Goal: Task Accomplishment & Management: Manage account settings

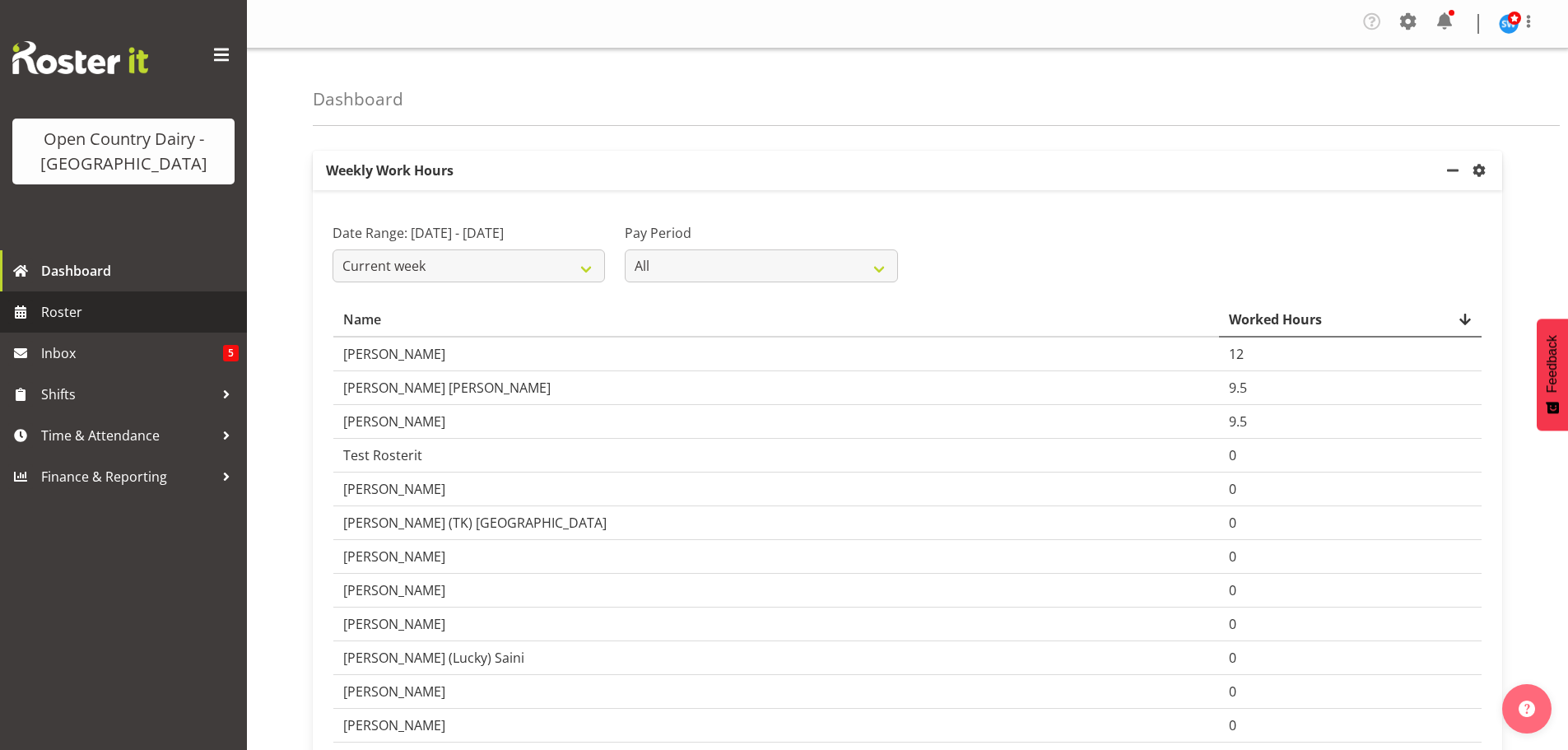
click at [66, 310] on span "Roster" at bounding box center [140, 312] width 197 height 25
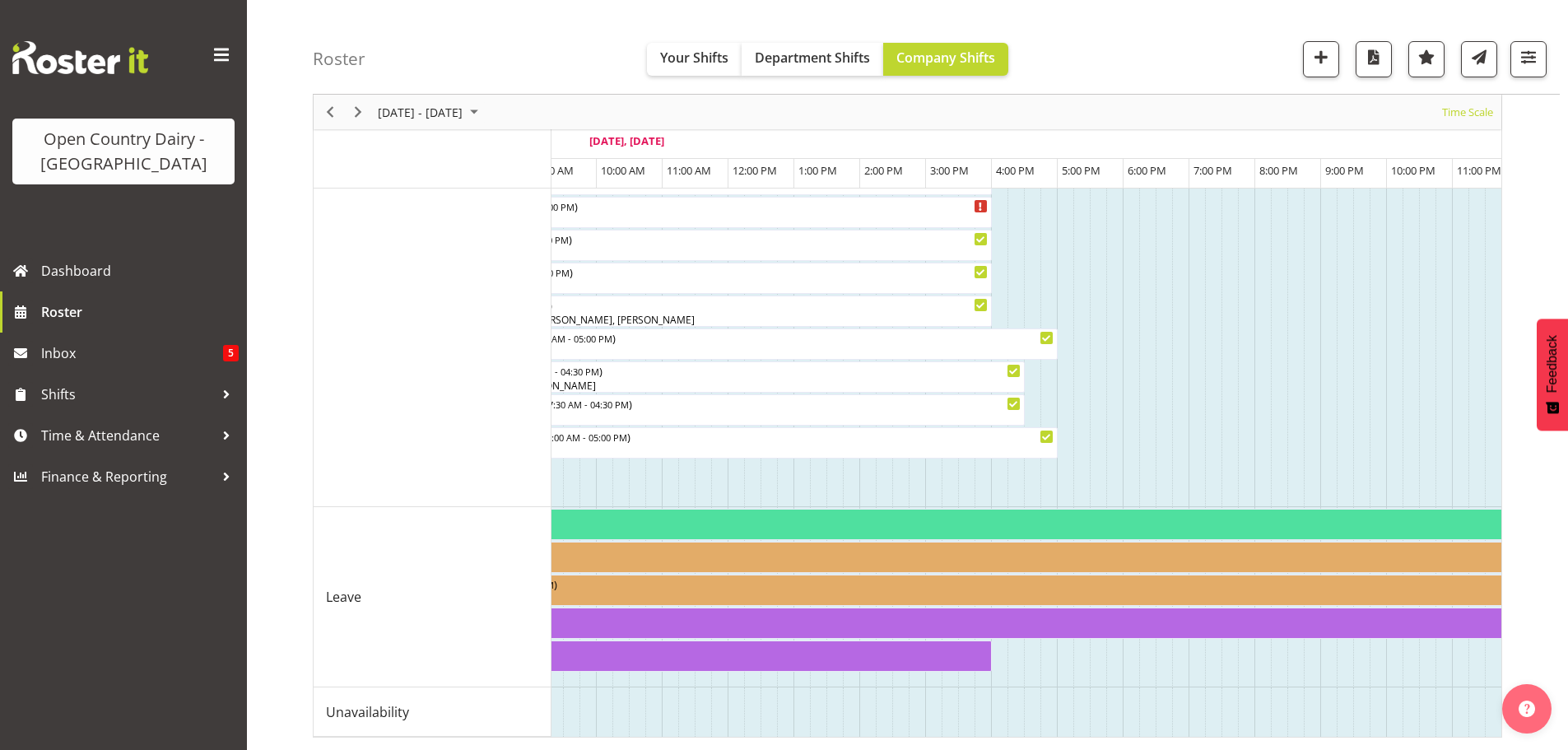
scroll to position [0, 671]
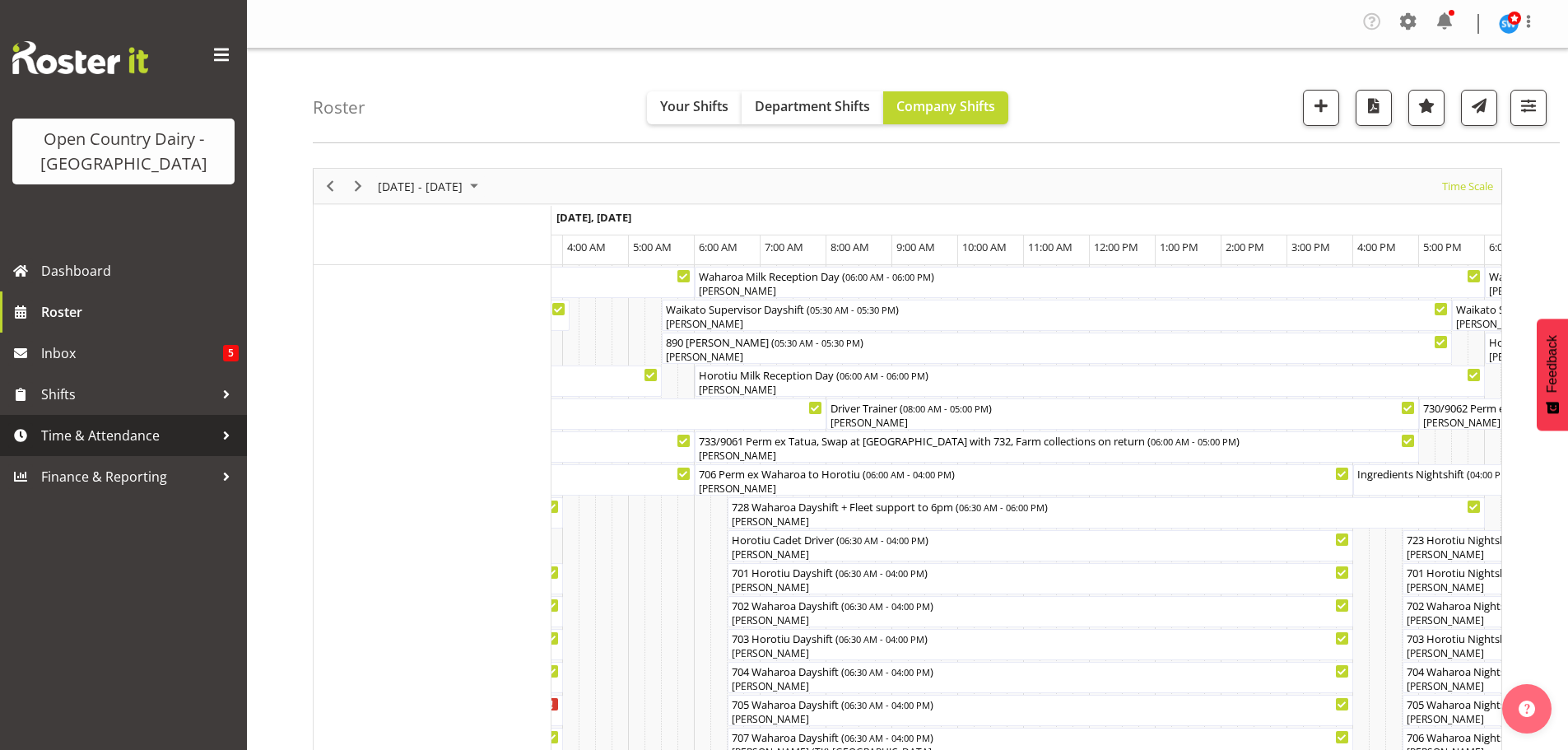
click at [124, 431] on span "Time & Attendance" at bounding box center [128, 436] width 173 height 25
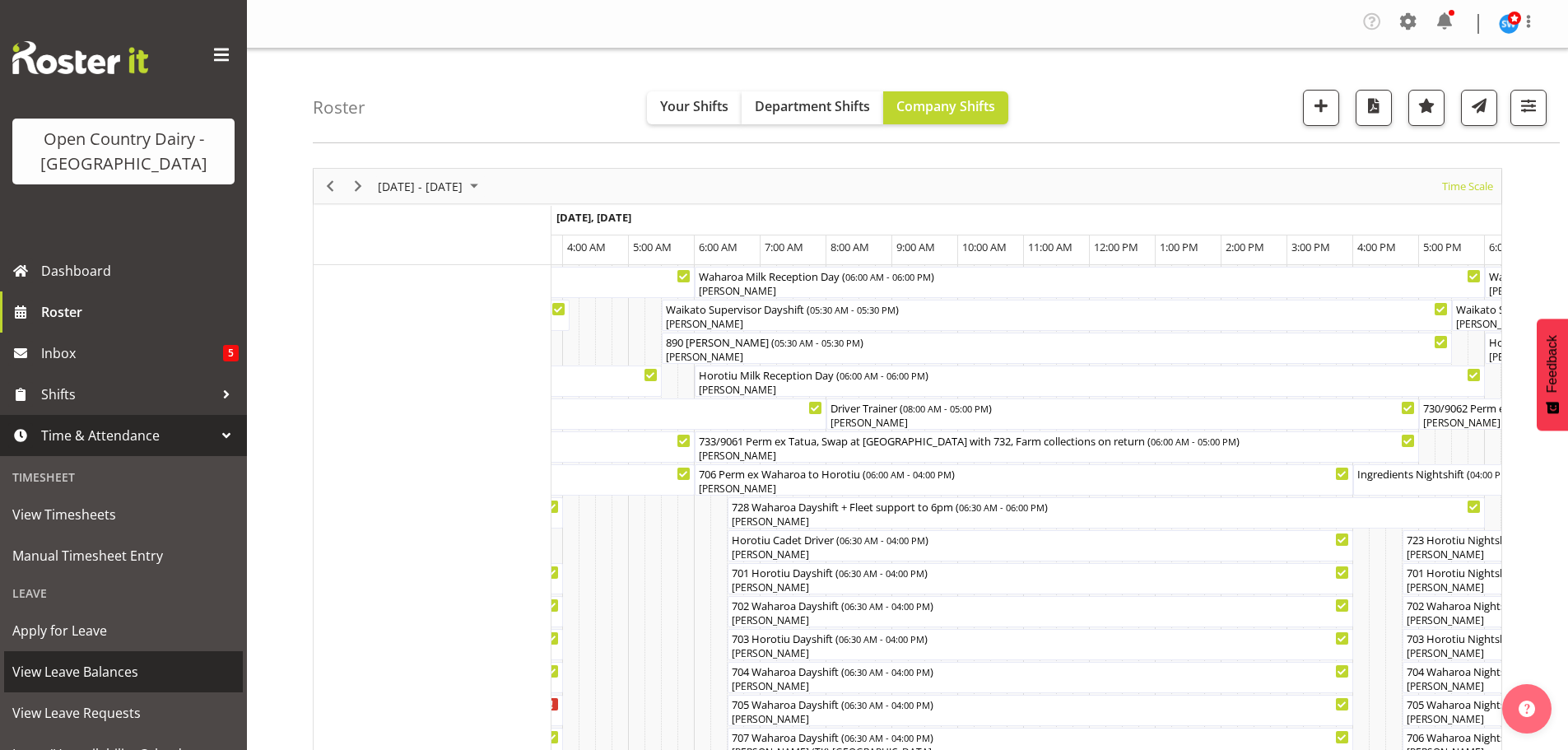
click at [86, 666] on span "View Leave Balances" at bounding box center [124, 672] width 222 height 25
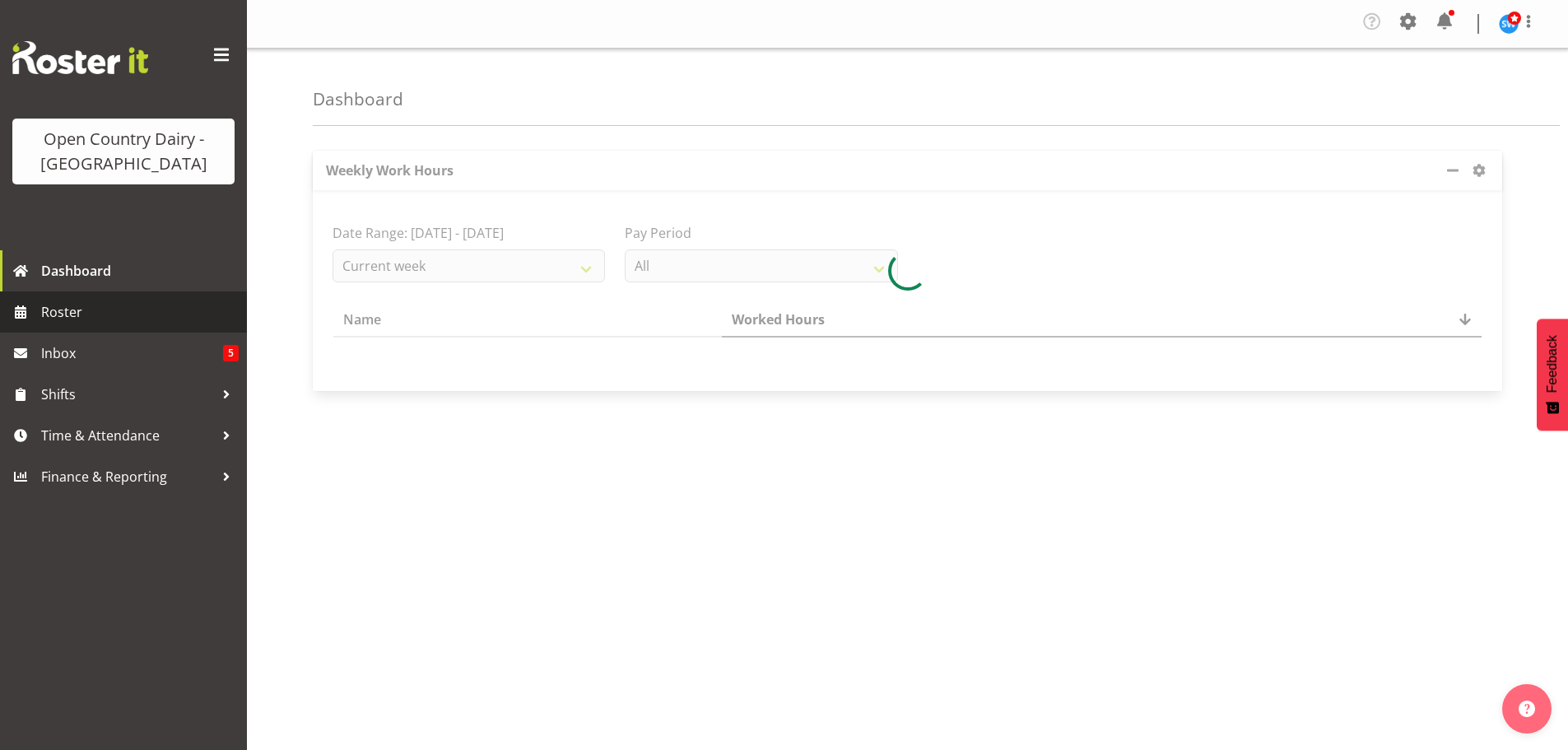
click at [55, 301] on span "Roster" at bounding box center [140, 312] width 197 height 25
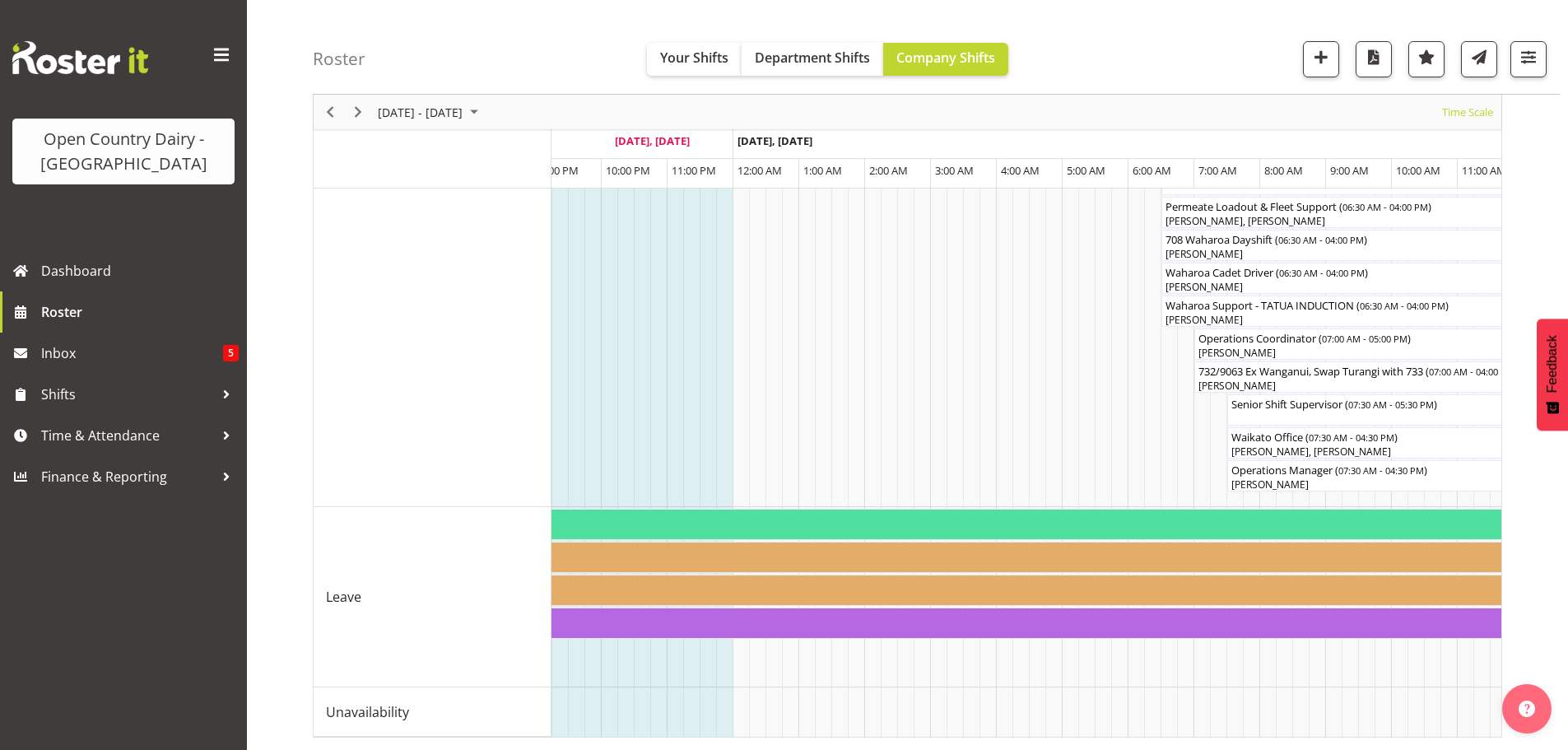
scroll to position [0, 1339]
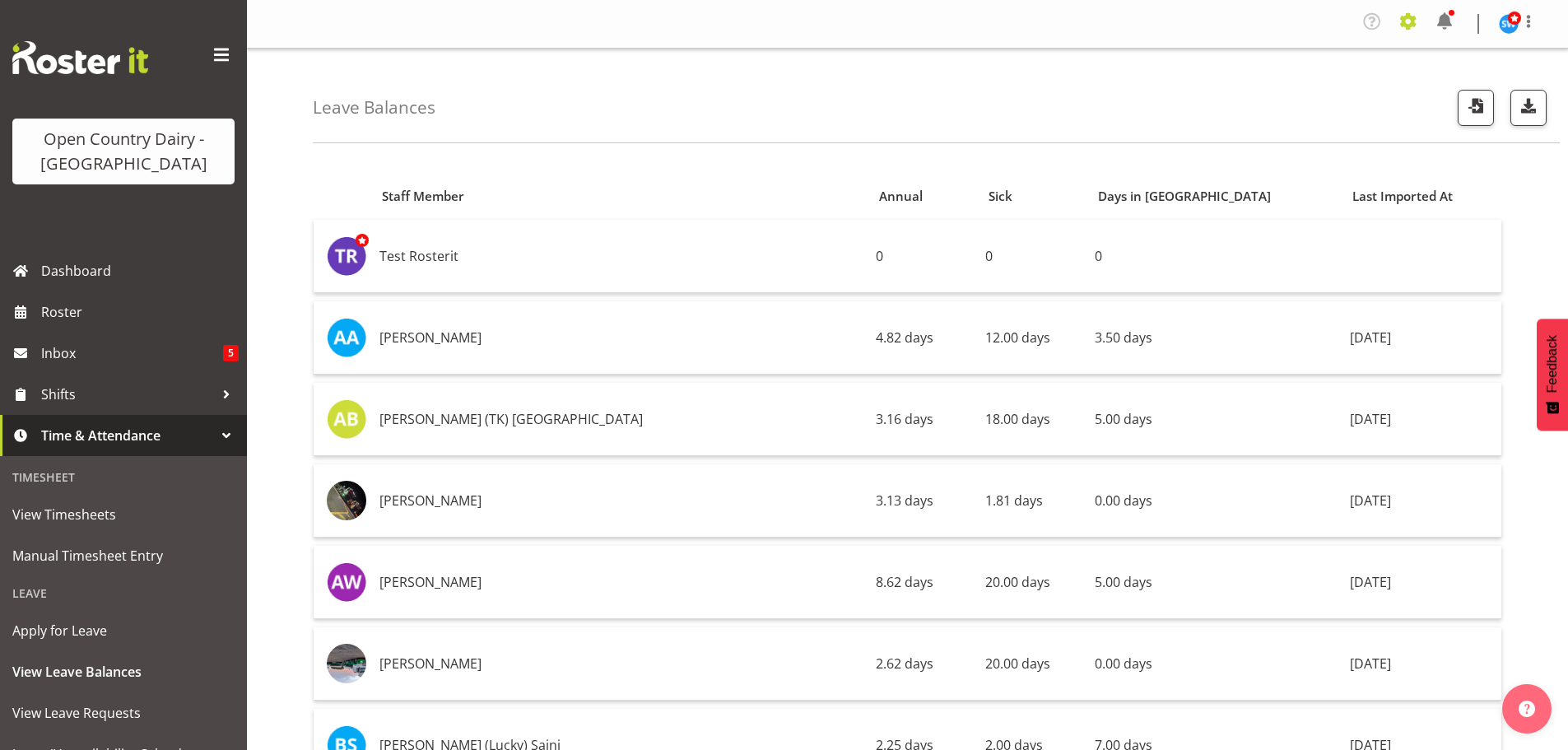
click at [1408, 22] on span at bounding box center [1409, 22] width 27 height 27
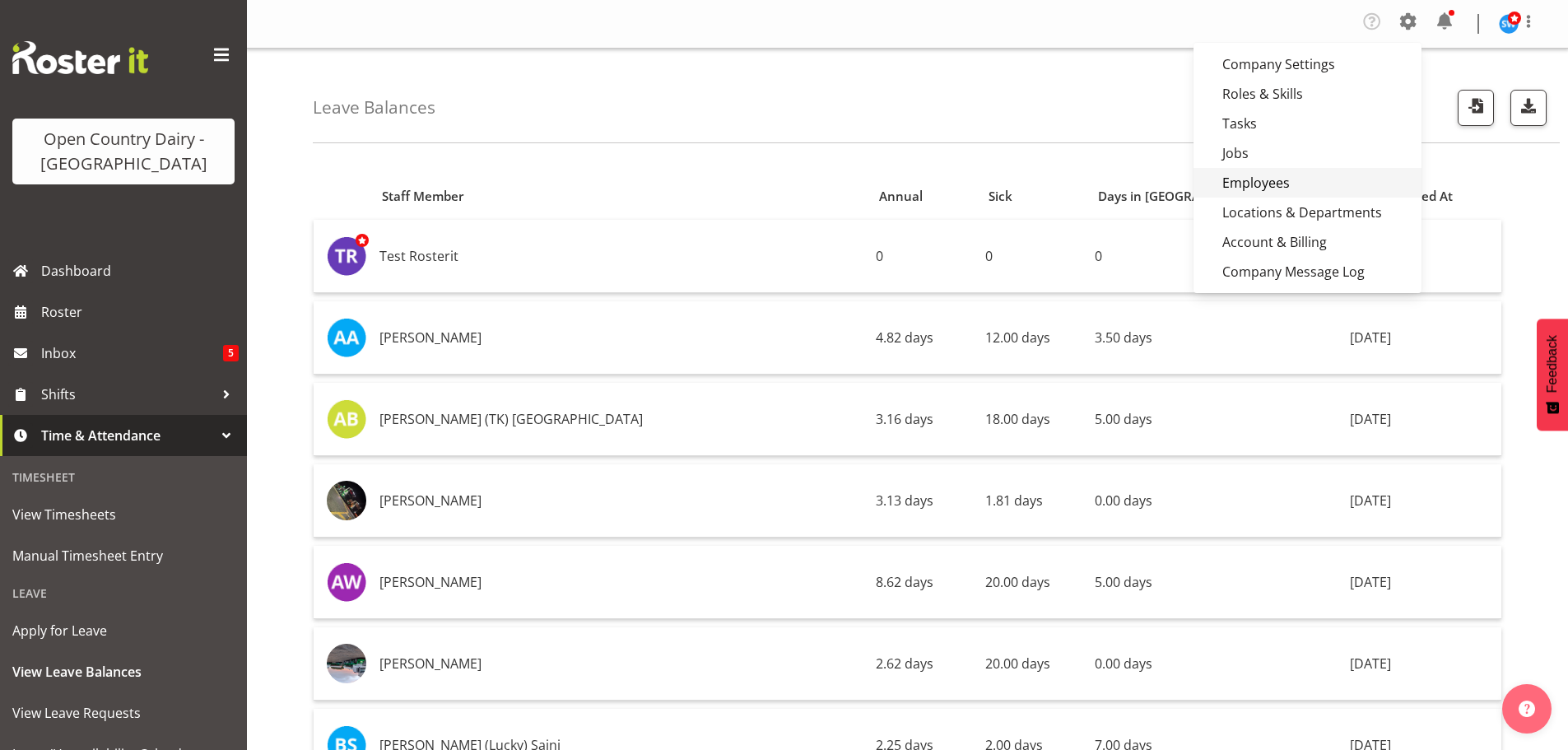
click at [1292, 178] on link "Employees" at bounding box center [1307, 183] width 228 height 30
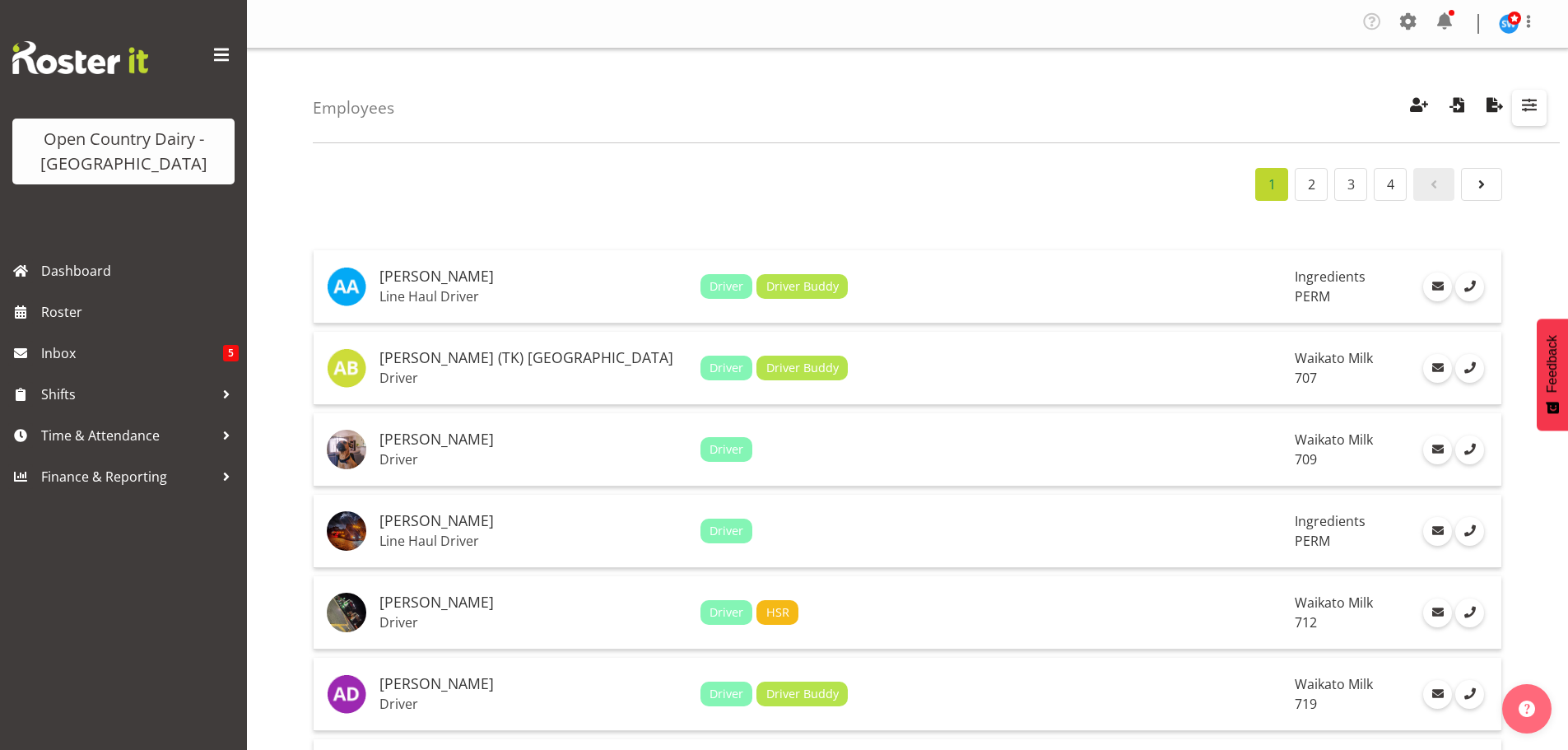
click at [1525, 102] on span "button" at bounding box center [1530, 105] width 22 height 22
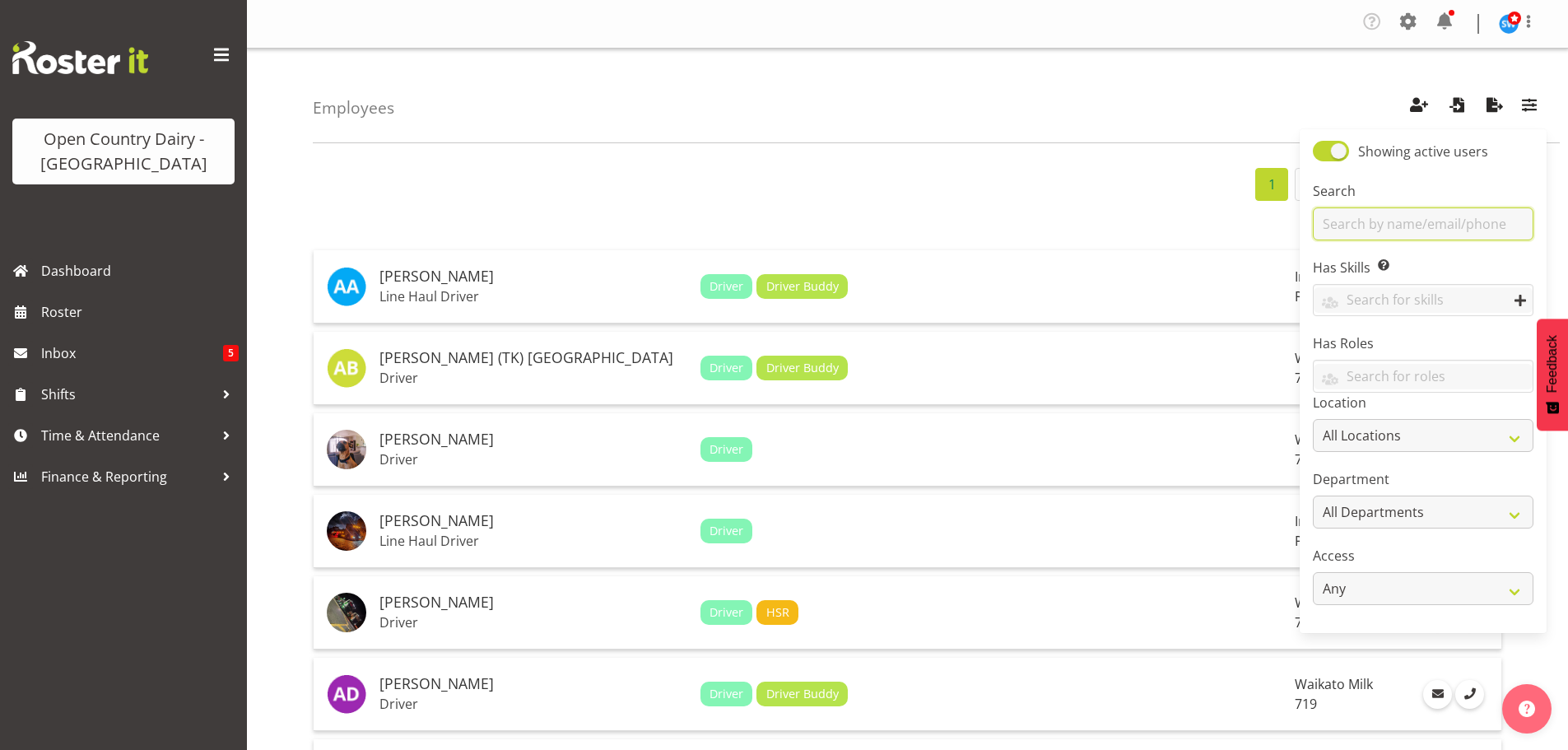
click at [1374, 224] on input "text" at bounding box center [1424, 224] width 221 height 33
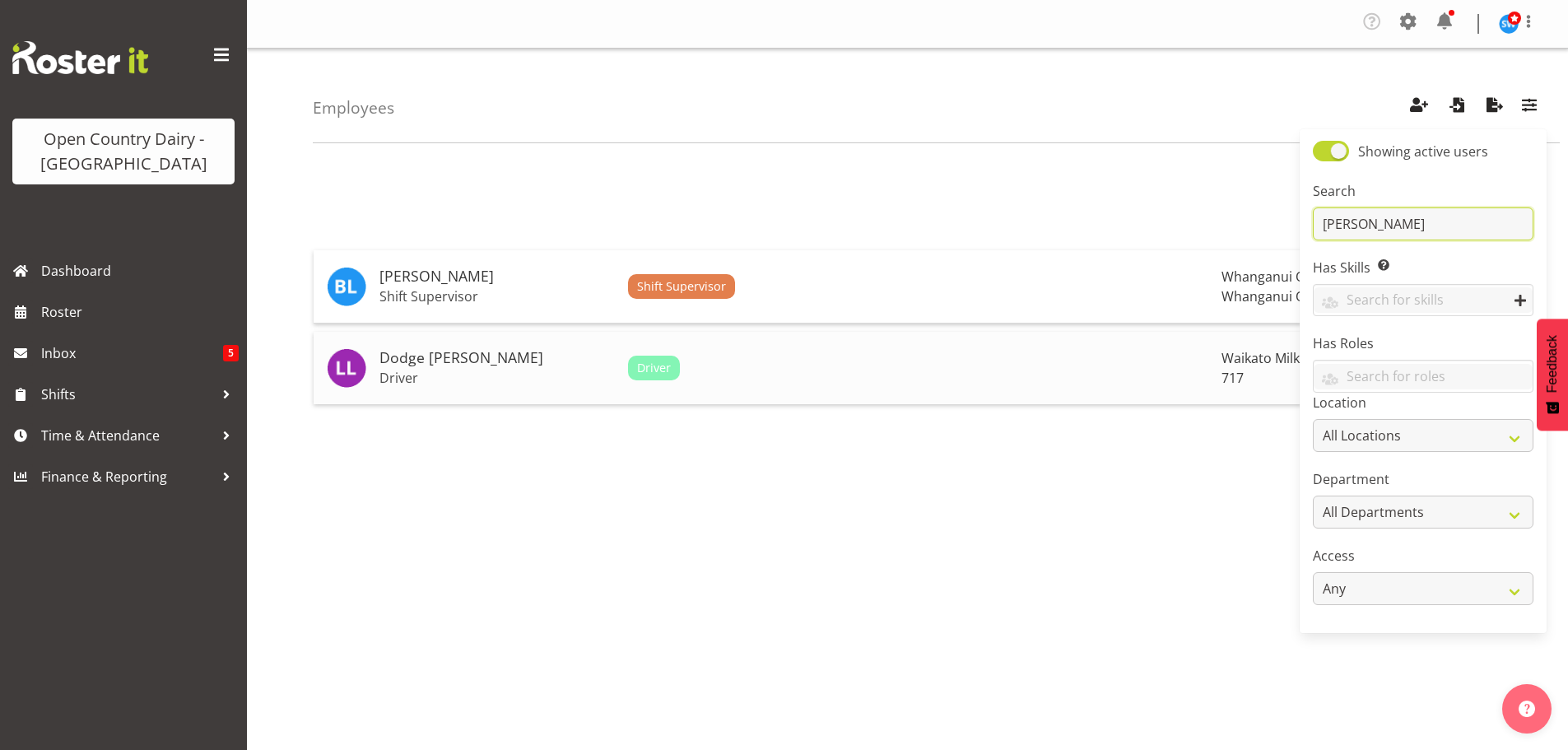
type input "lind"
click at [762, 382] on td "Driver" at bounding box center [918, 368] width 594 height 72
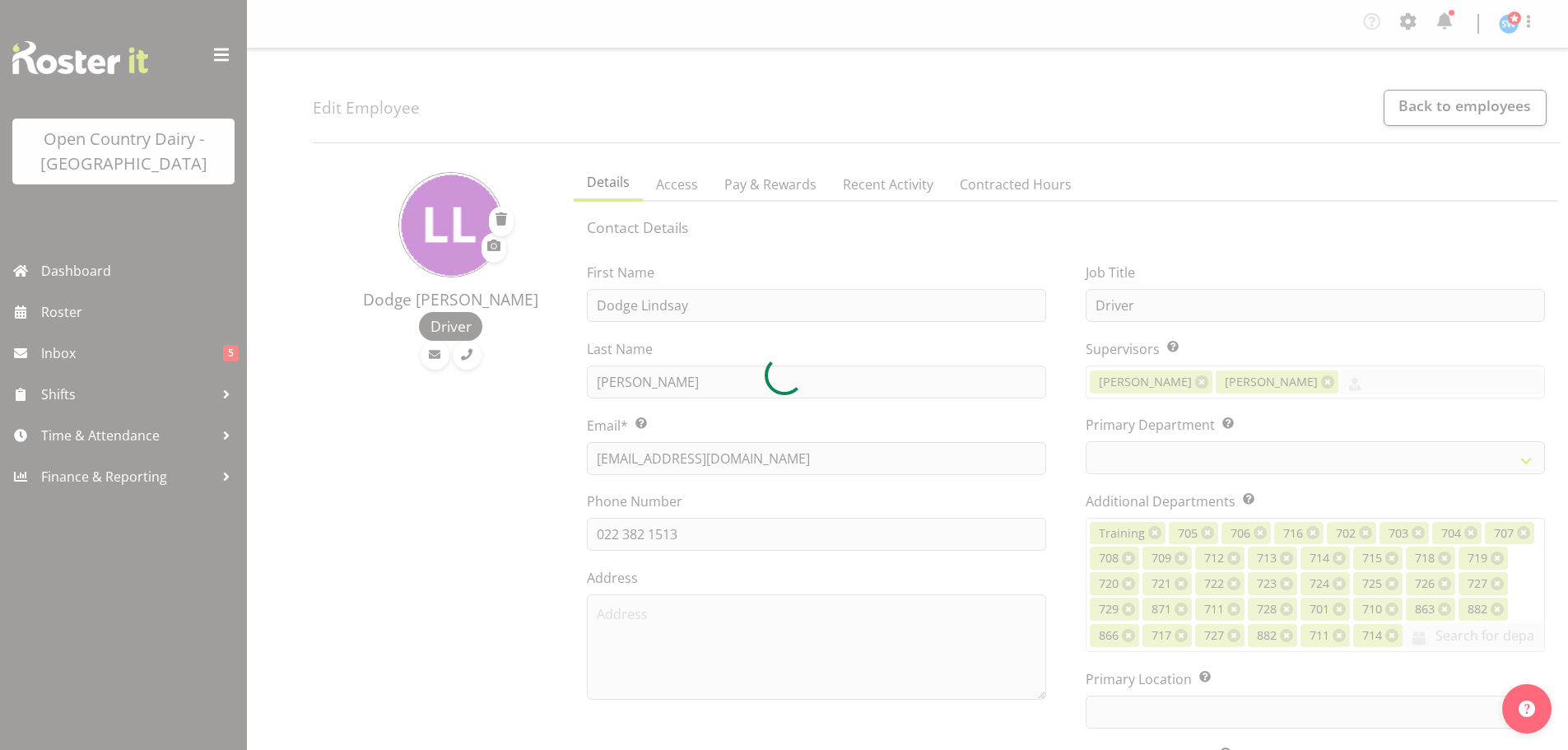
select select "TimelineWeek"
select select
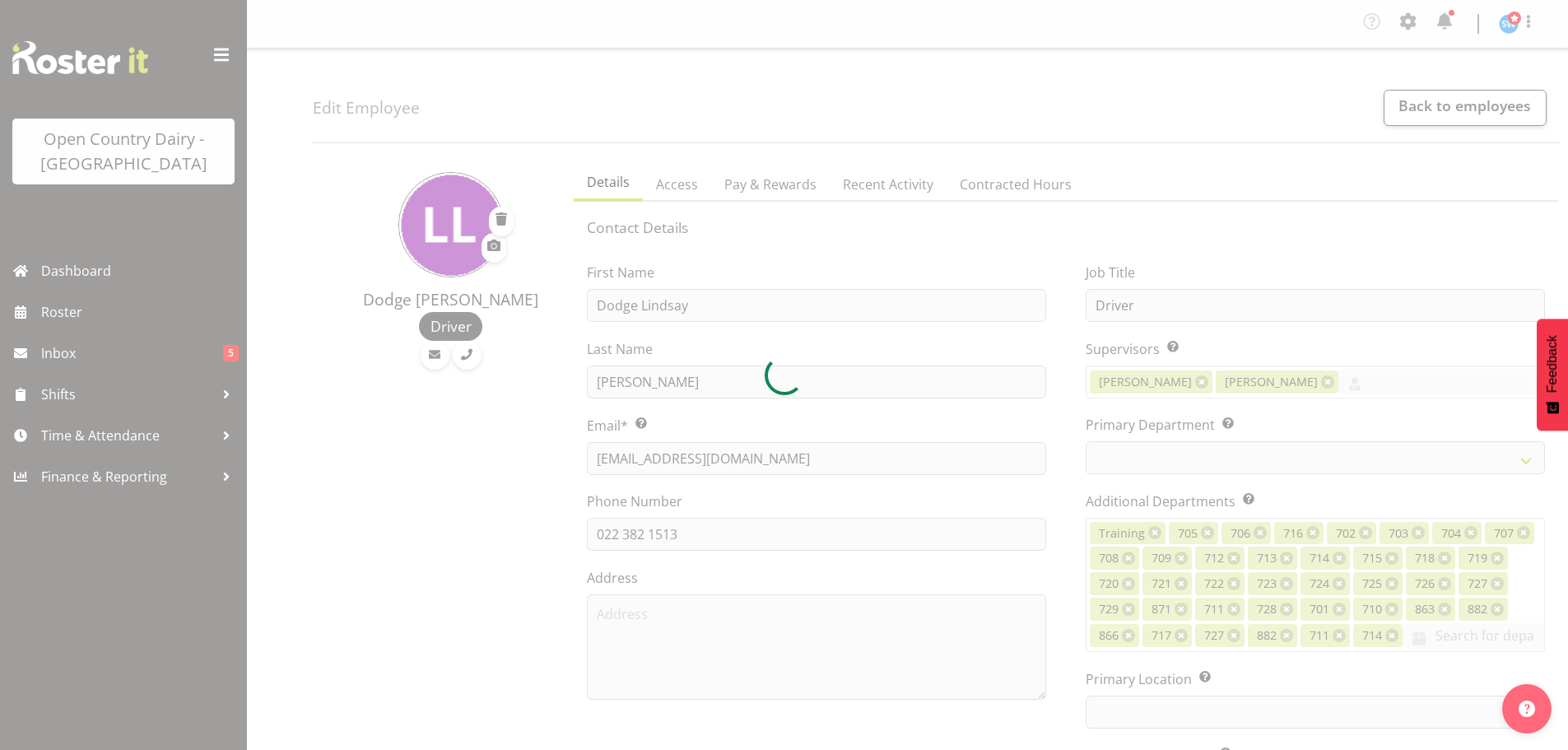
select select
select select "1054"
select select "758"
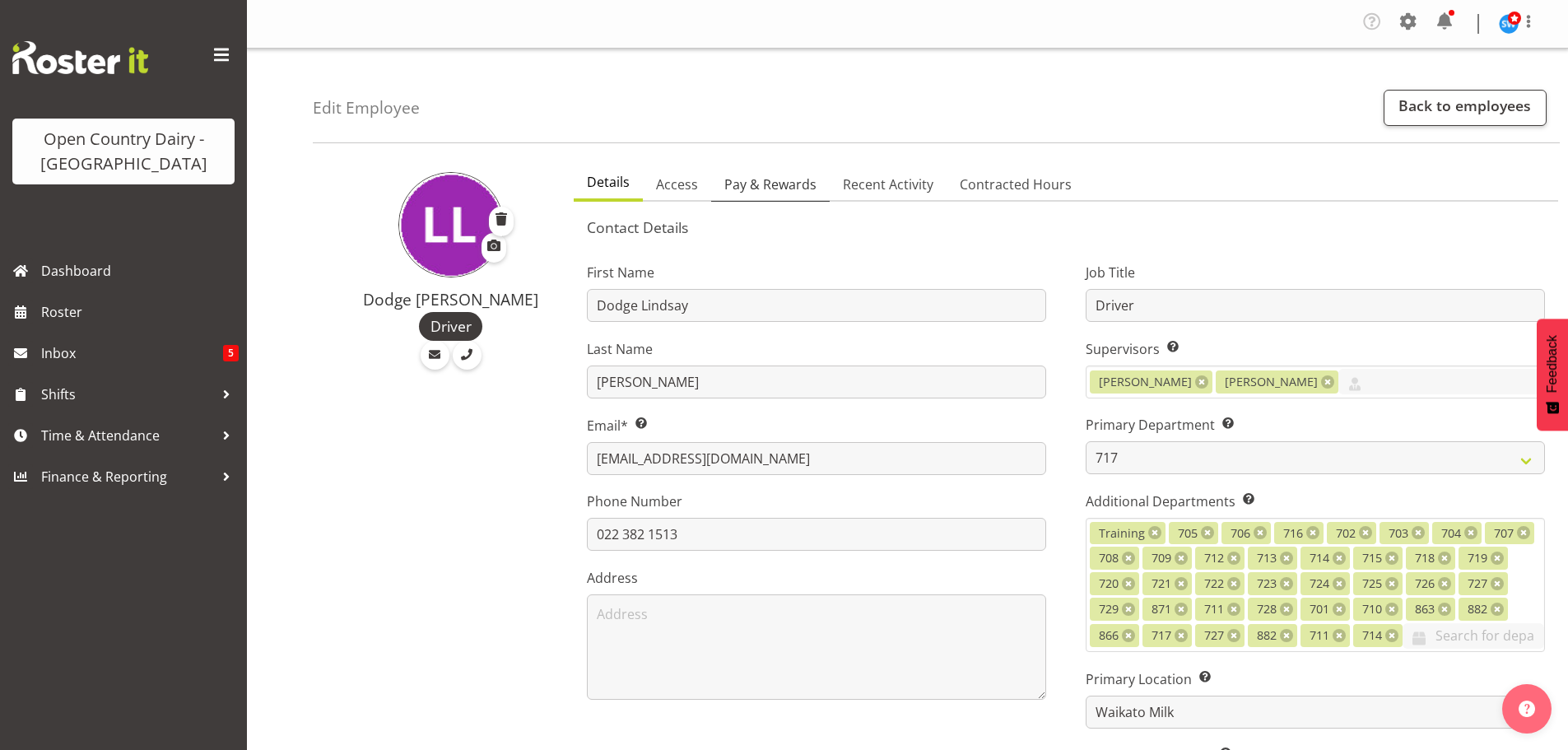
click at [762, 187] on span "Pay & Rewards" at bounding box center [770, 184] width 92 height 20
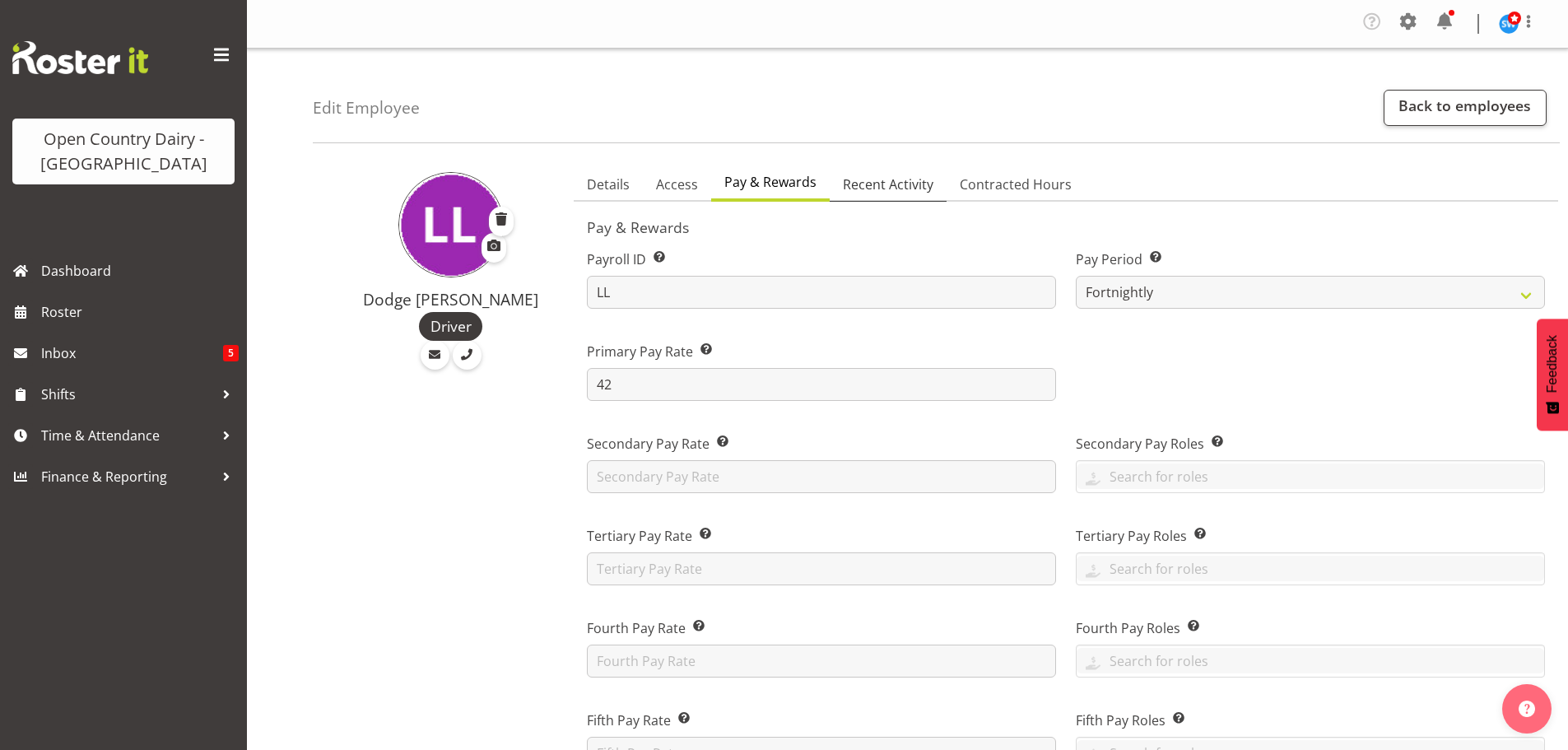
click at [868, 189] on span "Recent Activity" at bounding box center [888, 184] width 90 height 20
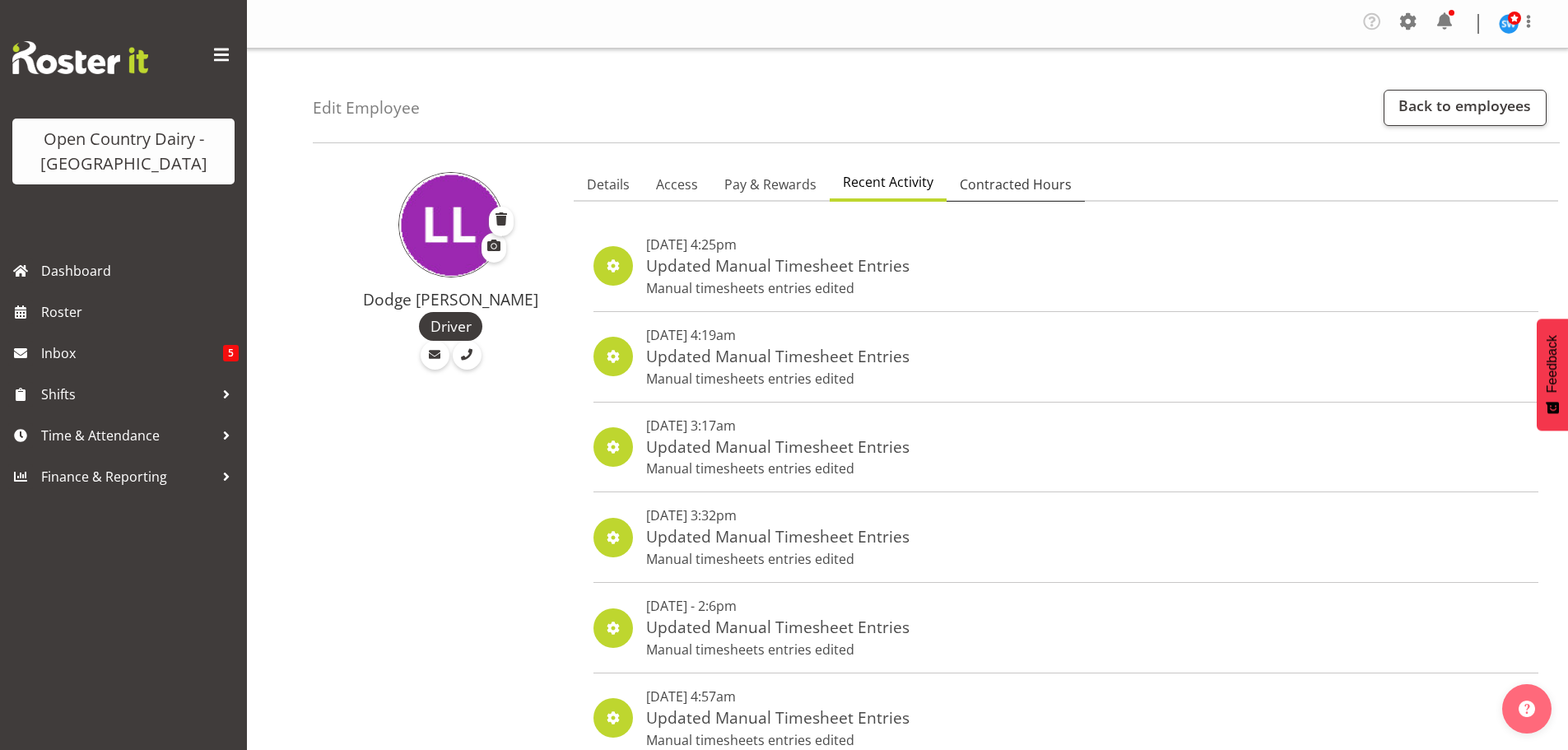
click at [978, 189] on span "Contracted Hours" at bounding box center [1015, 184] width 112 height 20
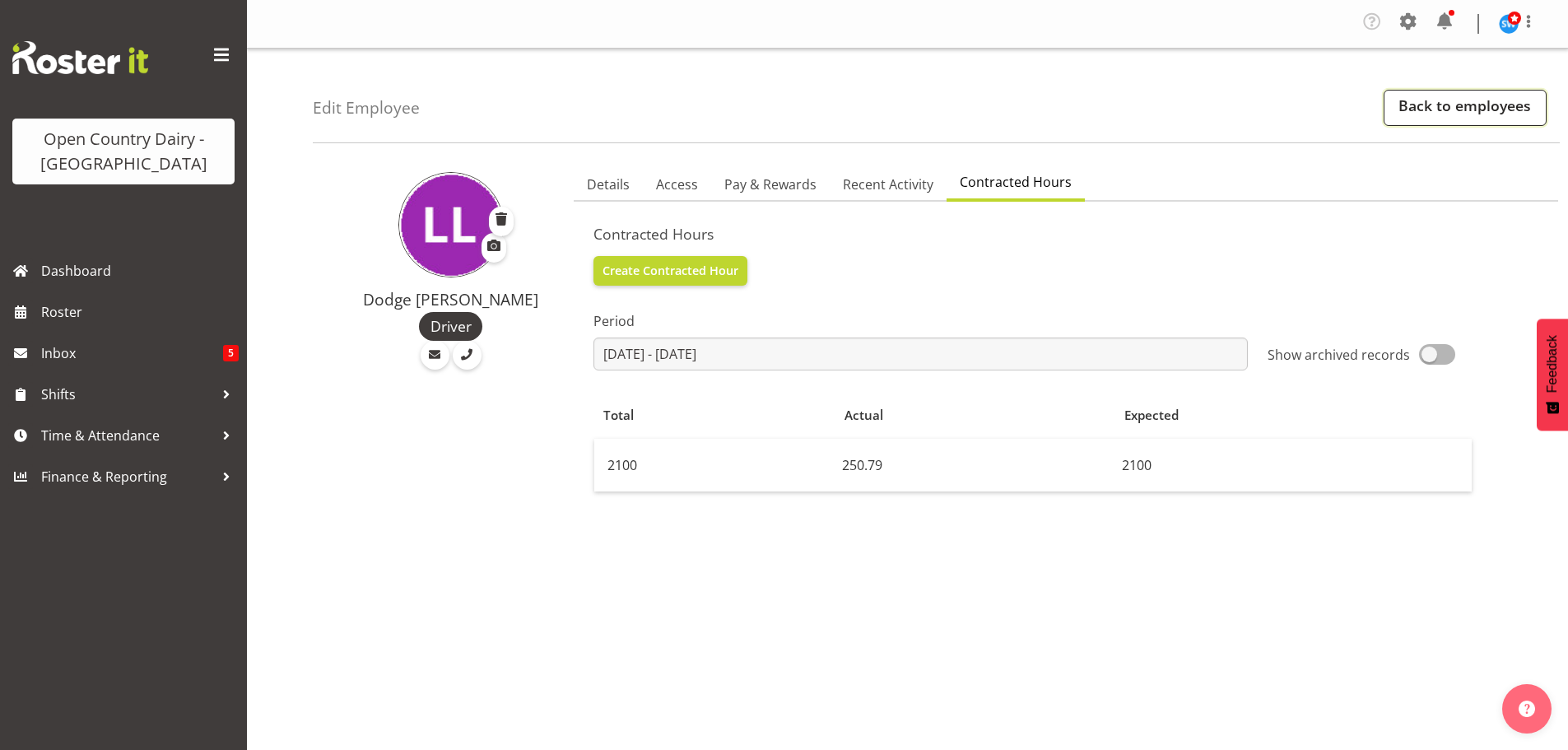
click at [1461, 109] on link "Back to employees" at bounding box center [1465, 108] width 163 height 37
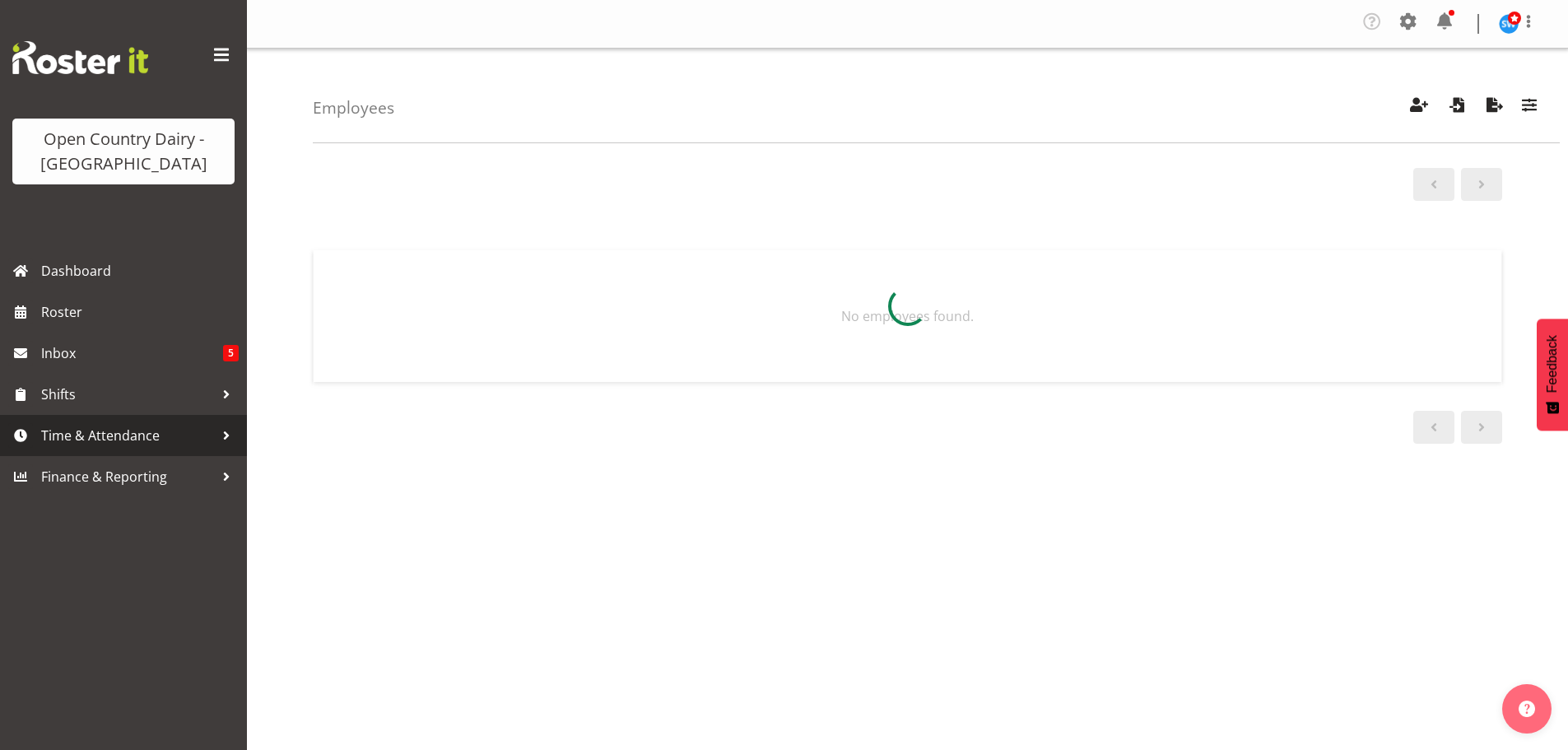
click at [109, 433] on span "Time & Attendance" at bounding box center [128, 436] width 173 height 25
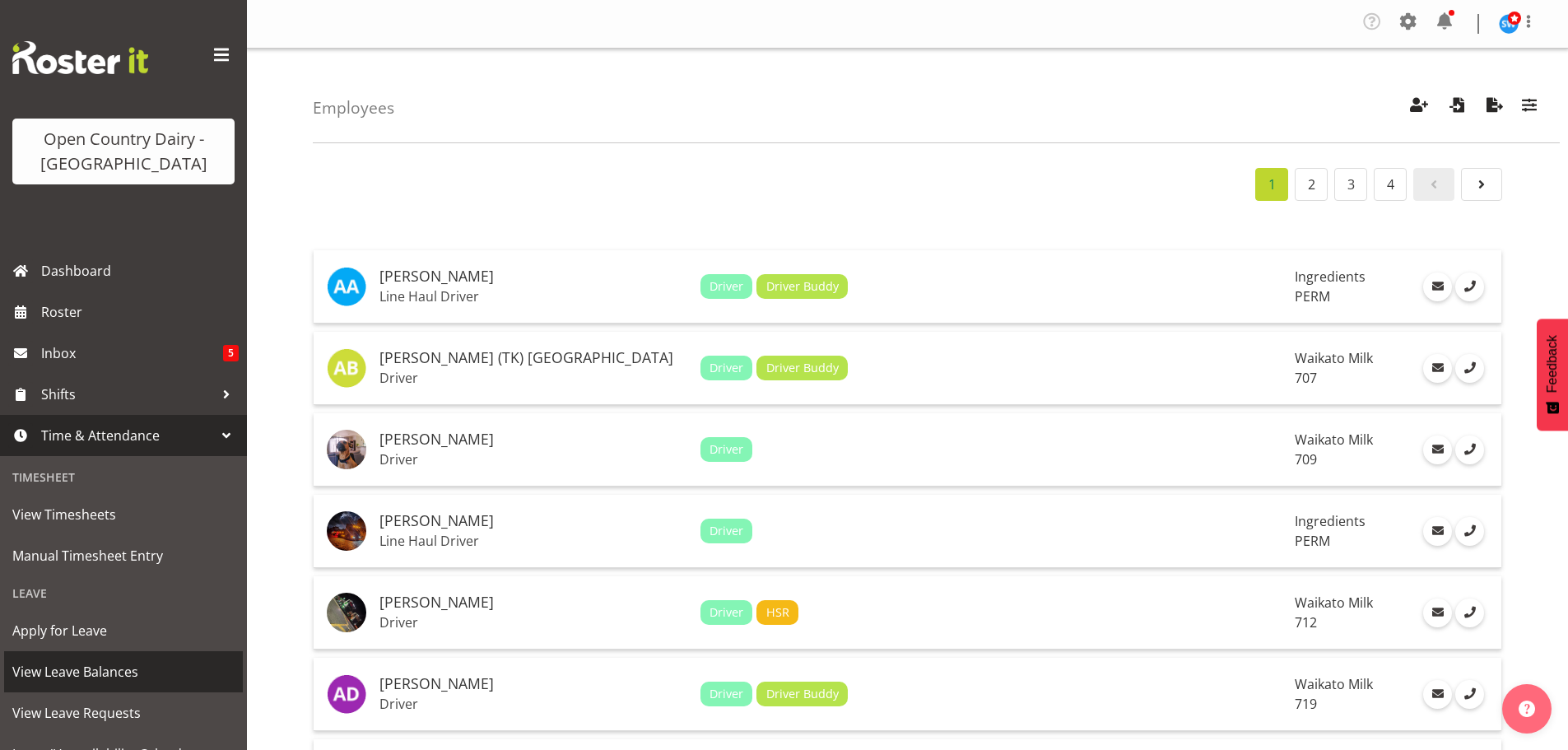
click at [81, 670] on span "View Leave Balances" at bounding box center [124, 672] width 222 height 25
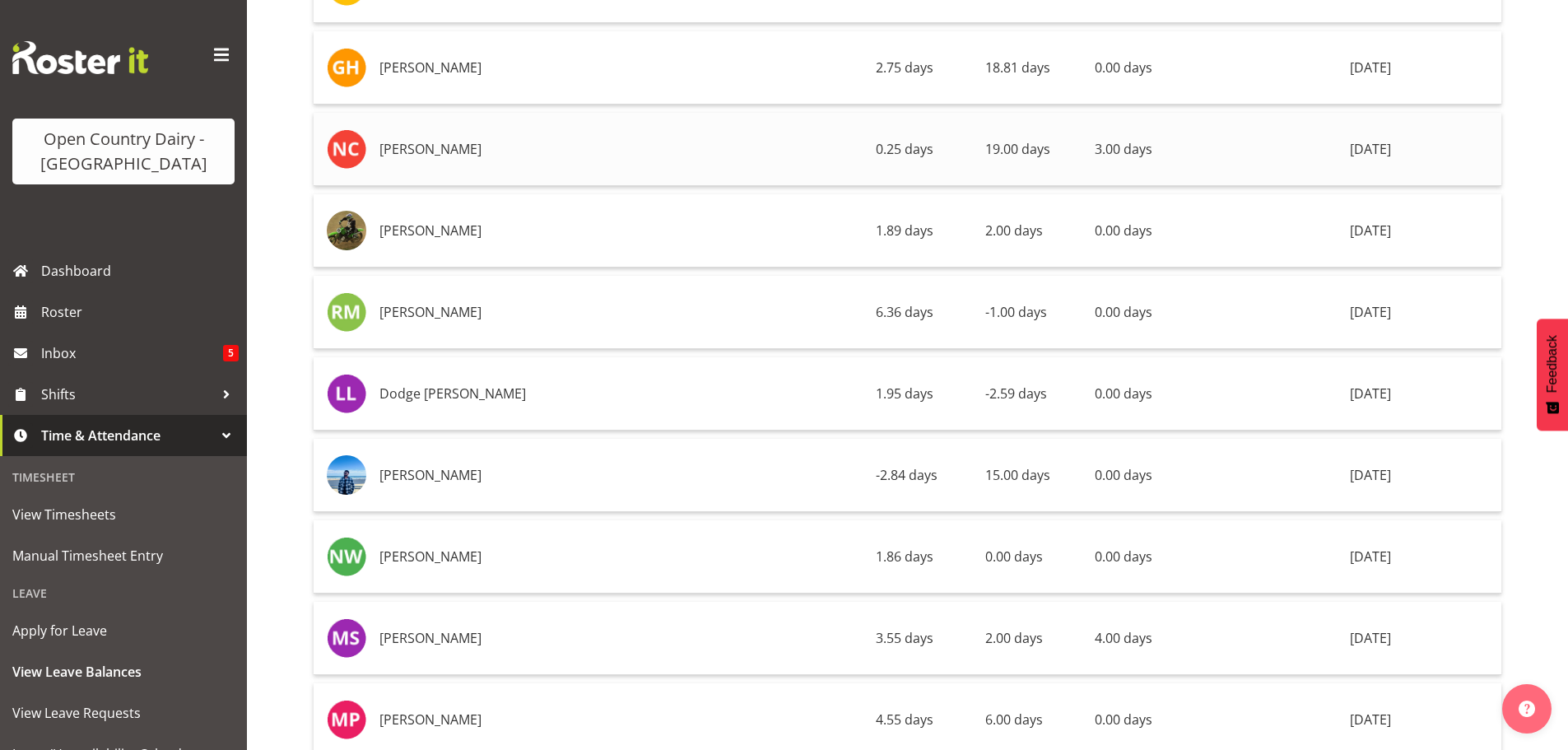
scroll to position [4940, 0]
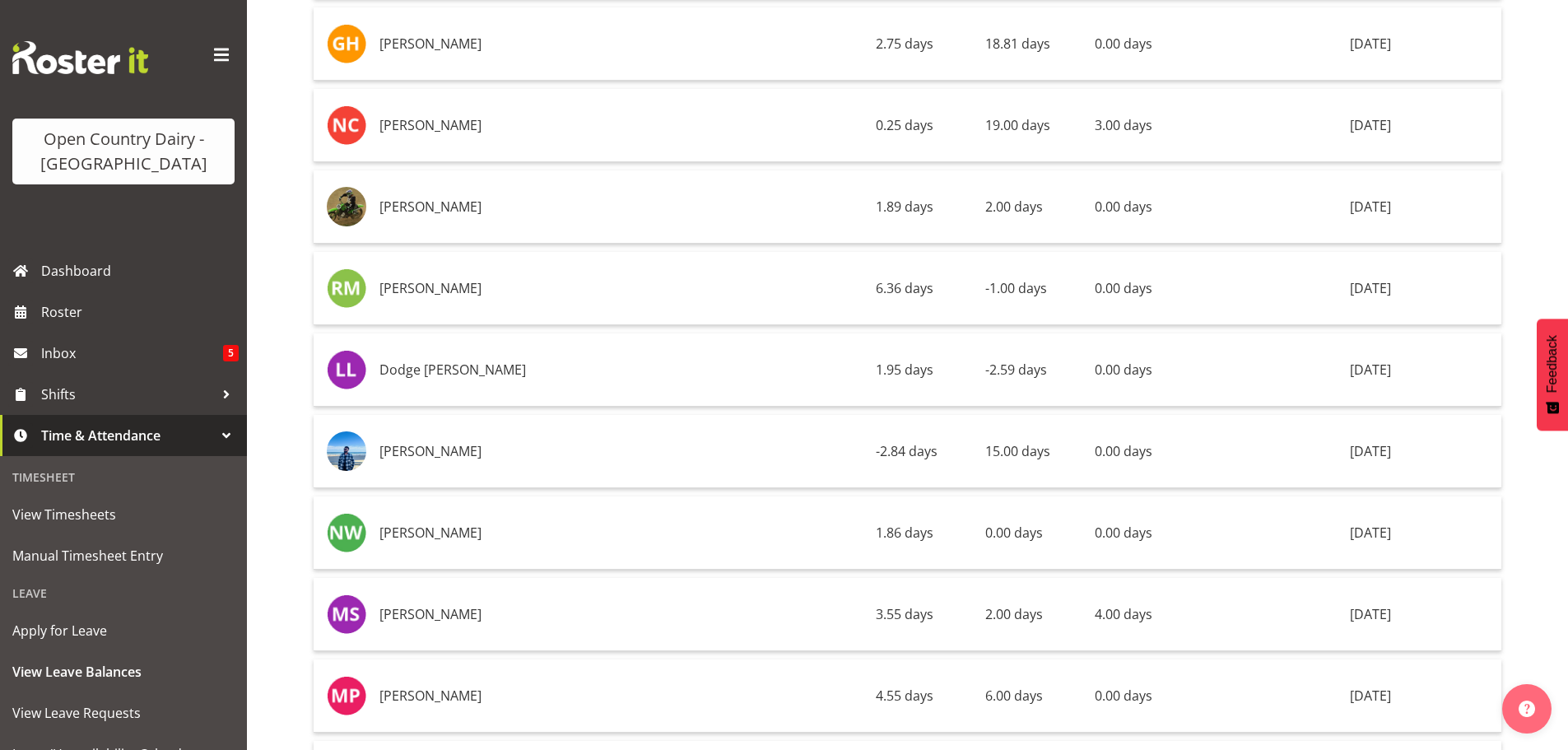
click at [214, 433] on div at bounding box center [226, 436] width 25 height 25
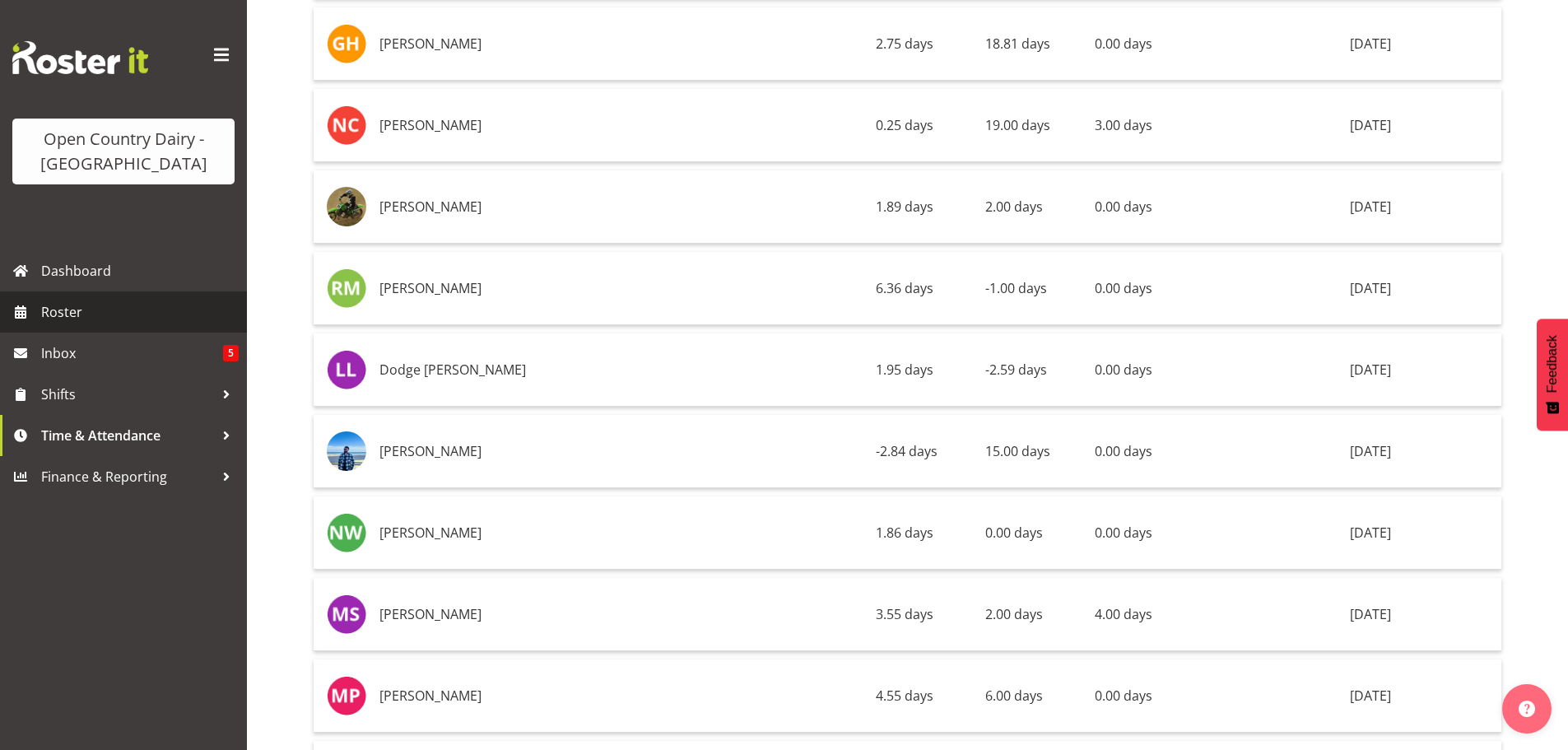
click at [100, 312] on span "Roster" at bounding box center [140, 312] width 197 height 25
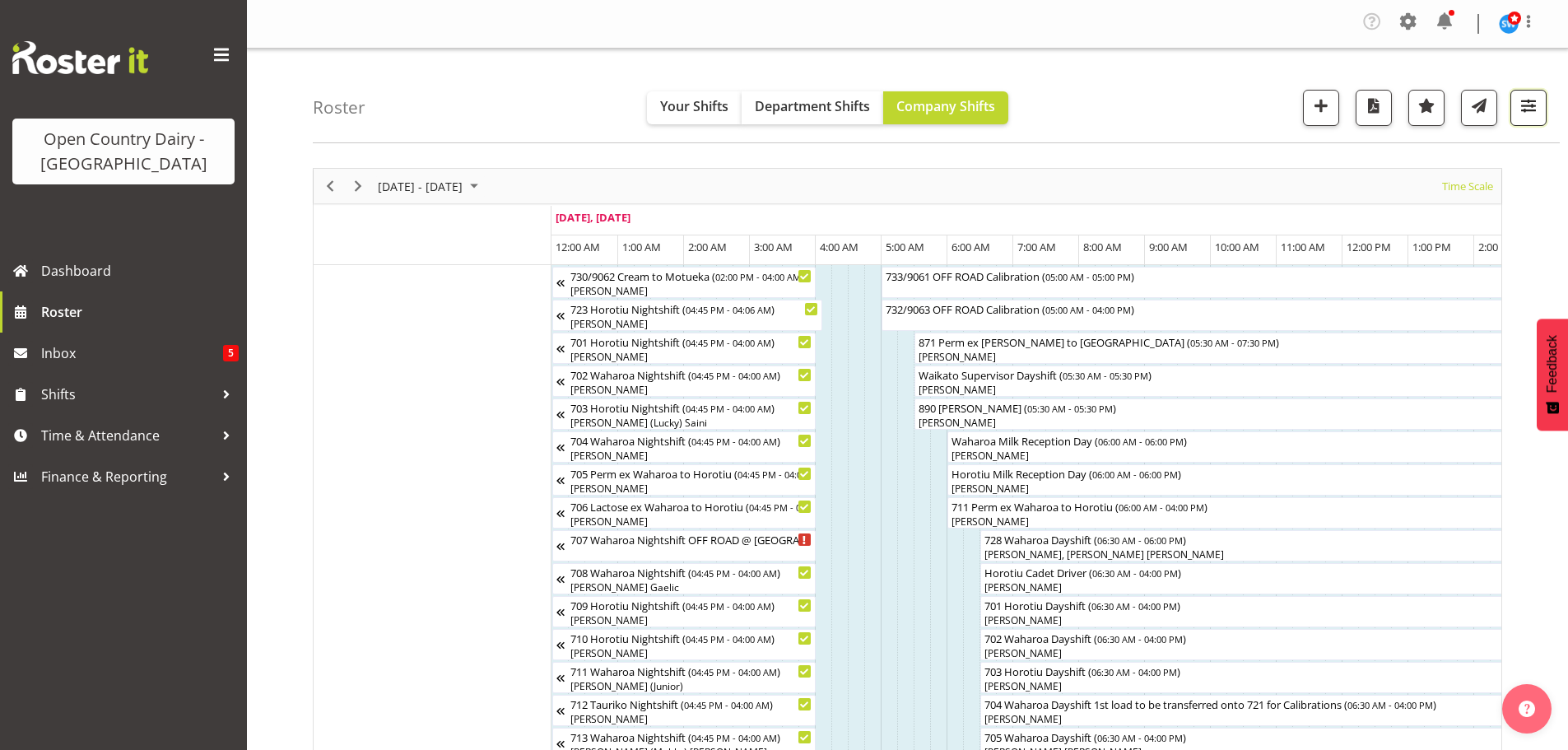
click at [1530, 109] on span "button" at bounding box center [1529, 105] width 22 height 22
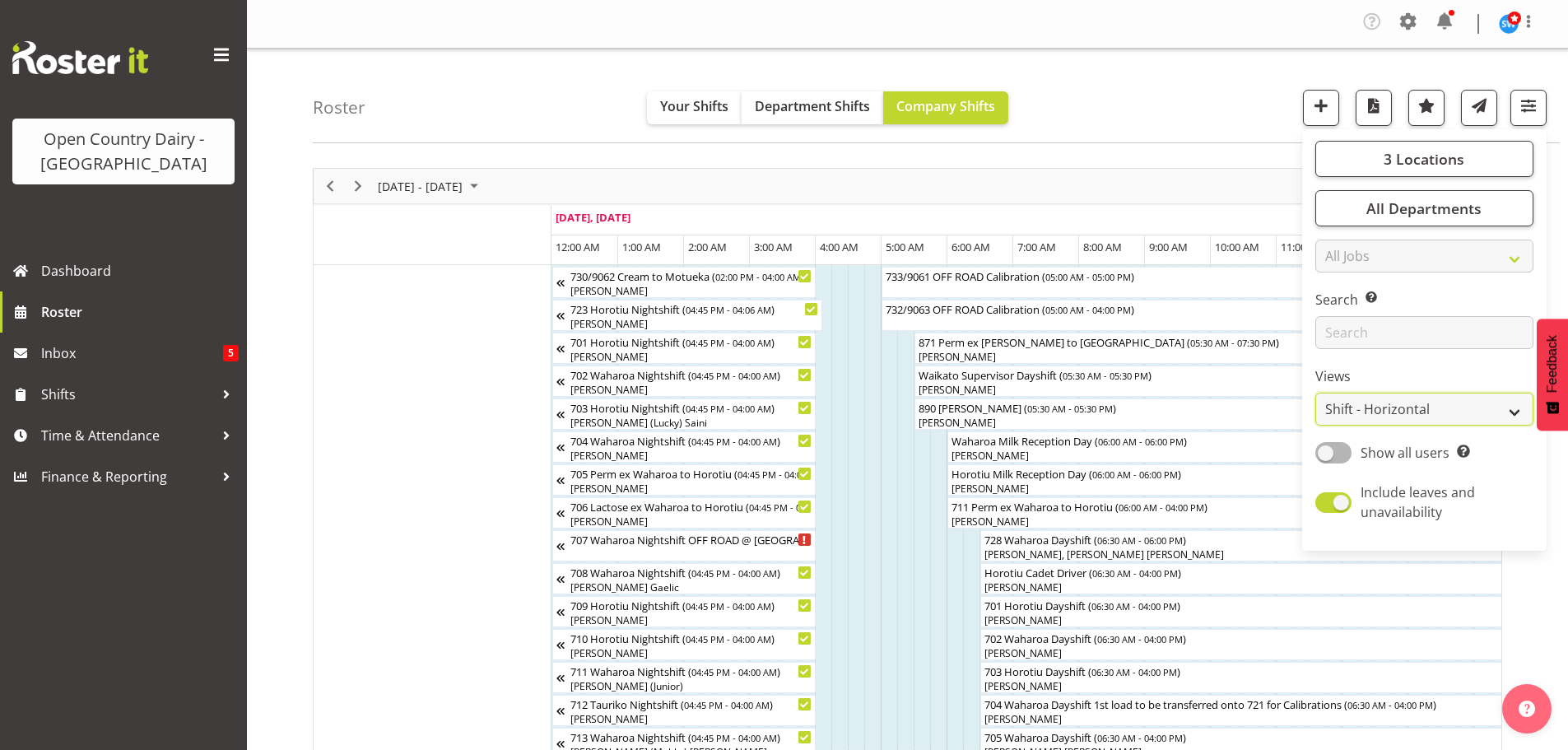
click at [1380, 406] on select "Staff Role Shift - Horizontal Shift - Vertical Staff - Location" at bounding box center [1424, 409] width 218 height 33
select select "staff"
click at [1317, 392] on select "Staff Role Shift - Horizontal Shift - Vertical Staff - Location" at bounding box center [1424, 409] width 218 height 33
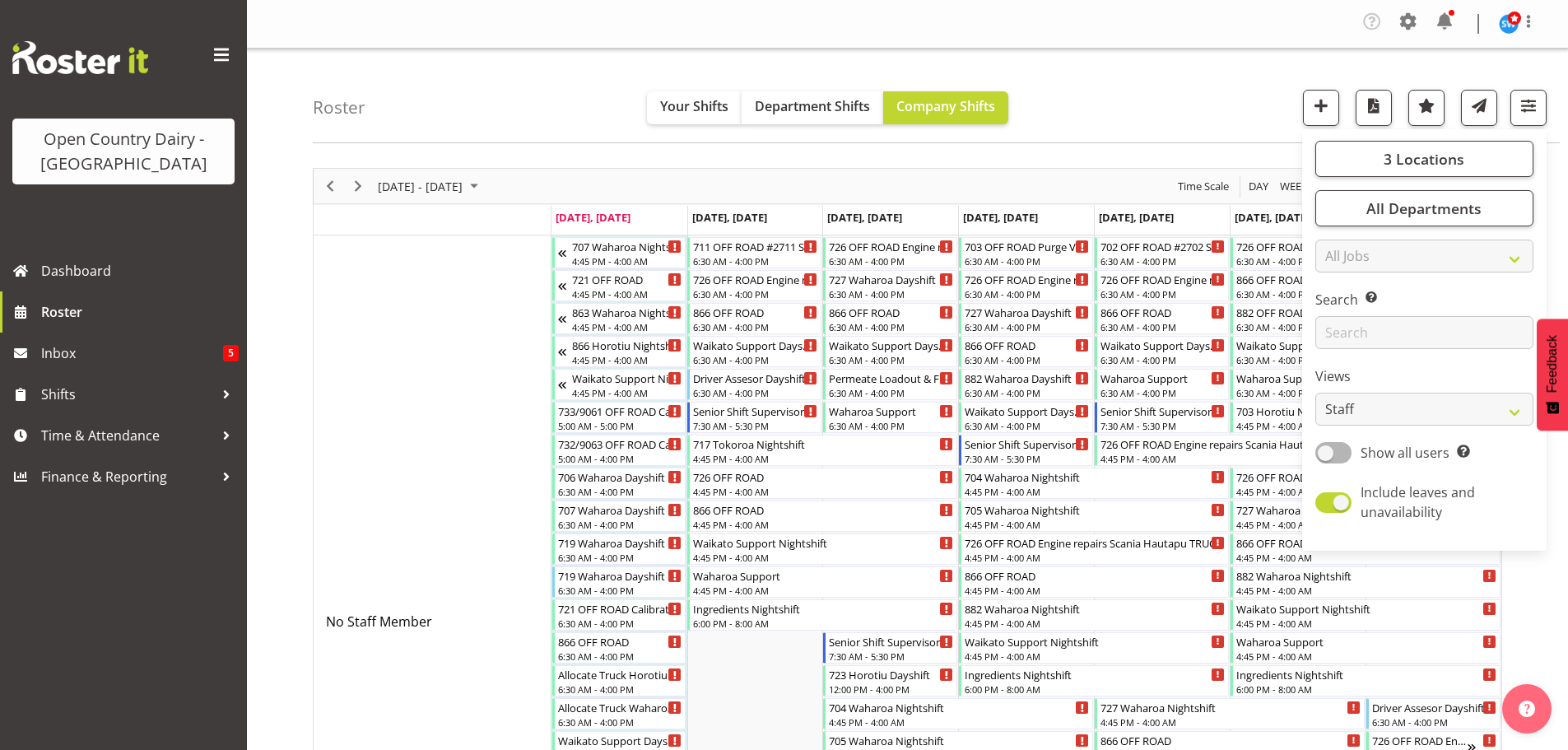
click at [1152, 114] on div "Roster Your Shifts Department Shifts Company Shifts 3 Locations Clear Ingredien…" at bounding box center [936, 96] width 1247 height 95
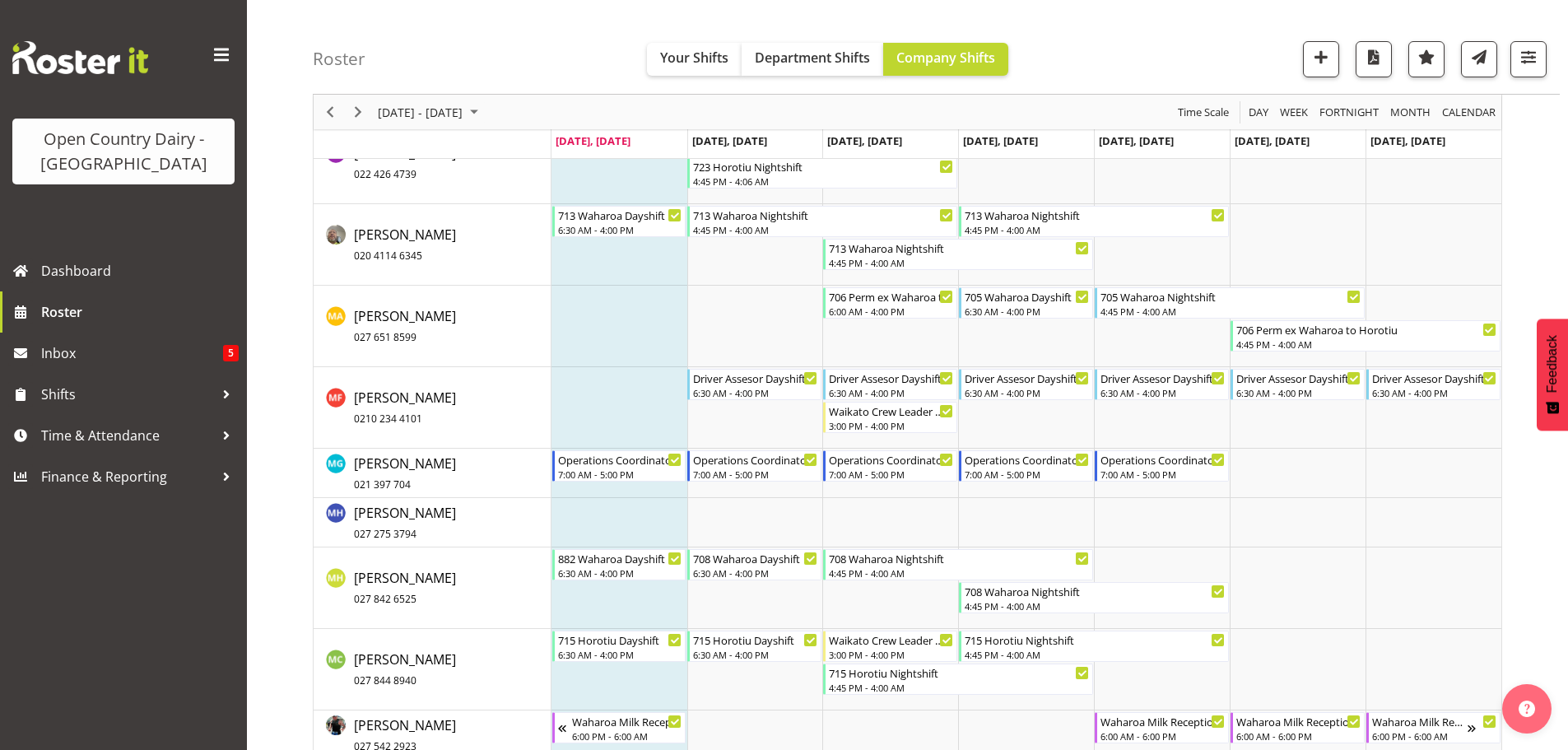
scroll to position [7903, 0]
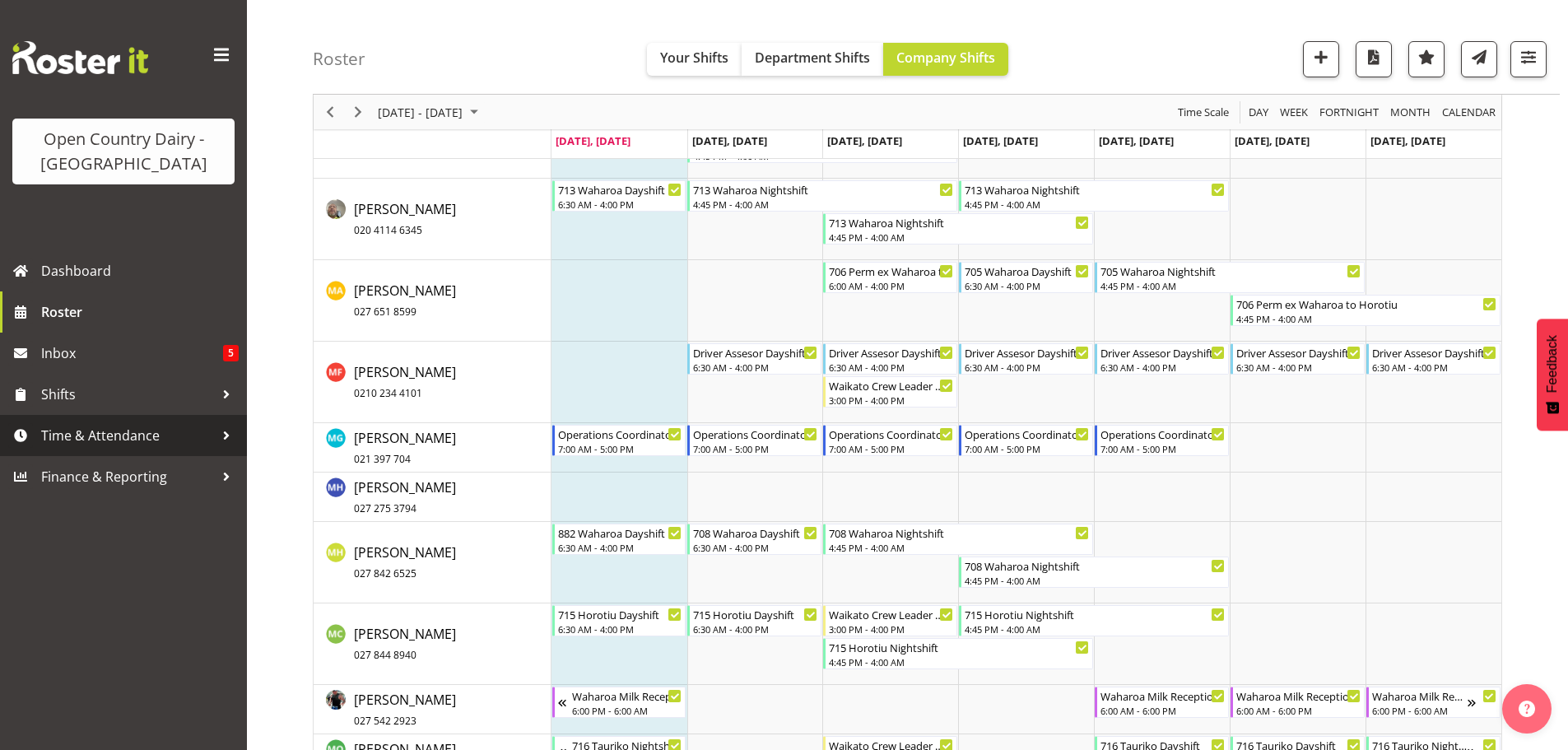
click at [107, 431] on span "Time & Attendance" at bounding box center [128, 436] width 173 height 25
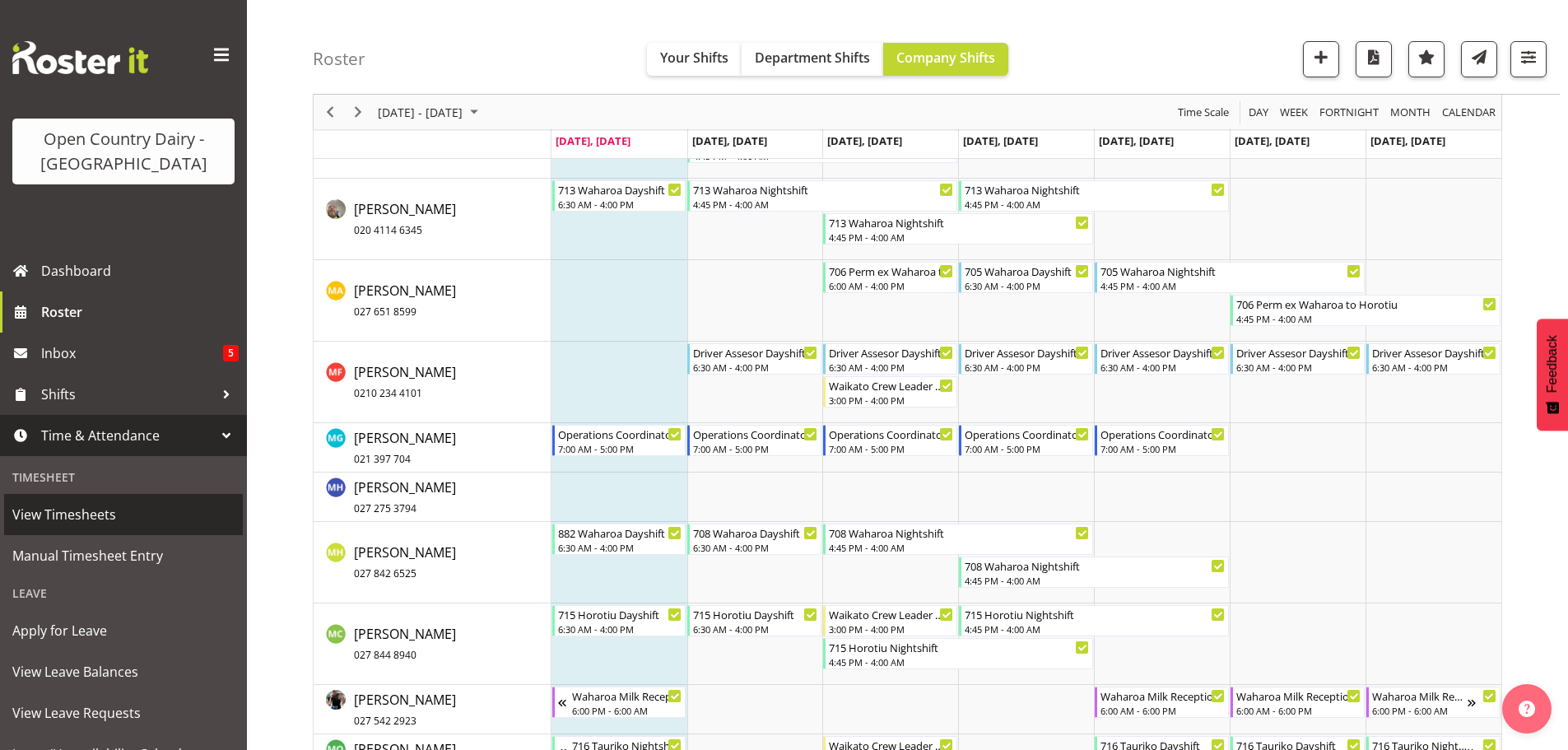
click at [80, 509] on span "View Timesheets" at bounding box center [124, 514] width 222 height 25
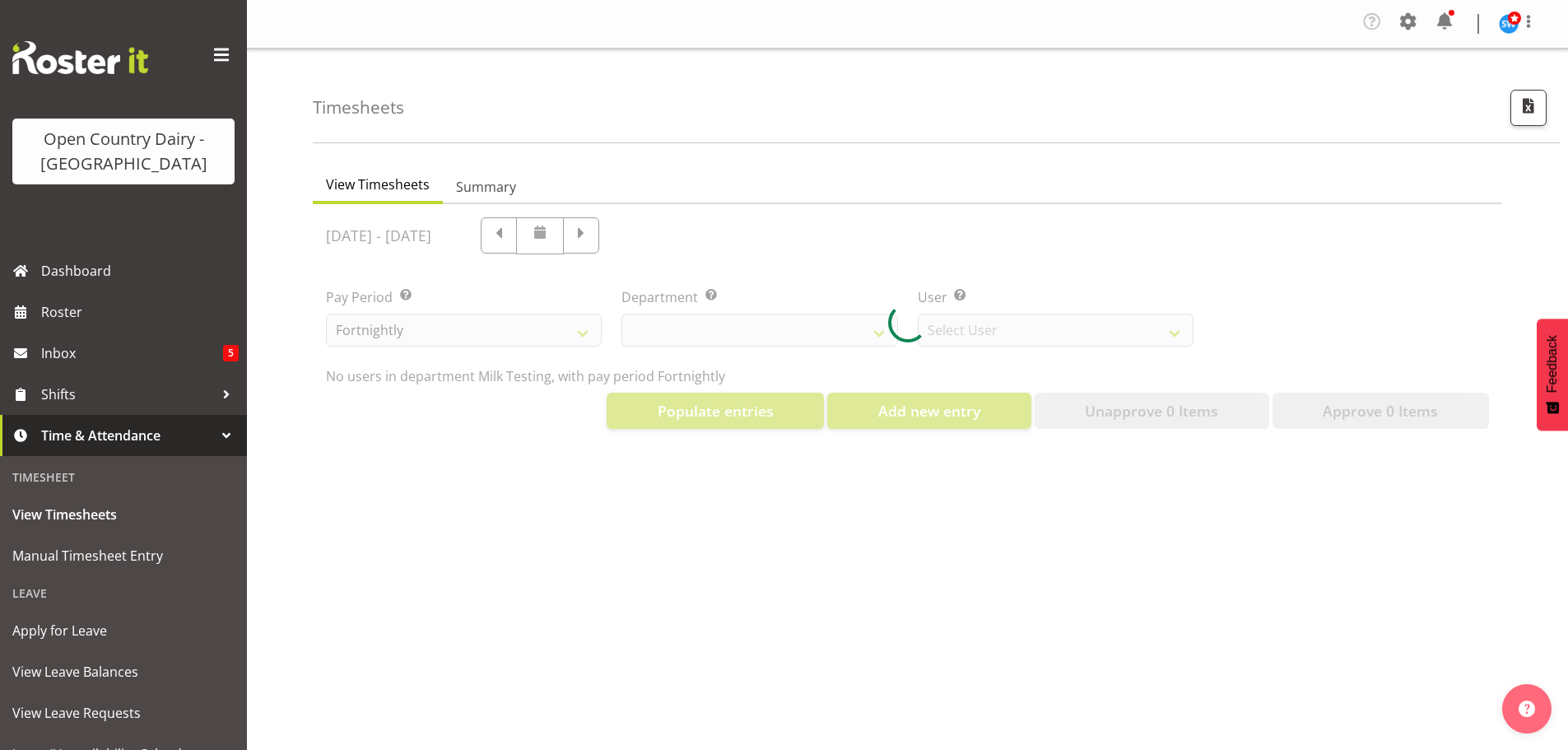
select select "733"
select select "7414"
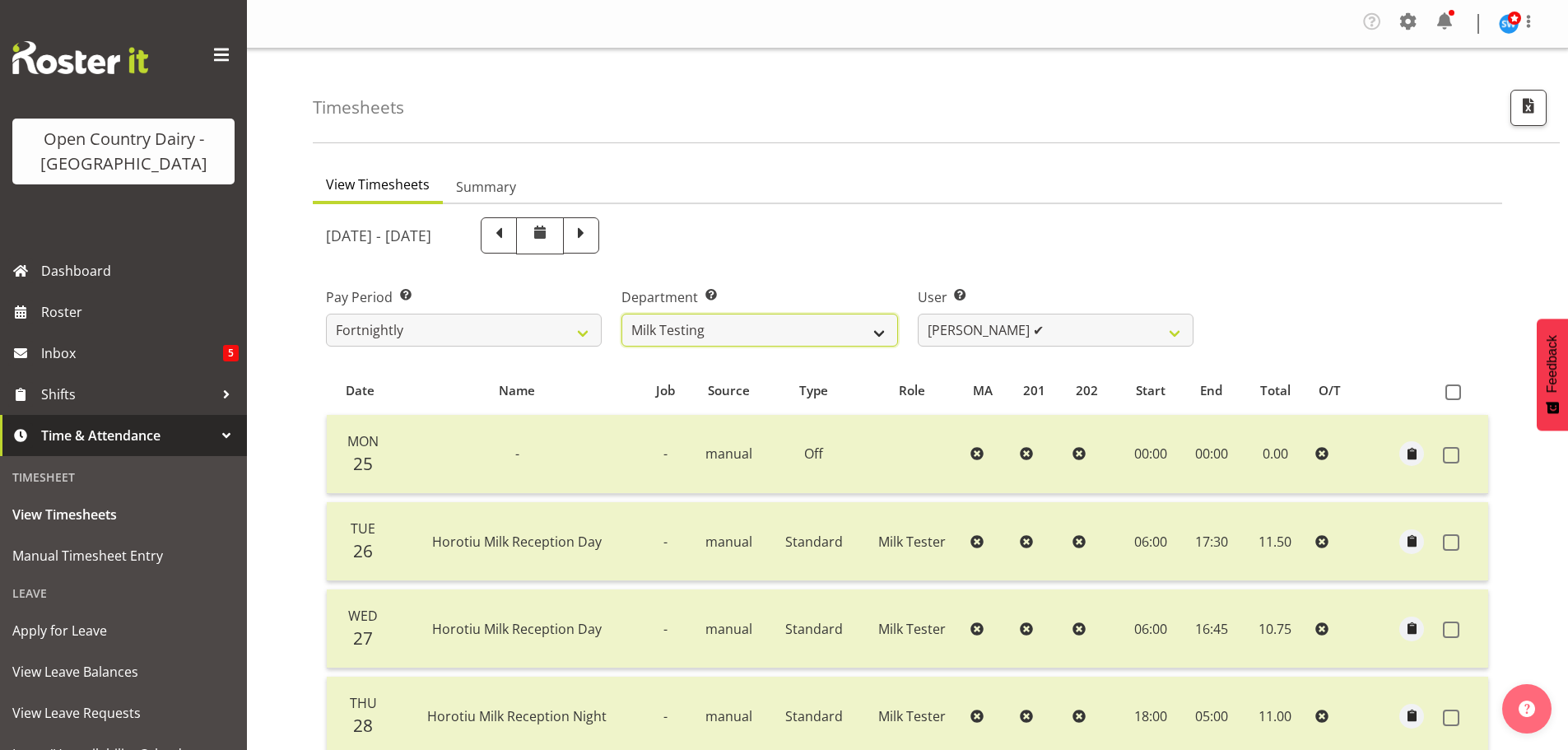
click at [875, 330] on select "701 702 703 704 705 706 707 708 709 710 711 712 713 714 715 716 717 718 719 720" at bounding box center [759, 330] width 275 height 33
select select "874"
click at [621, 314] on select "701 702 703 704 705 706 707 708 709 710 711 712 713 714 715 716 717 718 719 720" at bounding box center [759, 330] width 275 height 33
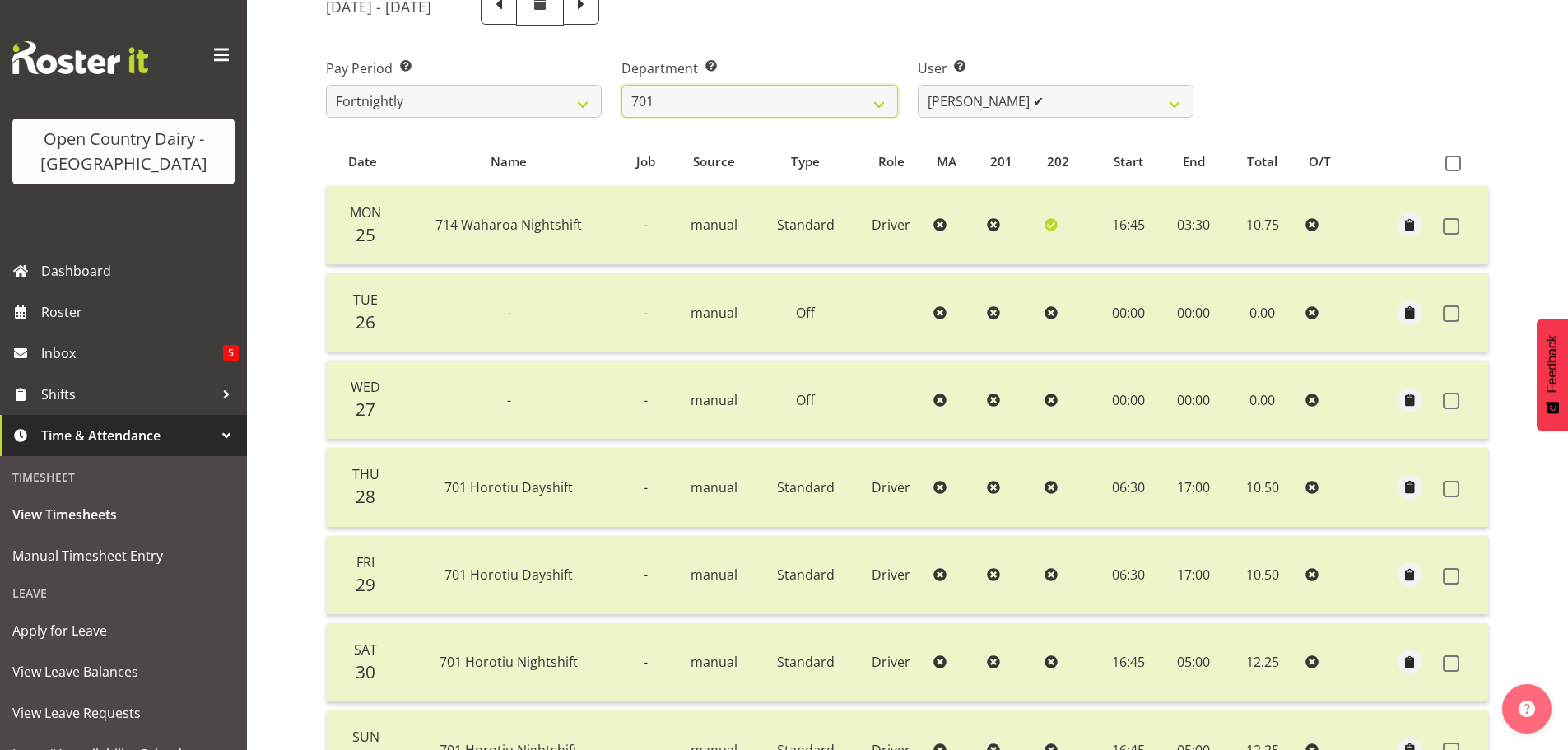
scroll to position [164, 0]
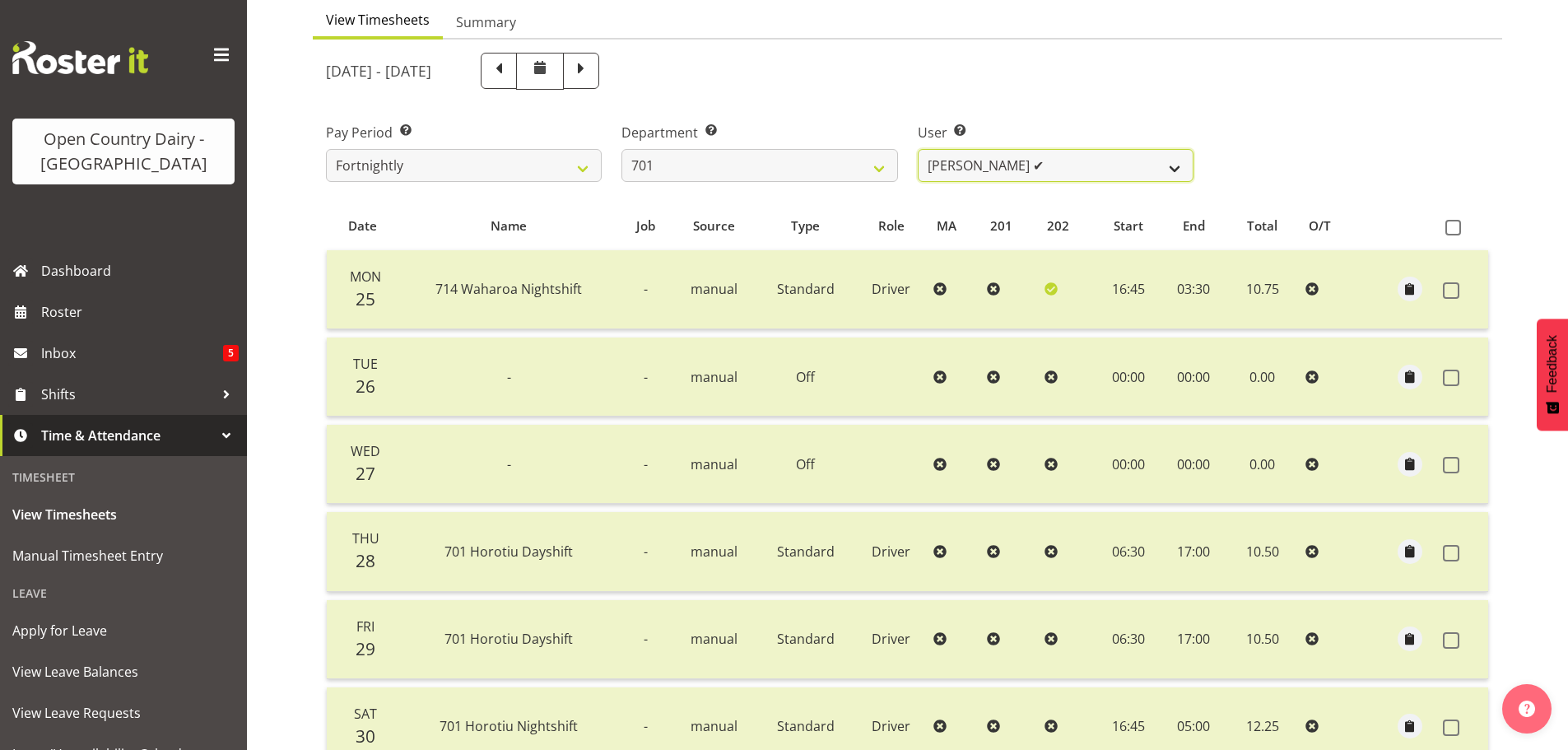
click at [1118, 168] on select "[PERSON_NAME] ✔ [PERSON_NAME] ✔ [PERSON_NAME] ✔ [PERSON_NAME] ✔" at bounding box center [1055, 166] width 275 height 33
click at [918, 149] on select "[PERSON_NAME] ✔ [PERSON_NAME] ✔ [PERSON_NAME] ✔ [PERSON_NAME] ✔" at bounding box center [1055, 166] width 275 height 33
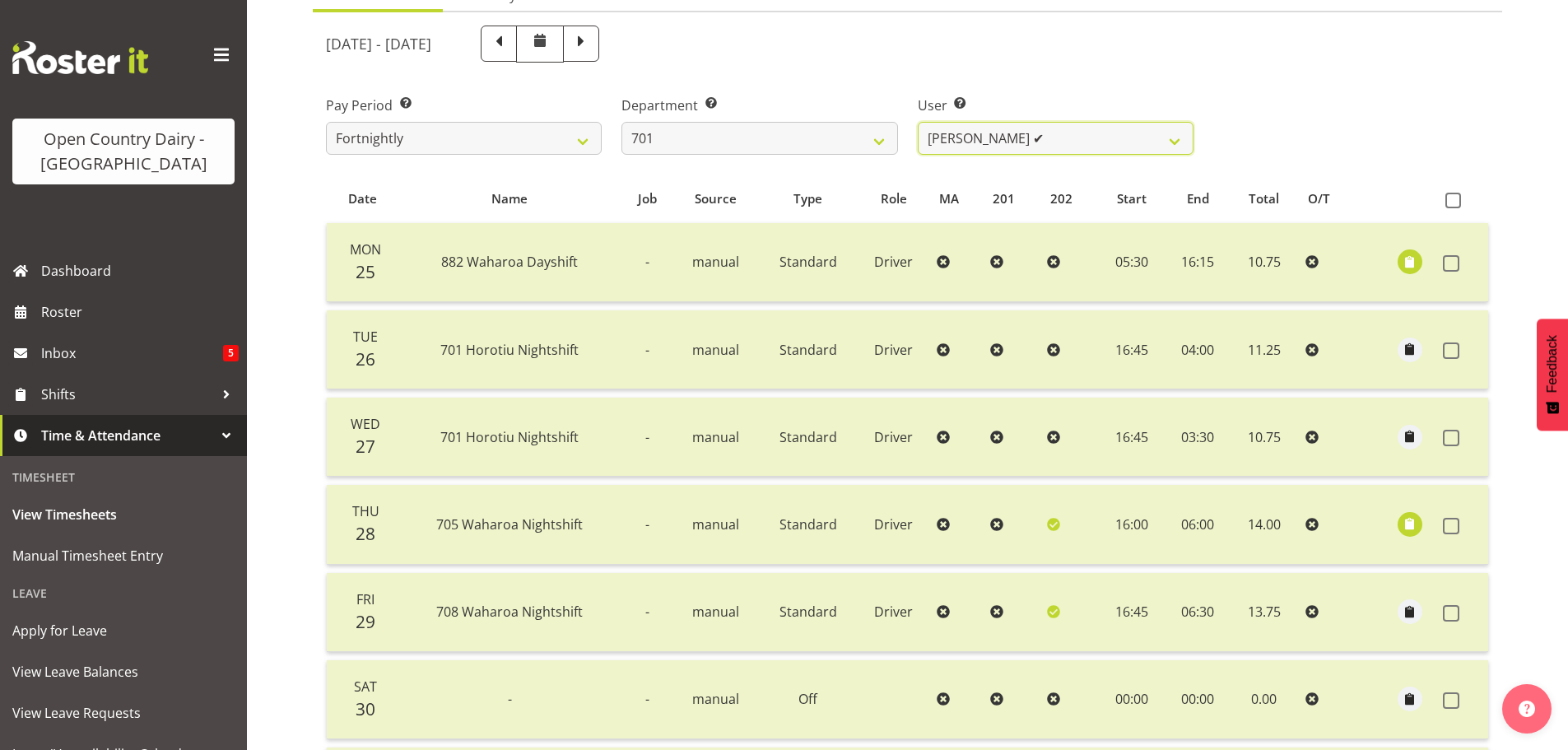
scroll to position [82, 0]
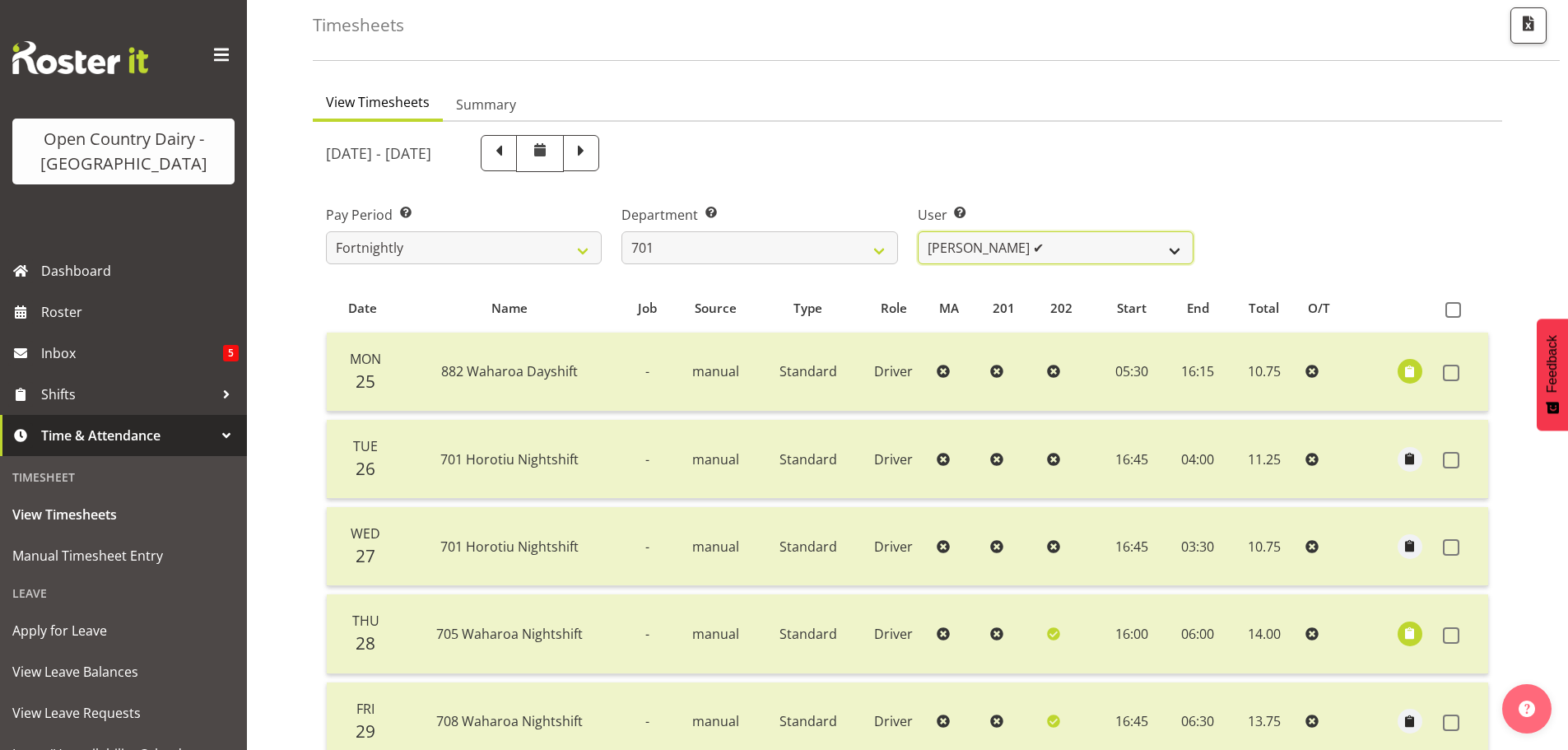
click at [1095, 252] on select "[PERSON_NAME] ✔ [PERSON_NAME] ✔ [PERSON_NAME] ✔ [PERSON_NAME] ✔" at bounding box center [1055, 248] width 275 height 33
click at [918, 231] on select "[PERSON_NAME] ✔ [PERSON_NAME] ✔ [PERSON_NAME] ✔ [PERSON_NAME] ✔" at bounding box center [1055, 248] width 275 height 33
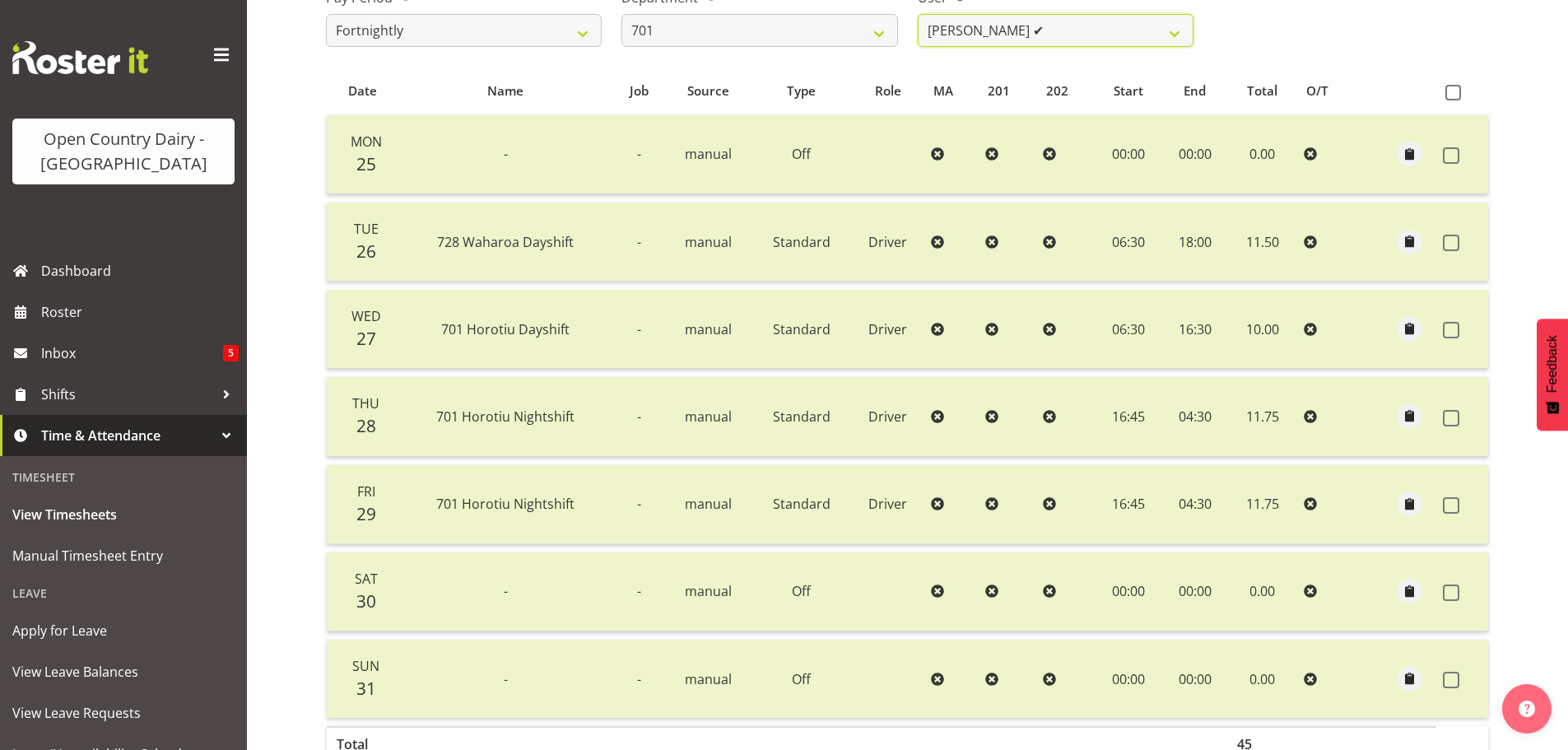
scroll to position [164, 0]
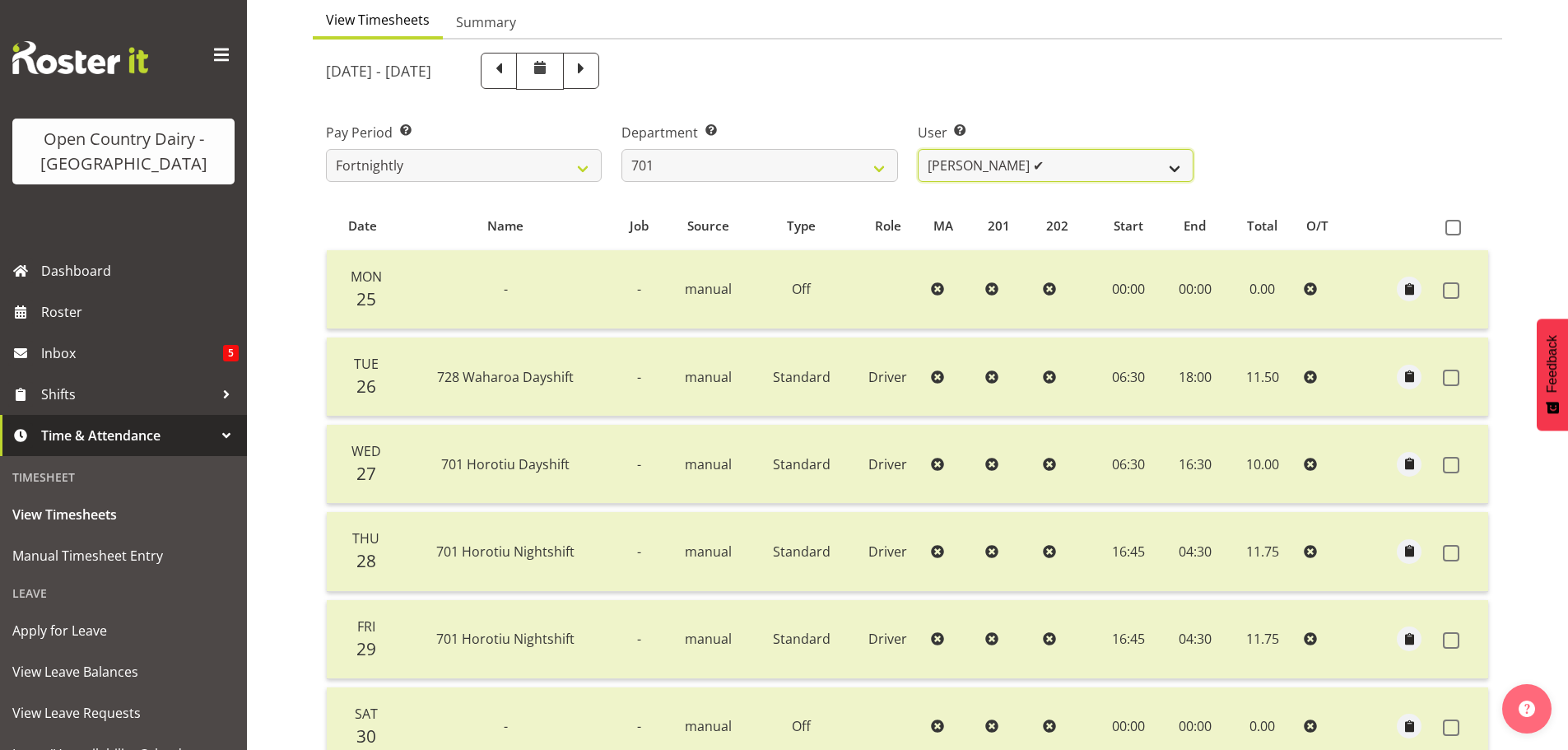
click at [1095, 172] on select "[PERSON_NAME] ✔ [PERSON_NAME] ✔ [PERSON_NAME] ✔ [PERSON_NAME] ✔" at bounding box center [1055, 166] width 275 height 33
select select "8383"
click at [918, 149] on select "[PERSON_NAME] ✔ [PERSON_NAME] ✔ [PERSON_NAME] ✔ [PERSON_NAME] ✔" at bounding box center [1055, 166] width 275 height 33
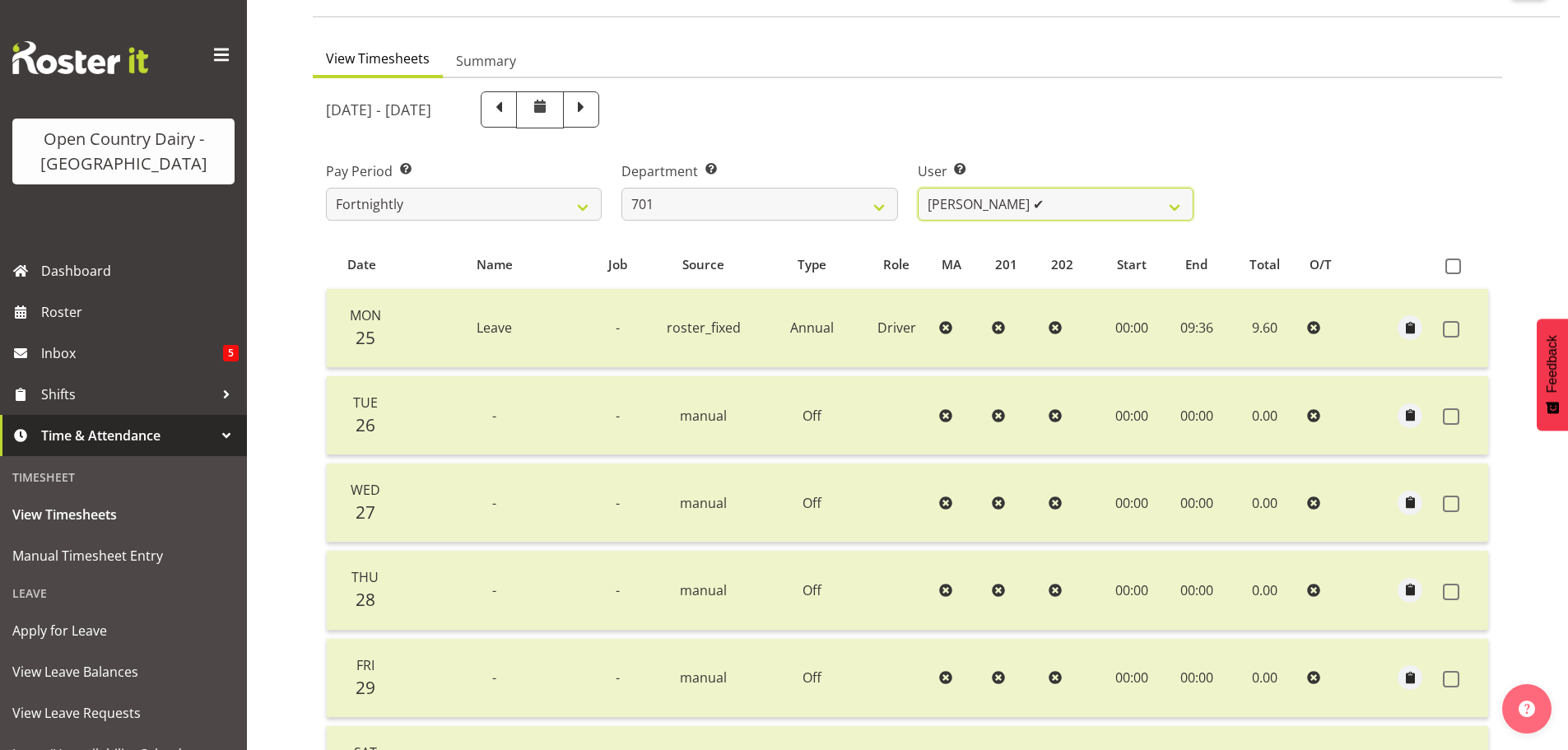
scroll to position [82, 0]
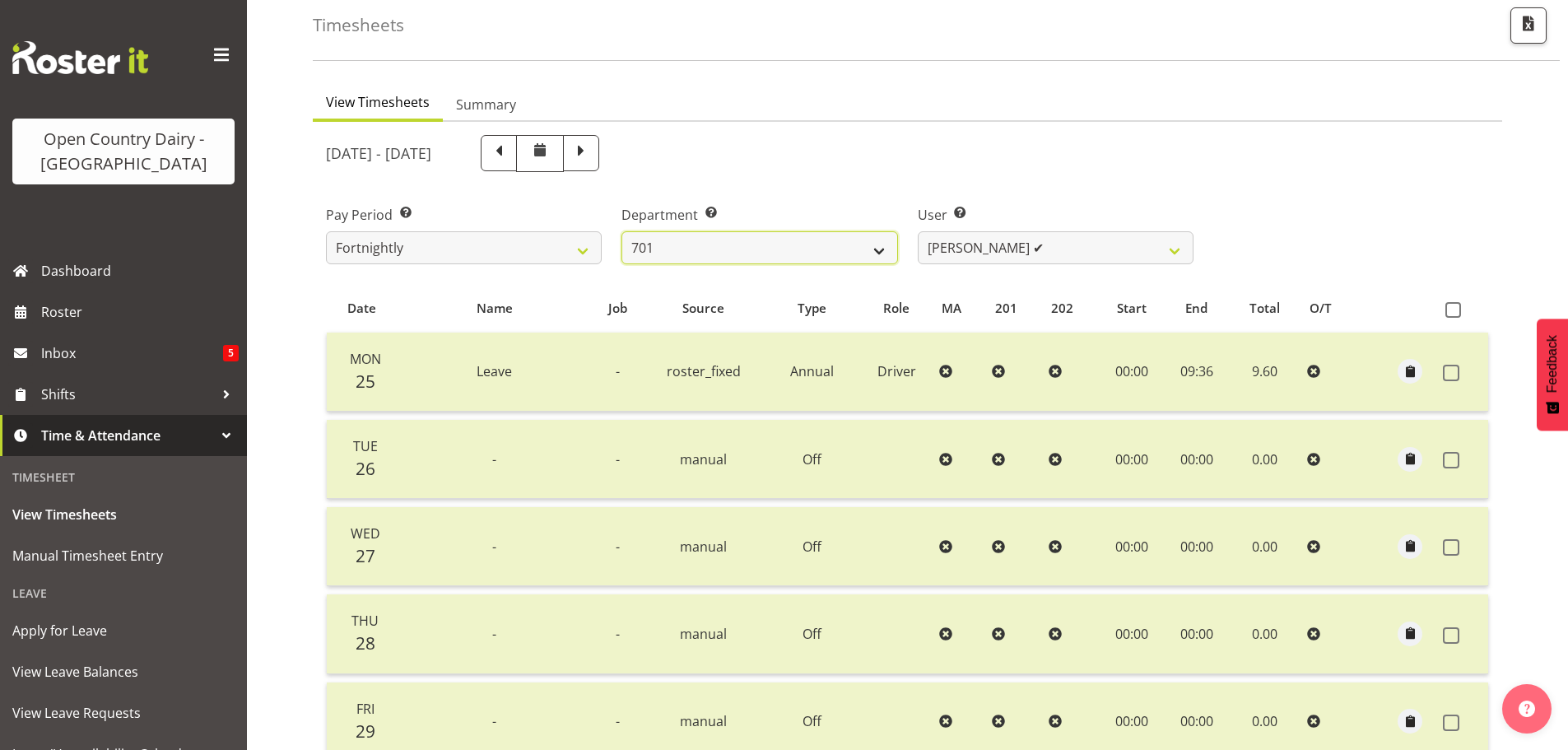
click at [859, 256] on select "701 702 703 704 705 706 707 708 709 710 711 712 713 714 715 716 717 718 719 720" at bounding box center [759, 248] width 275 height 33
select select "720"
click at [621, 231] on select "701 702 703 704 705 706 707 708 709 710 711 712 713 714 715 716 717 718 719 720" at bounding box center [759, 248] width 275 height 33
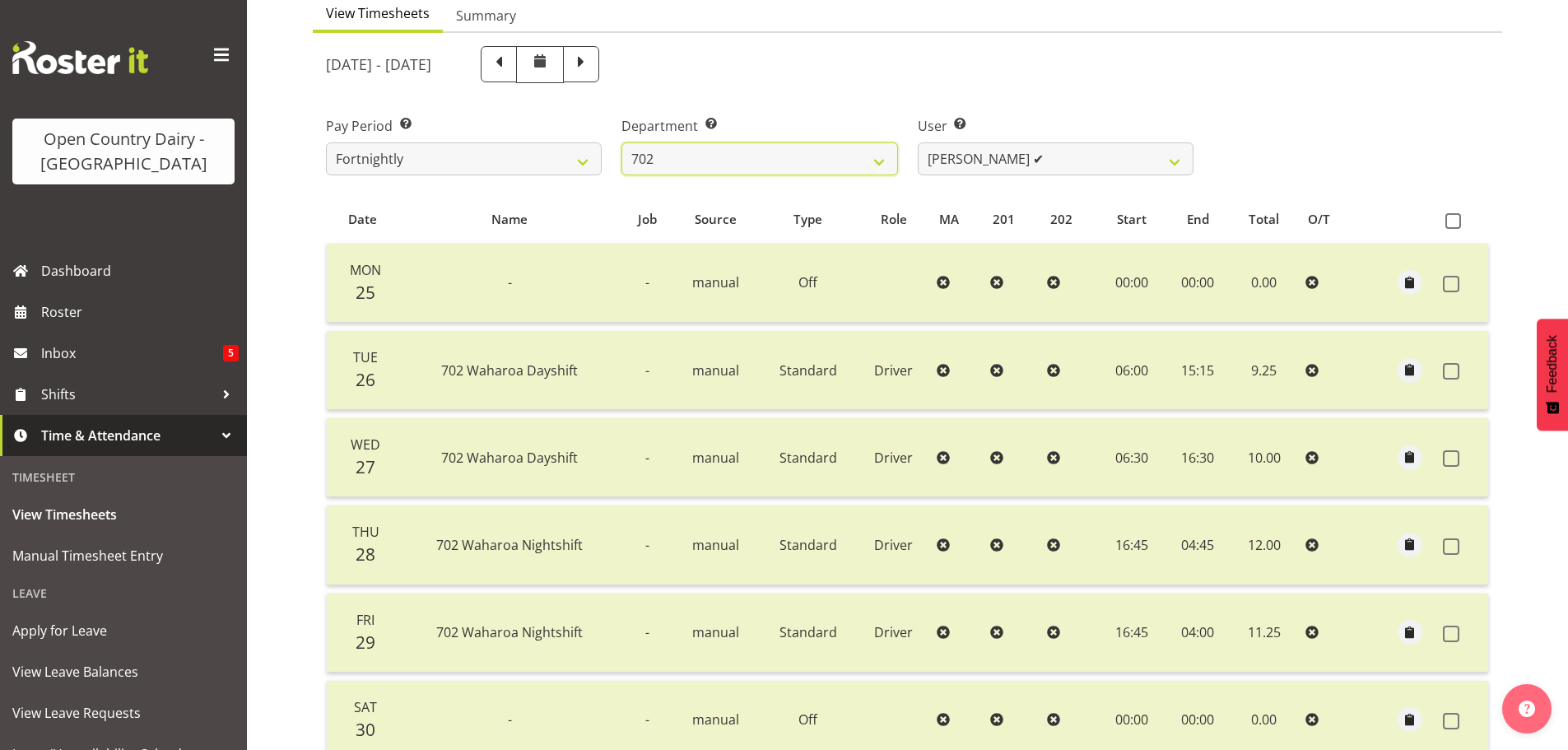
scroll to position [164, 0]
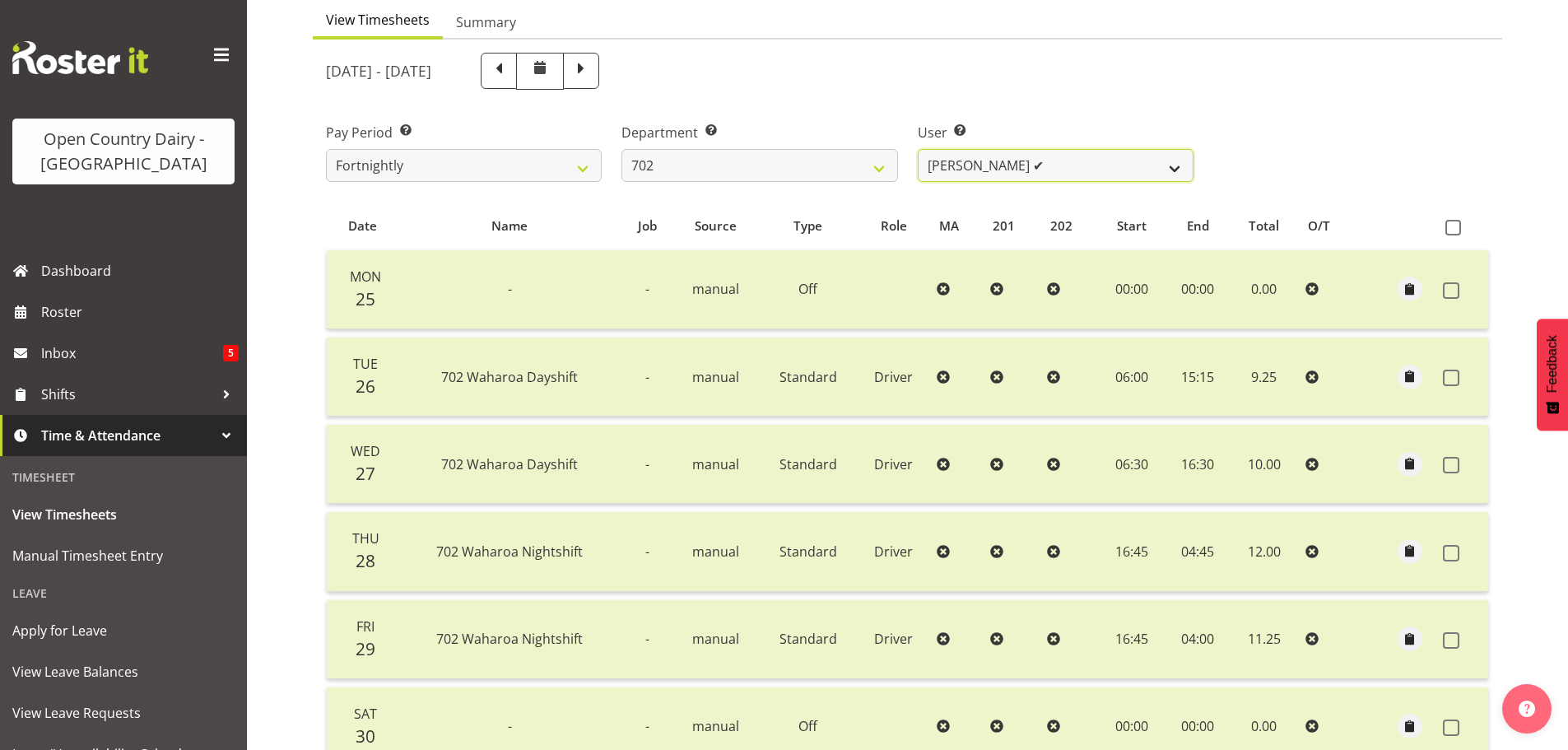
click at [1040, 165] on select "[PERSON_NAME] ✔ [PERSON_NAME] ✔ [PERSON_NAME] ✔ [PERSON_NAME] ✔" at bounding box center [1055, 166] width 275 height 33
click at [918, 149] on select "[PERSON_NAME] ✔ [PERSON_NAME] ✔ [PERSON_NAME] ✔ [PERSON_NAME] ✔" at bounding box center [1055, 166] width 275 height 33
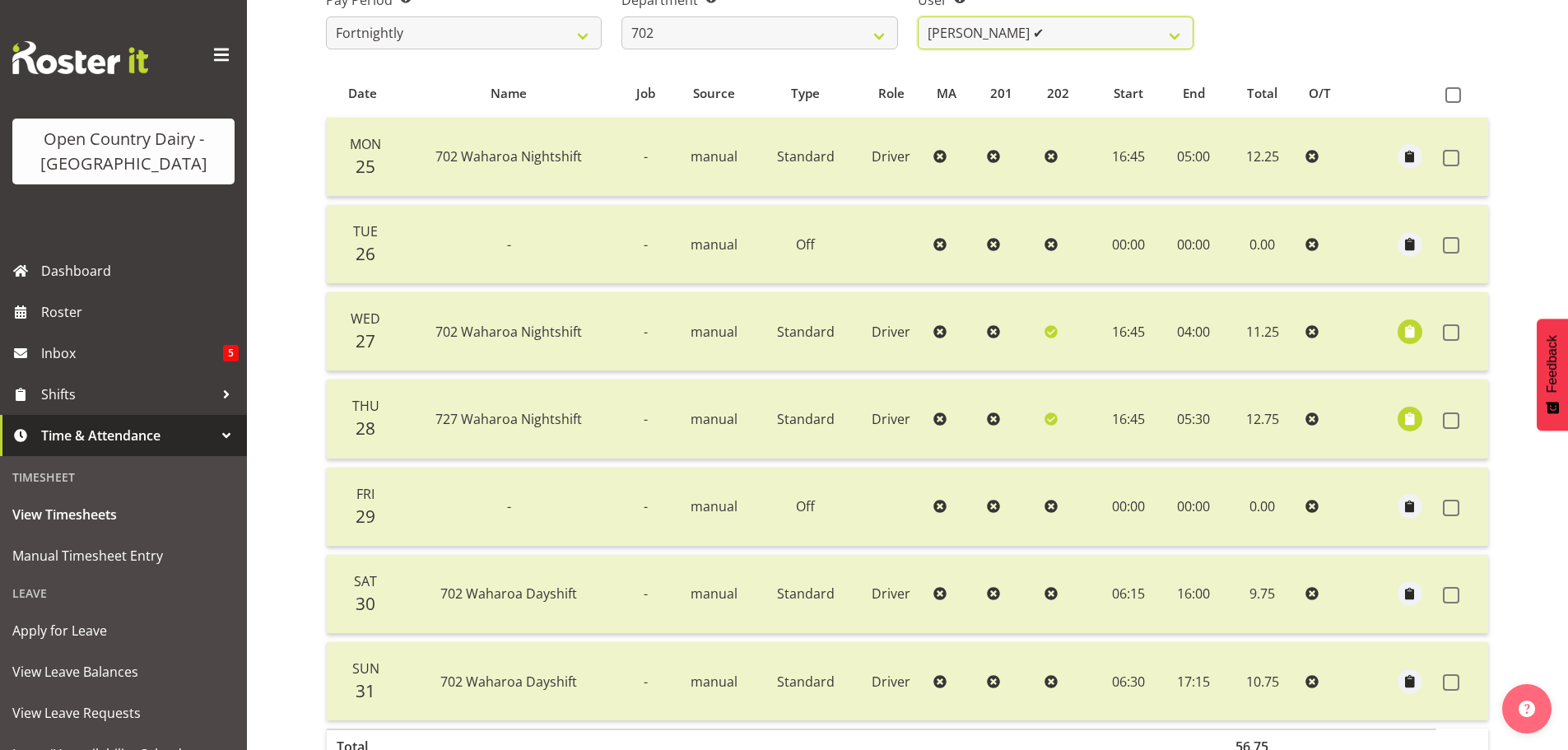
scroll to position [329, 0]
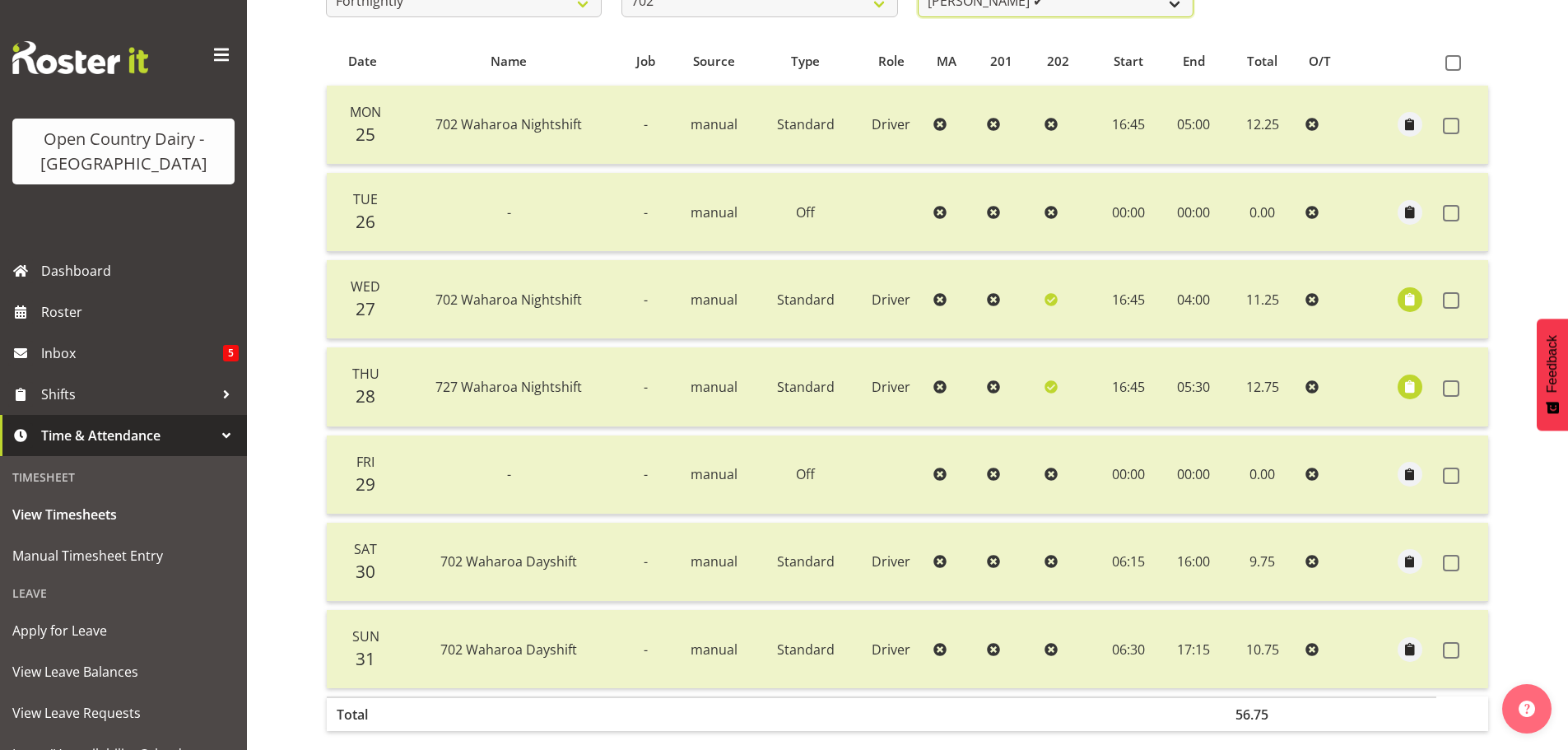
click at [1173, 4] on select "[PERSON_NAME] ✔ [PERSON_NAME] ✔ [PERSON_NAME] ✔ [PERSON_NAME] ✔" at bounding box center [1055, 1] width 275 height 33
click at [918, 0] on select "[PERSON_NAME] ✔ [PERSON_NAME] ✔ [PERSON_NAME] ✔ [PERSON_NAME] ✔" at bounding box center [1055, 1] width 275 height 33
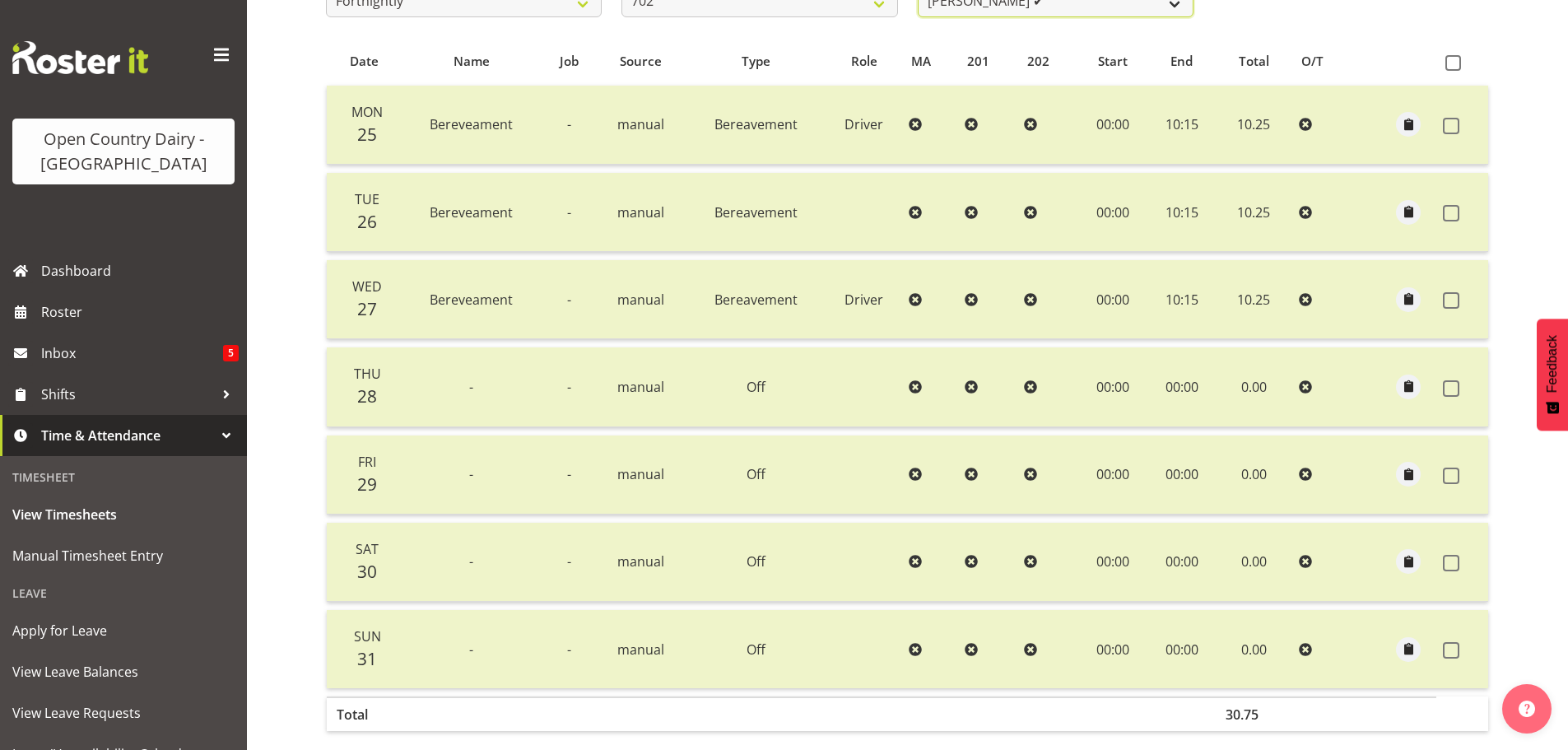
click at [1171, 4] on select "[PERSON_NAME] ✔ [PERSON_NAME] ✔ [PERSON_NAME] ✔ [PERSON_NAME] ✔" at bounding box center [1055, 1] width 275 height 33
select select "11199"
click at [918, 0] on select "[PERSON_NAME] ✔ [PERSON_NAME] ✔ [PERSON_NAME] ✔ [PERSON_NAME] ✔" at bounding box center [1055, 1] width 275 height 33
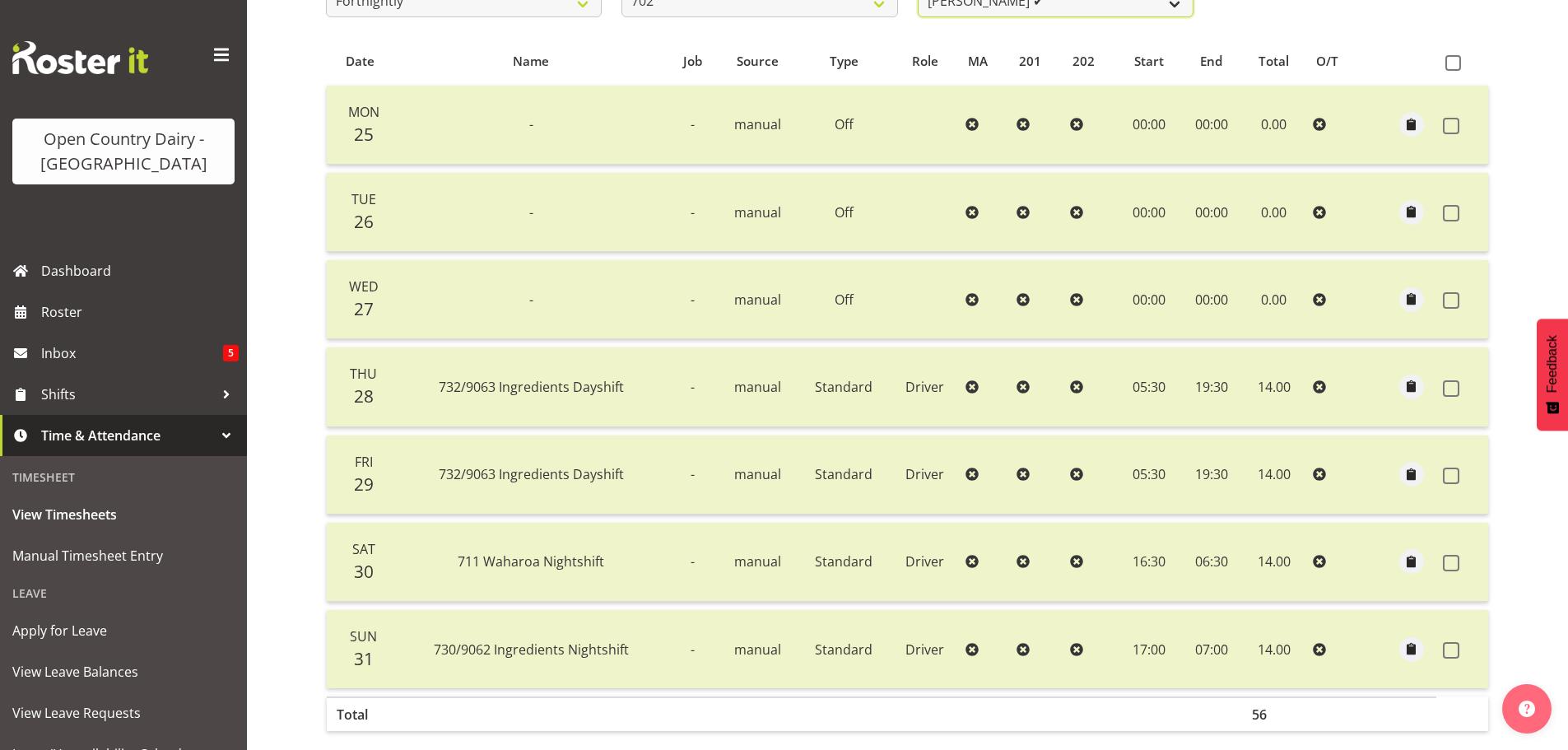
click at [1171, 4] on select "[PERSON_NAME] ✔ [PERSON_NAME] ✔ [PERSON_NAME] ✔ [PERSON_NAME] ✔" at bounding box center [1055, 1] width 275 height 33
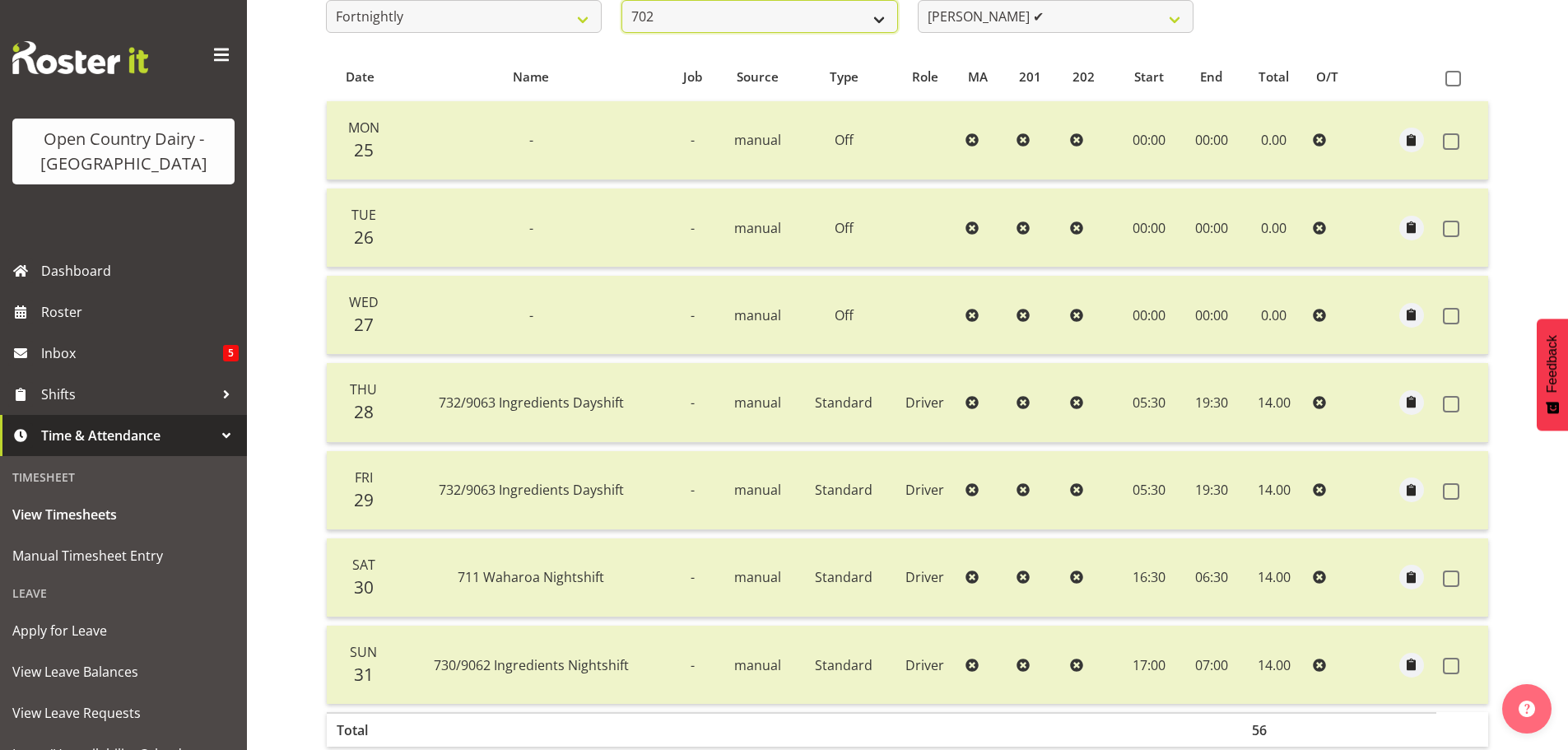
click at [886, 2] on select "701 702 703 704 705 706 707 708 709 710 711 712 713 714 715 716 717 718 719 720" at bounding box center [759, 17] width 275 height 33
select select "710"
click at [621, 0] on select "701 702 703 704 705 706 707 708 709 710 711 712 713 714 715 716 717 718 719 720" at bounding box center [759, 17] width 275 height 33
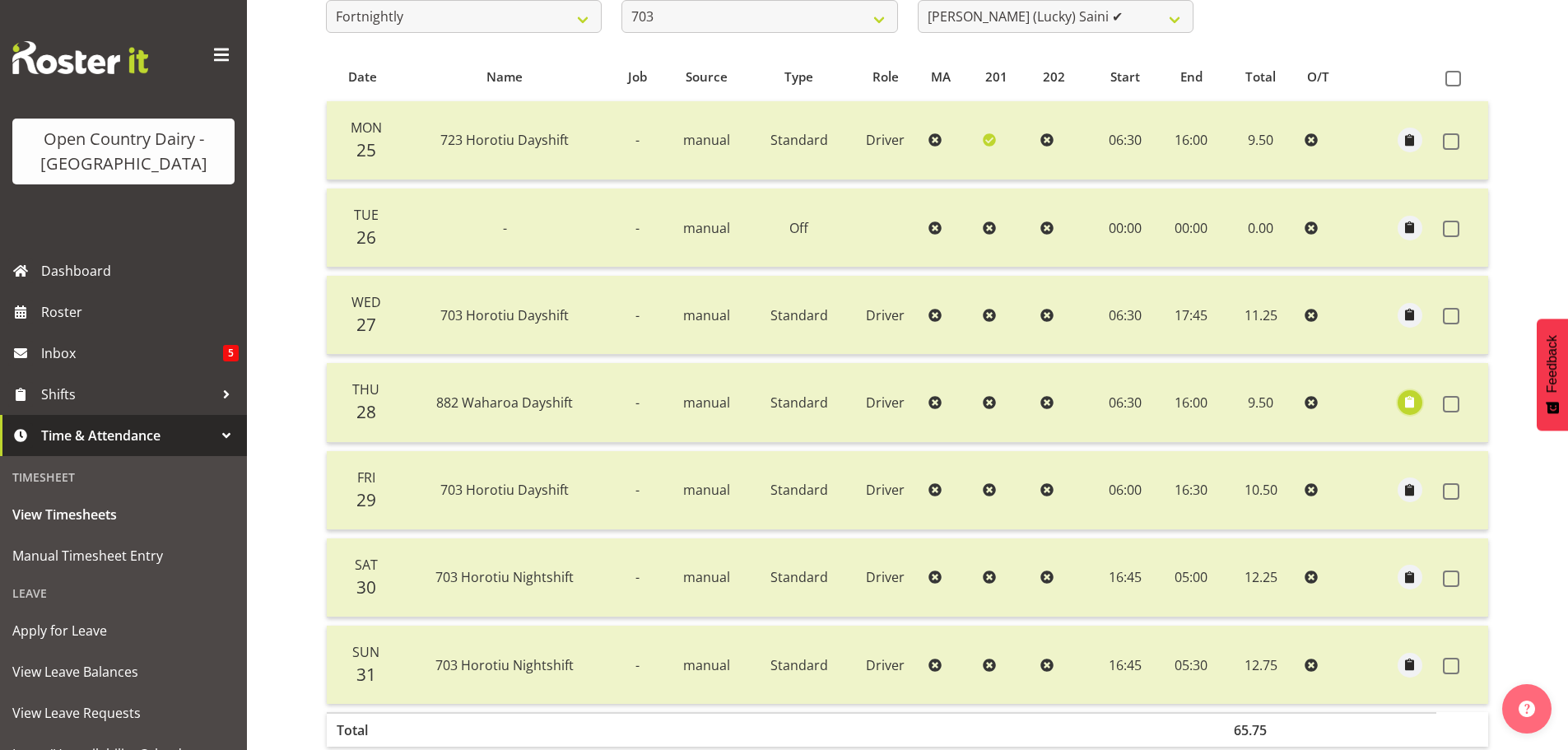
click at [1405, 402] on span "button" at bounding box center [1410, 402] width 19 height 19
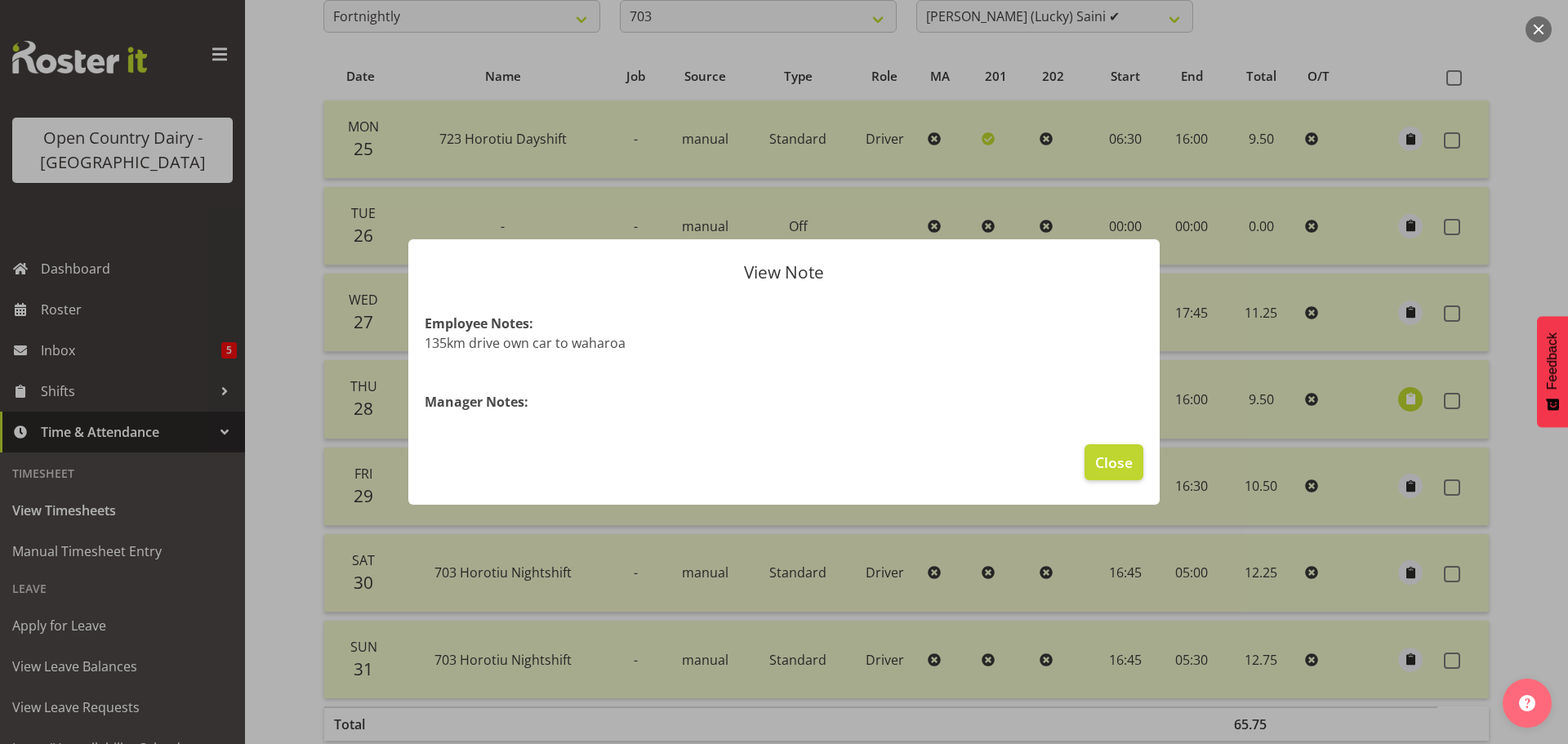
click at [1394, 398] on div at bounding box center [784, 372] width 1568 height 744
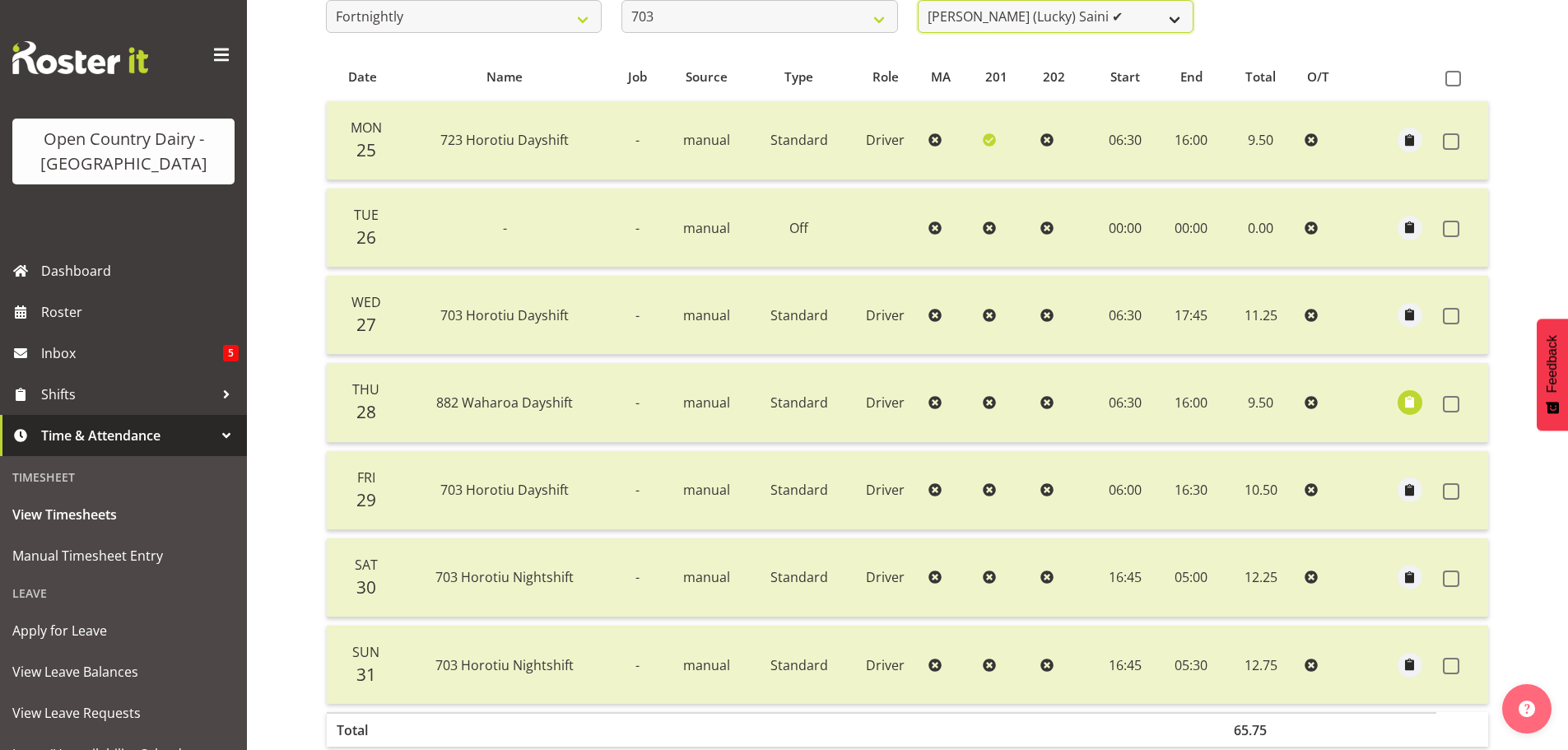
click at [1118, 19] on select "[PERSON_NAME] (Lucky) Saini ✔ [PERSON_NAME] ✔ [PERSON_NAME] ✔" at bounding box center [1055, 17] width 275 height 33
click at [918, 0] on select "[PERSON_NAME] (Lucky) Saini ✔ [PERSON_NAME] ✔ [PERSON_NAME] ✔" at bounding box center [1055, 17] width 275 height 33
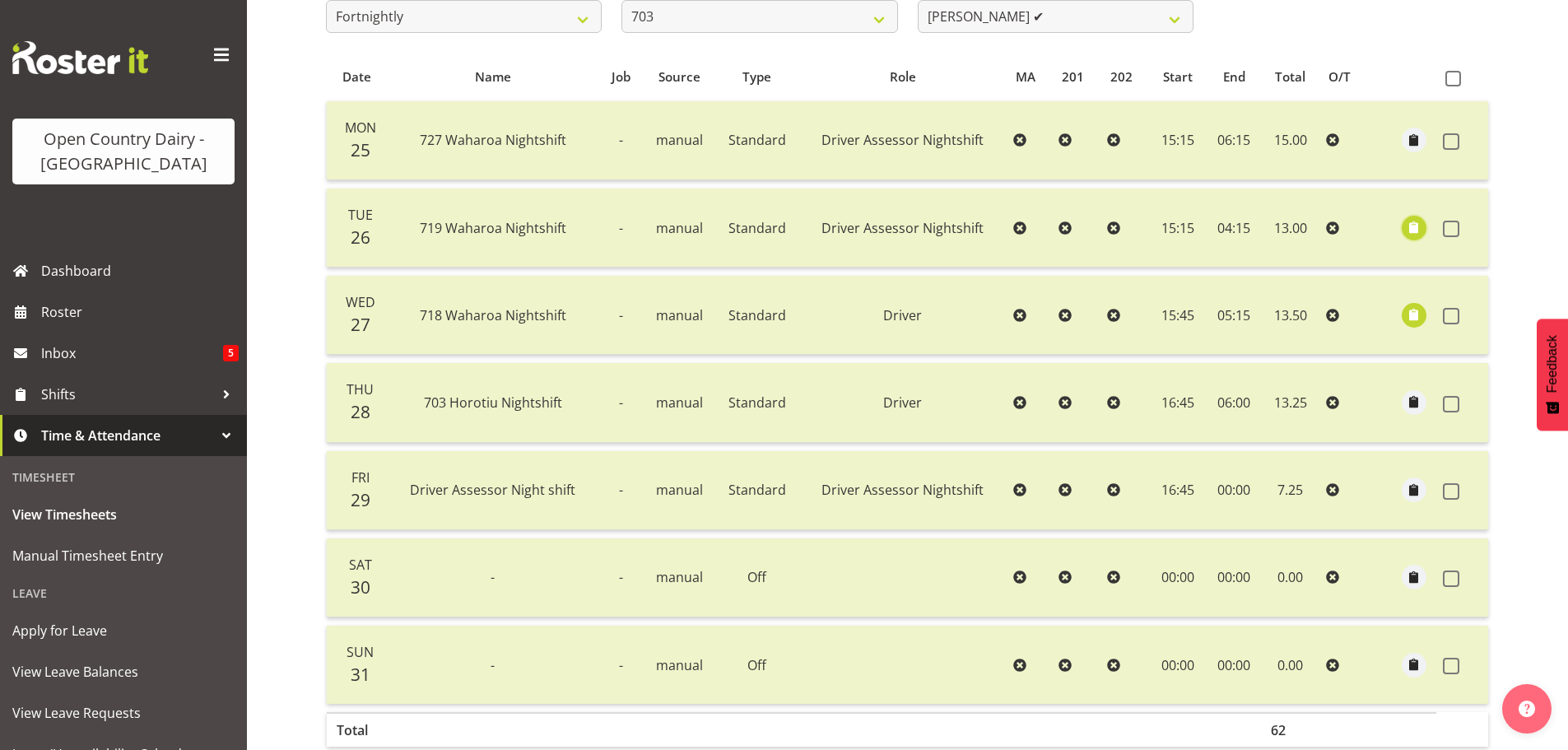
click at [1419, 227] on span "button" at bounding box center [1414, 227] width 19 height 19
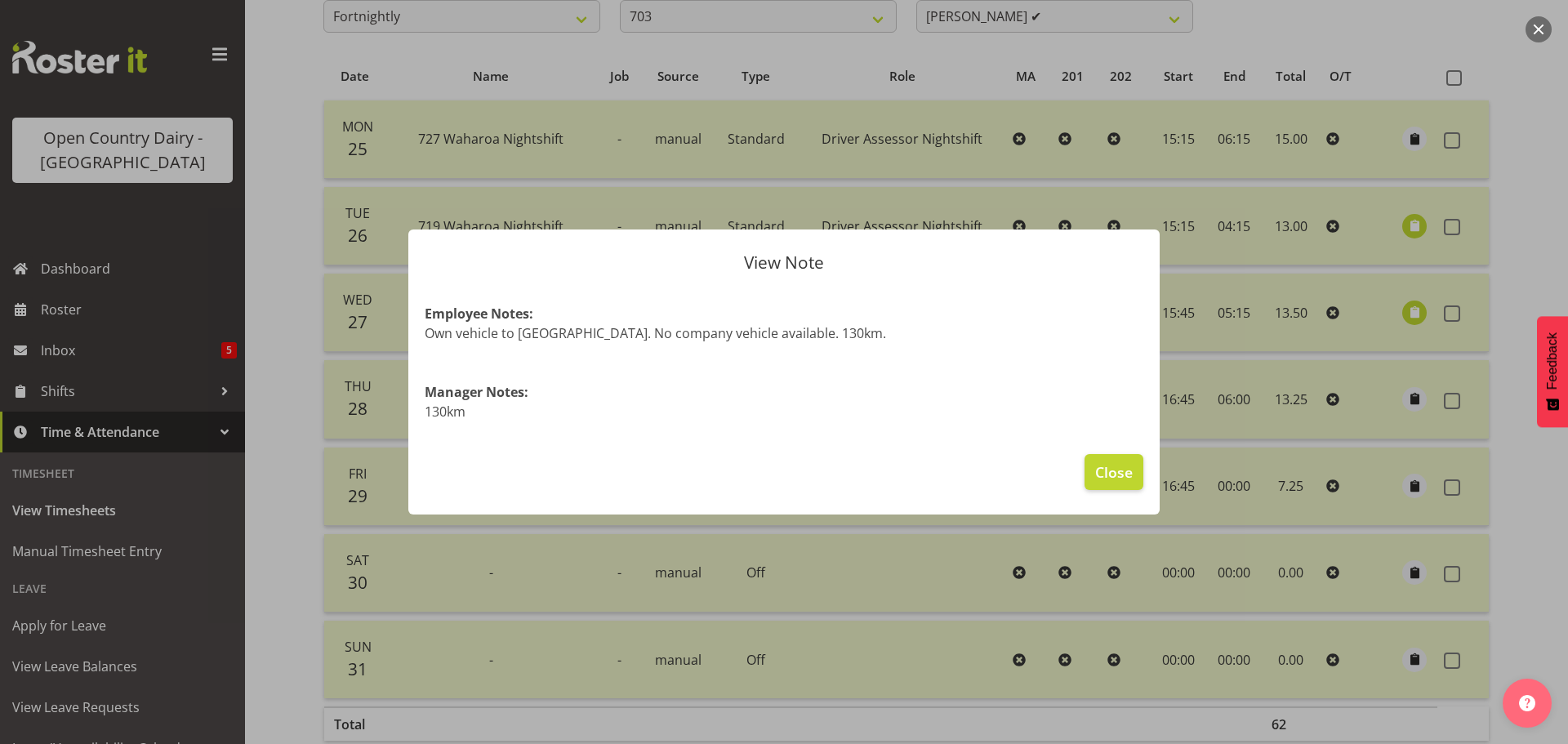
click at [1408, 226] on div at bounding box center [784, 372] width 1568 height 744
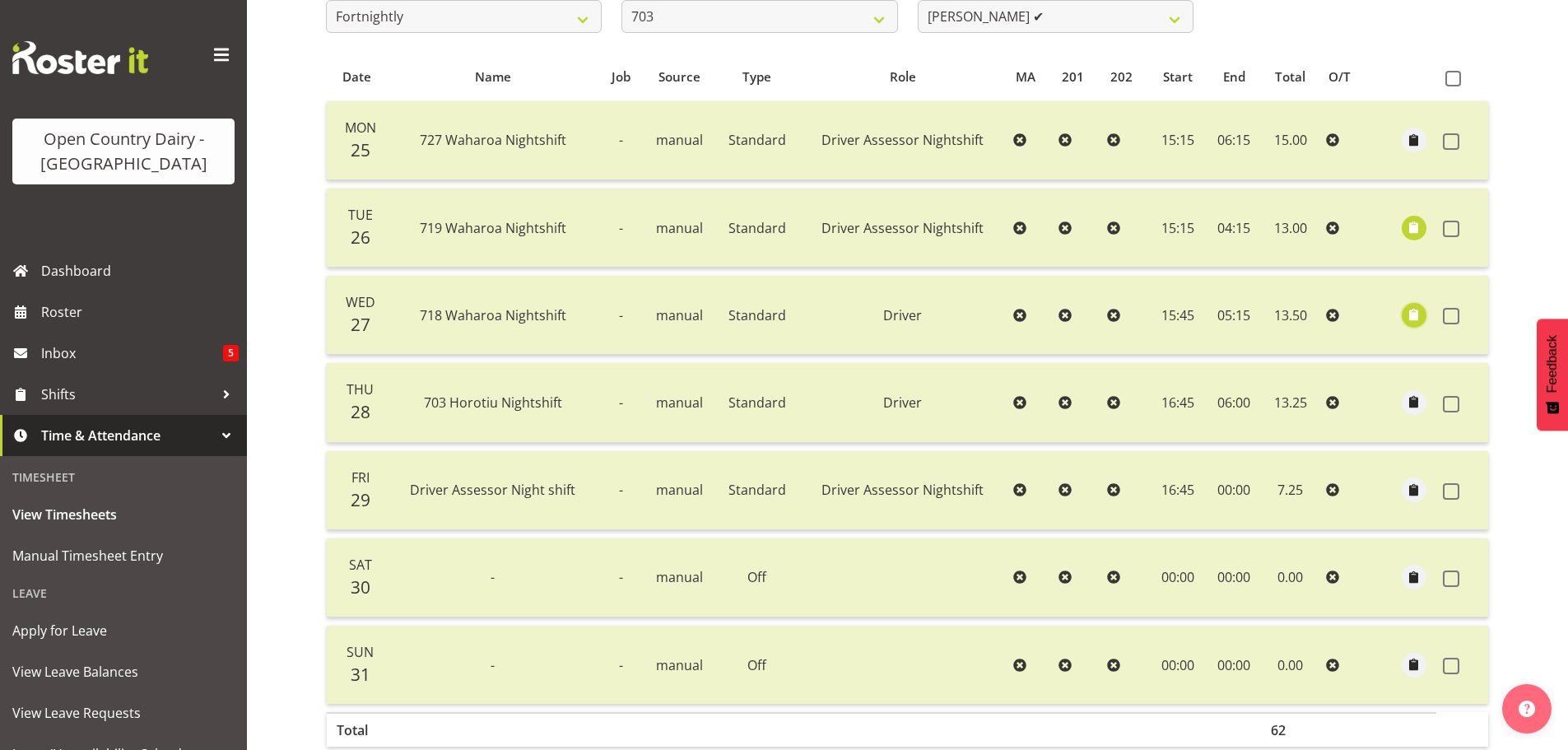
click at [1414, 317] on span "button" at bounding box center [1414, 314] width 19 height 19
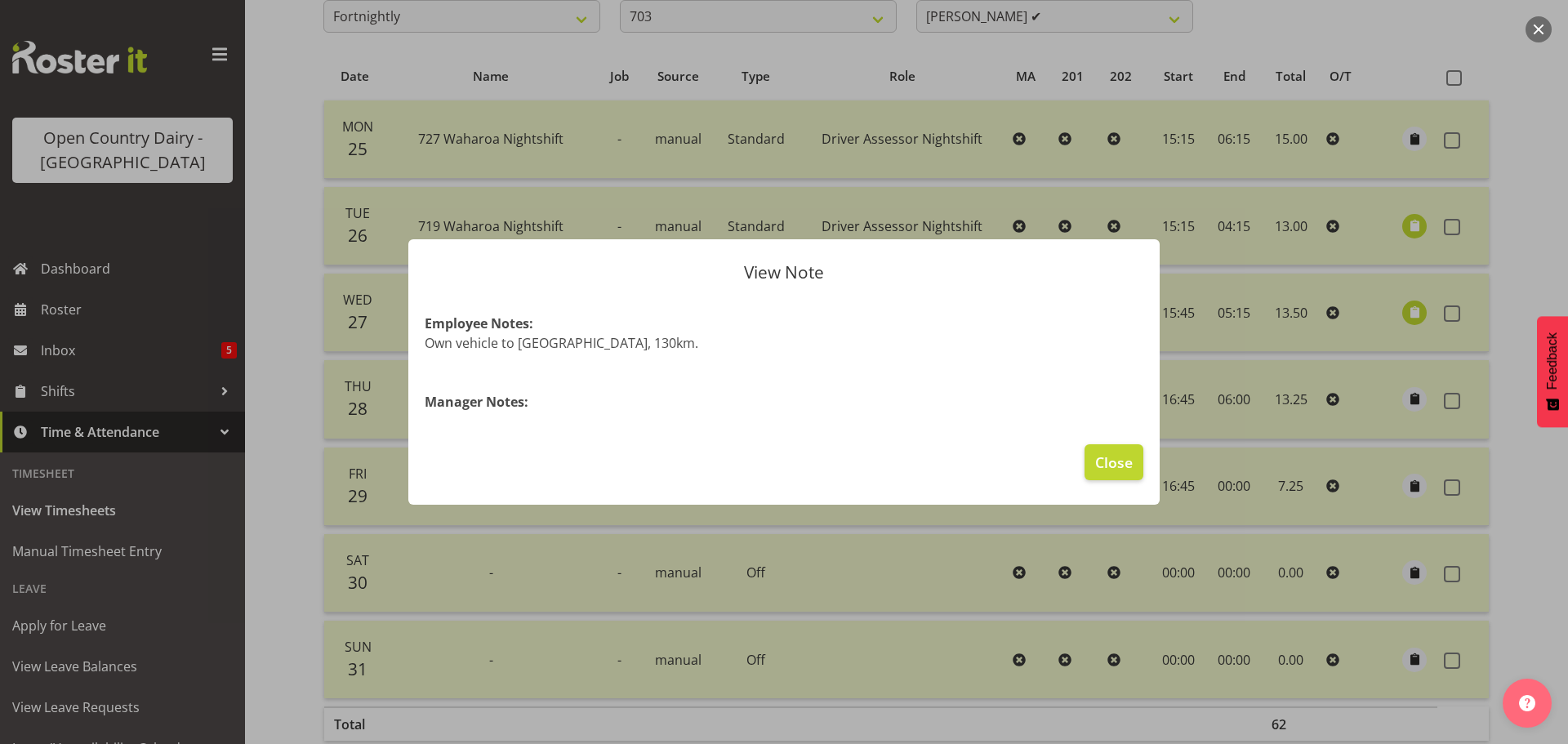
click at [1403, 314] on div at bounding box center [784, 372] width 1568 height 744
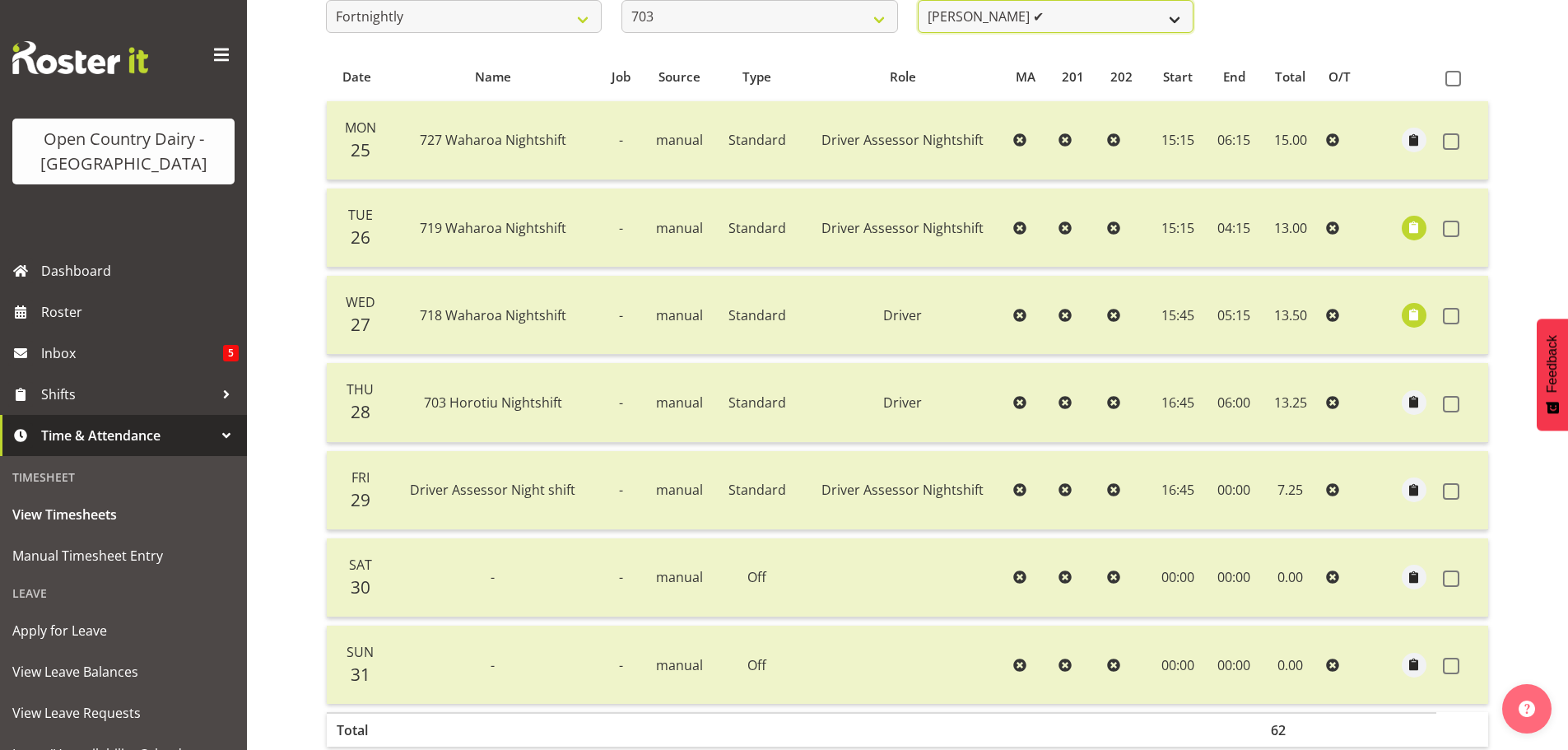
click at [1155, 12] on select "[PERSON_NAME] (Lucky) Saini ✔ [PERSON_NAME] ✔ [PERSON_NAME] ✔" at bounding box center [1055, 17] width 275 height 33
select select "8209"
click at [918, 0] on select "[PERSON_NAME] (Lucky) Saini ✔ [PERSON_NAME] ✔ [PERSON_NAME] ✔" at bounding box center [1055, 17] width 275 height 33
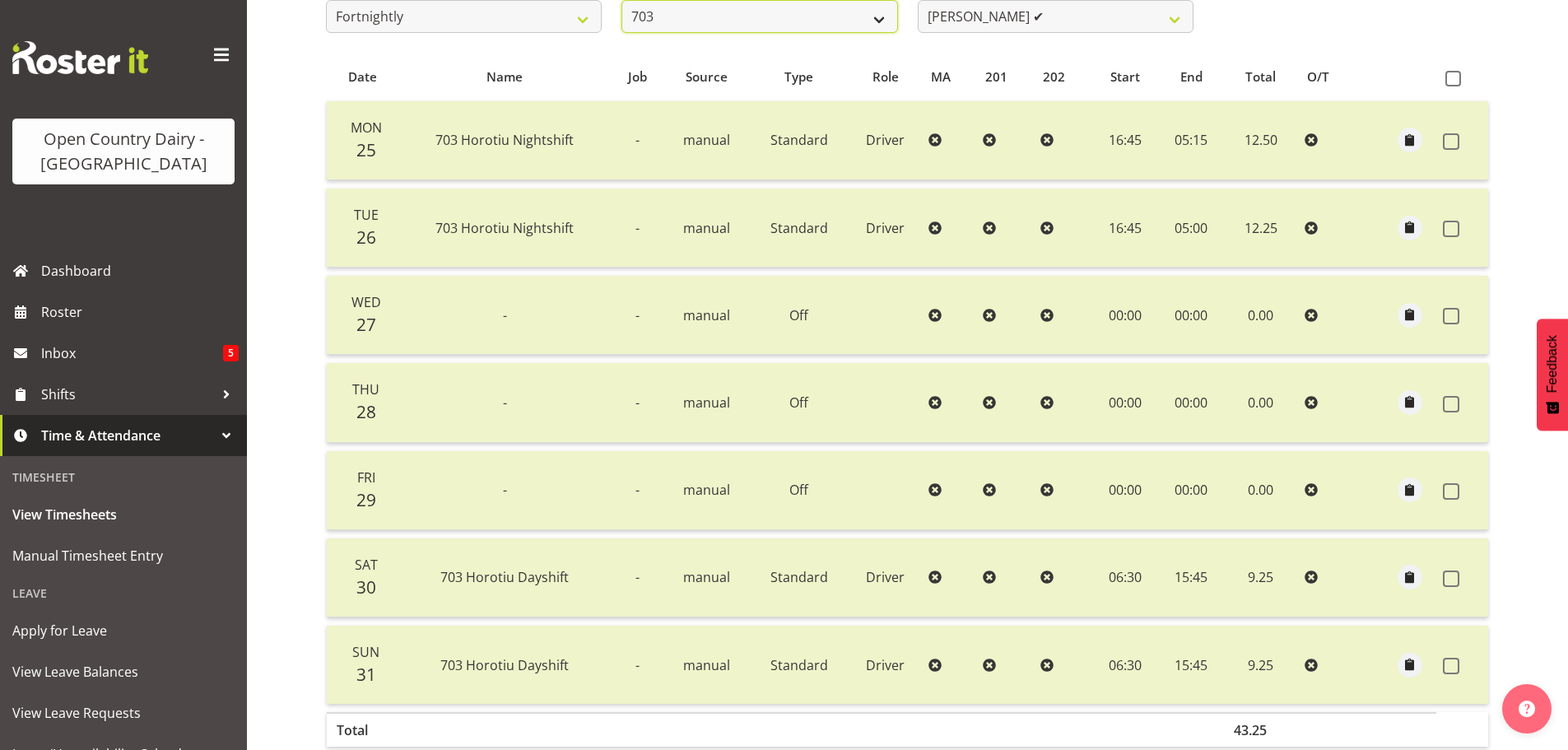
click at [865, 12] on select "701 702 703 704 705 706 707 708 709 710 711 712 713 714 715 716 717 718 719 720" at bounding box center [759, 17] width 275 height 33
select select "717"
click at [621, 0] on select "701 702 703 704 705 706 707 708 709 710 711 712 713 714 715 716 717 718 719 720" at bounding box center [759, 17] width 275 height 33
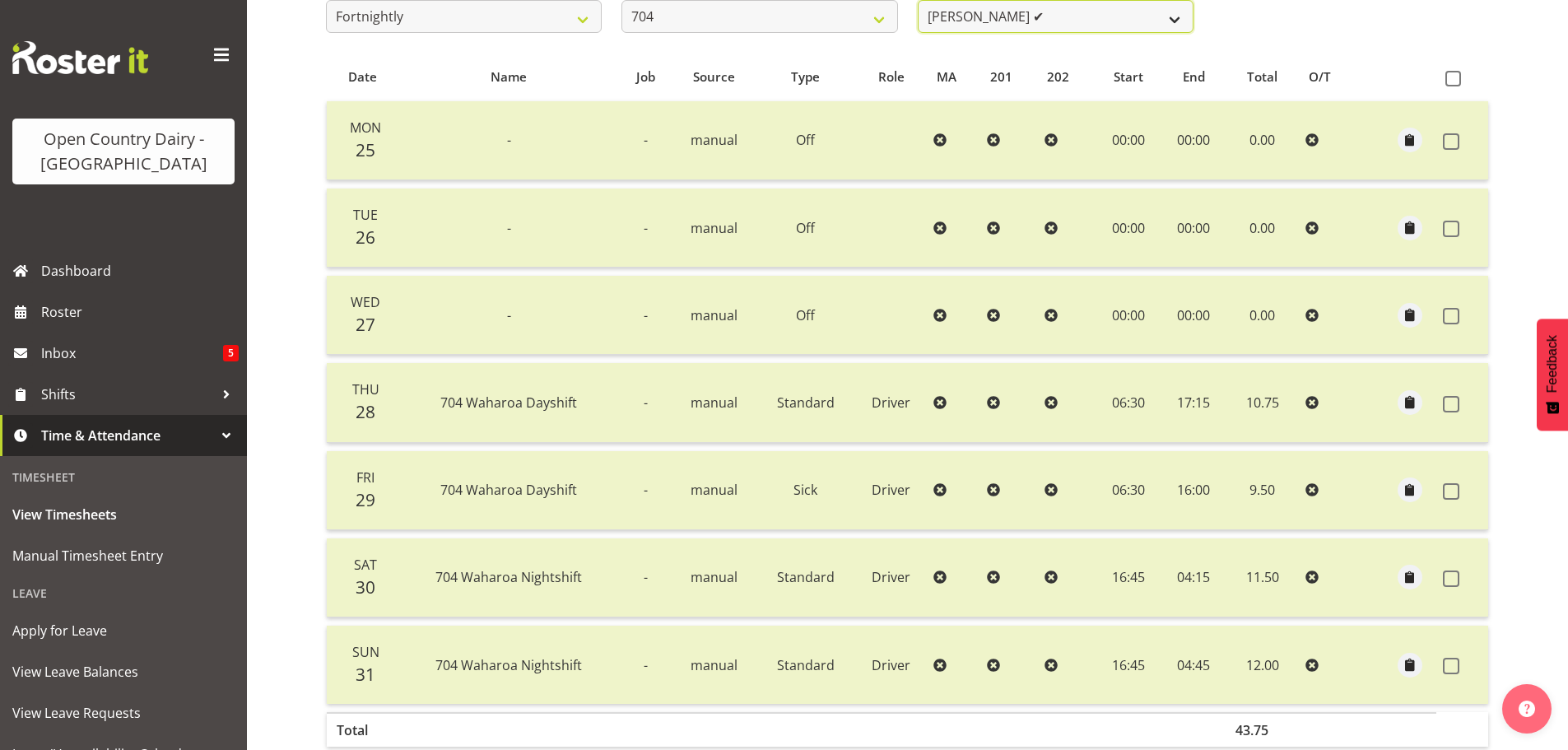
click at [1096, 20] on select "[PERSON_NAME] ✔ [PERSON_NAME] ✔ [PERSON_NAME] ✔" at bounding box center [1055, 17] width 275 height 33
click at [918, 0] on select "[PERSON_NAME] ✔ [PERSON_NAME] ✔ [PERSON_NAME] ✔" at bounding box center [1055, 17] width 275 height 33
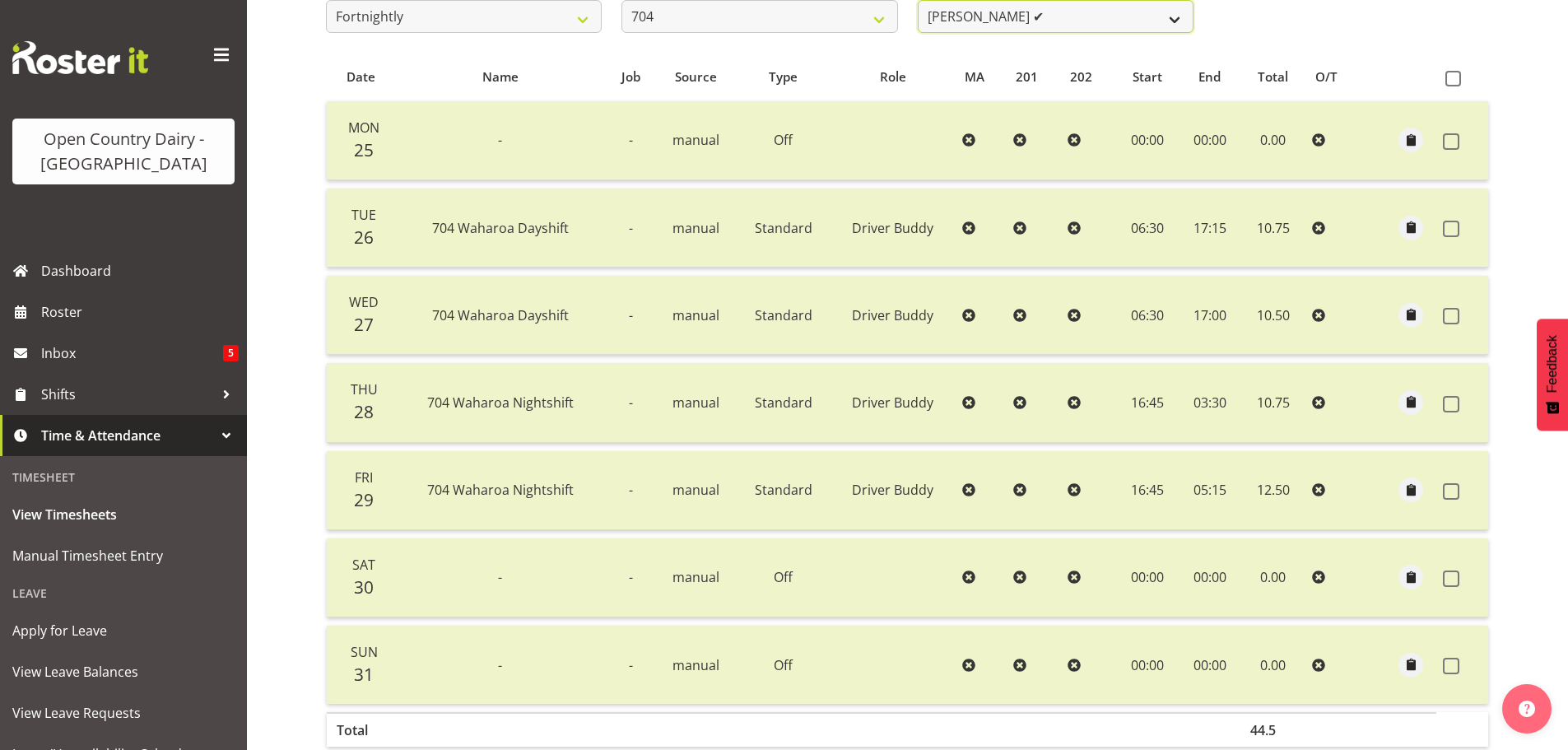
click at [1137, 14] on select "[PERSON_NAME] ✔ [PERSON_NAME] ✔ [PERSON_NAME] ✔" at bounding box center [1055, 17] width 275 height 33
select select "11257"
click at [918, 0] on select "[PERSON_NAME] ✔ [PERSON_NAME] ✔ [PERSON_NAME] ✔" at bounding box center [1055, 17] width 275 height 33
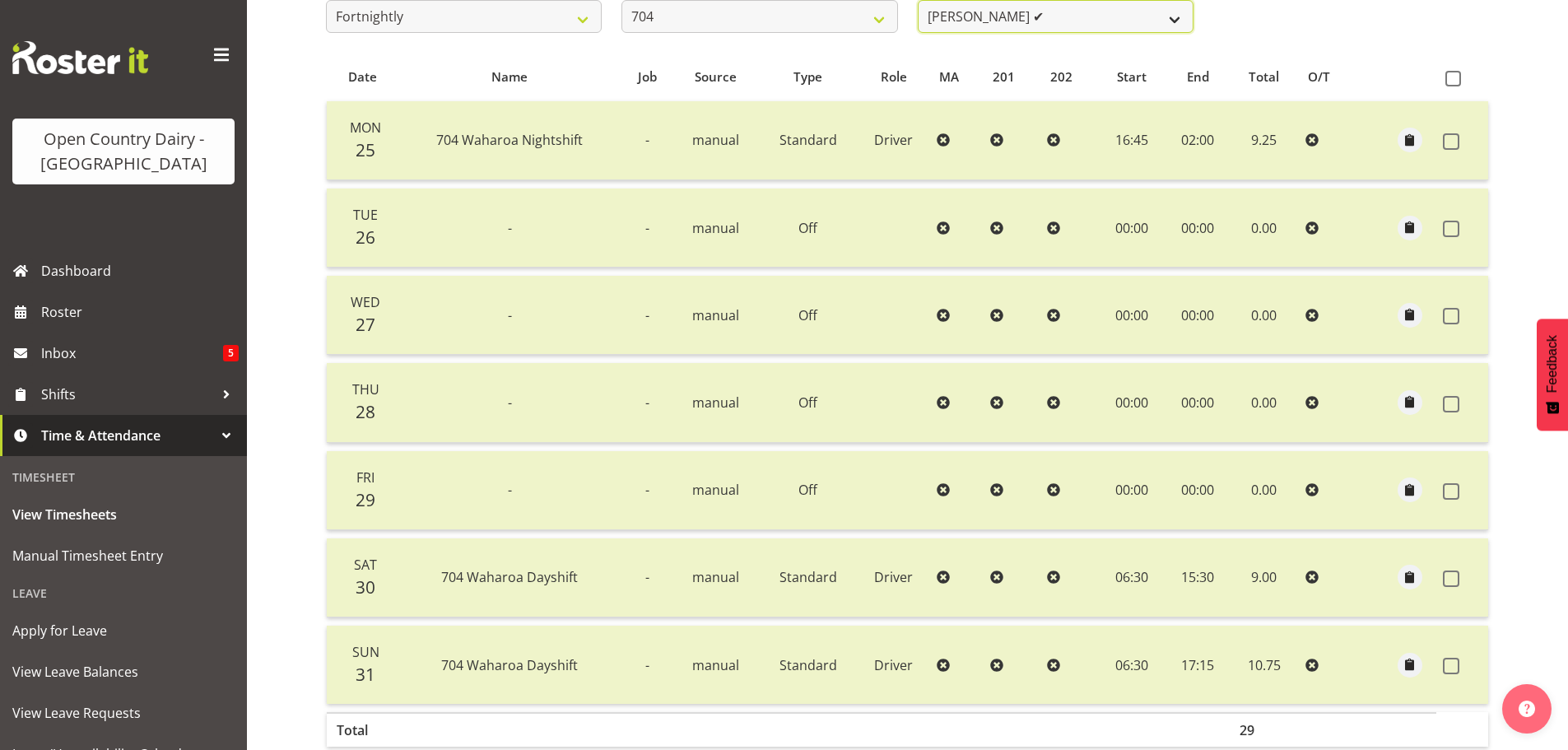
click at [1090, 22] on select "[PERSON_NAME] ✔ [PERSON_NAME] ✔ [PERSON_NAME] ✔" at bounding box center [1055, 17] width 275 height 33
click at [856, 15] on select "701 702 703 704 705 706 707 708 709 710 711 712 713 714 715 716 717 718 719 720" at bounding box center [759, 17] width 275 height 33
select select "714"
click at [621, 0] on select "701 702 703 704 705 706 707 708 709 710 711 712 713 714 715 716 717 718 719 720" at bounding box center [759, 17] width 275 height 33
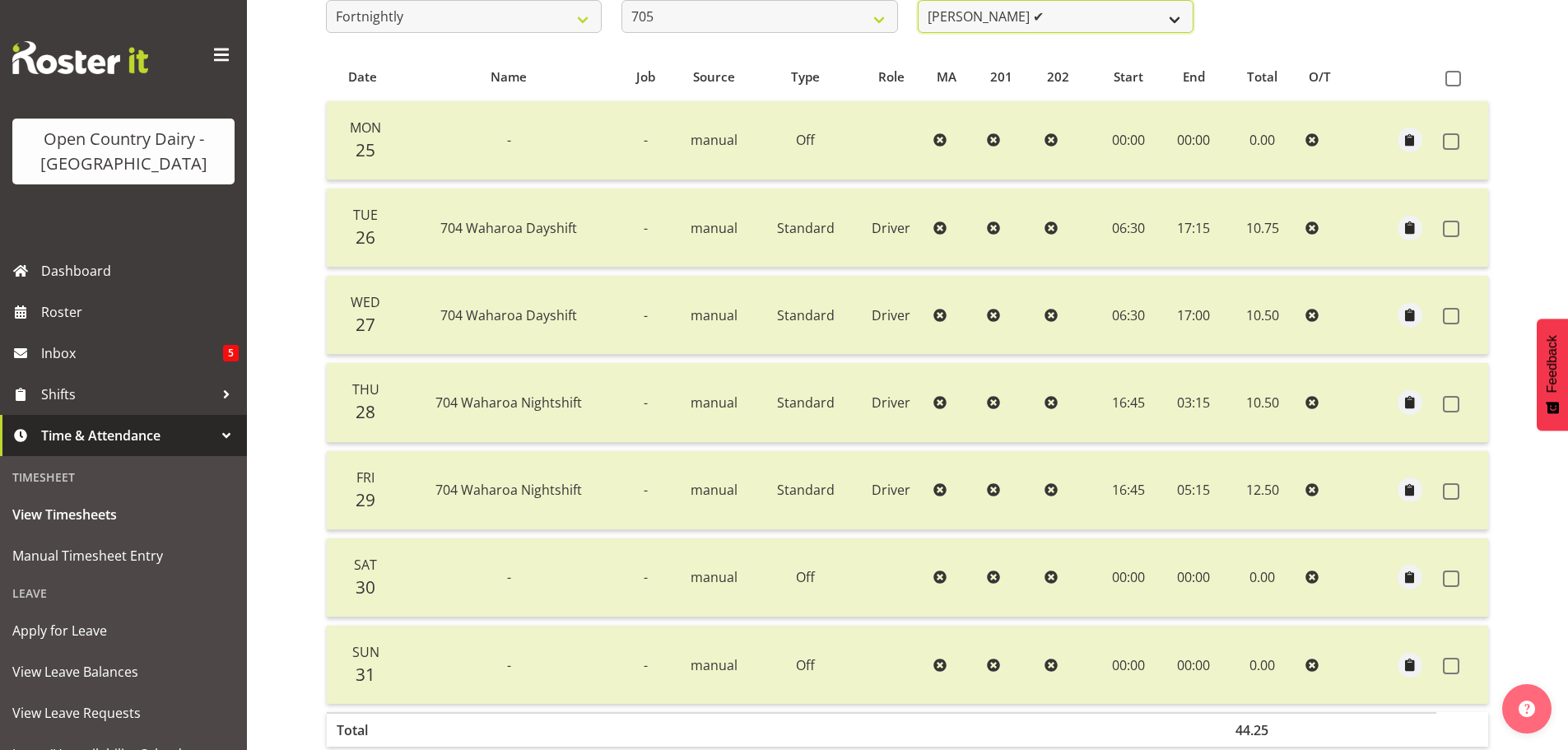
click at [1146, 16] on select "[PERSON_NAME] ✔ [PERSON_NAME] ✔ [PERSON_NAME] ✔ [PERSON_NAME] ✔" at bounding box center [1055, 17] width 275 height 33
click at [918, 0] on select "[PERSON_NAME] ✔ [PERSON_NAME] ✔ [PERSON_NAME] ✔ [PERSON_NAME] ✔" at bounding box center [1055, 17] width 275 height 33
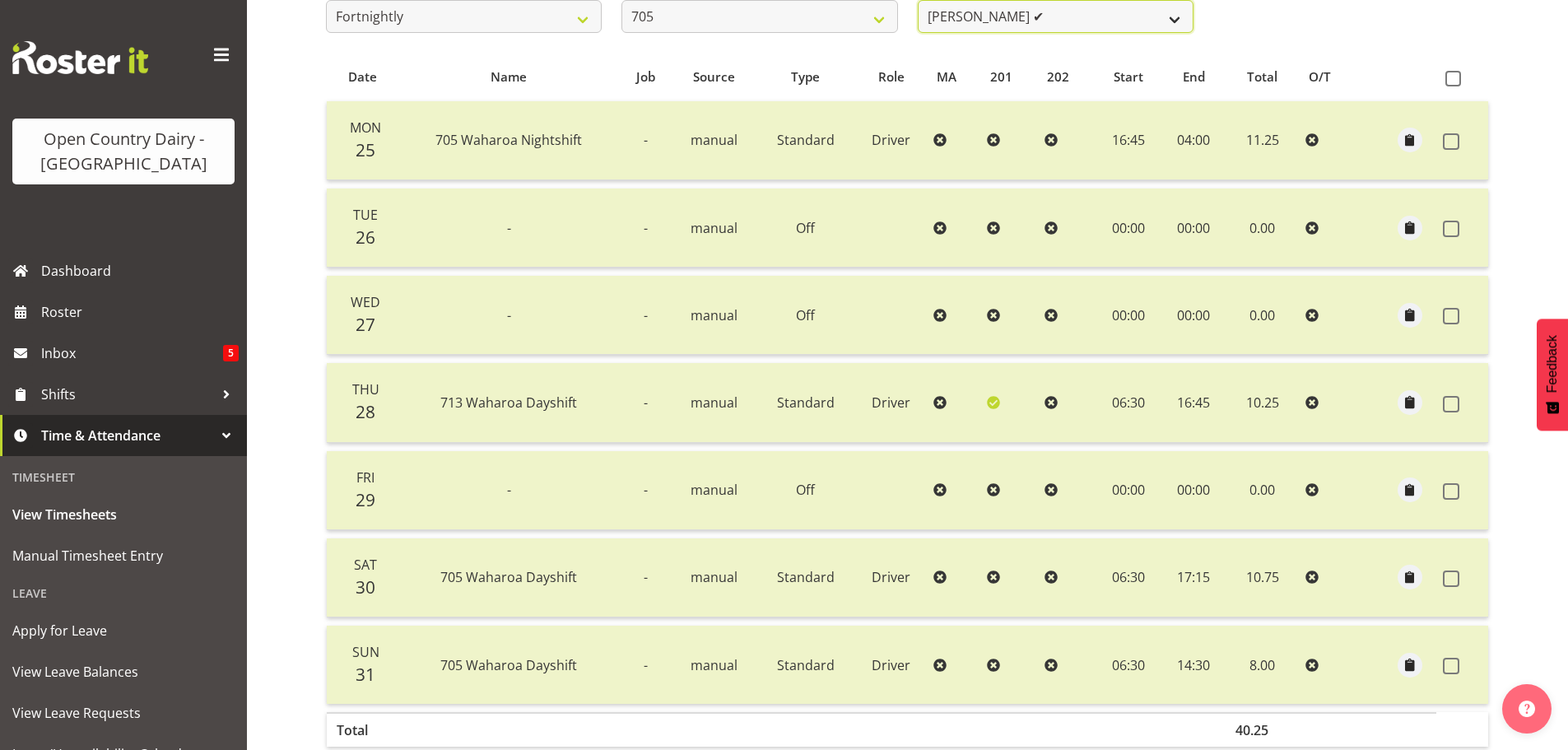
click at [1156, 16] on select "[PERSON_NAME] ✔ [PERSON_NAME] ✔ [PERSON_NAME] ✔ [PERSON_NAME] ✔" at bounding box center [1055, 17] width 275 height 33
click at [918, 0] on select "[PERSON_NAME] ✔ [PERSON_NAME] ✔ [PERSON_NAME] ✔ [PERSON_NAME] ✔" at bounding box center [1055, 17] width 275 height 33
click at [1147, 22] on select "[PERSON_NAME] ✔ [PERSON_NAME] ✔ [PERSON_NAME] ✔ [PERSON_NAME] ✔" at bounding box center [1055, 17] width 275 height 33
select select "11696"
click at [918, 0] on select "[PERSON_NAME] ✔ [PERSON_NAME] ✔ [PERSON_NAME] ✔ [PERSON_NAME] ✔" at bounding box center [1055, 17] width 275 height 33
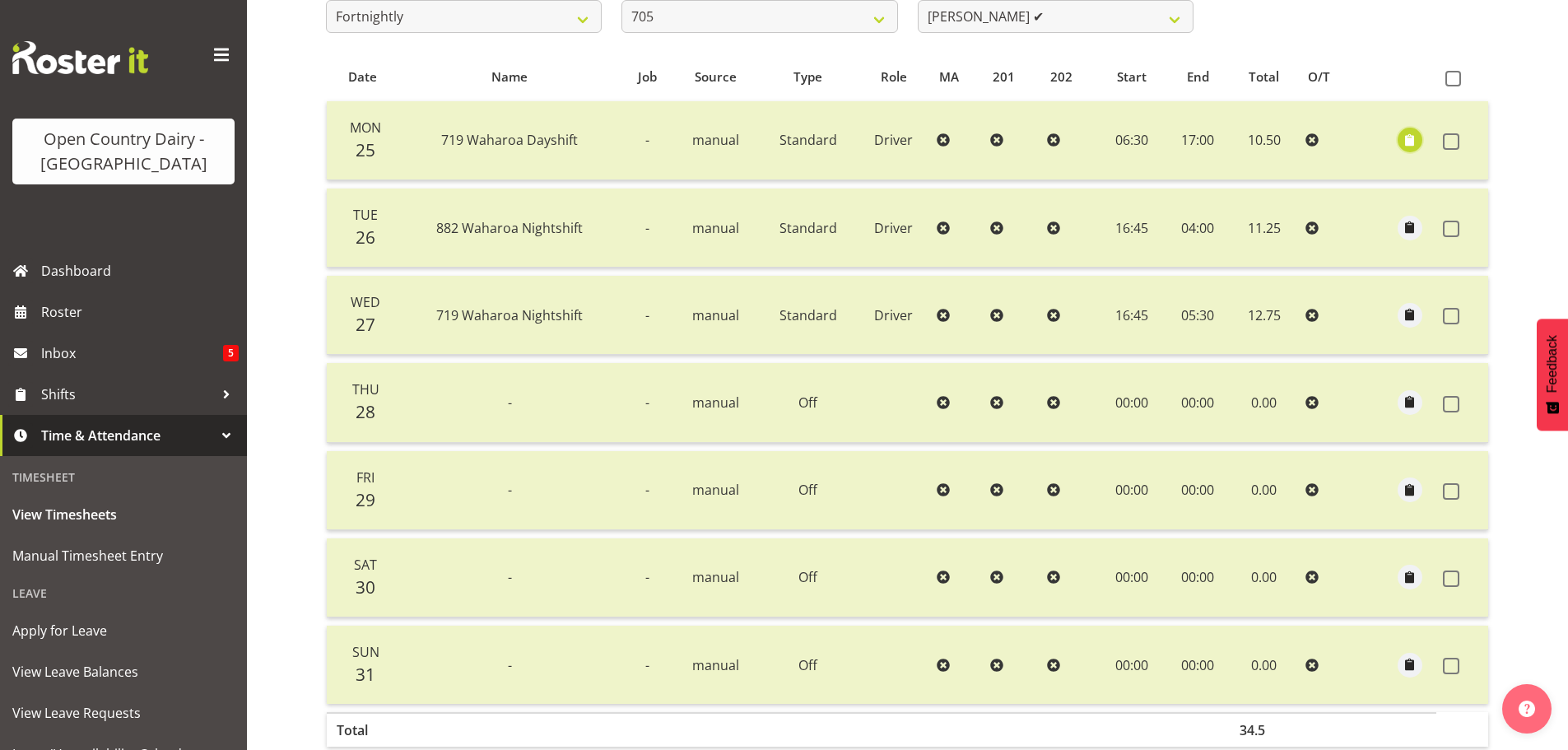
click at [1407, 138] on span "button" at bounding box center [1410, 140] width 19 height 19
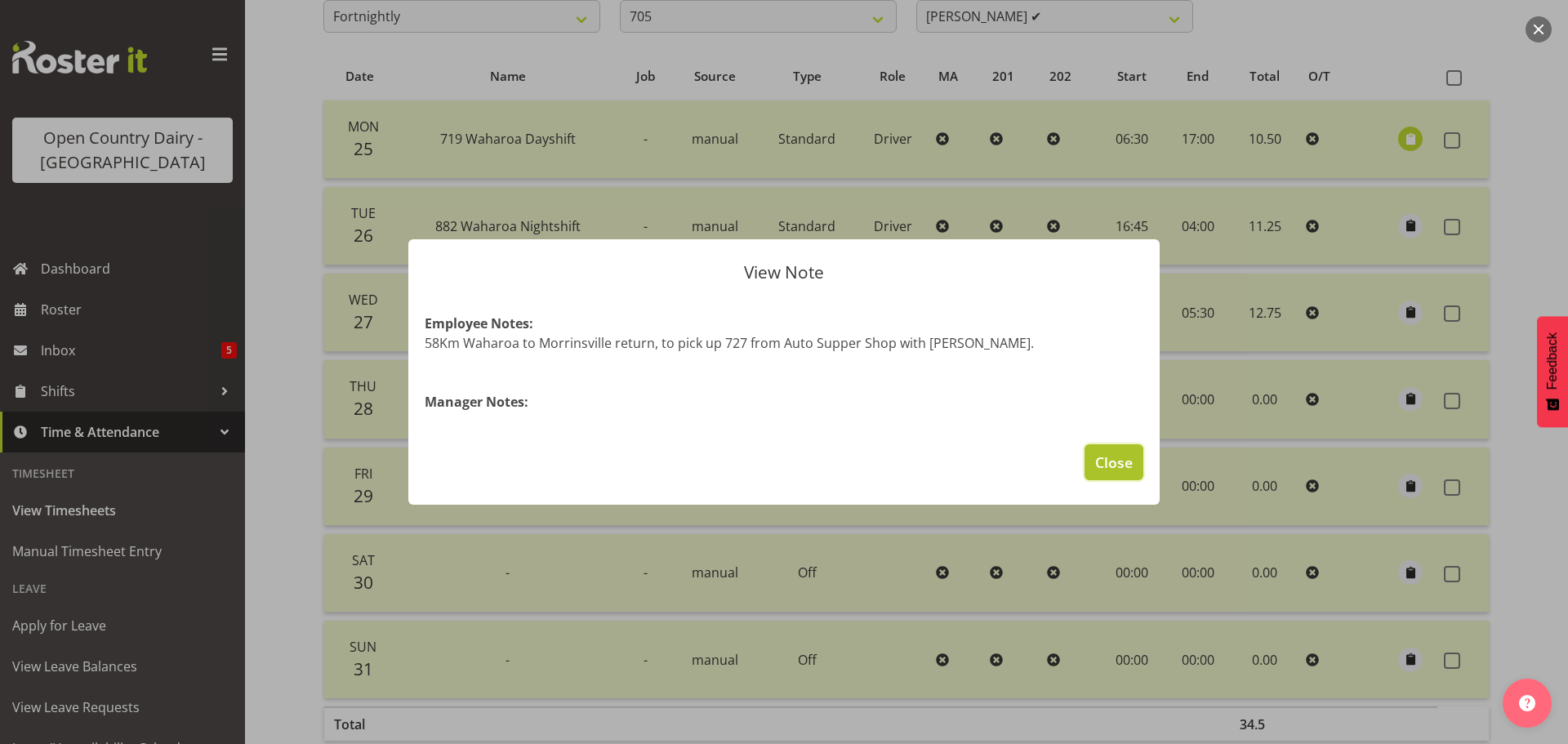
click at [1114, 470] on span "Close" at bounding box center [1114, 463] width 38 height 21
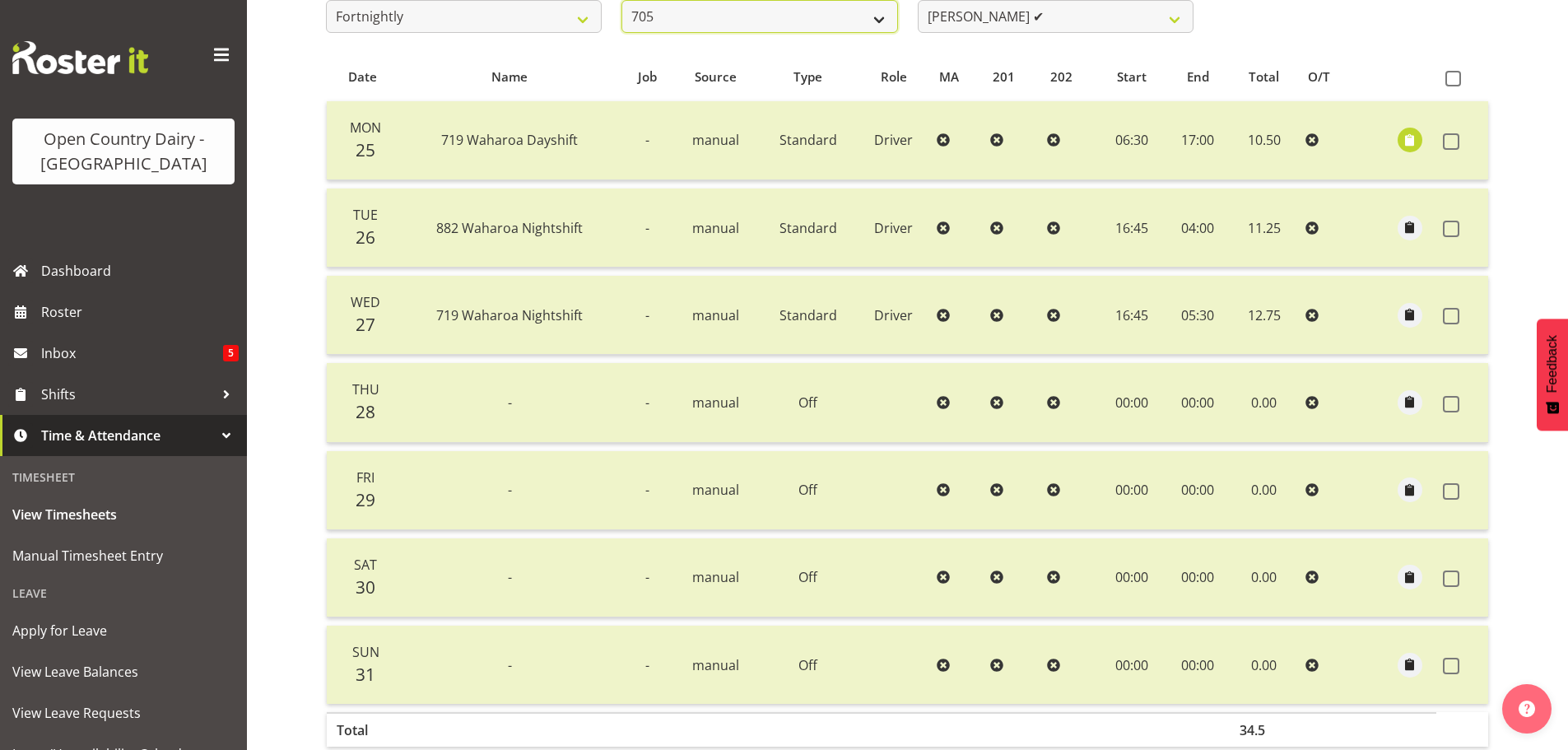
click at [830, 17] on select "701 702 703 704 705 706 707 708 709 710 711 712 713 714 715 716 717 718 719 720" at bounding box center [759, 17] width 275 height 33
select select "721"
click at [621, 0] on select "701 702 703 704 705 706 707 708 709 710 711 712 713 714 715 716 717 718 719 720" at bounding box center [759, 17] width 275 height 33
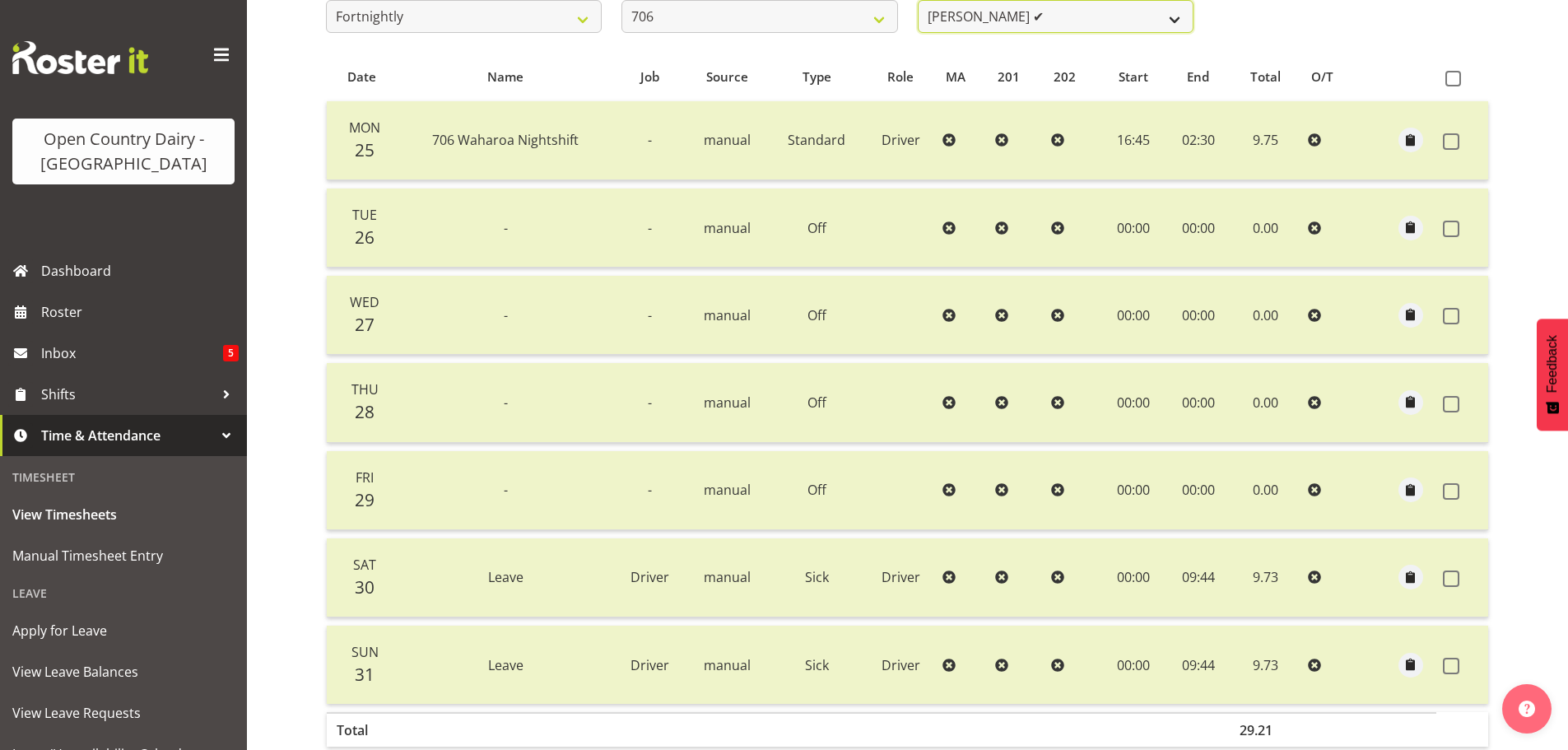
click at [1141, 22] on select "[PERSON_NAME] ✔ [PERSON_NAME] ✔ [PERSON_NAME] ✔ [PERSON_NAME] ✔" at bounding box center [1055, 17] width 275 height 33
click at [918, 0] on select "[PERSON_NAME] ✔ [PERSON_NAME] ✔ [PERSON_NAME] ✔ [PERSON_NAME] ✔" at bounding box center [1055, 17] width 275 height 33
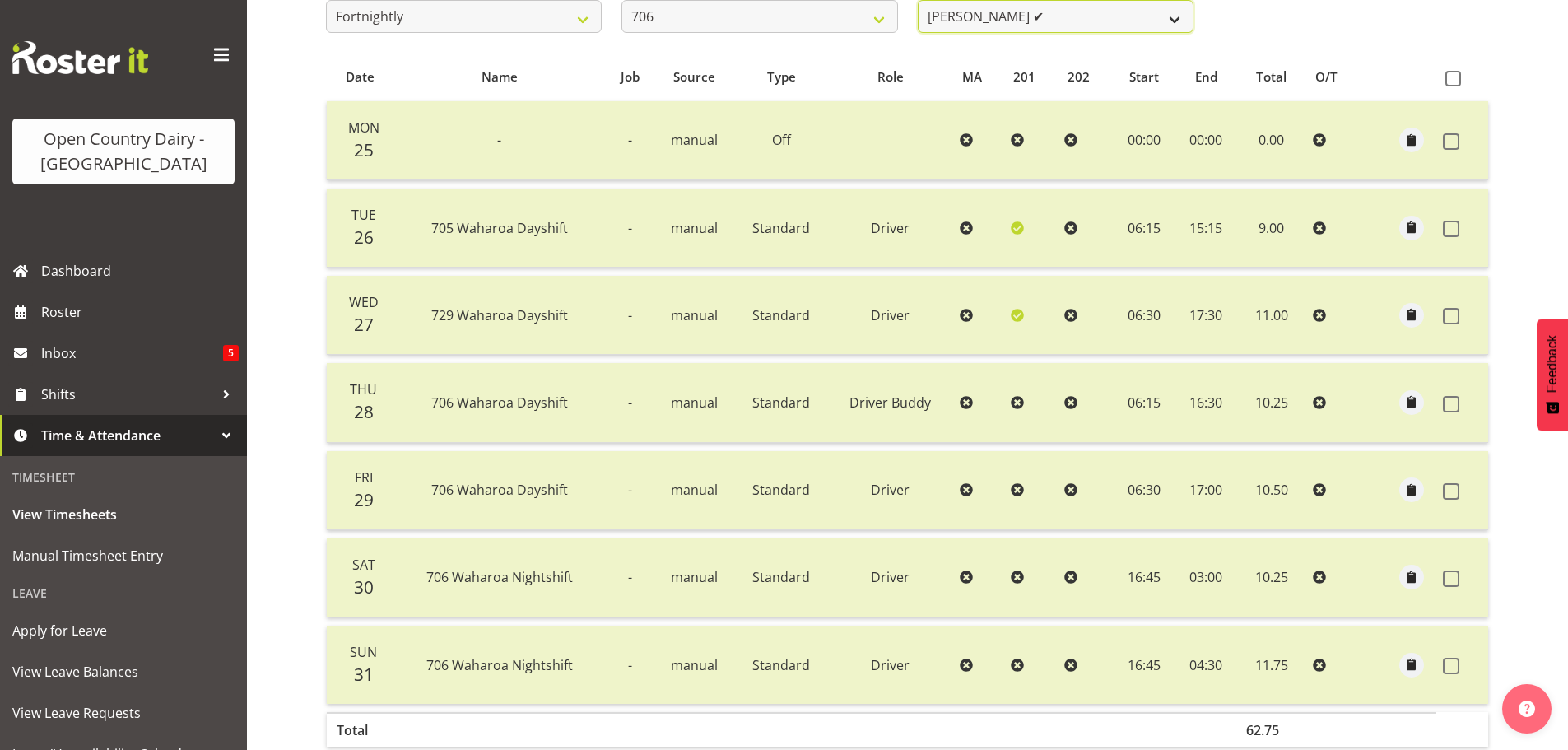
click at [1141, 18] on select "[PERSON_NAME] ✔ [PERSON_NAME] ✔ [PERSON_NAME] ✔ [PERSON_NAME] ✔" at bounding box center [1055, 17] width 275 height 33
click at [918, 0] on select "[PERSON_NAME] ✔ [PERSON_NAME] ✔ [PERSON_NAME] ✔ [PERSON_NAME] ✔" at bounding box center [1055, 17] width 275 height 33
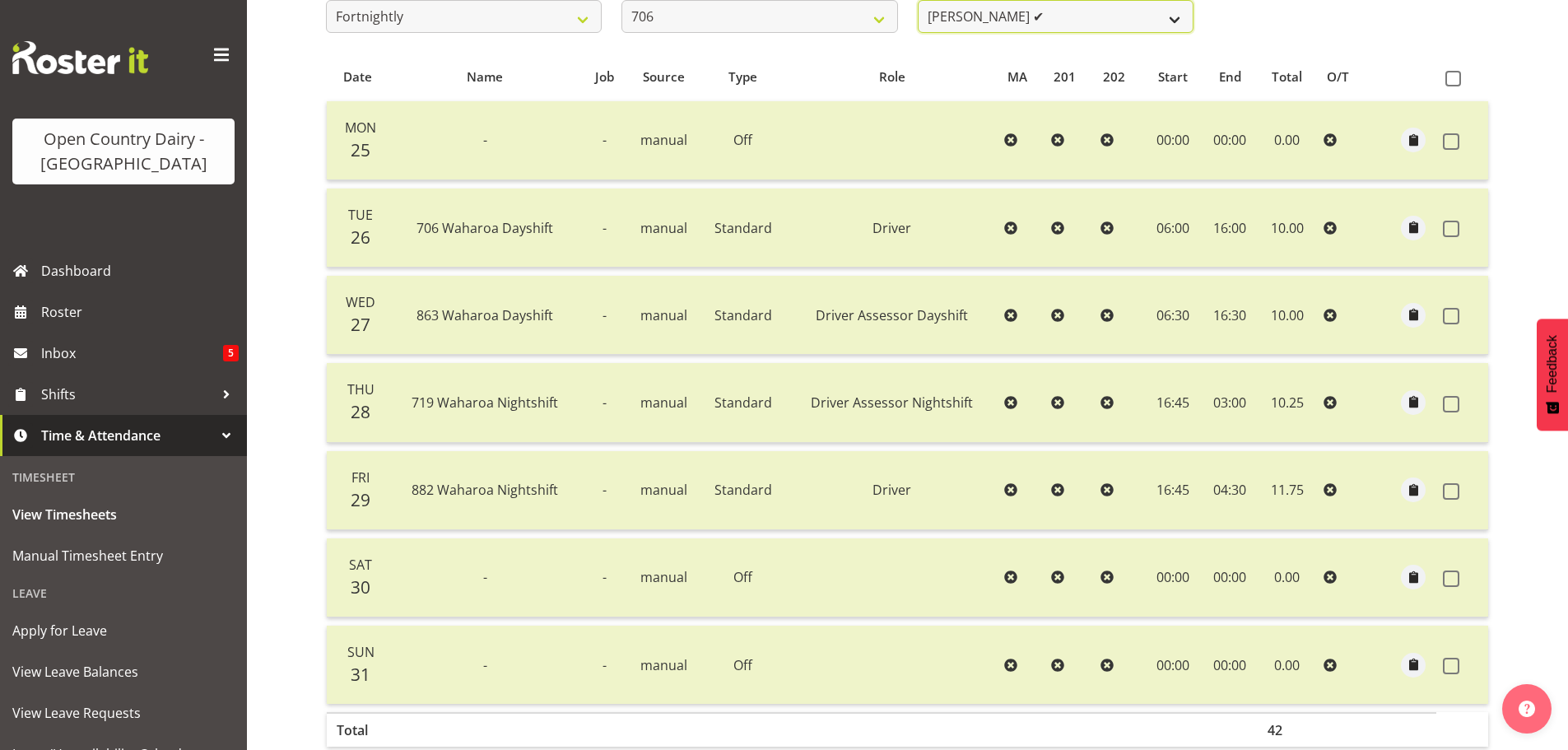
click at [1112, 18] on select "[PERSON_NAME] ✔ [PERSON_NAME] ✔ [PERSON_NAME] ✔ [PERSON_NAME] ✔" at bounding box center [1055, 17] width 275 height 33
select select "11079"
click at [918, 0] on select "[PERSON_NAME] ✔ [PERSON_NAME] ✔ [PERSON_NAME] ✔ [PERSON_NAME] ✔" at bounding box center [1055, 17] width 275 height 33
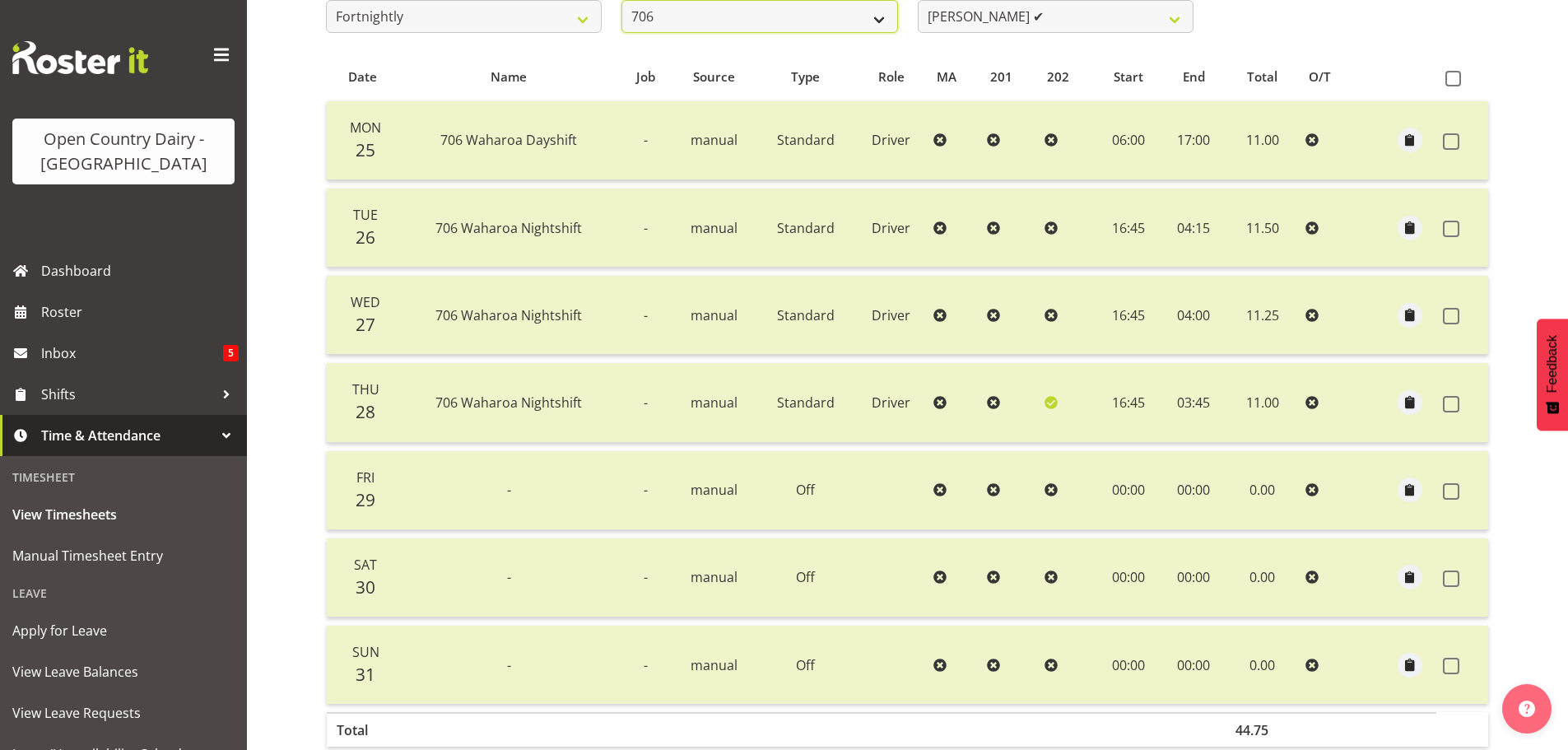
click at [806, 17] on select "701 702 703 704 705 706 707 708 709 710 711 712 713 714 715 716 717 718 719 720" at bounding box center [759, 17] width 275 height 33
select select "811"
click at [621, 0] on select "701 702 703 704 705 706 707 708 709 710 711 712 713 714 715 716 717 718 719 720" at bounding box center [759, 17] width 275 height 33
click at [1113, 16] on select "[PERSON_NAME] (TK) [PERSON_NAME] ✔ [PERSON_NAME] ✔" at bounding box center [1055, 17] width 275 height 33
select select "8199"
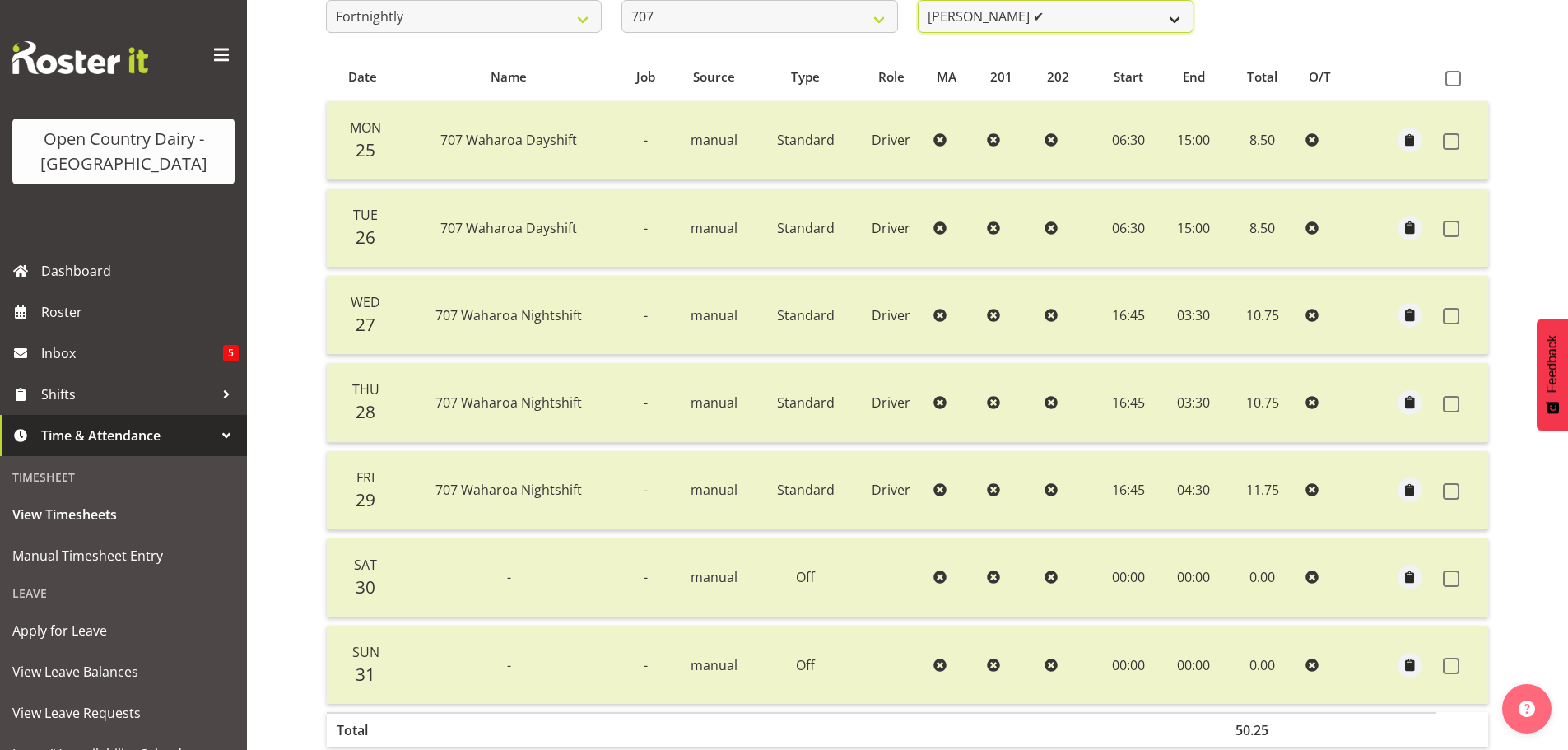
click at [918, 0] on select "[PERSON_NAME] (TK) [PERSON_NAME] ✔ [PERSON_NAME] ✔" at bounding box center [1055, 17] width 275 height 33
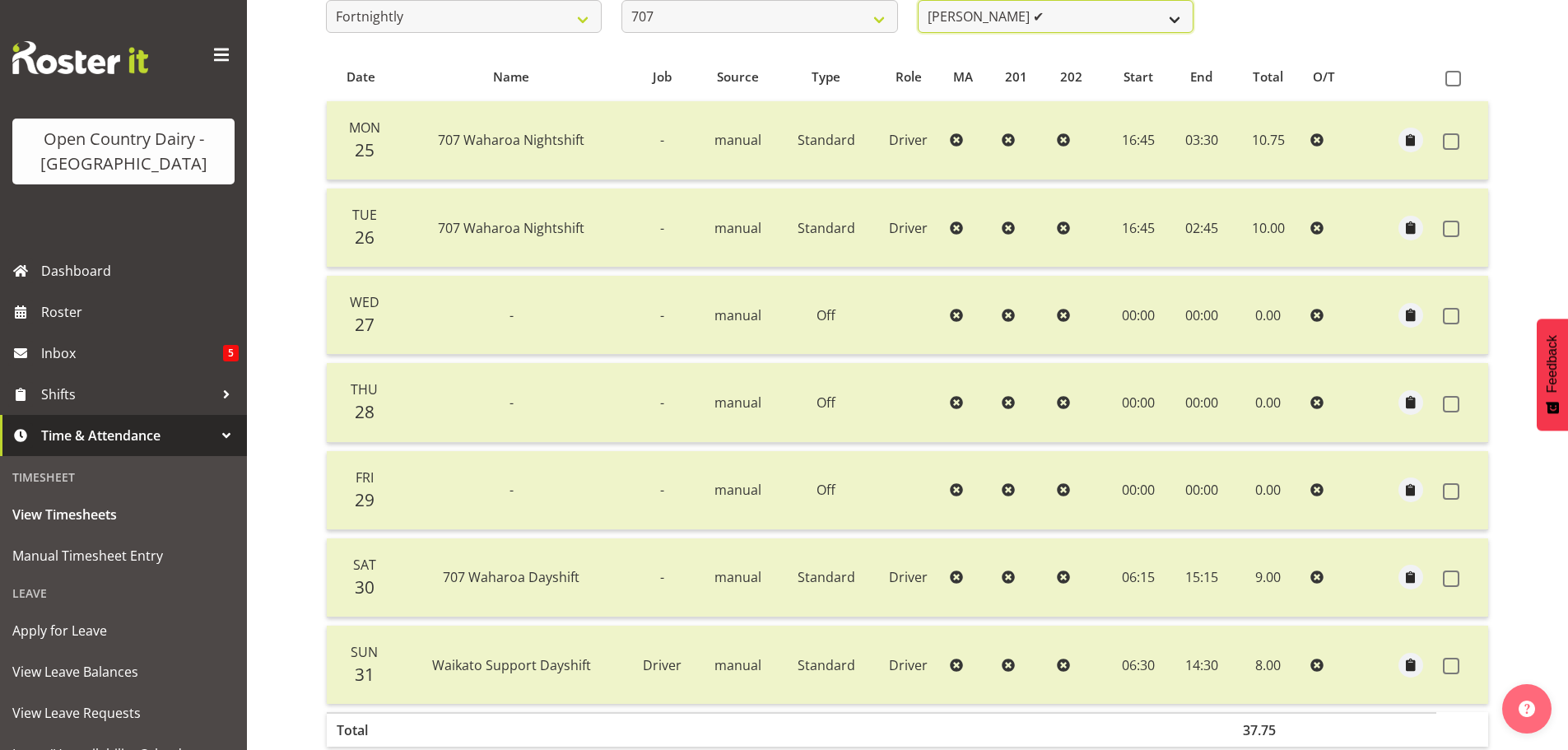
click at [1117, 21] on select "[PERSON_NAME] (TK) [PERSON_NAME] ✔ [PERSON_NAME] ✔" at bounding box center [1055, 17] width 275 height 33
click at [806, 11] on select "701 702 703 704 705 706 707 708 709 710 711 712 713 714 715 716 717 718 719 720" at bounding box center [759, 17] width 275 height 33
select select "762"
click at [621, 0] on select "701 702 703 704 705 706 707 708 709 710 711 712 713 714 715 716 717 718 719 720" at bounding box center [759, 17] width 275 height 33
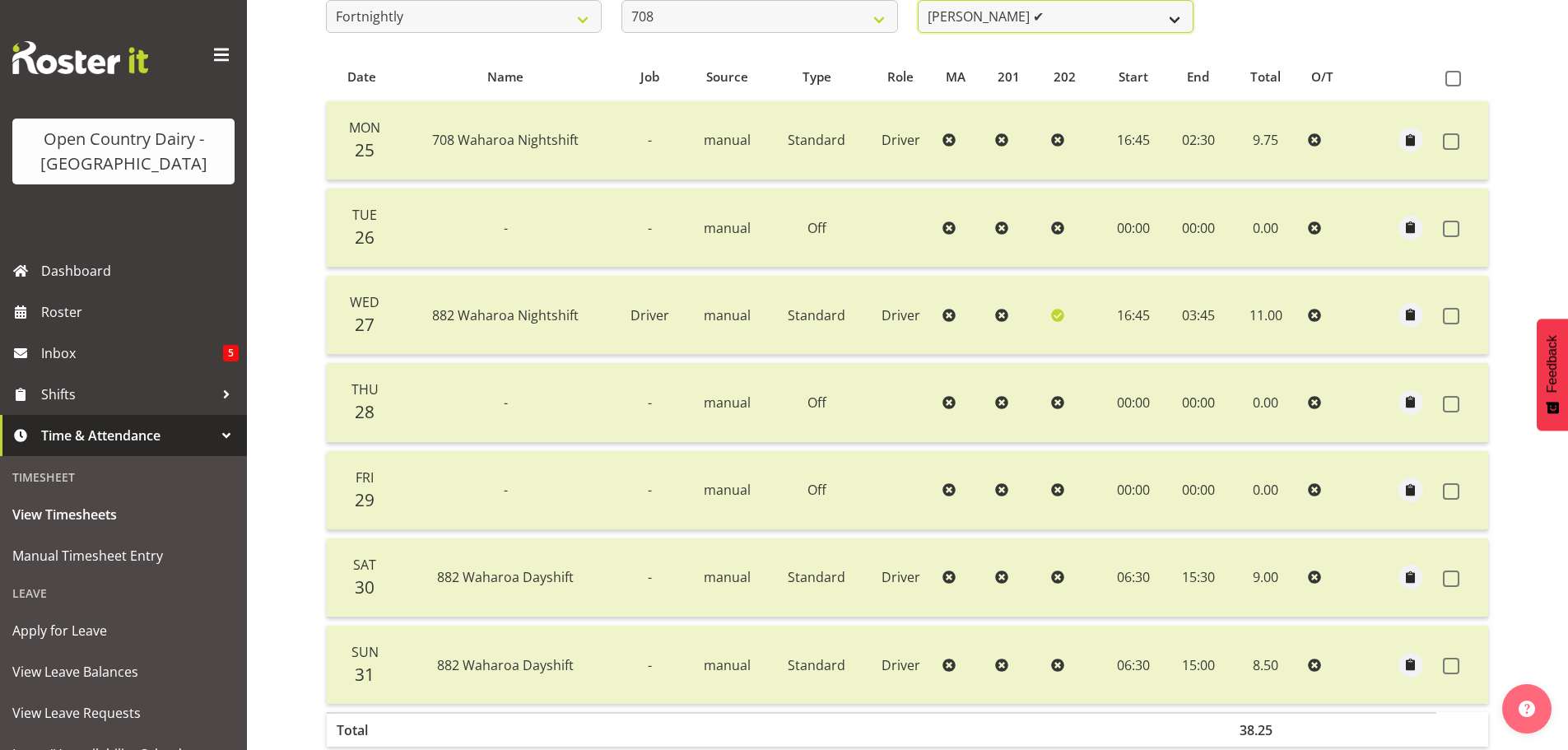
click at [1152, 17] on select "[PERSON_NAME] ✔ [PERSON_NAME] ✔" at bounding box center [1055, 17] width 275 height 33
select select "11697"
click at [918, 0] on select "[PERSON_NAME] ✔ [PERSON_NAME] ✔" at bounding box center [1055, 17] width 275 height 33
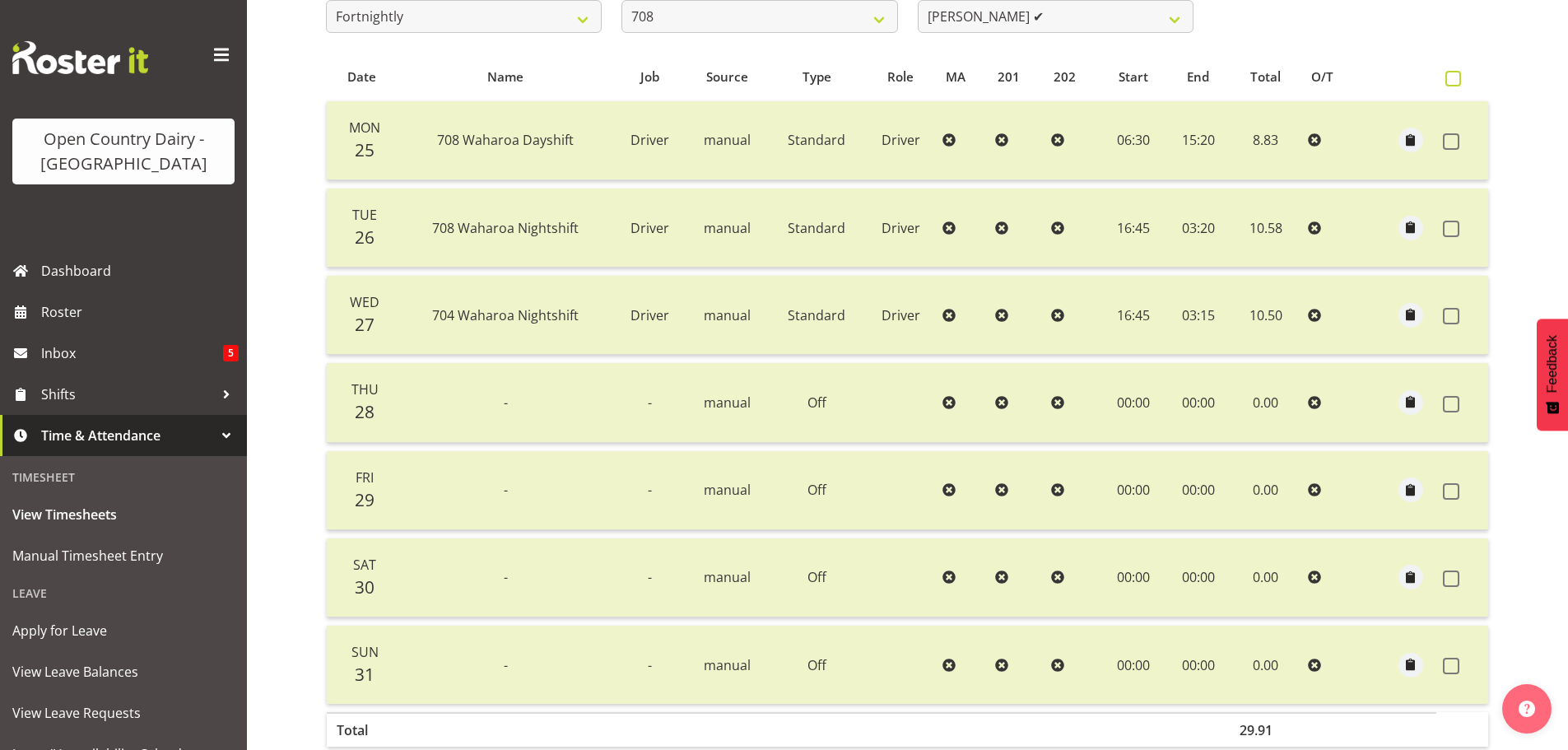
click at [1450, 79] on span at bounding box center [1453, 78] width 16 height 16
click at [1450, 79] on input "checkbox" at bounding box center [1450, 78] width 11 height 11
checkbox input "true"
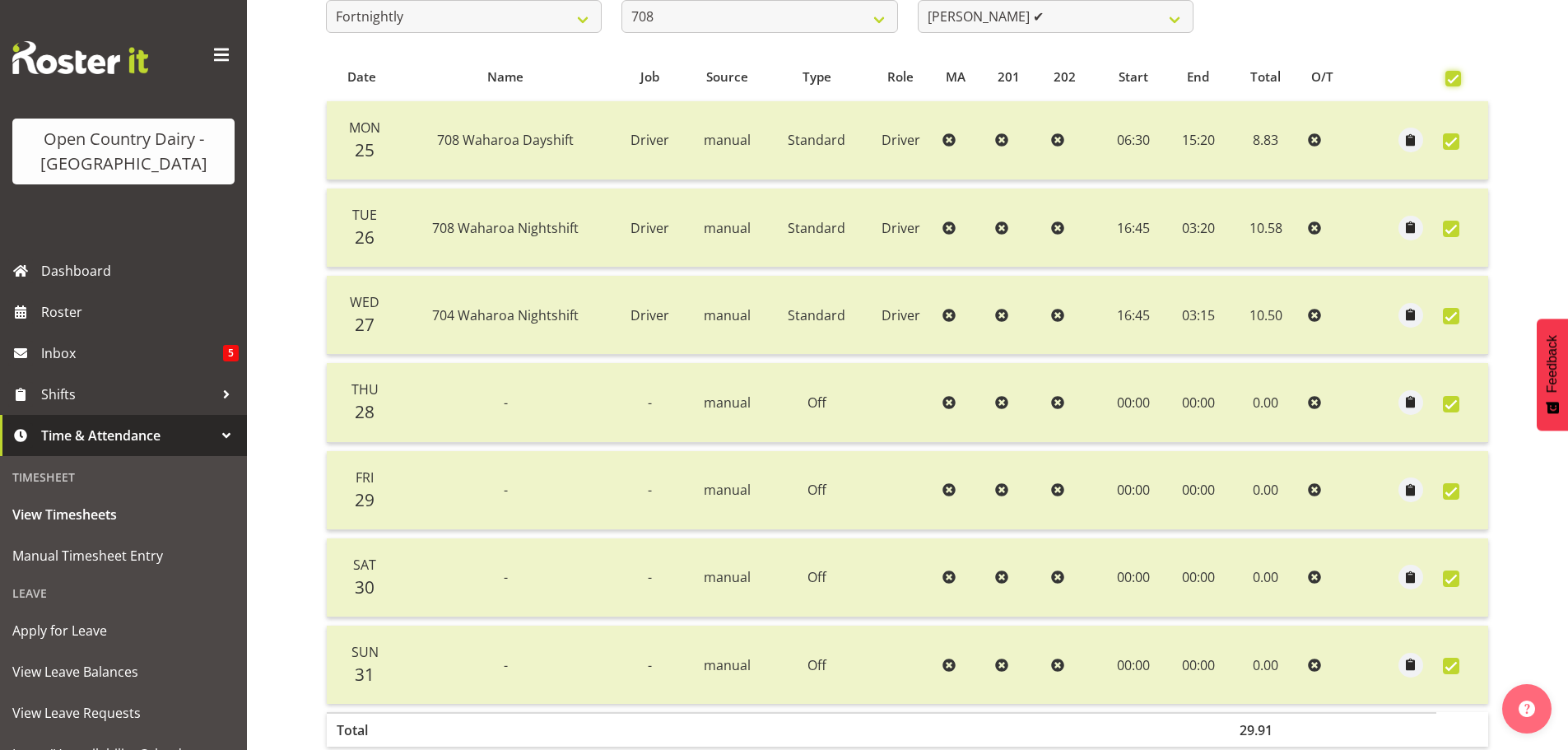
checkbox input "true"
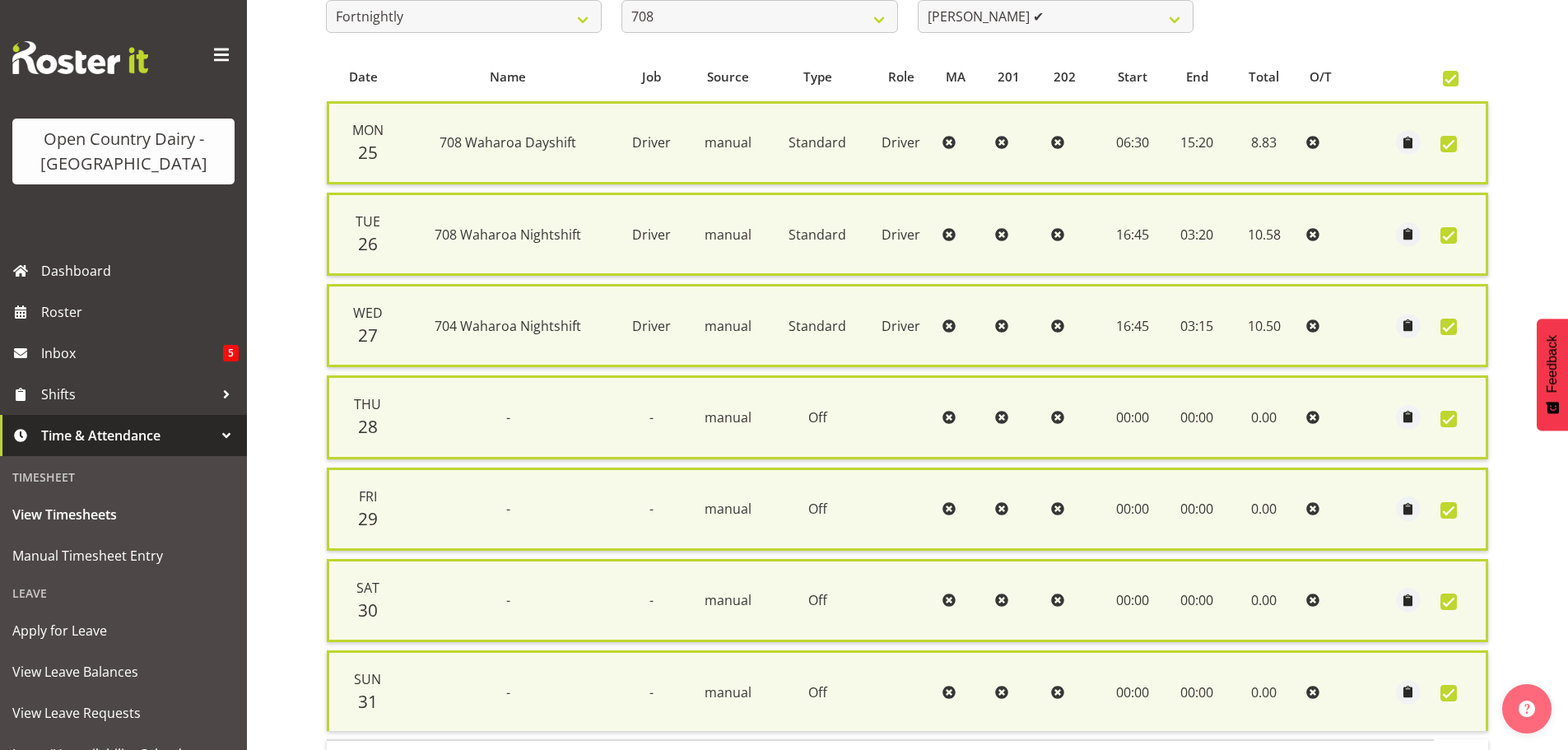
click at [1450, 142] on span at bounding box center [1449, 144] width 17 height 17
checkbox input "false"
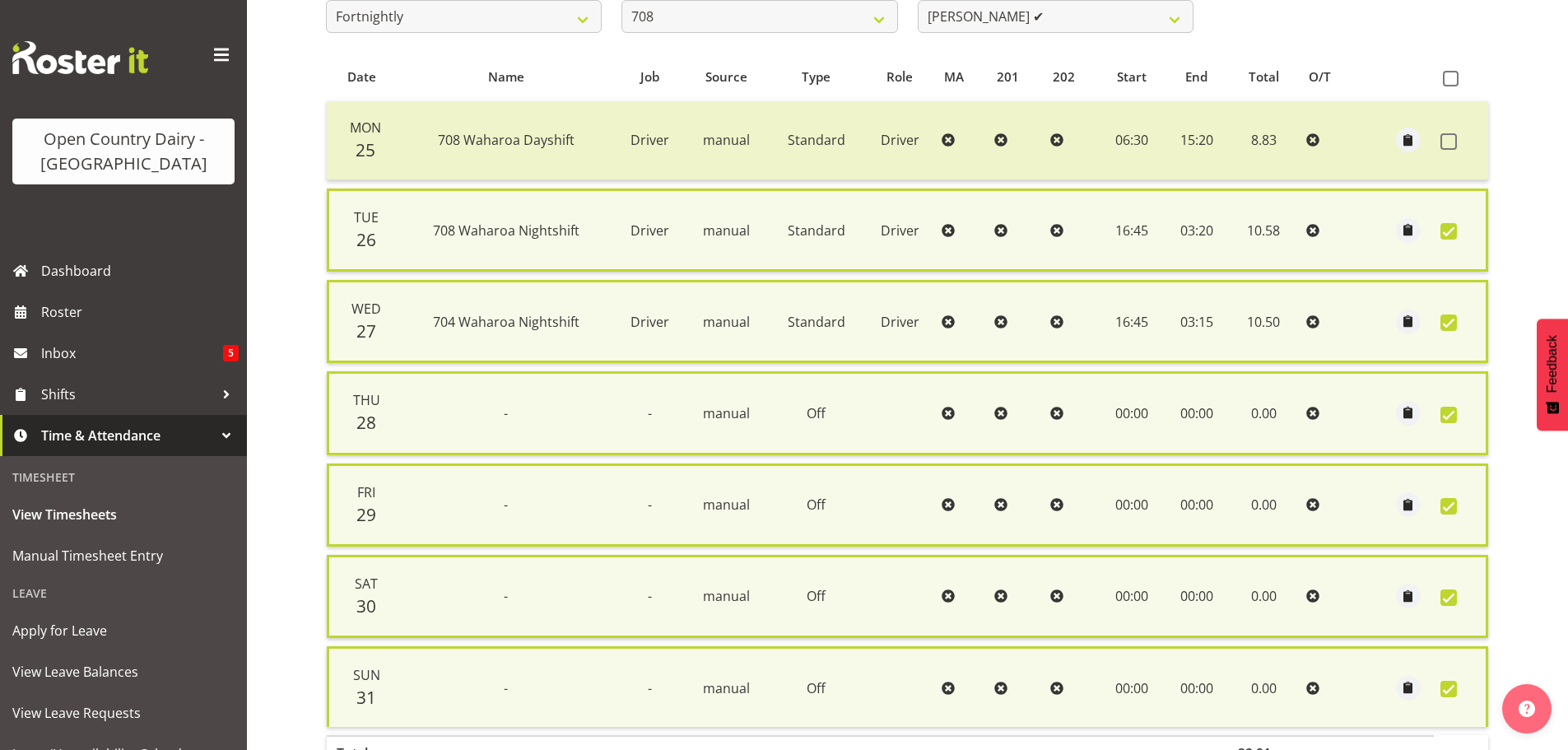
click at [1447, 227] on span at bounding box center [1449, 231] width 17 height 17
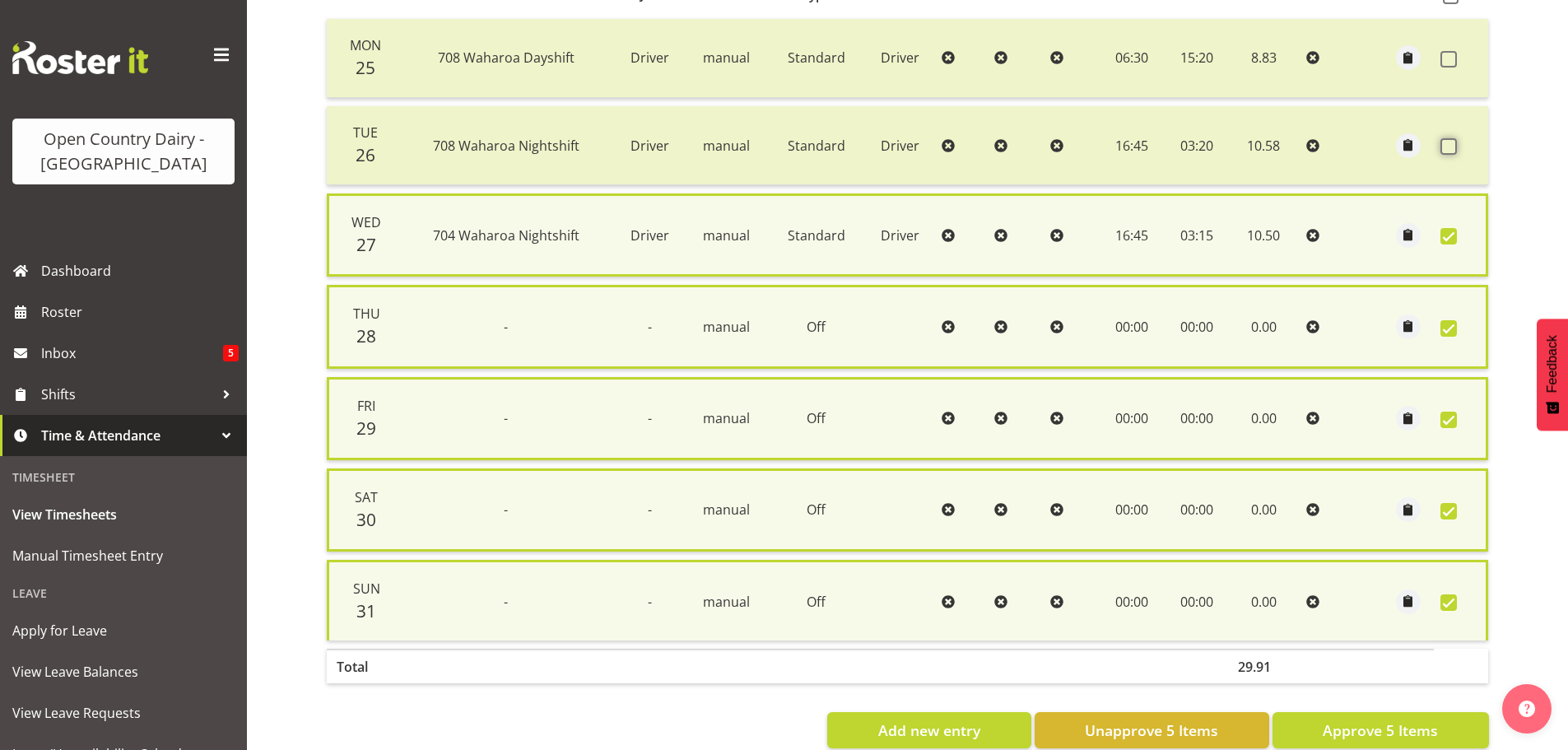
scroll to position [432, 0]
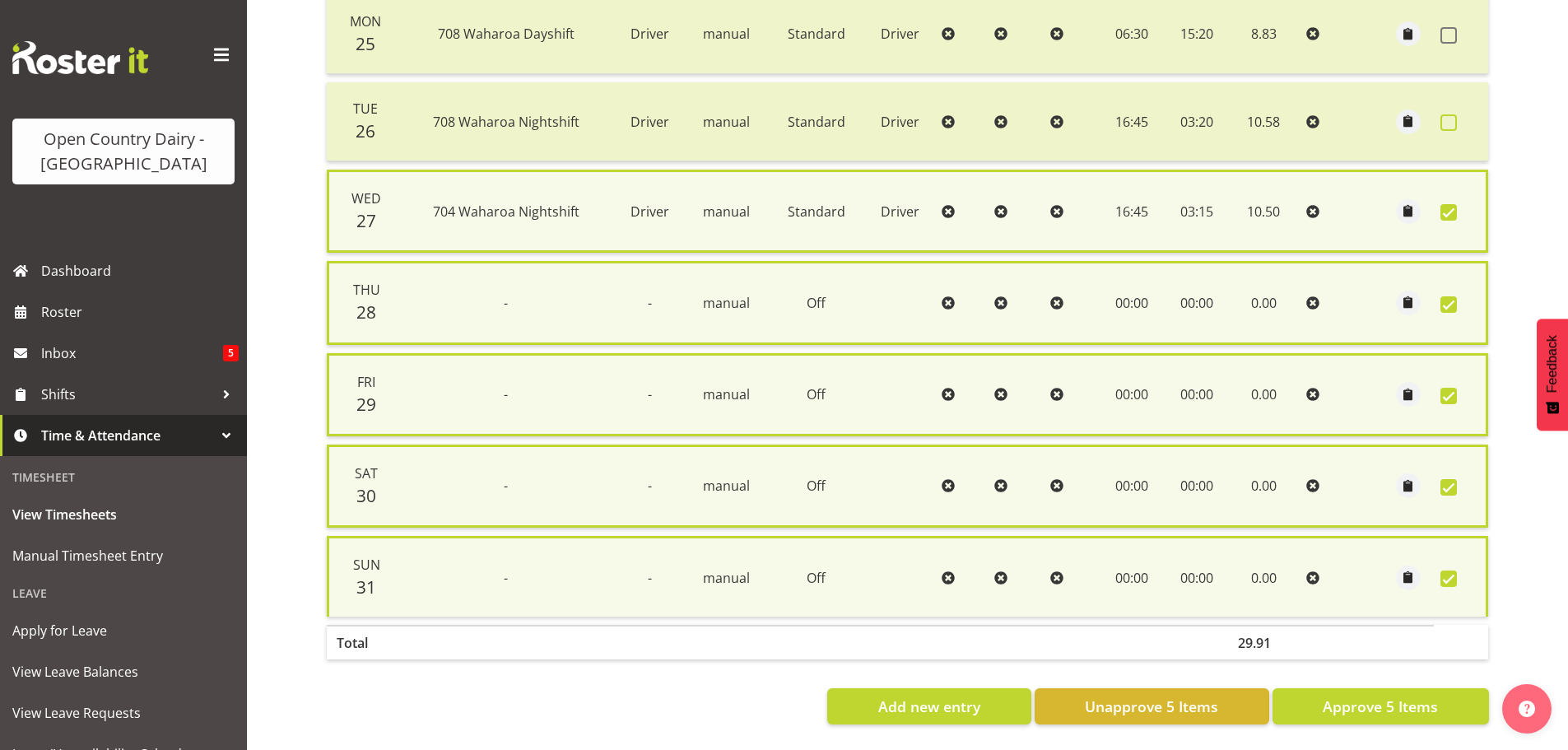
click at [1444, 114] on span at bounding box center [1449, 123] width 17 height 17
checkbox input "true"
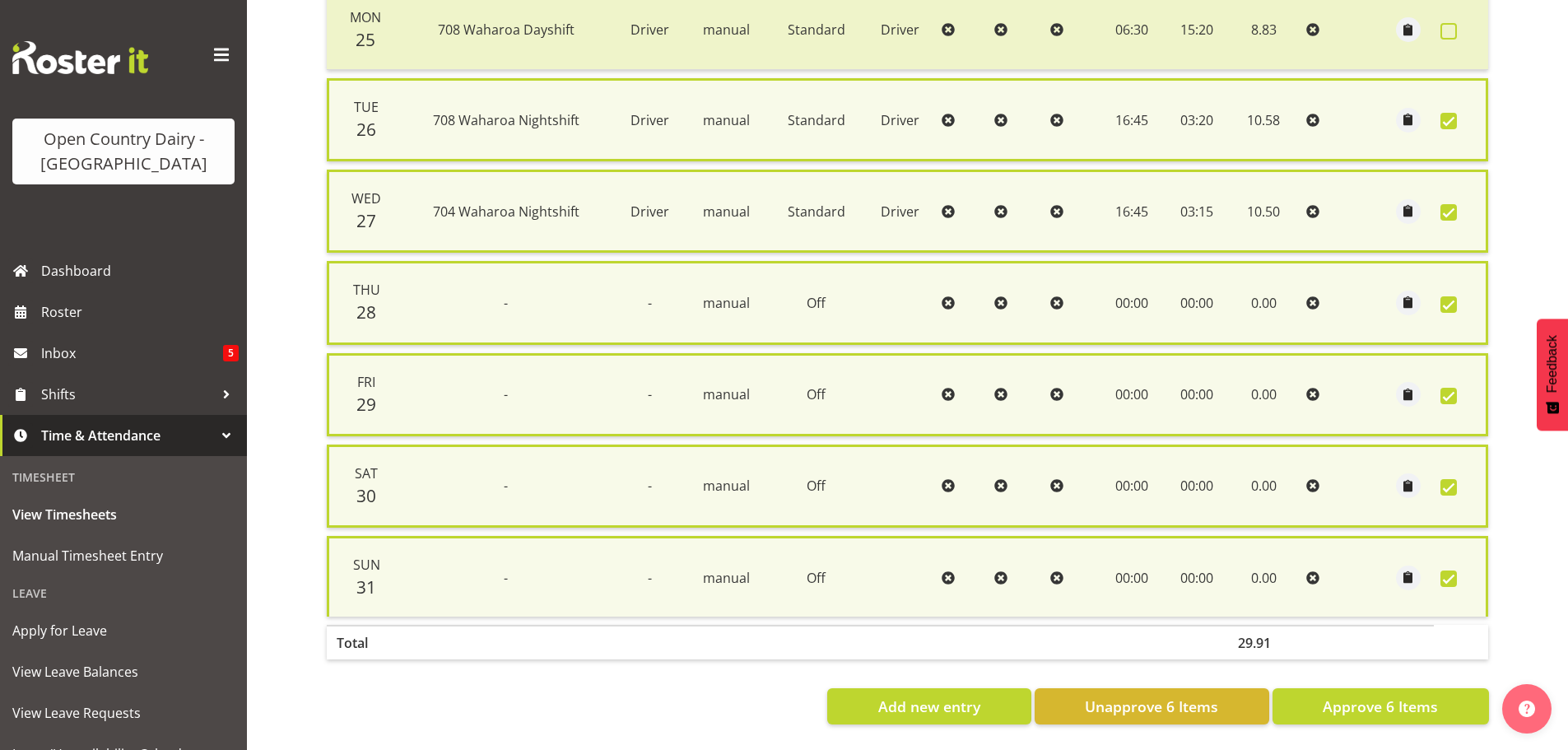
click at [1449, 23] on span at bounding box center [1449, 32] width 17 height 17
checkbox input "true"
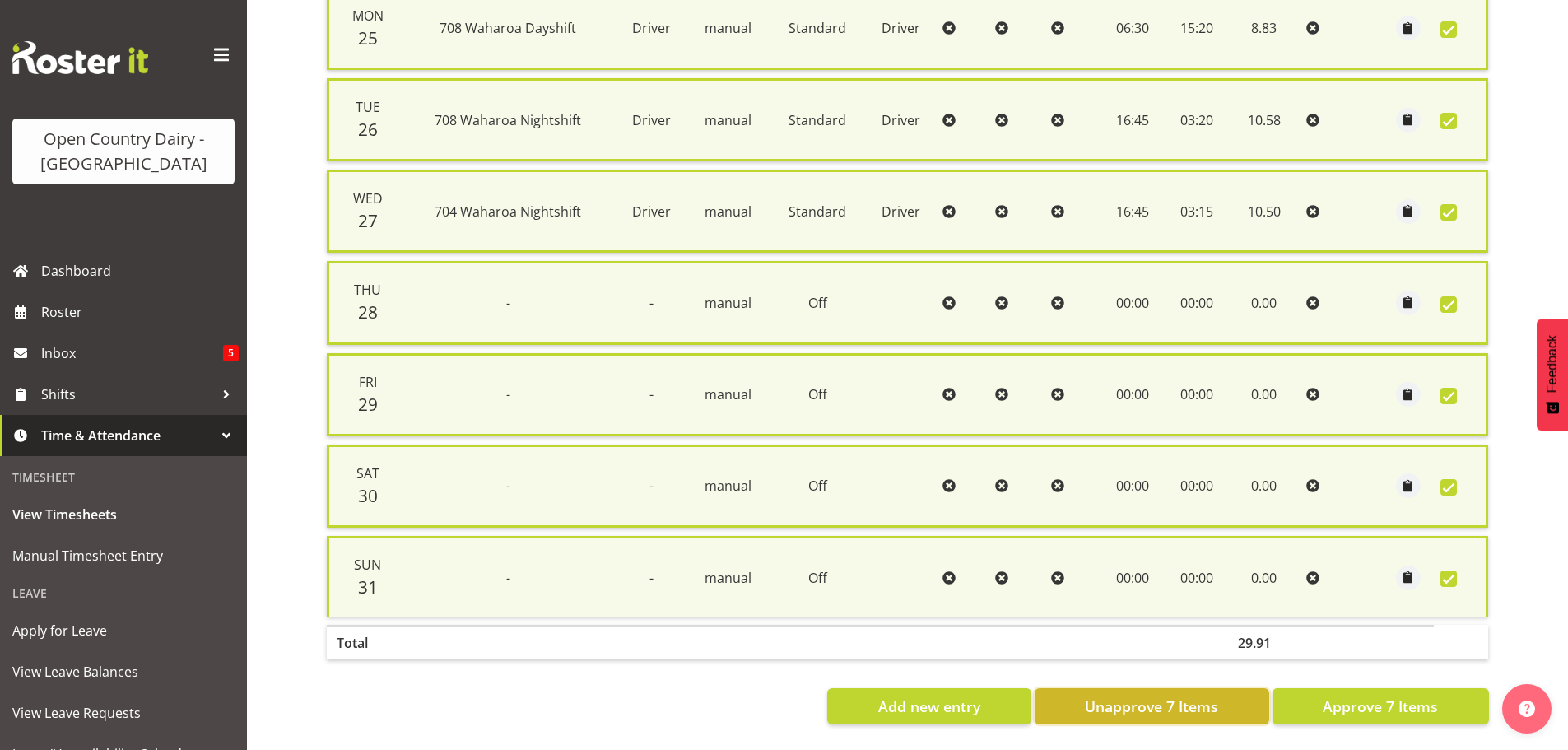
click at [1169, 699] on span "Unapprove 7 Items" at bounding box center [1152, 706] width 134 height 22
checkbox input "false"
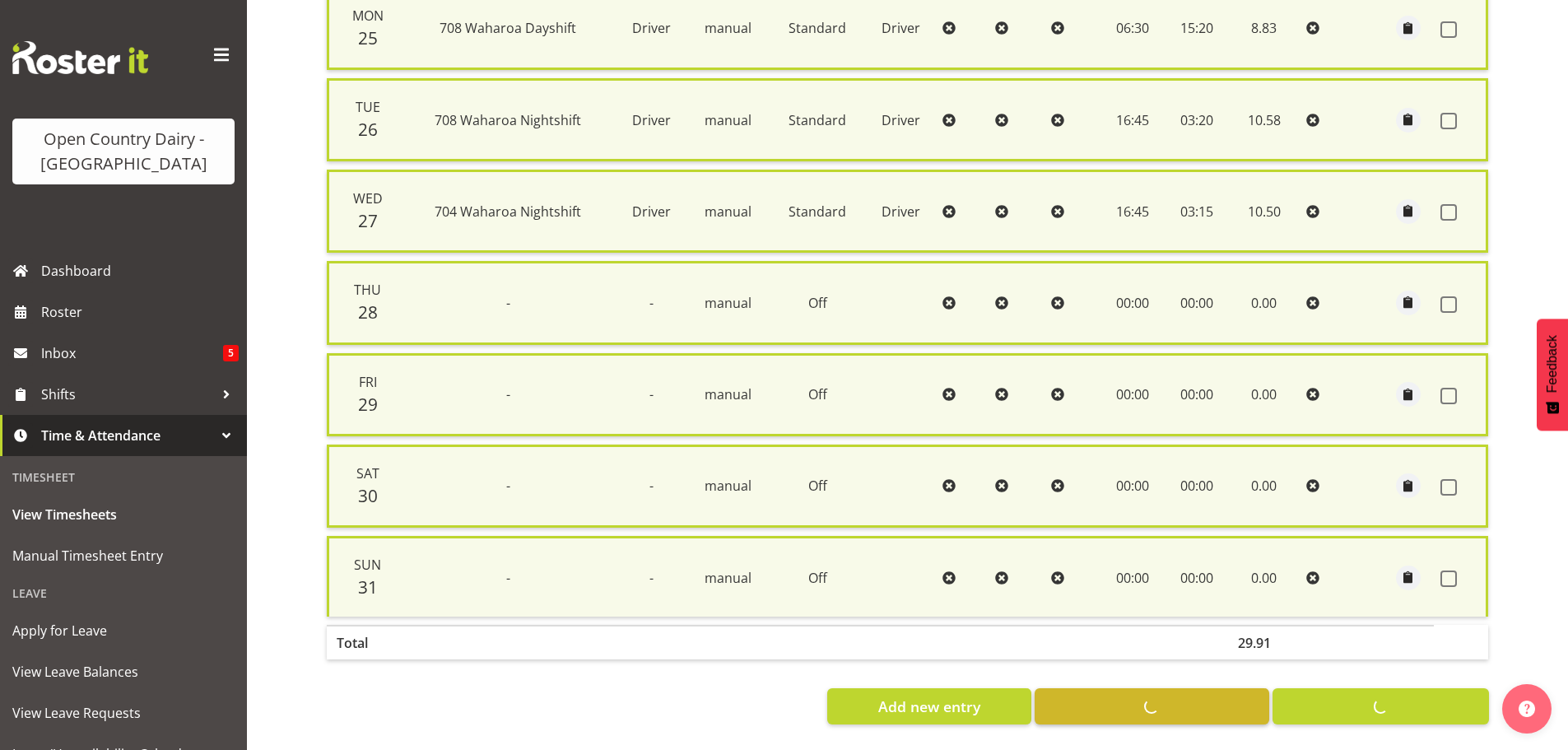
checkbox input "false"
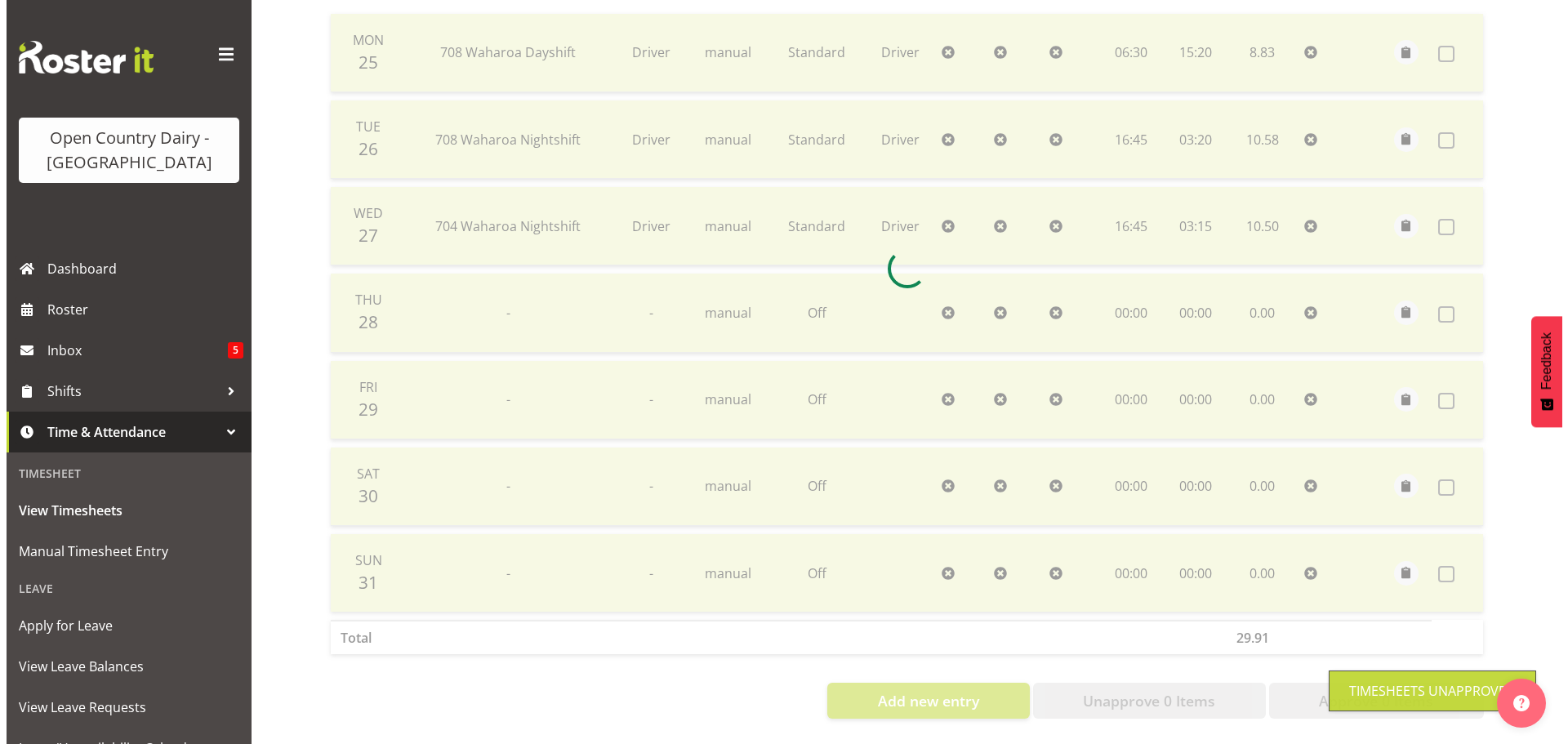
scroll to position [410, 0]
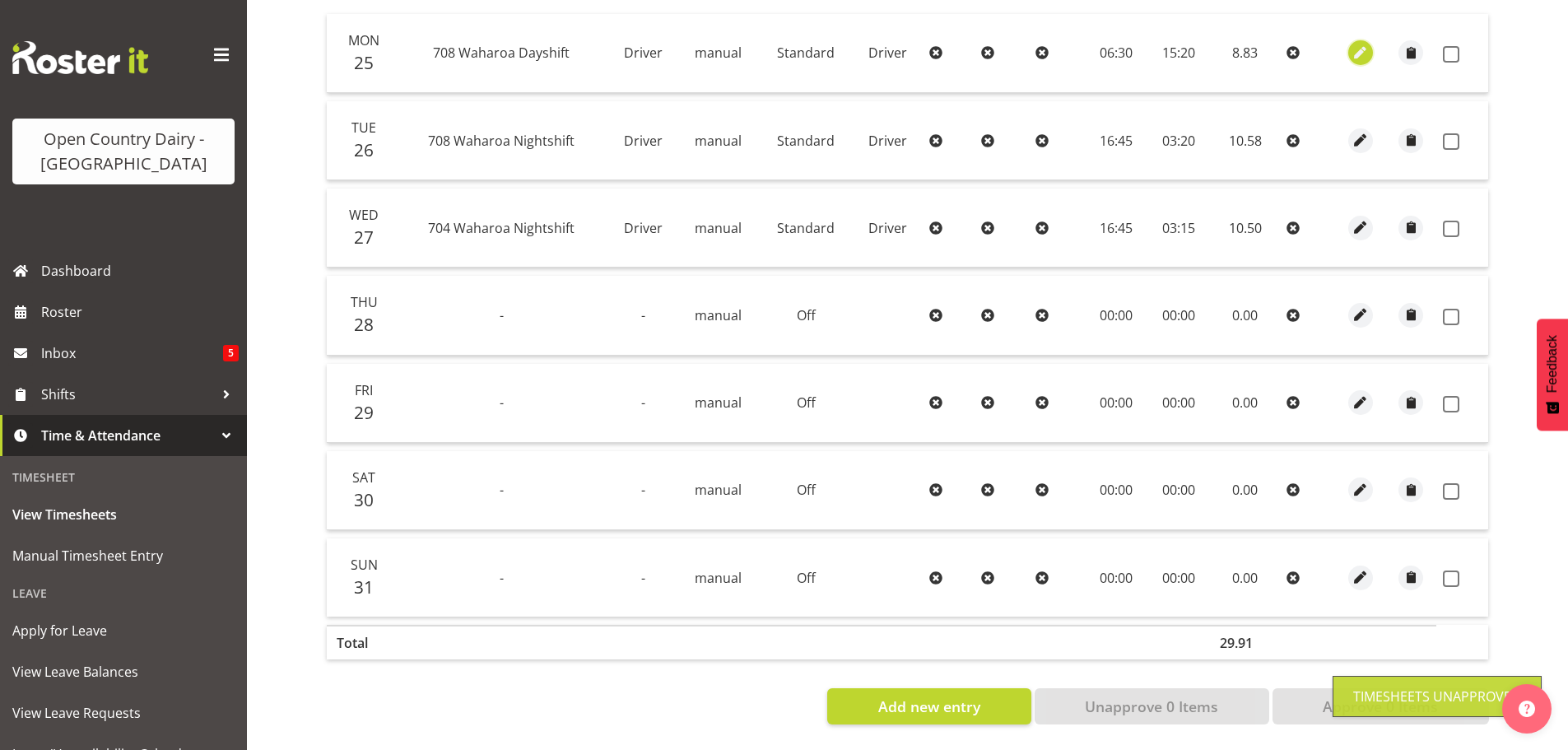
click at [1363, 44] on span "button" at bounding box center [1360, 53] width 19 height 19
select select "Standard"
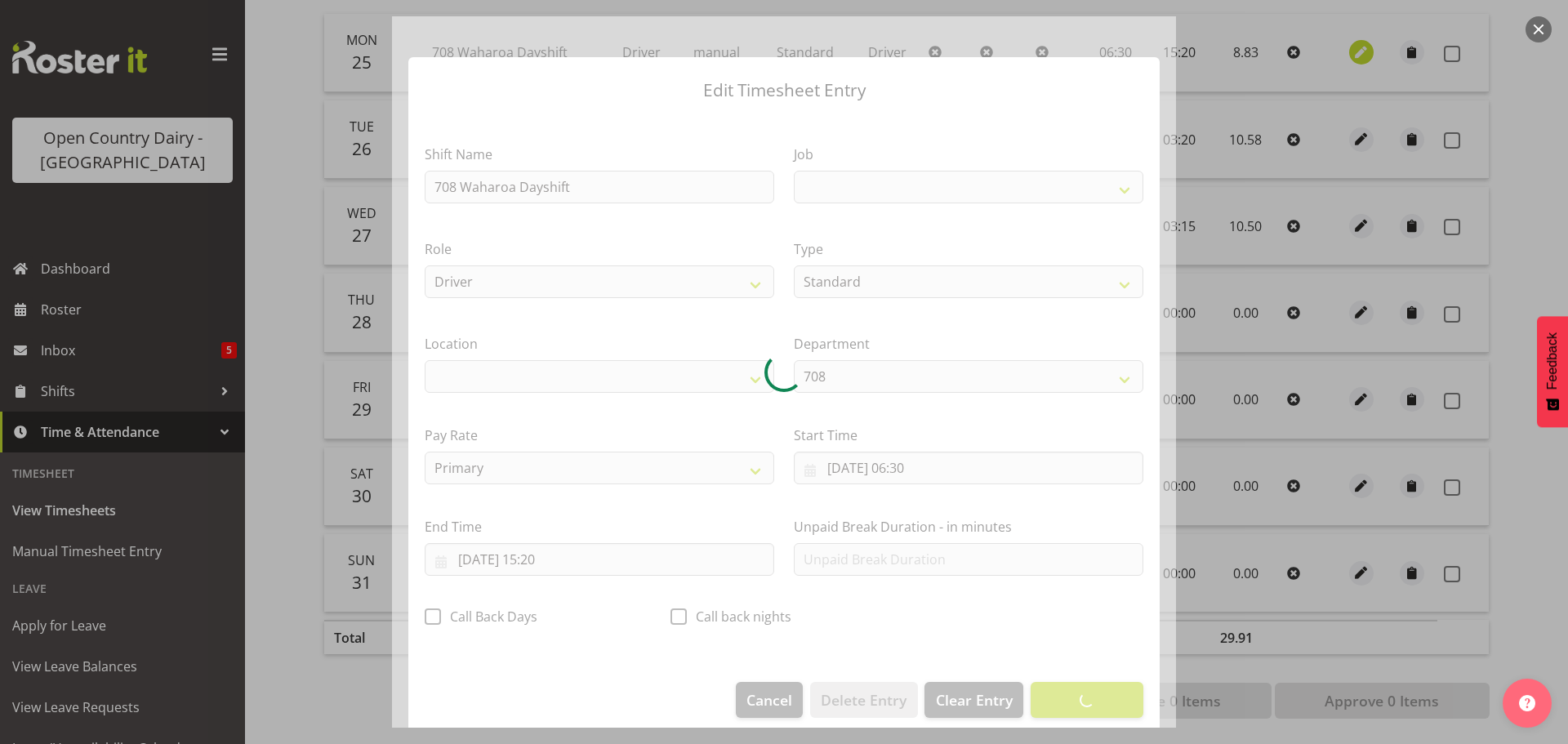
select select
select select "9579"
select select "1054"
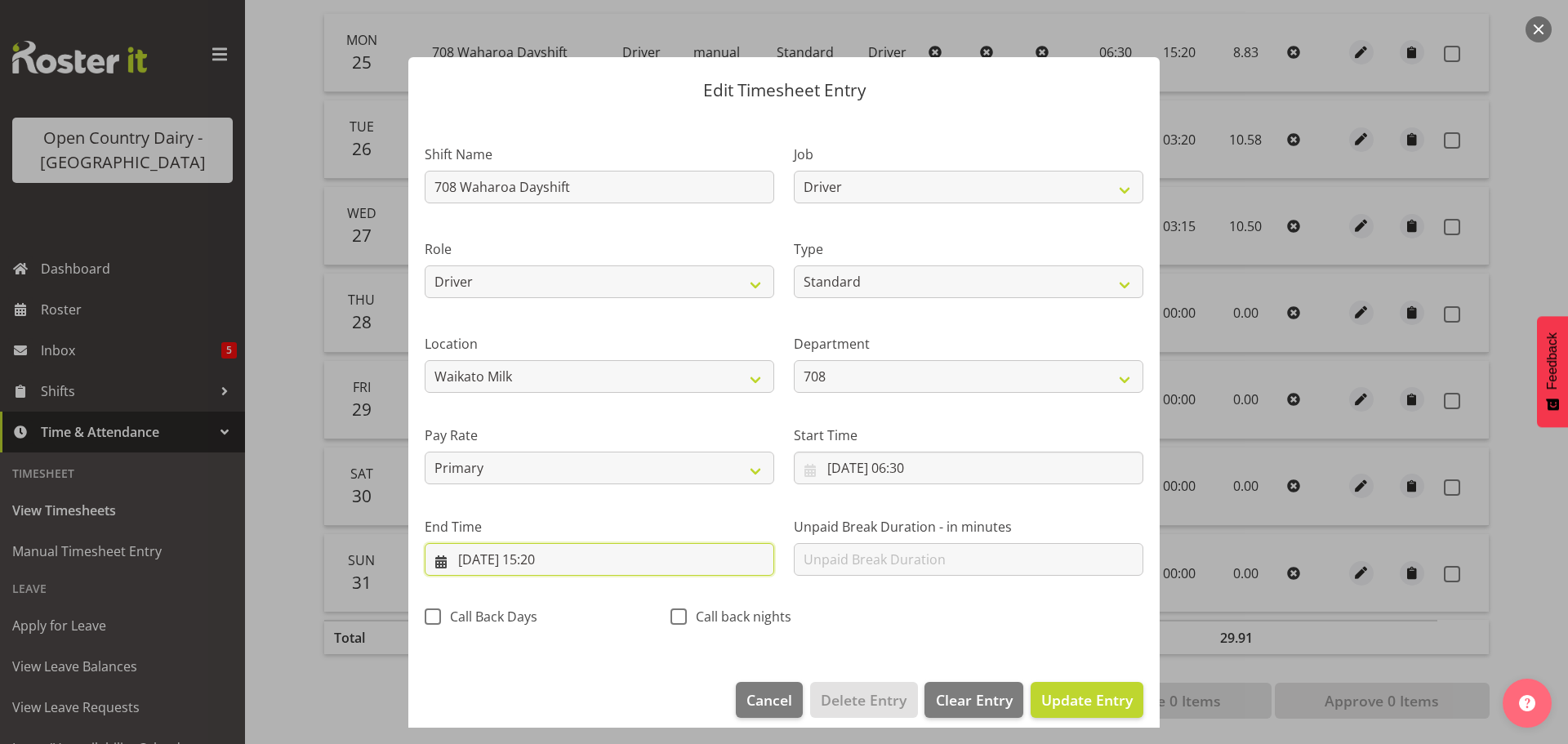
click at [547, 560] on input "[DATE] 15:20" at bounding box center [599, 560] width 350 height 33
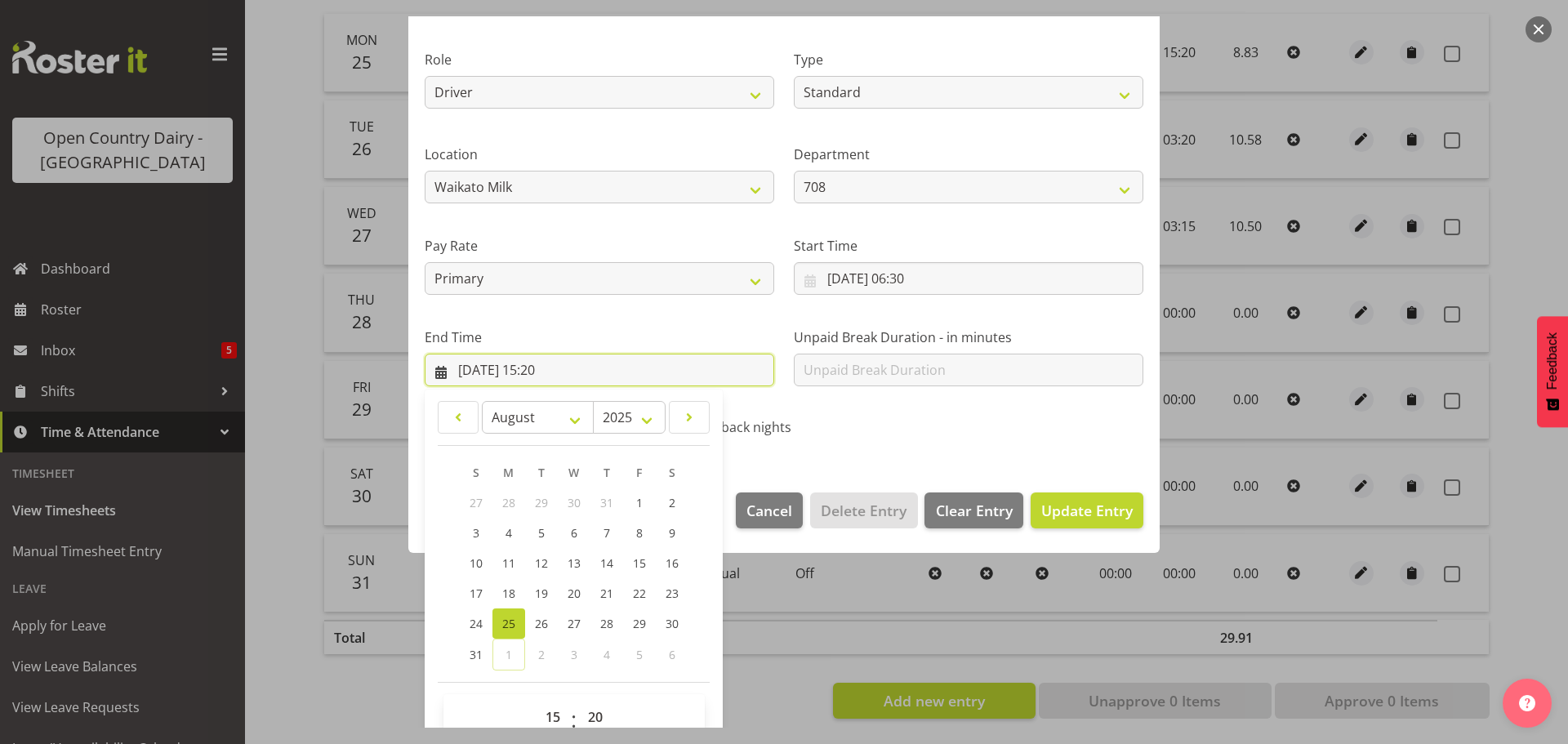
scroll to position [221, 0]
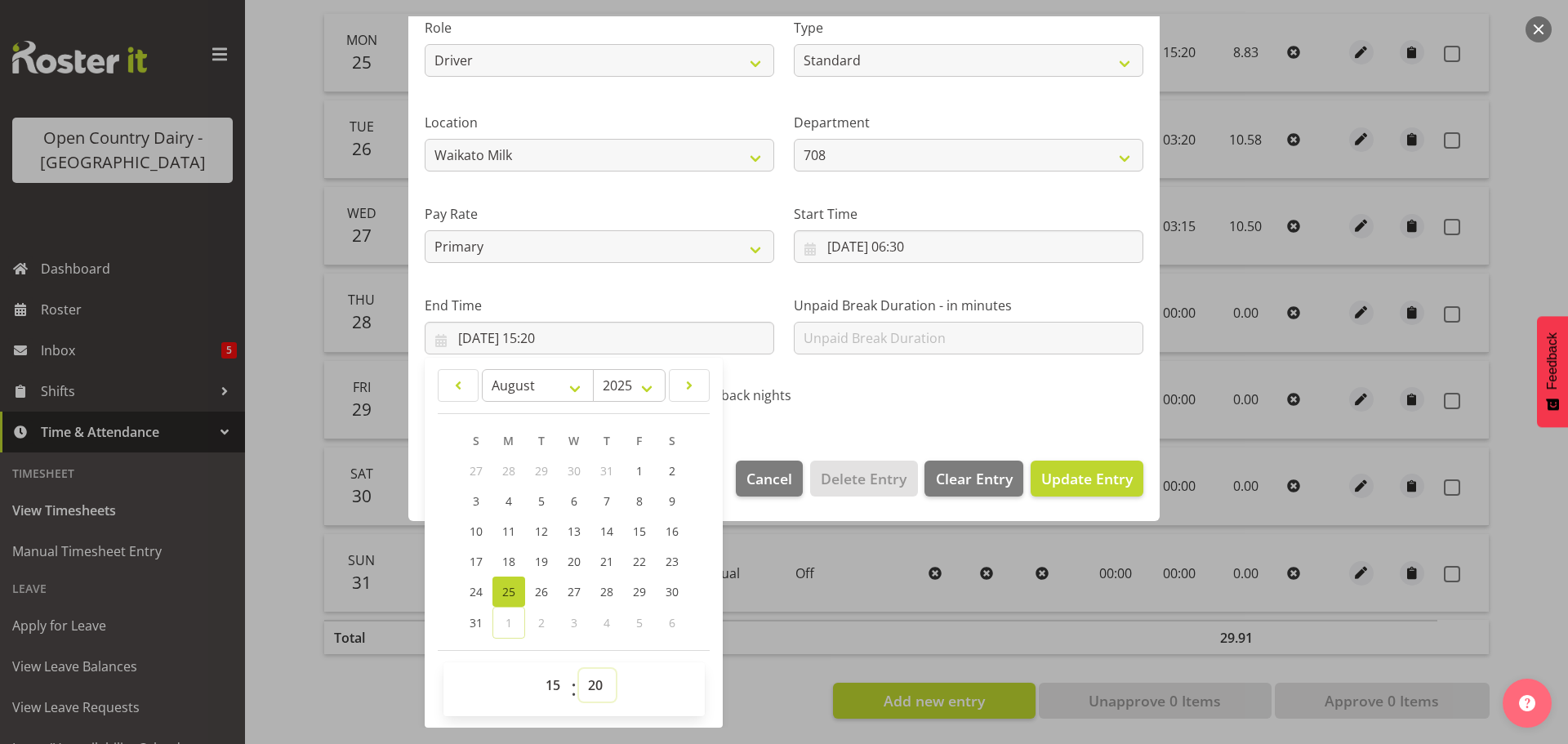
click at [594, 681] on select "00 01 02 03 04 05 06 07 08 09 10 11 12 13 14 15 16 17 18 19 20 21 22 23 24 25 2…" at bounding box center [598, 686] width 37 height 33
select select "15"
click at [579, 669] on select "00 01 02 03 04 05 06 07 08 09 10 11 12 13 14 15 16 17 18 19 20 21 22 23 24 25 2…" at bounding box center [598, 686] width 37 height 33
type input "[DATE] 15:15"
click at [870, 401] on div "Call back nights" at bounding box center [784, 398] width 226 height 21
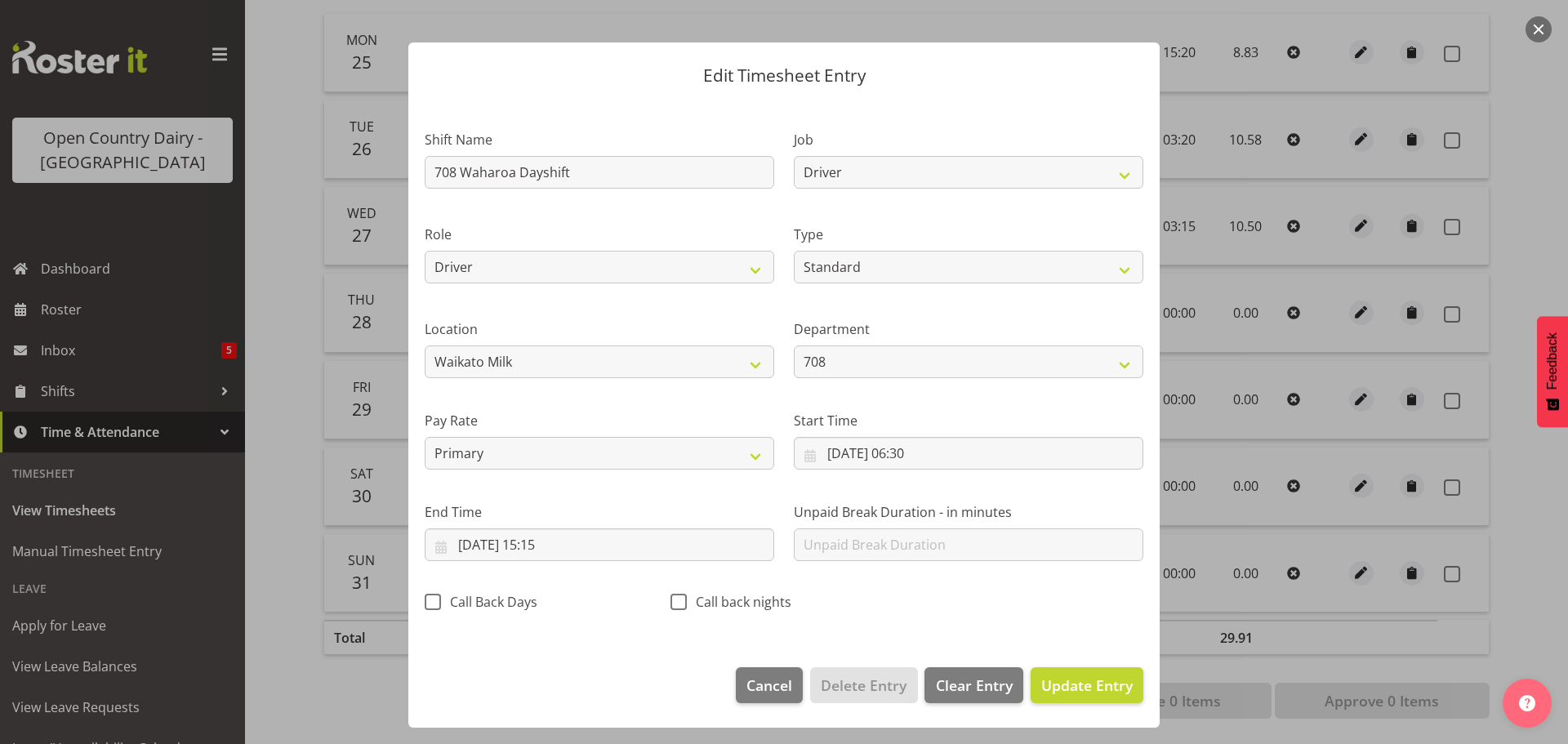
scroll to position [15, 0]
click at [1048, 676] on span "Update Entry" at bounding box center [1086, 686] width 91 height 20
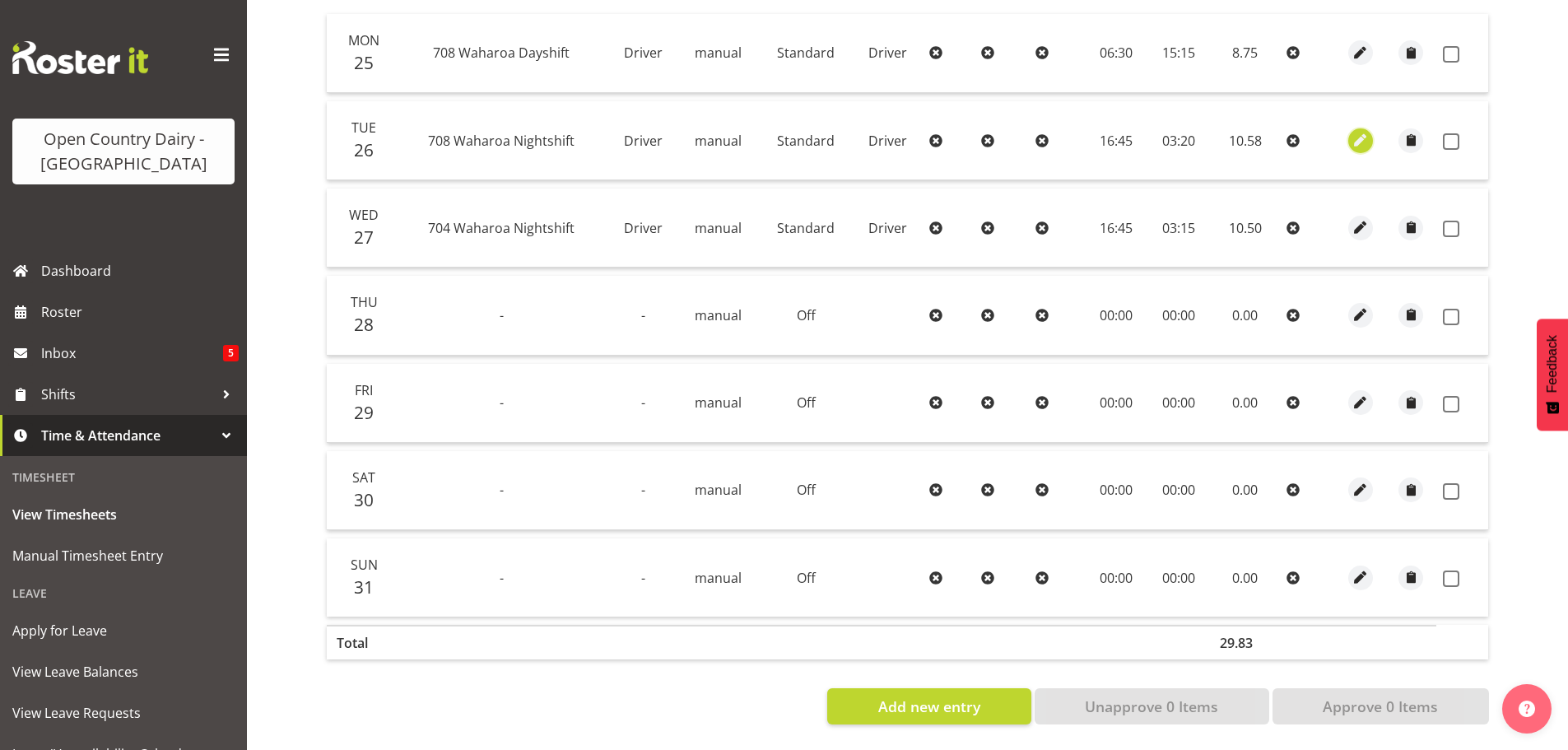
click at [1360, 131] on span "button" at bounding box center [1360, 140] width 19 height 19
select select "Standard"
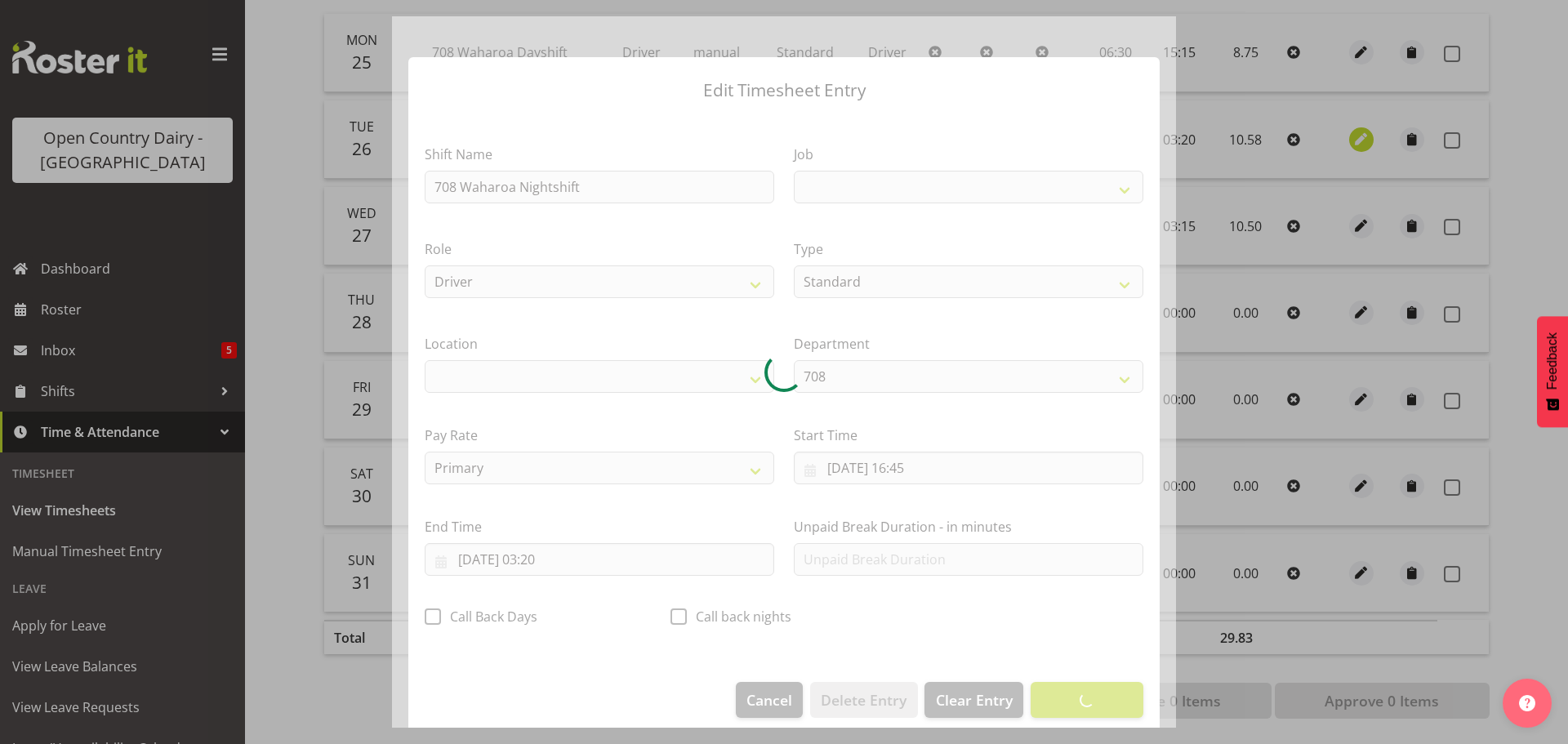
select select
select select "9579"
select select "1054"
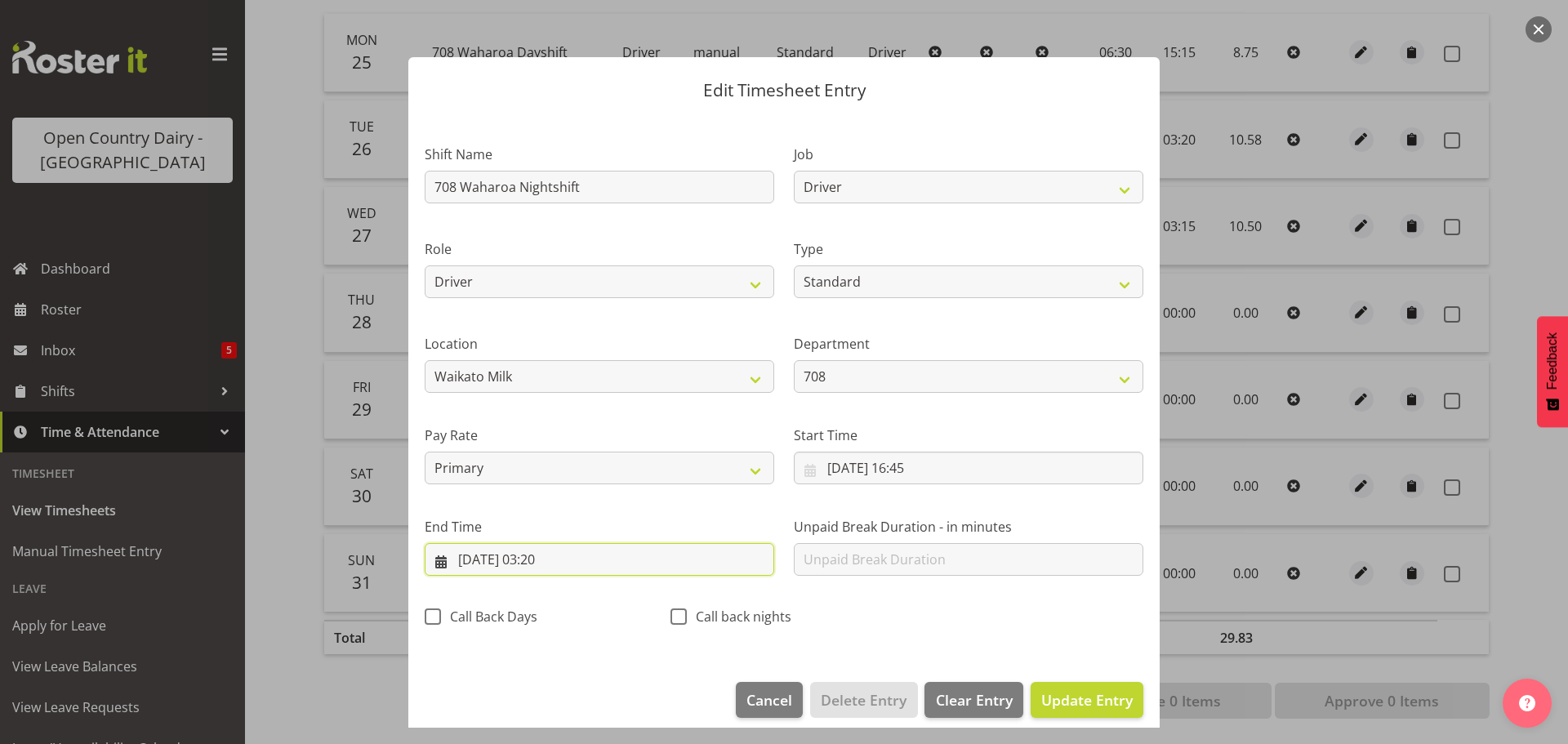
click at [554, 558] on input "[DATE] 03:20" at bounding box center [599, 560] width 350 height 33
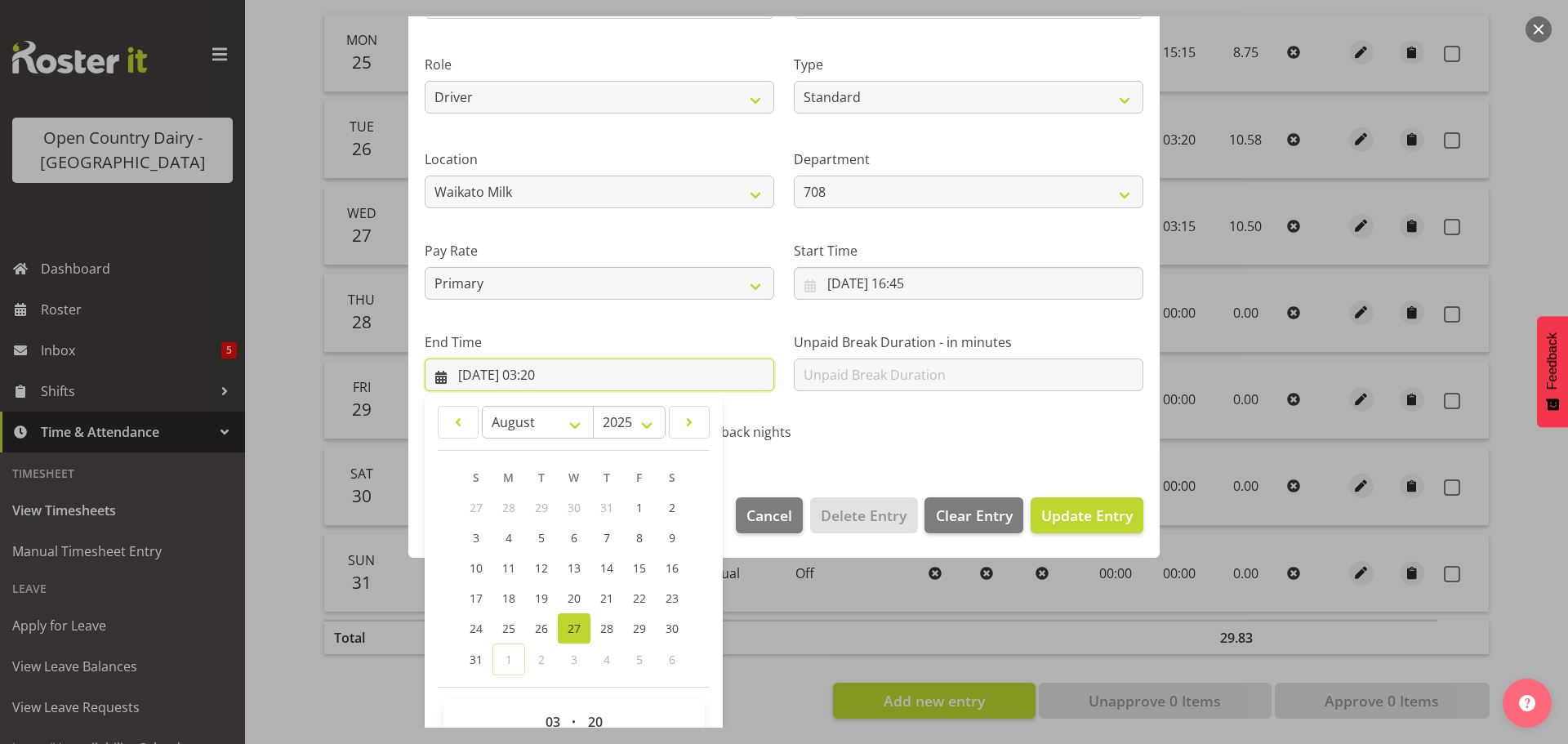
scroll to position [221, 0]
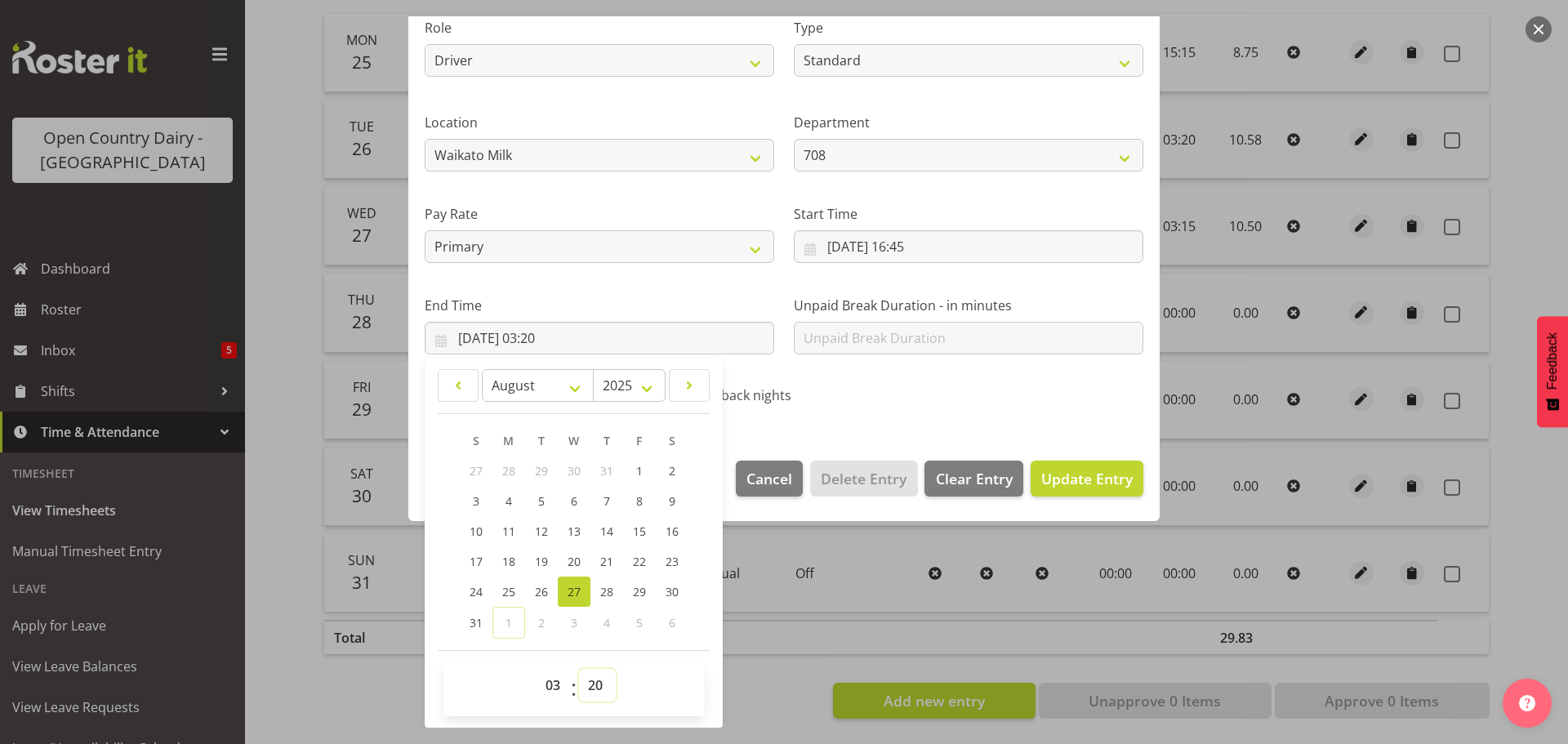
click at [593, 685] on select "00 01 02 03 04 05 06 07 08 09 10 11 12 13 14 15 16 17 18 19 20 21 22 23 24 25 2…" at bounding box center [598, 686] width 37 height 33
select select "30"
click at [579, 669] on select "00 01 02 03 04 05 06 07 08 09 10 11 12 13 14 15 16 17 18 19 20 21 22 23 24 25 2…" at bounding box center [598, 686] width 37 height 33
type input "[DATE] 03:30"
click at [1072, 483] on span "Update Entry" at bounding box center [1086, 479] width 91 height 20
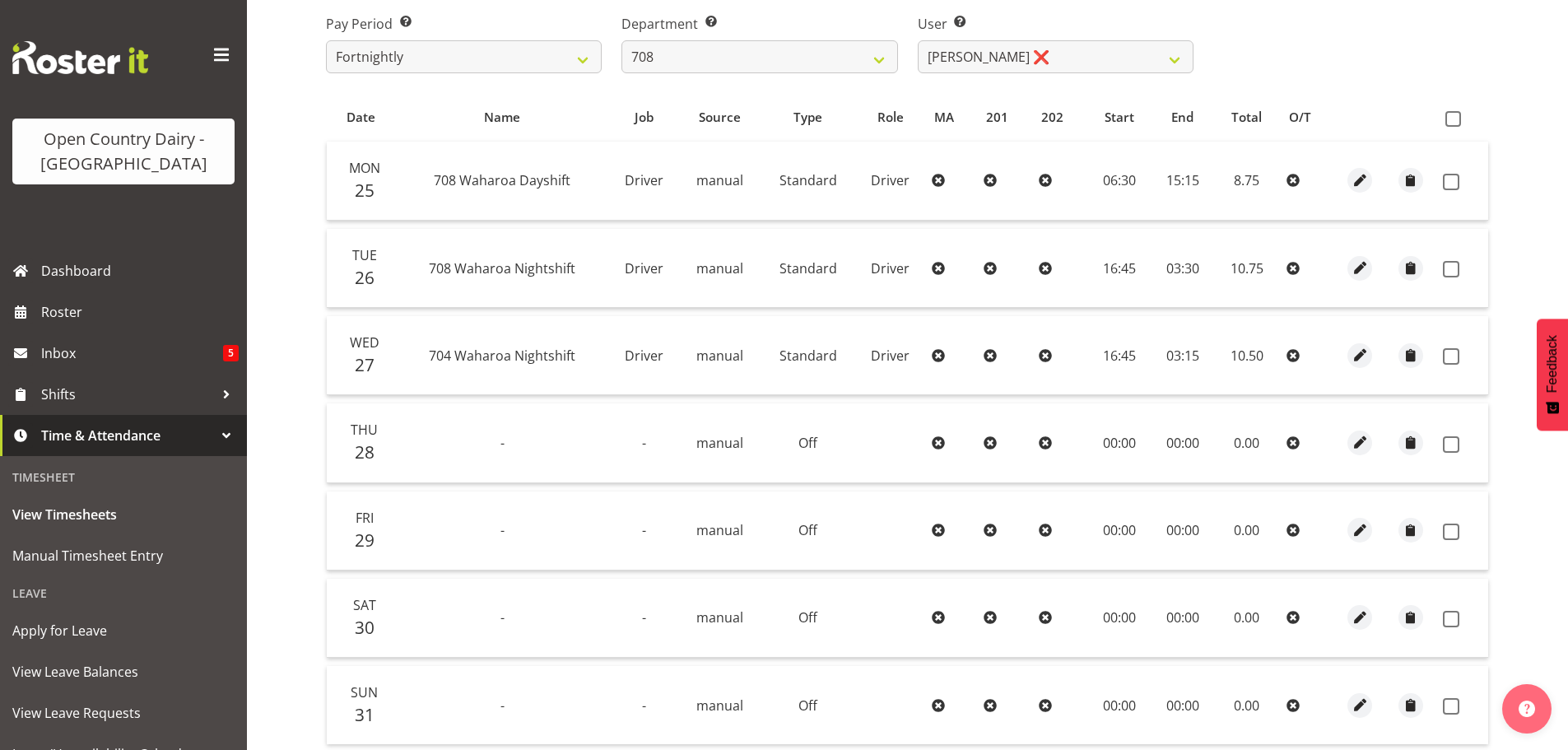
scroll to position [249, 0]
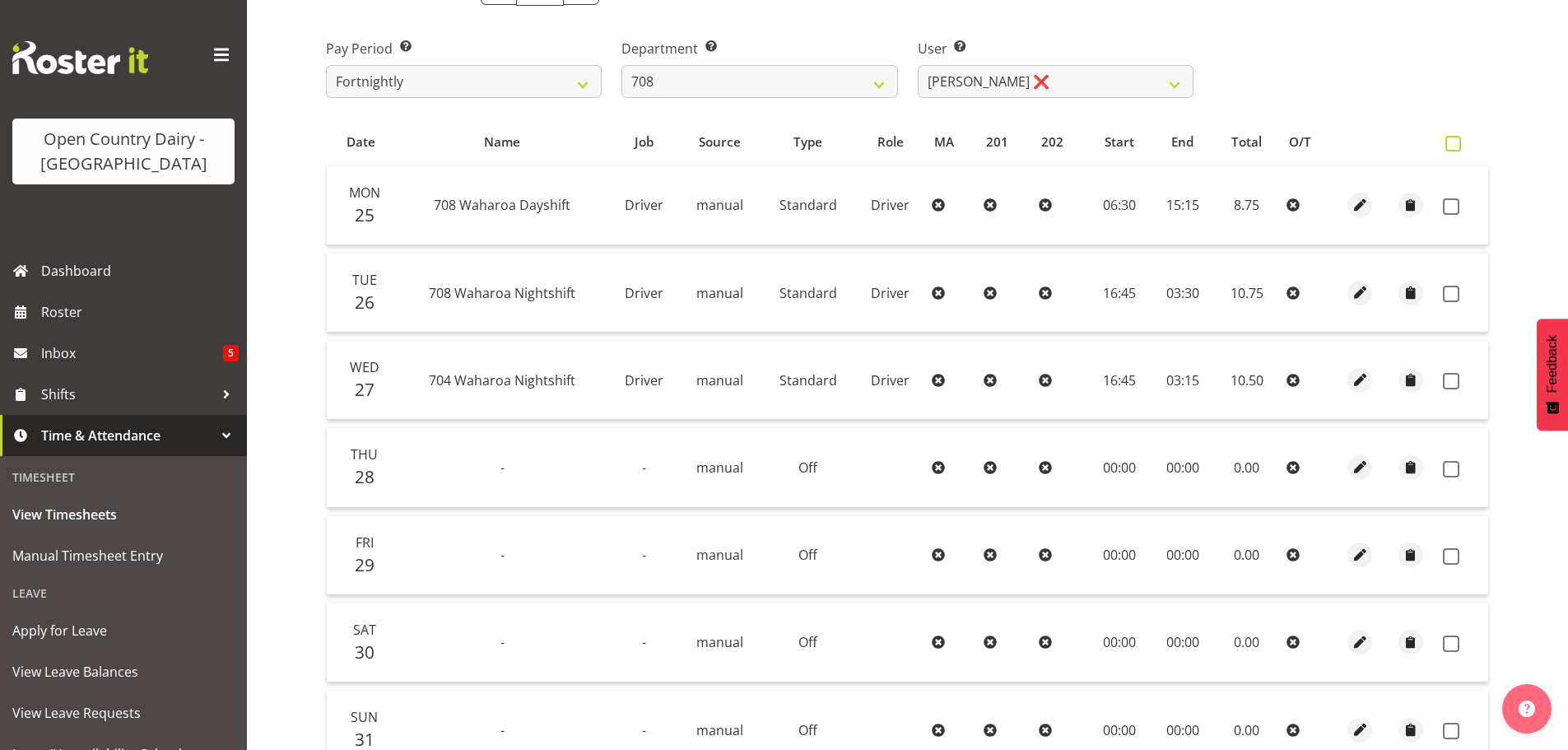
click at [1454, 141] on span at bounding box center [1453, 144] width 16 height 16
click at [1454, 141] on input "checkbox" at bounding box center [1450, 144] width 11 height 11
checkbox input "true"
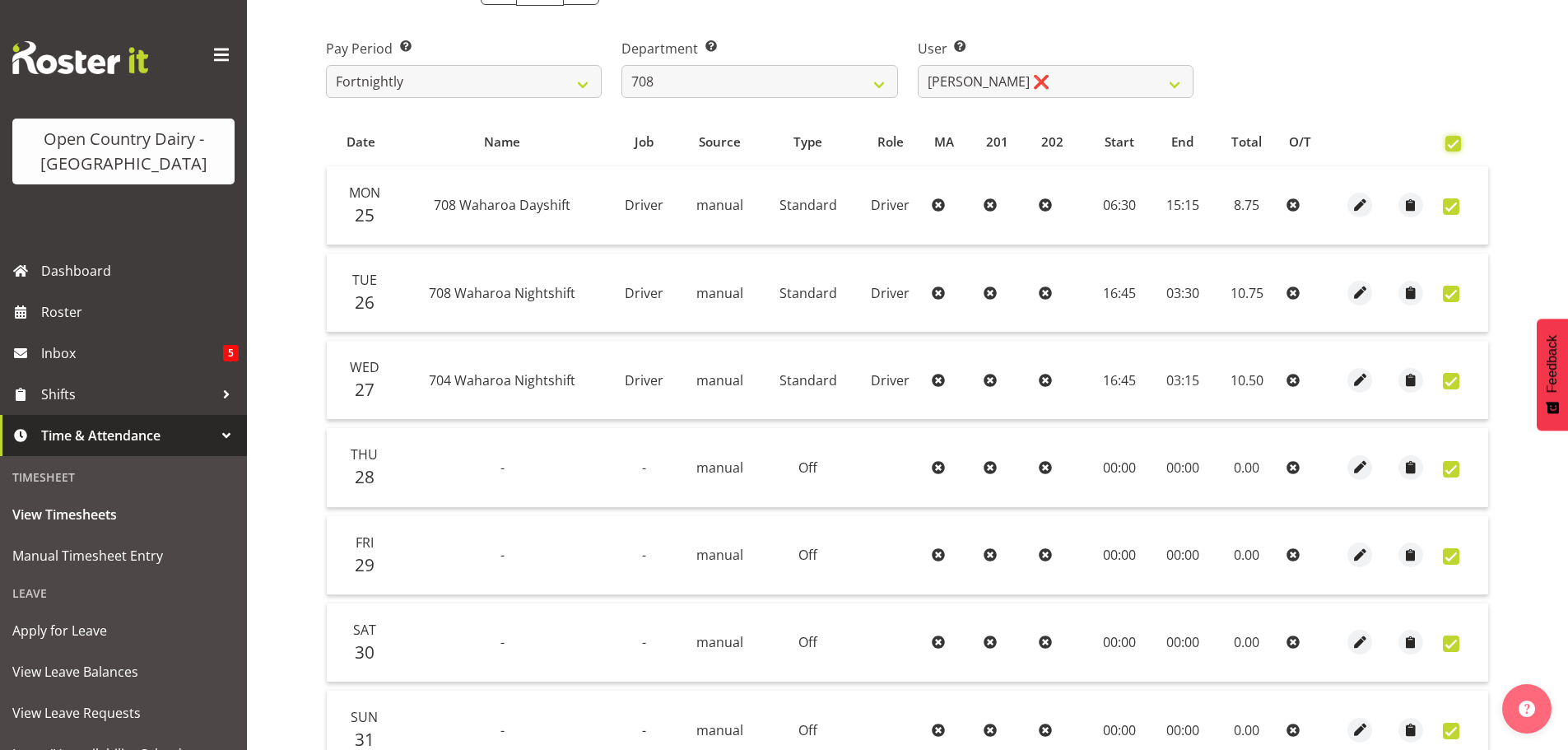
checkbox input "true"
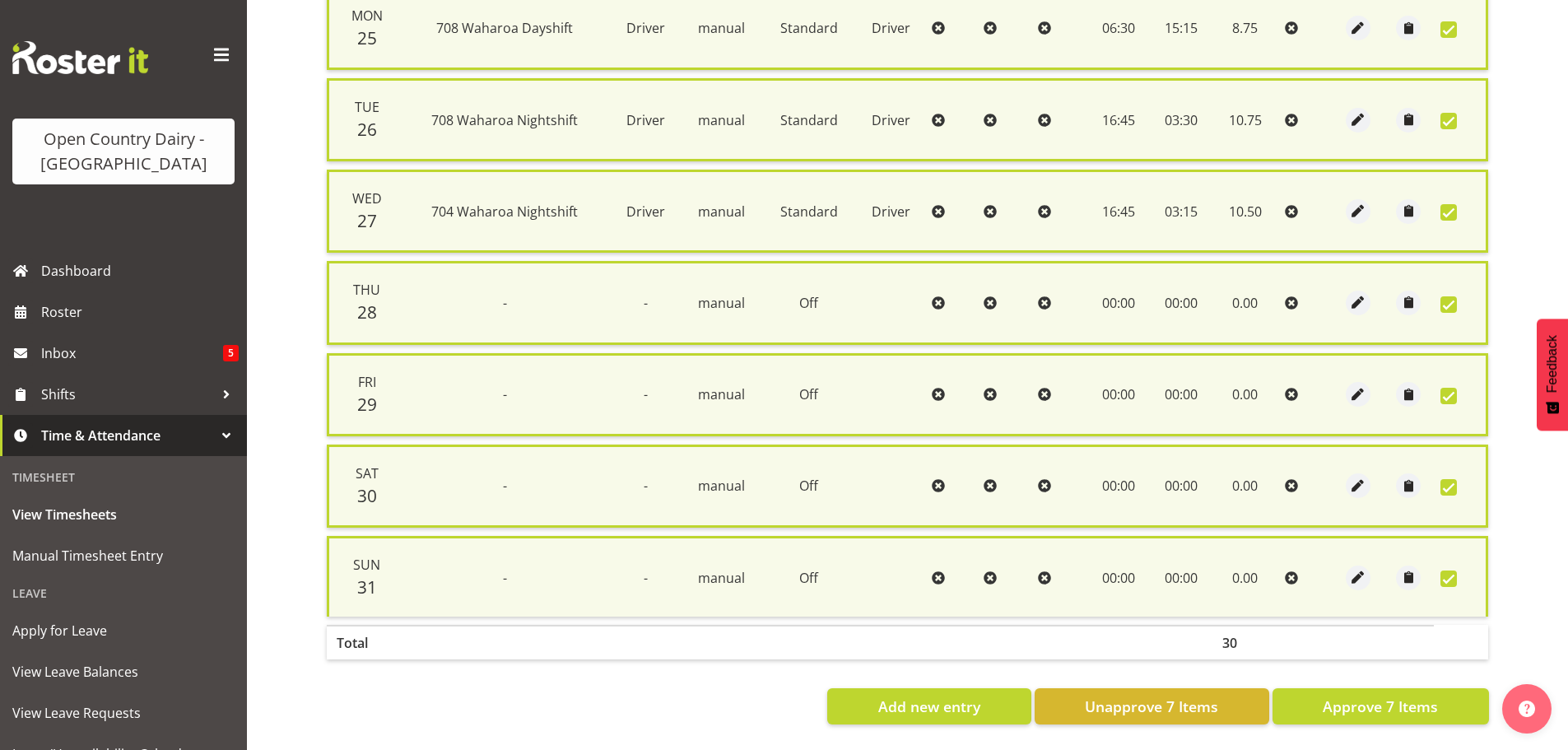
scroll to position [441, 0]
click at [1415, 700] on span "Approve 7 Items" at bounding box center [1381, 706] width 115 height 22
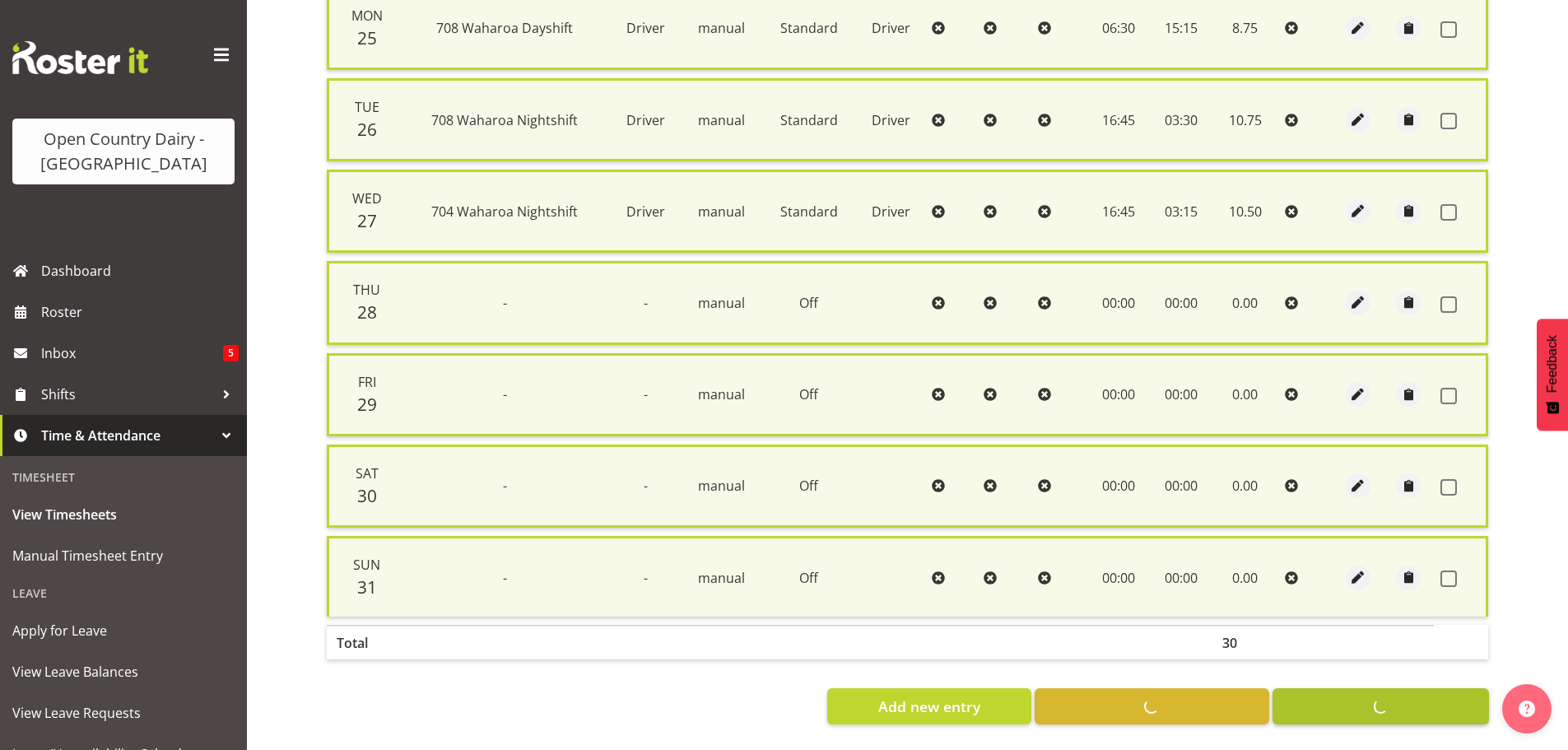
checkbox input "false"
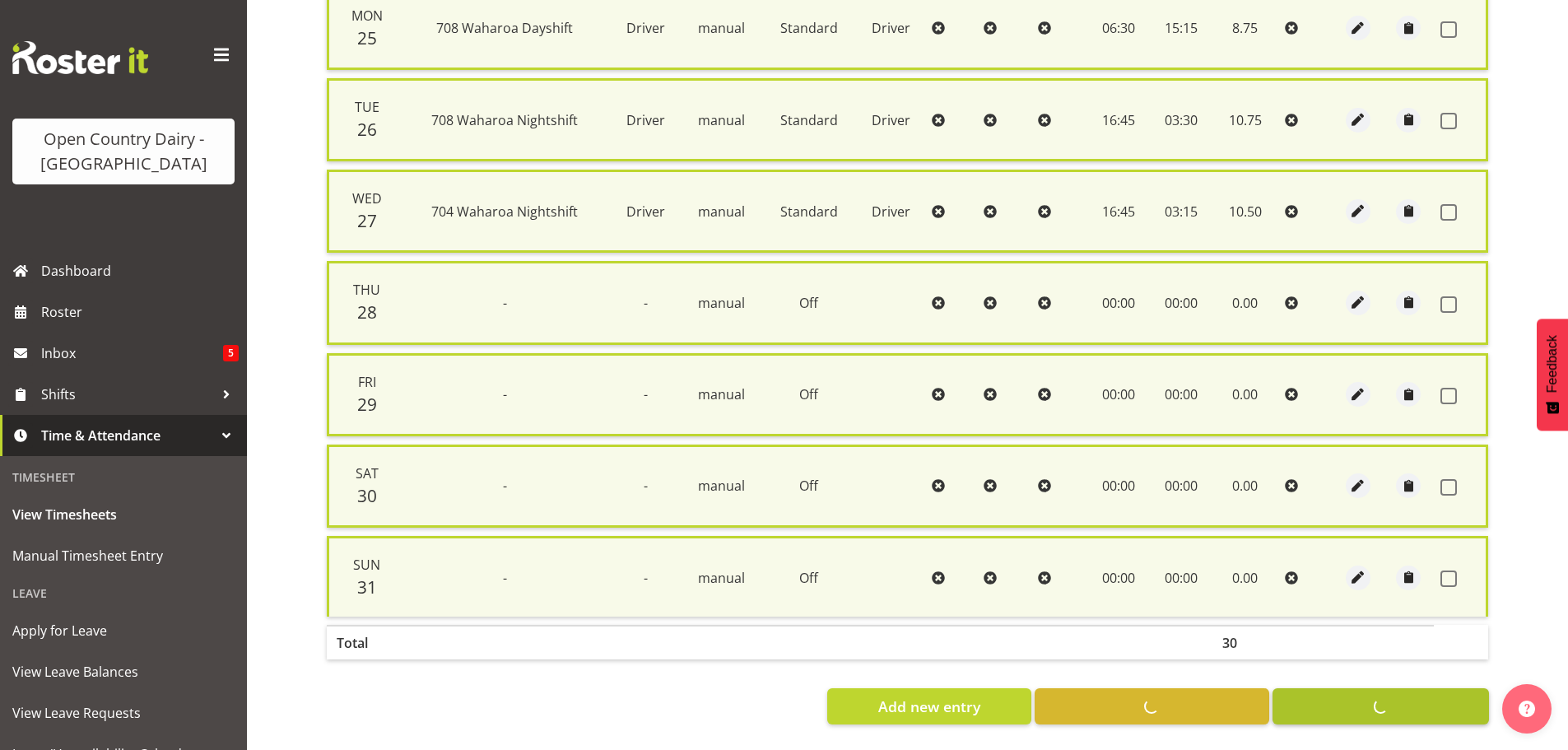
checkbox input "false"
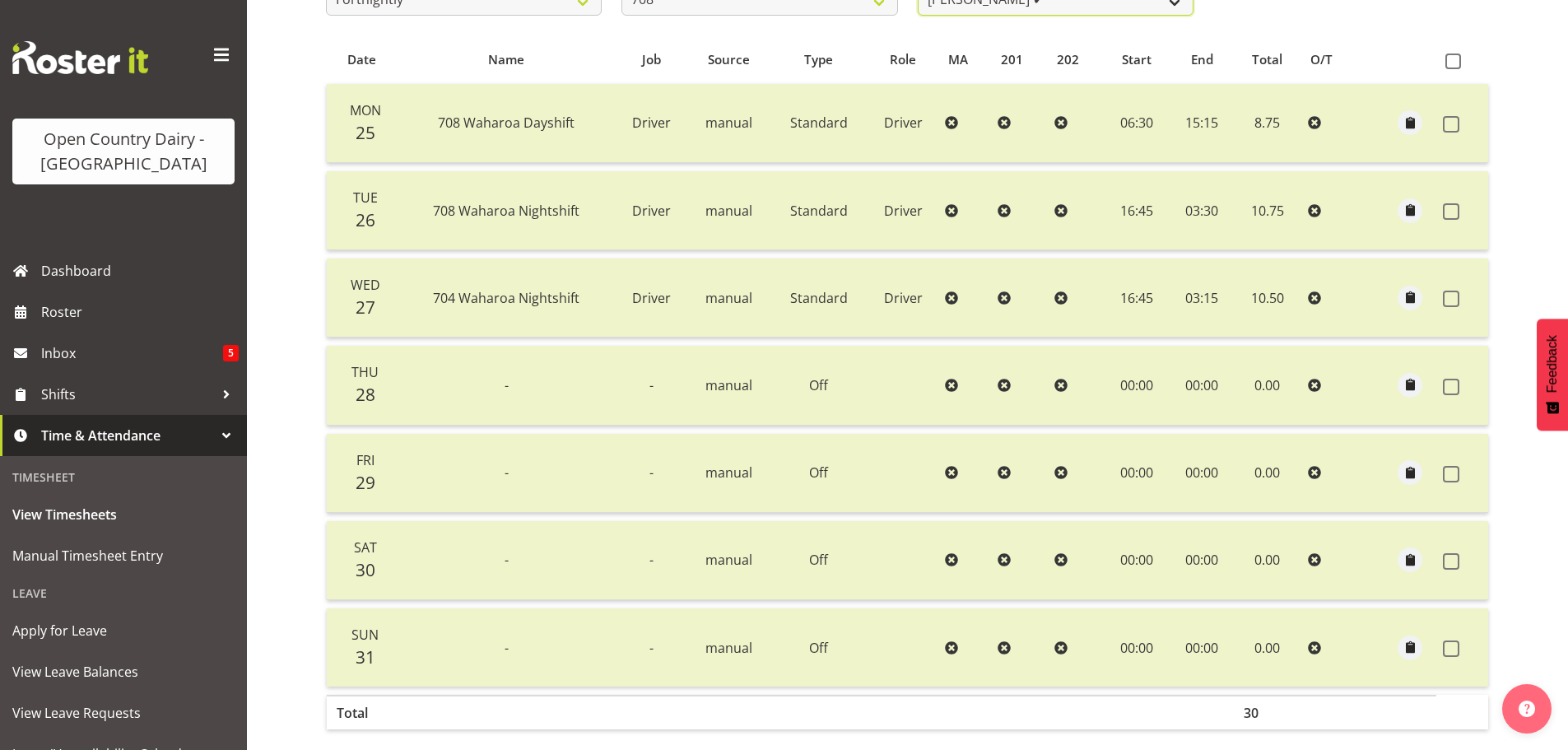
scroll to position [314, 0]
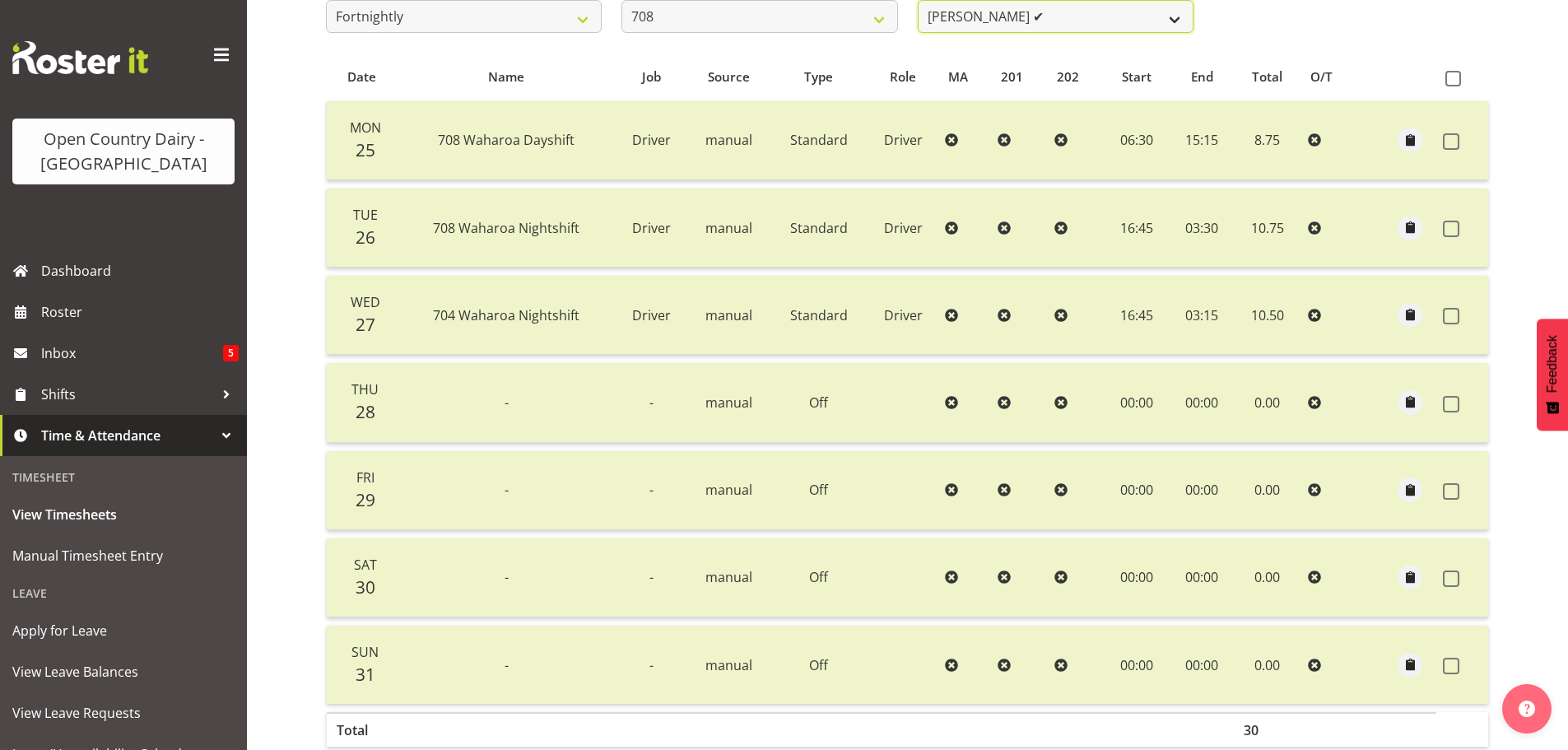
click at [1174, 1] on select "[PERSON_NAME] ✔ [PERSON_NAME] ✔" at bounding box center [1055, 17] width 275 height 33
click at [879, 11] on select "701 702 703 704 705 706 707 708 709 710 711 712 713 714 715 716 717 718 719 720" at bounding box center [759, 17] width 275 height 33
select select "735"
click at [621, 0] on select "701 702 703 704 705 706 707 708 709 710 711 712 713 714 715 716 717 718 719 720" at bounding box center [759, 17] width 275 height 33
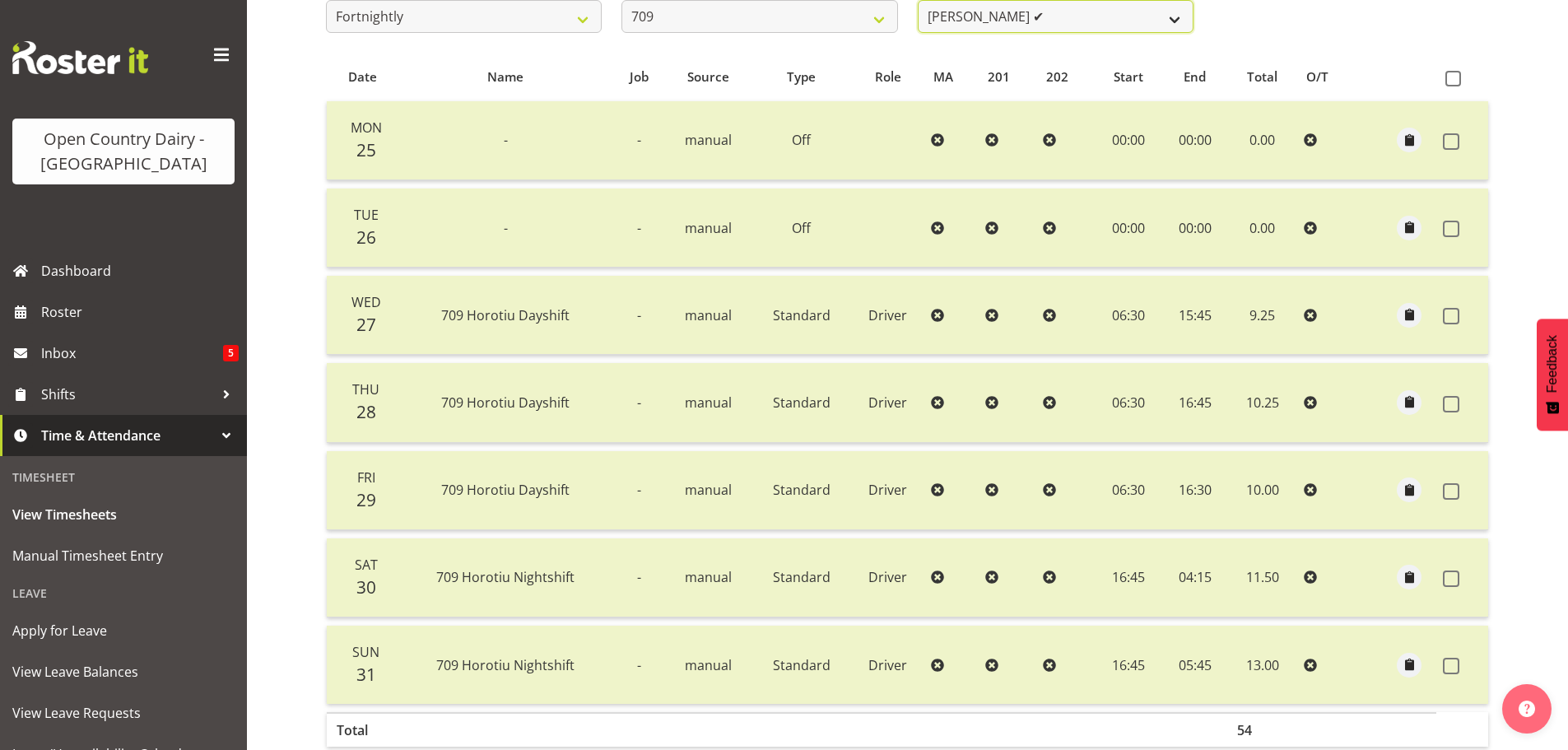
click at [1166, 17] on select "[PERSON_NAME] ✔ [PERSON_NAME] ✔ [PERSON_NAME] ✔ [PERSON_NAME] ✔" at bounding box center [1055, 17] width 275 height 33
click at [918, 0] on select "[PERSON_NAME] ✔ [PERSON_NAME] ✔ [PERSON_NAME] ✔ [PERSON_NAME] ✔" at bounding box center [1055, 17] width 275 height 33
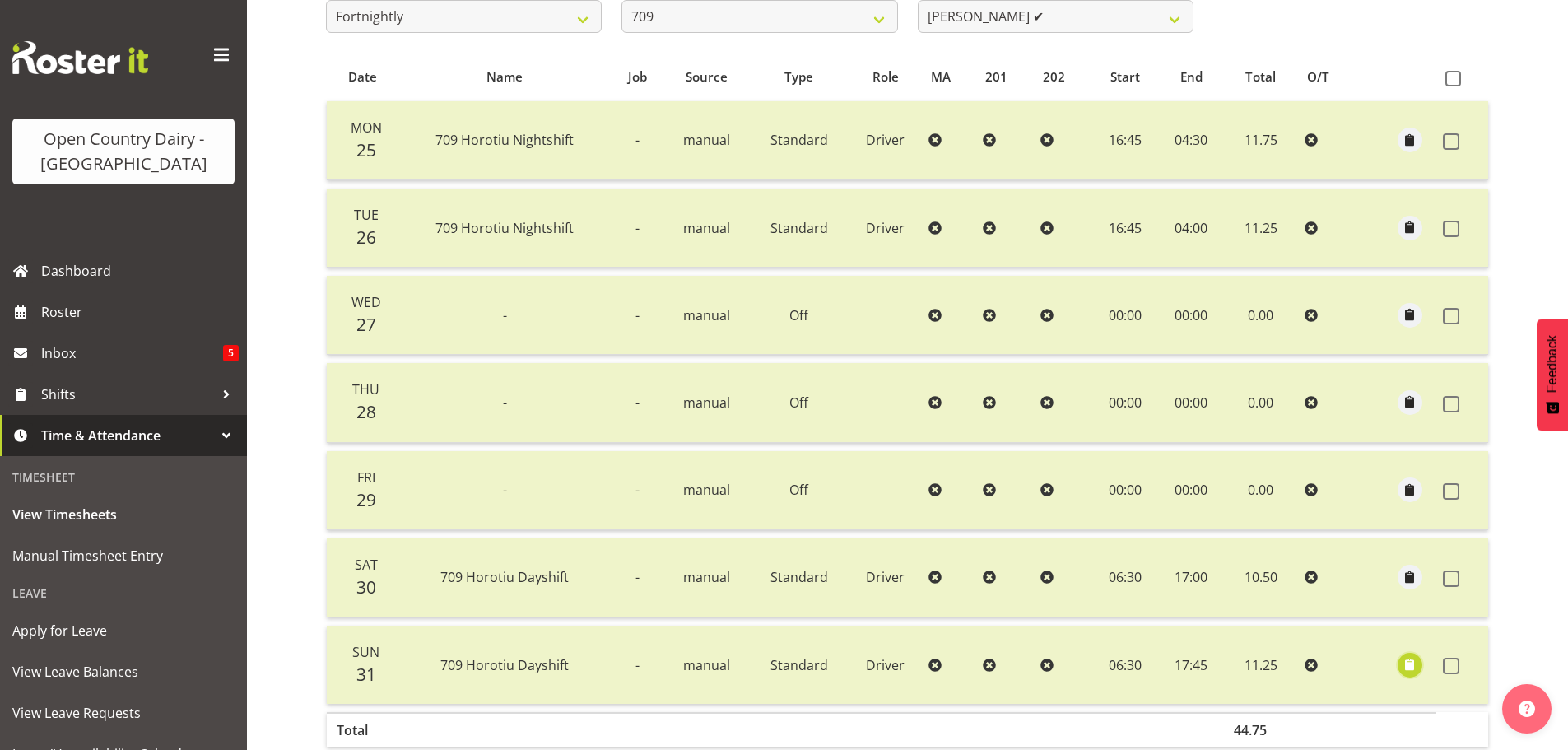
click at [1409, 663] on span "button" at bounding box center [1410, 665] width 19 height 19
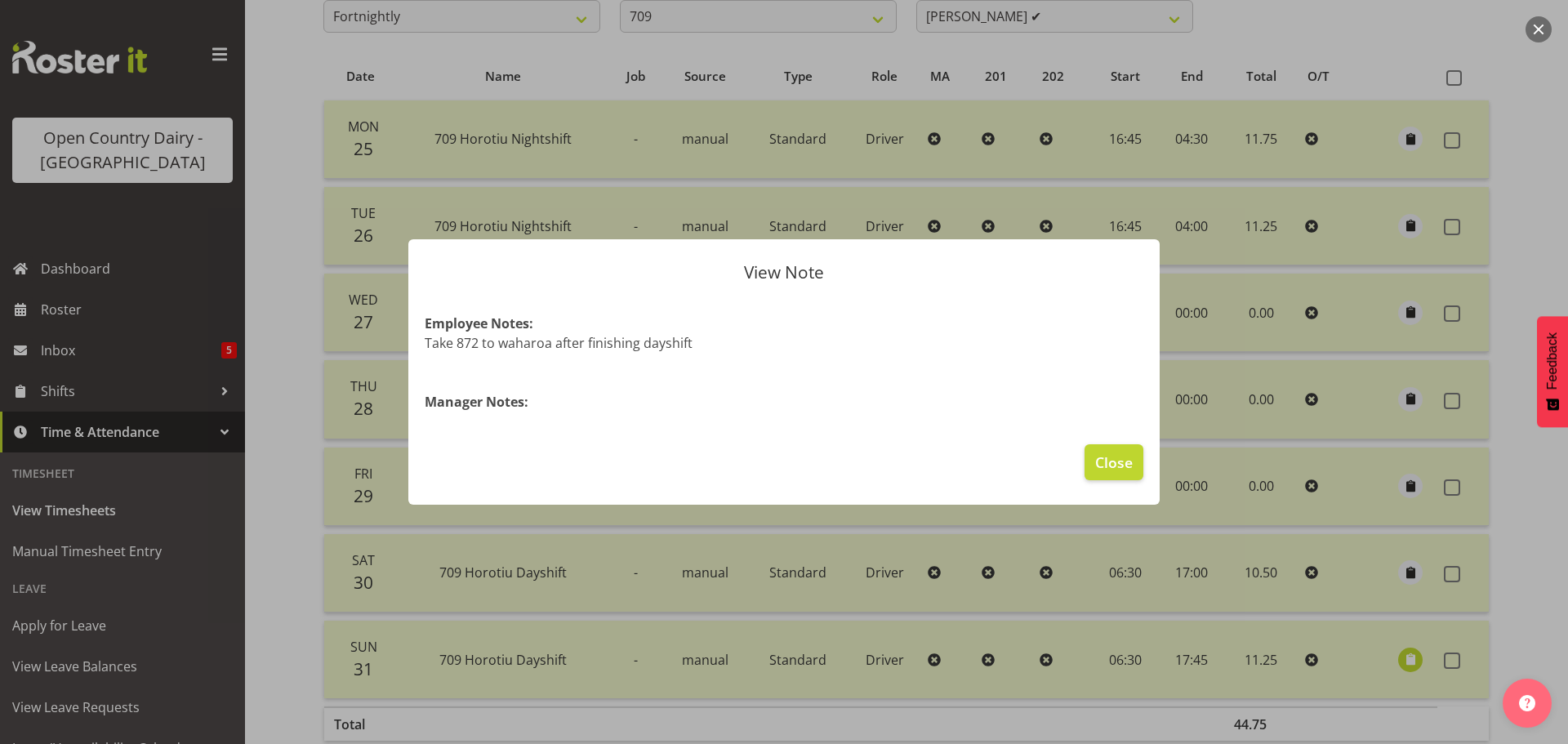
click at [1405, 658] on div at bounding box center [784, 372] width 1568 height 744
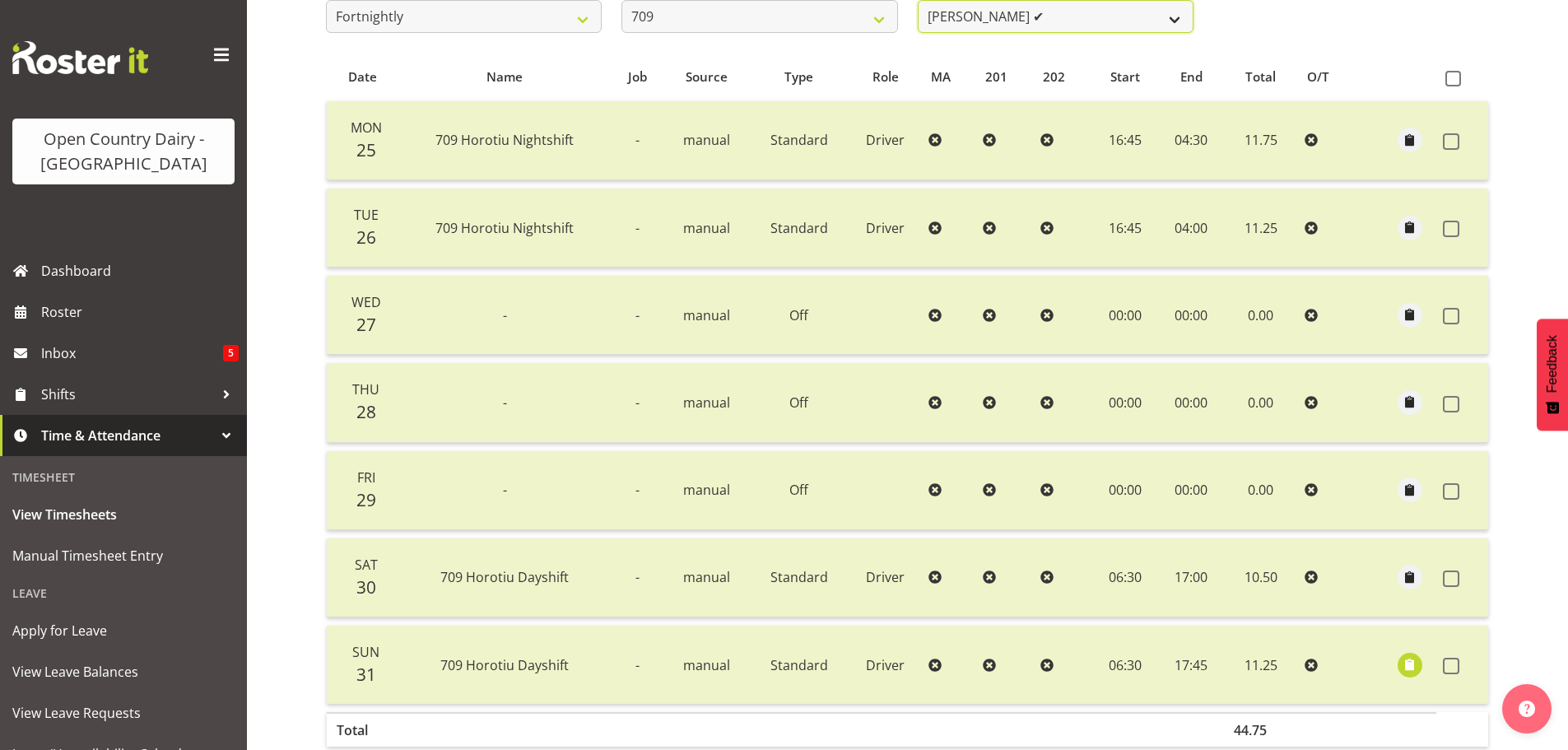
click at [1109, 17] on select "[PERSON_NAME] ✔ [PERSON_NAME] ✔ [PERSON_NAME] ✔ [PERSON_NAME] ✔" at bounding box center [1055, 17] width 275 height 33
click at [918, 0] on select "[PERSON_NAME] ✔ [PERSON_NAME] ✔ [PERSON_NAME] ✔ [PERSON_NAME] ✔" at bounding box center [1055, 17] width 275 height 33
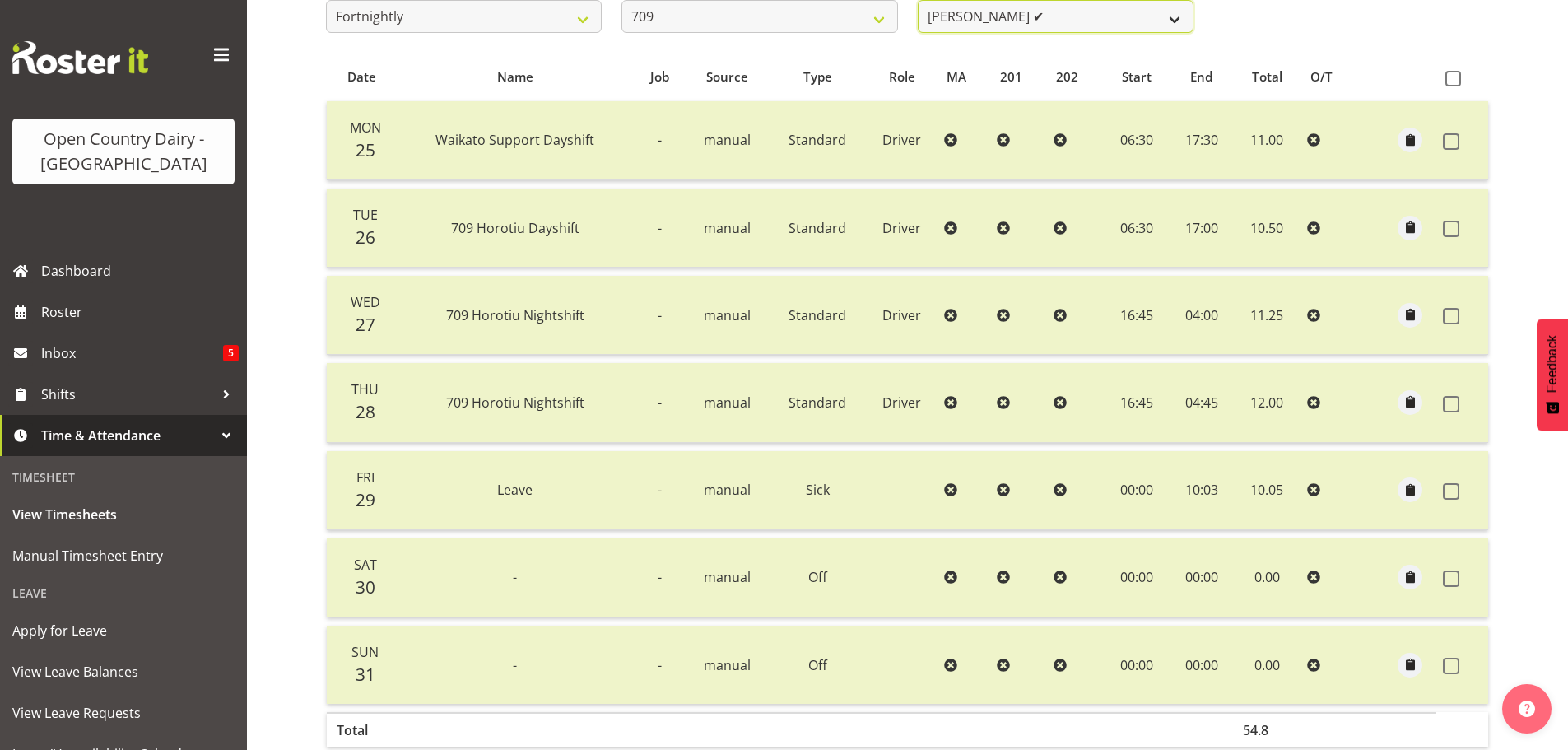
click at [1102, 16] on select "[PERSON_NAME] ✔ [PERSON_NAME] ✔ [PERSON_NAME] ✔ [PERSON_NAME] ✔" at bounding box center [1055, 17] width 275 height 33
select select "9890"
click at [918, 0] on select "[PERSON_NAME] ✔ [PERSON_NAME] ✔ [PERSON_NAME] ✔ [PERSON_NAME] ✔" at bounding box center [1055, 17] width 275 height 33
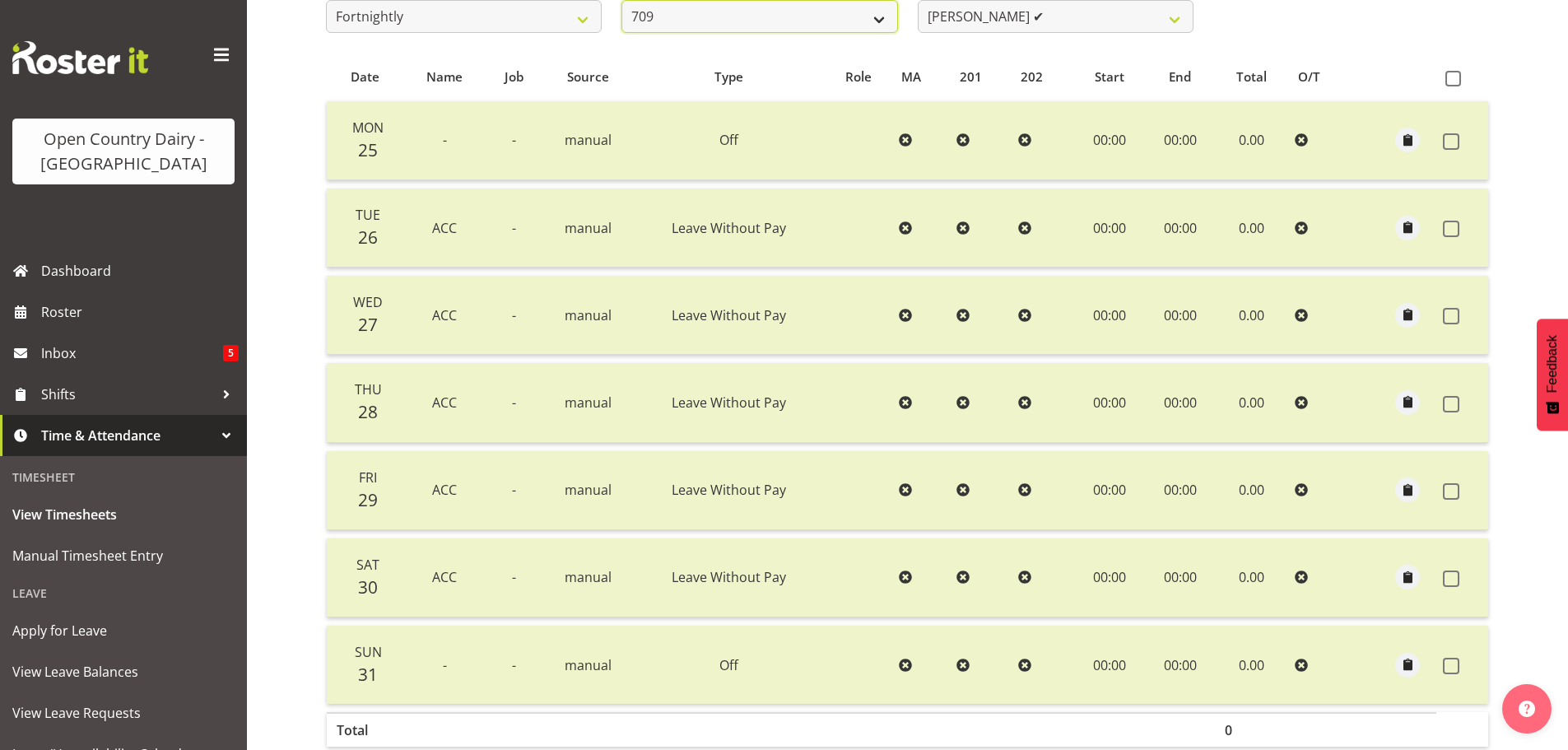
click at [865, 21] on select "701 702 703 704 705 706 707 708 709 710 711 712 713 714 715 716 717 718 719 720" at bounding box center [759, 17] width 275 height 33
select select "875"
click at [621, 0] on select "701 702 703 704 705 706 707 708 709 710 711 712 713 714 715 716 717 718 719 720" at bounding box center [759, 17] width 275 height 33
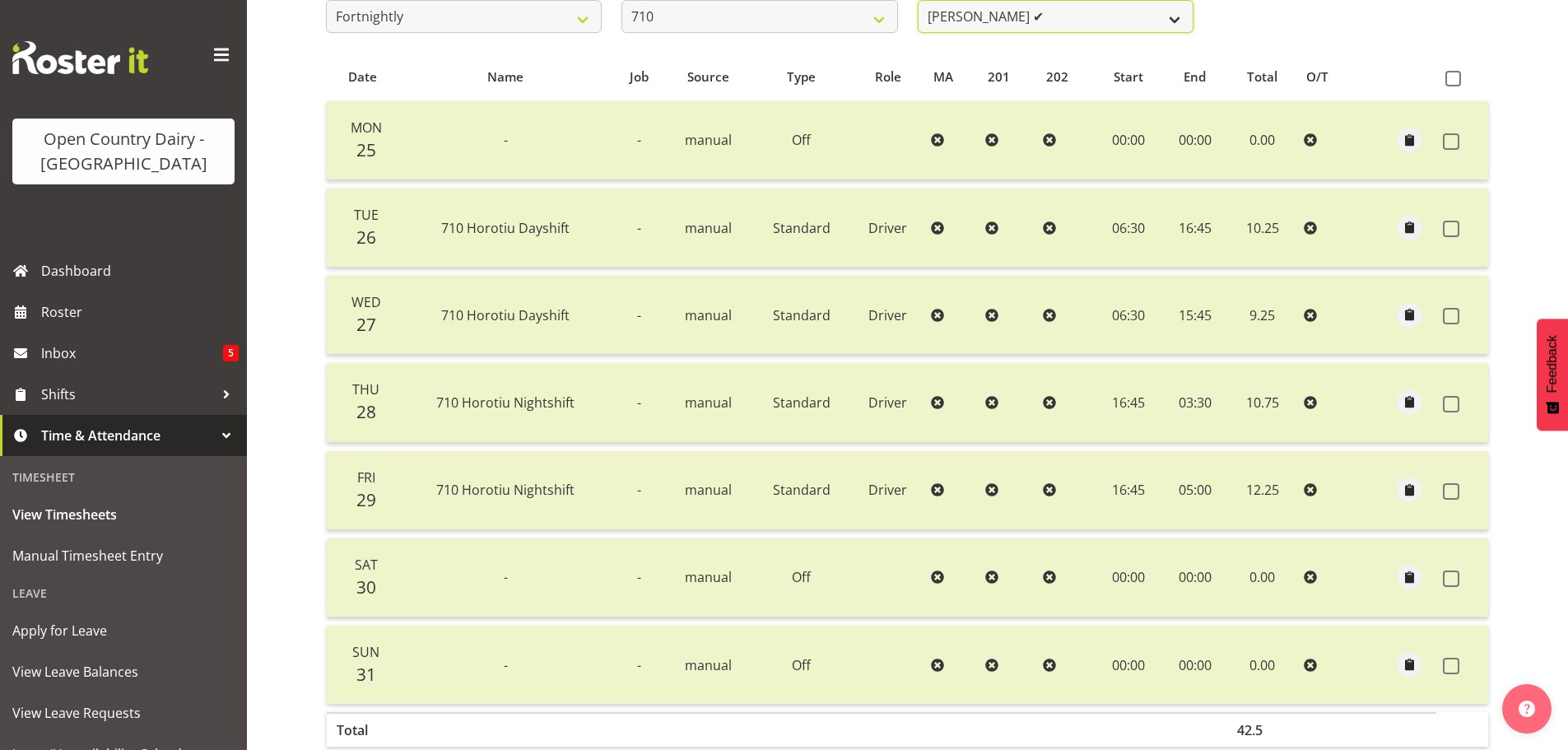
click at [1154, 22] on select "[PERSON_NAME] ✔ [PERSON_NAME] ✔ [PERSON_NAME] ✔ [PERSON_NAME] ✔" at bounding box center [1055, 17] width 275 height 33
click at [918, 0] on select "[PERSON_NAME] ✔ [PERSON_NAME] ✔ [PERSON_NAME] ✔ [PERSON_NAME] ✔" at bounding box center [1055, 17] width 275 height 33
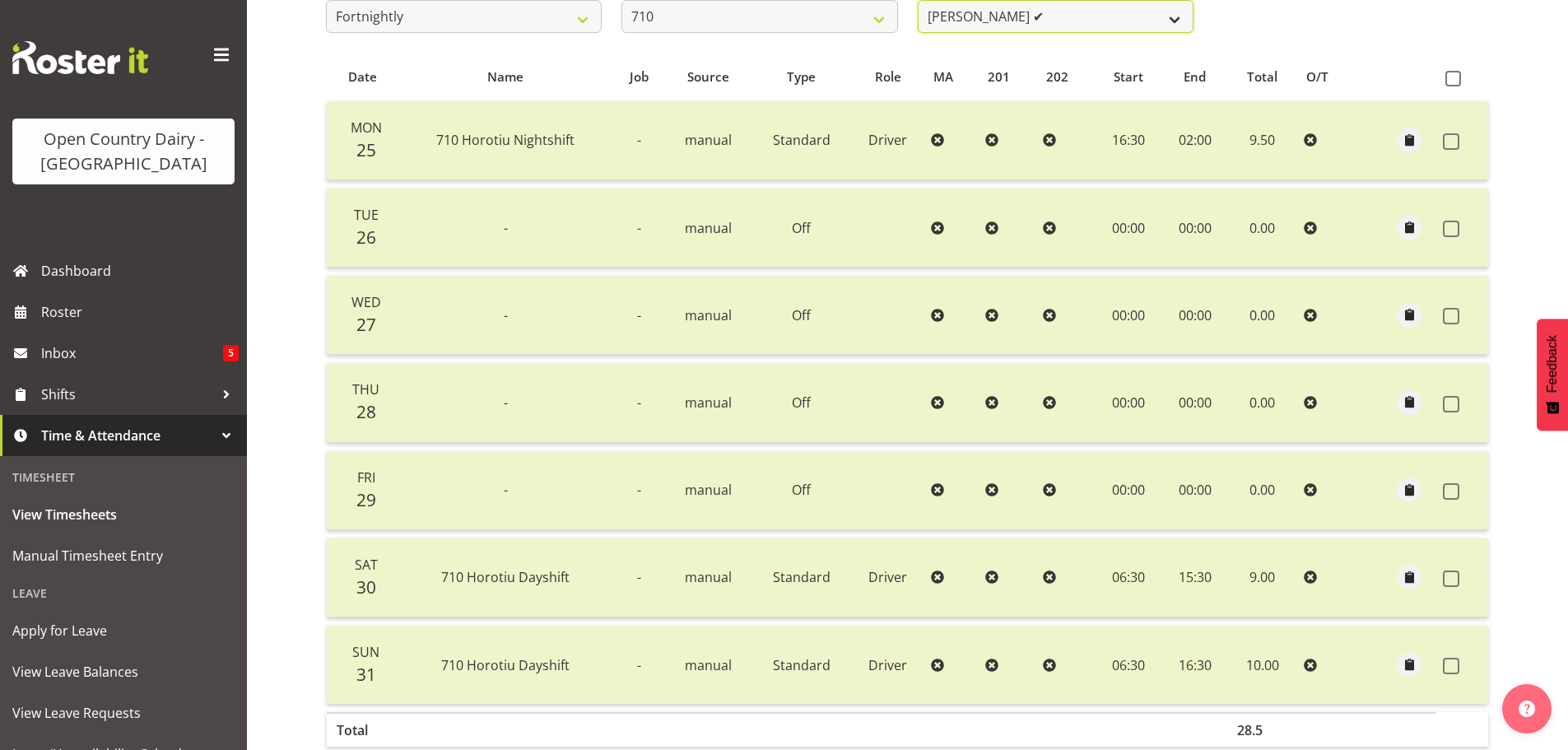
click at [1137, 22] on select "[PERSON_NAME] ✔ [PERSON_NAME] ✔ [PERSON_NAME] ✔ [PERSON_NAME] ✔" at bounding box center [1055, 17] width 275 height 33
click at [918, 0] on select "[PERSON_NAME] ✔ [PERSON_NAME] ✔ [PERSON_NAME] ✔ [PERSON_NAME] ✔" at bounding box center [1055, 17] width 275 height 33
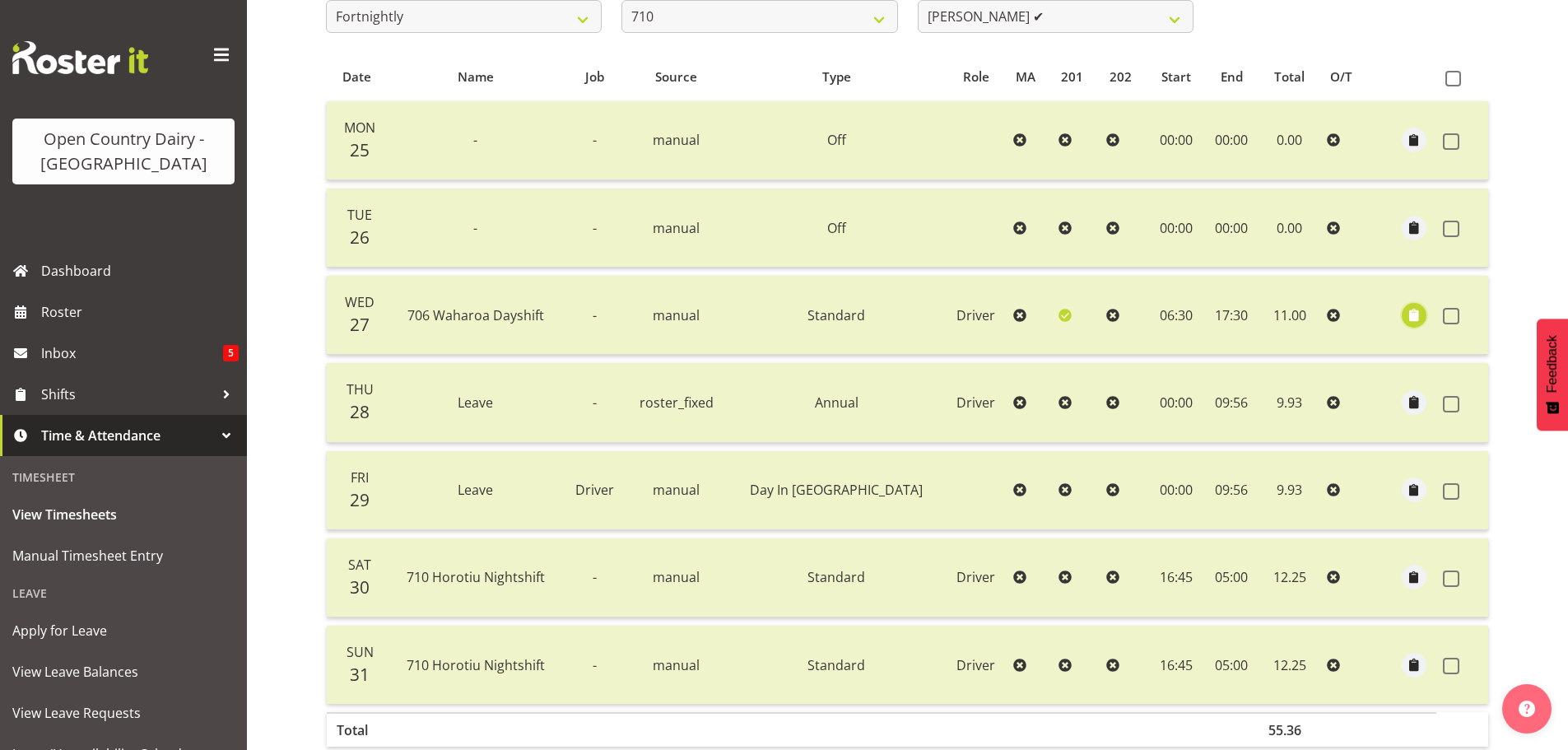
click at [1410, 315] on span "button" at bounding box center [1415, 314] width 19 height 19
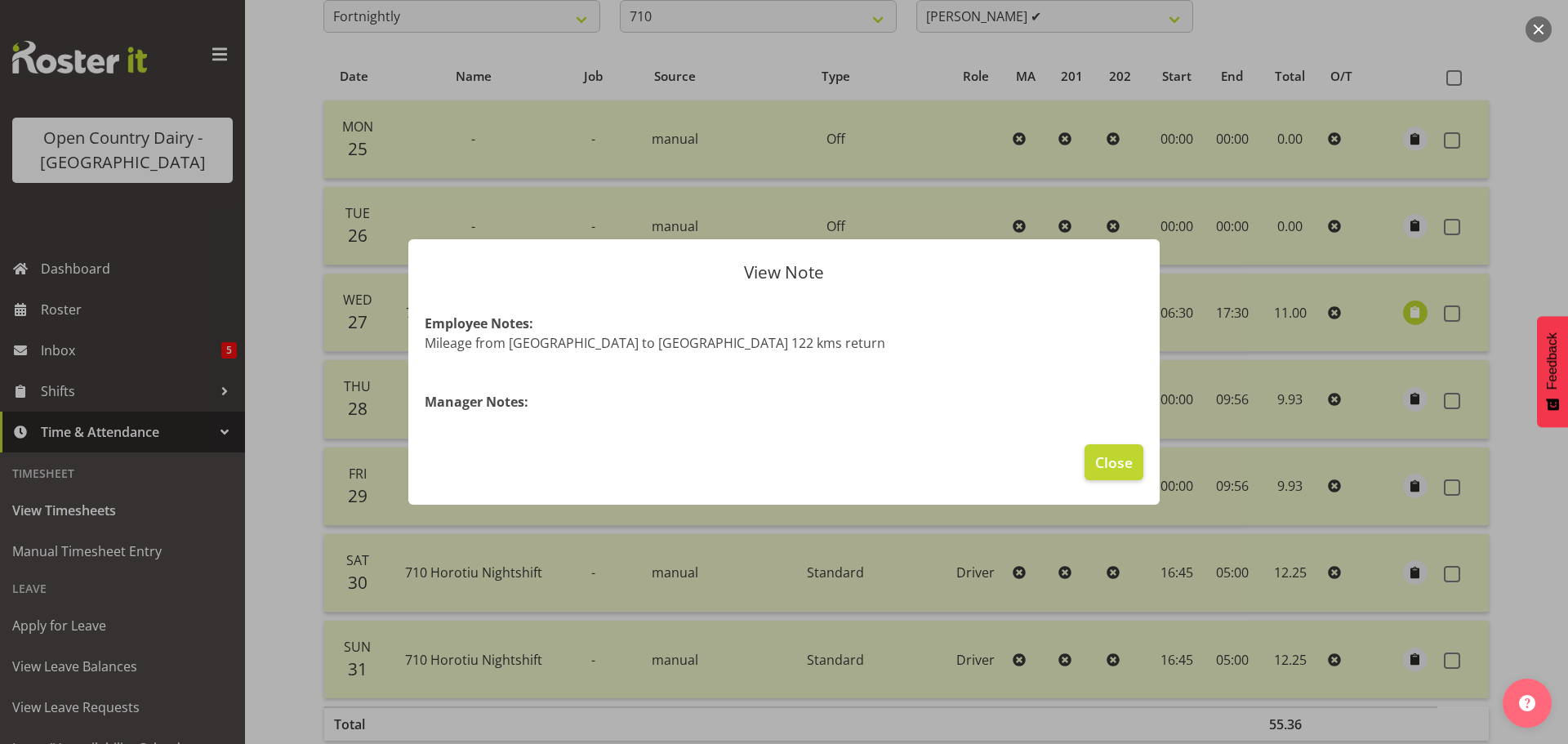
click at [1399, 313] on div at bounding box center [784, 372] width 1568 height 744
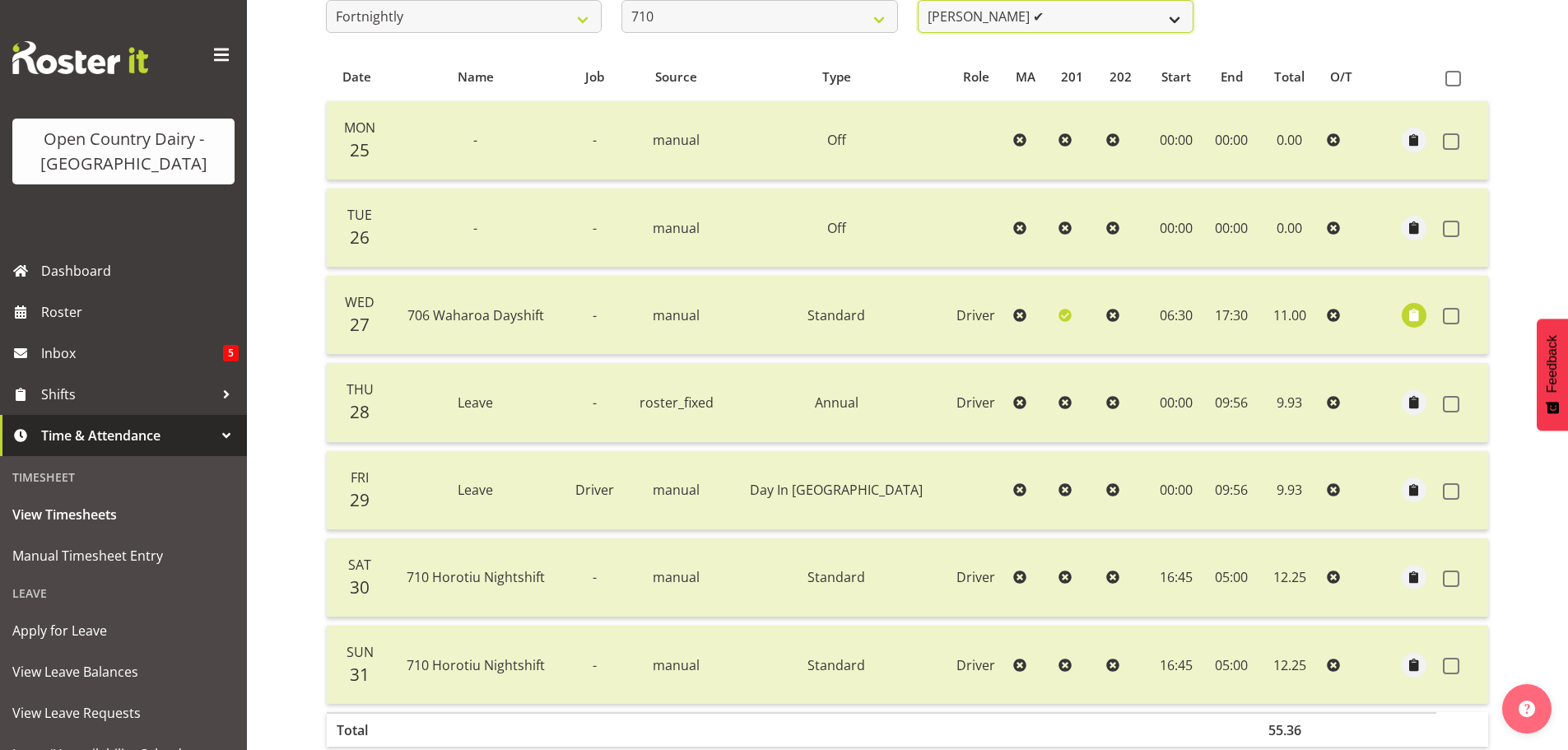
click at [1176, 12] on select "[PERSON_NAME] ✔ [PERSON_NAME] ✔ [PERSON_NAME] ✔ [PERSON_NAME] ✔" at bounding box center [1055, 17] width 275 height 33
select select "8203"
click at [918, 0] on select "[PERSON_NAME] ✔ [PERSON_NAME] ✔ [PERSON_NAME] ✔ [PERSON_NAME] ✔" at bounding box center [1055, 17] width 275 height 33
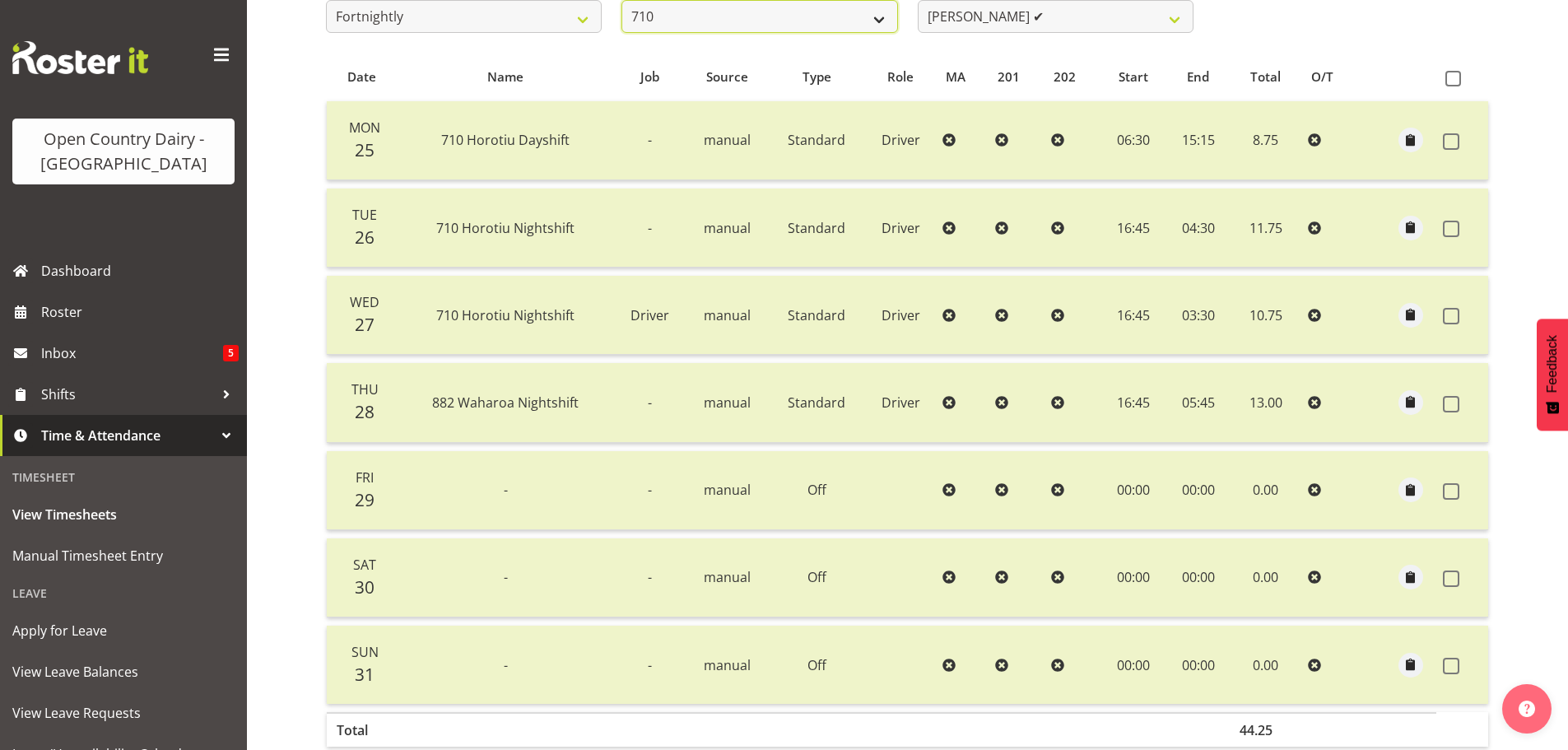
click at [876, 18] on select "701 702 703 704 705 706 707 708 709 710 711 712 713 714 715 716 717 718 719 720" at bounding box center [759, 17] width 275 height 33
select select "832"
click at [621, 0] on select "701 702 703 704 705 706 707 708 709 710 711 712 713 714 715 716 717 718 719 720" at bounding box center [759, 17] width 275 height 33
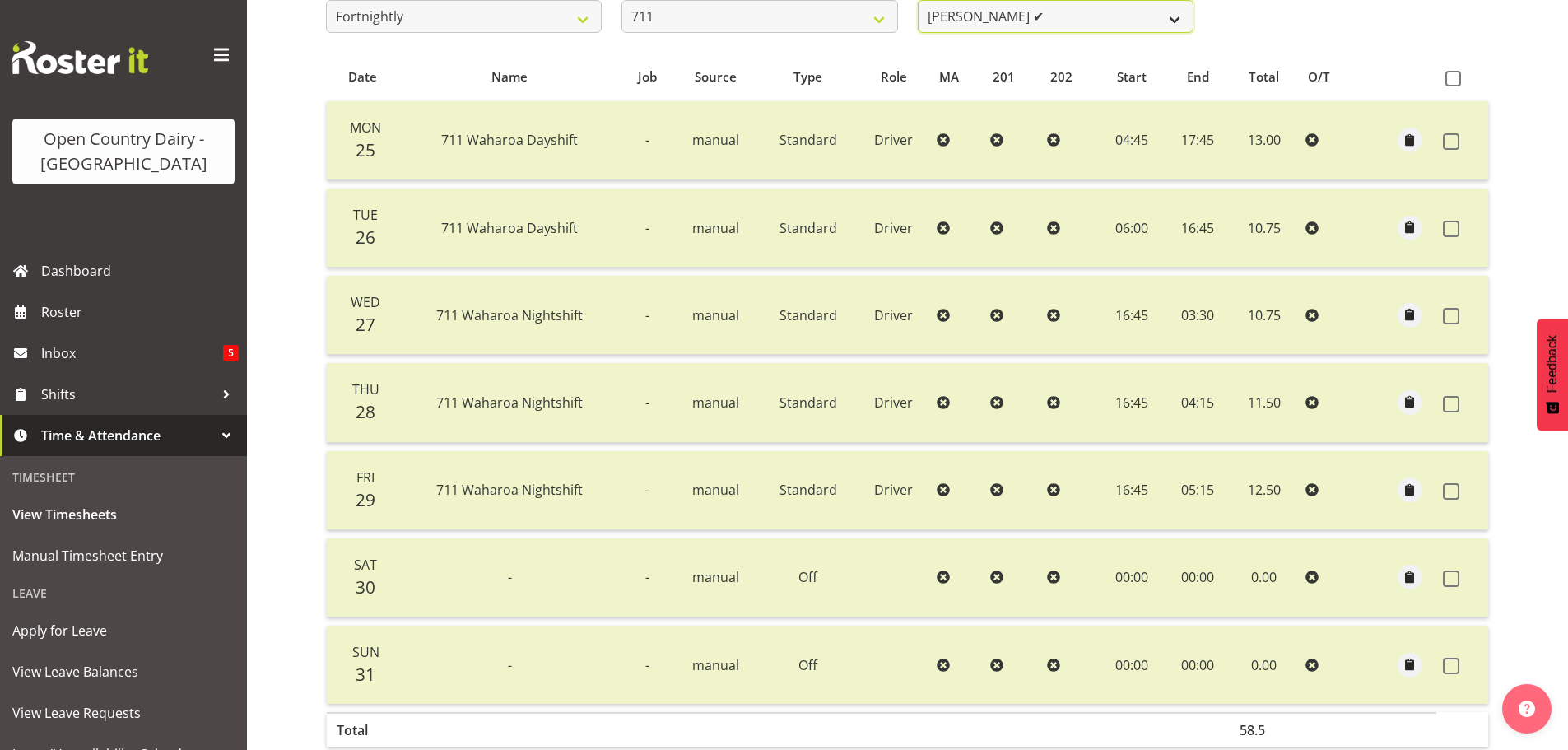
click at [1174, 15] on select "[PERSON_NAME] ✔ [PERSON_NAME] ✔ [PERSON_NAME] ✔" at bounding box center [1055, 17] width 275 height 33
click at [918, 0] on select "[PERSON_NAME] ✔ [PERSON_NAME] ✔ [PERSON_NAME] ✔" at bounding box center [1055, 17] width 275 height 33
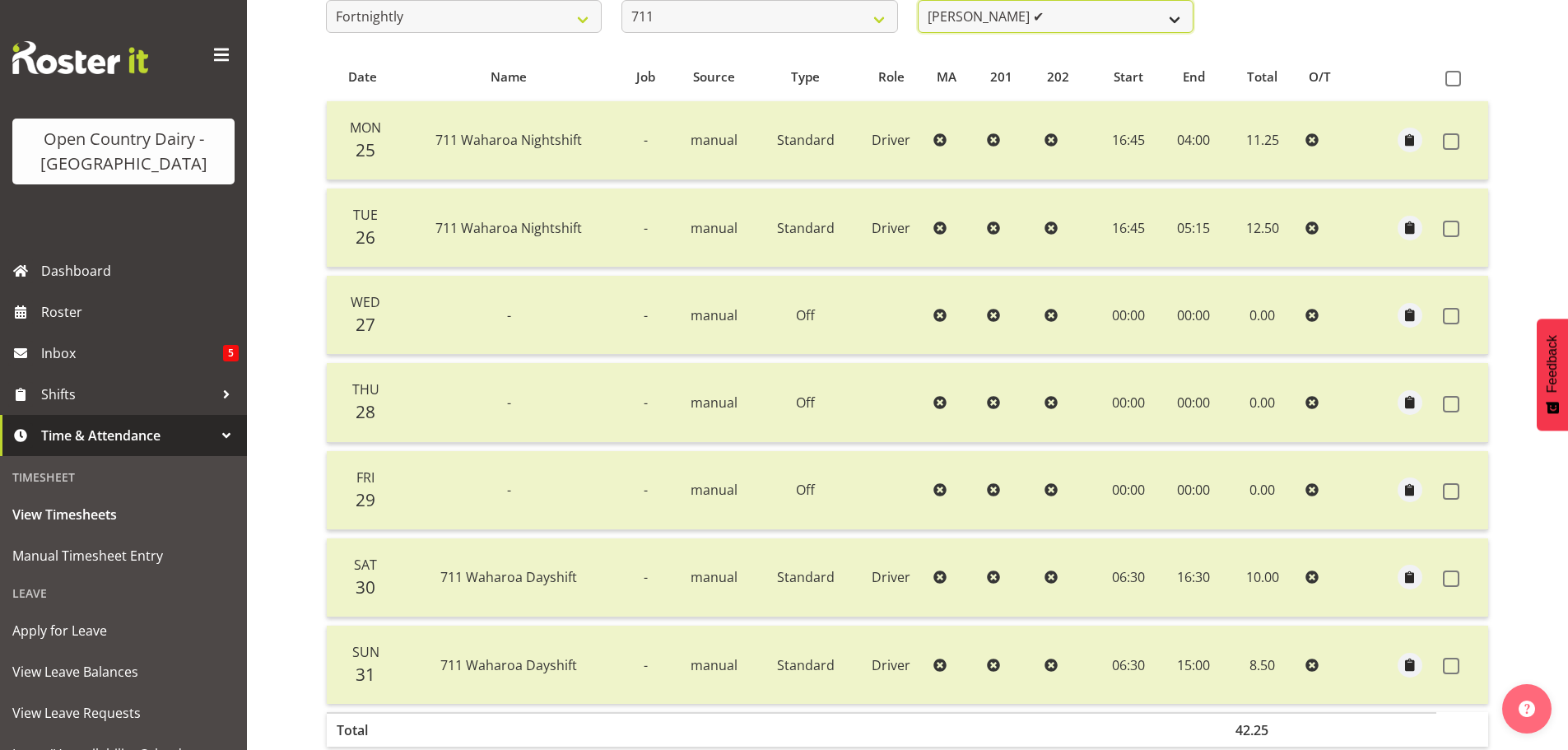
click at [1152, 13] on select "[PERSON_NAME] ✔ [PERSON_NAME] ✔ [PERSON_NAME] ✔" at bounding box center [1055, 17] width 275 height 33
select select "10409"
click at [918, 0] on select "[PERSON_NAME] ✔ [PERSON_NAME] ✔ [PERSON_NAME] ✔" at bounding box center [1055, 17] width 275 height 33
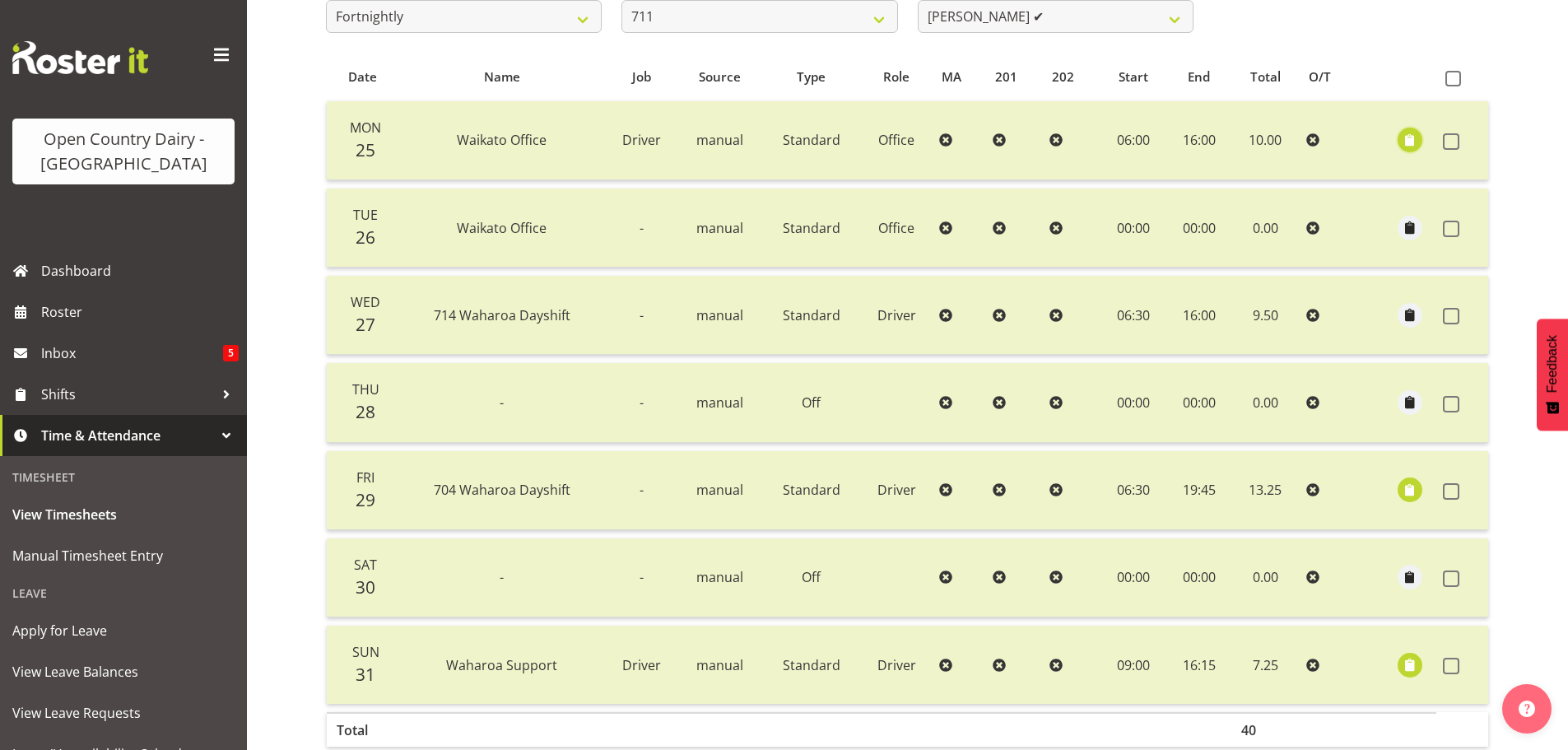
click at [1409, 137] on span "button" at bounding box center [1410, 140] width 19 height 19
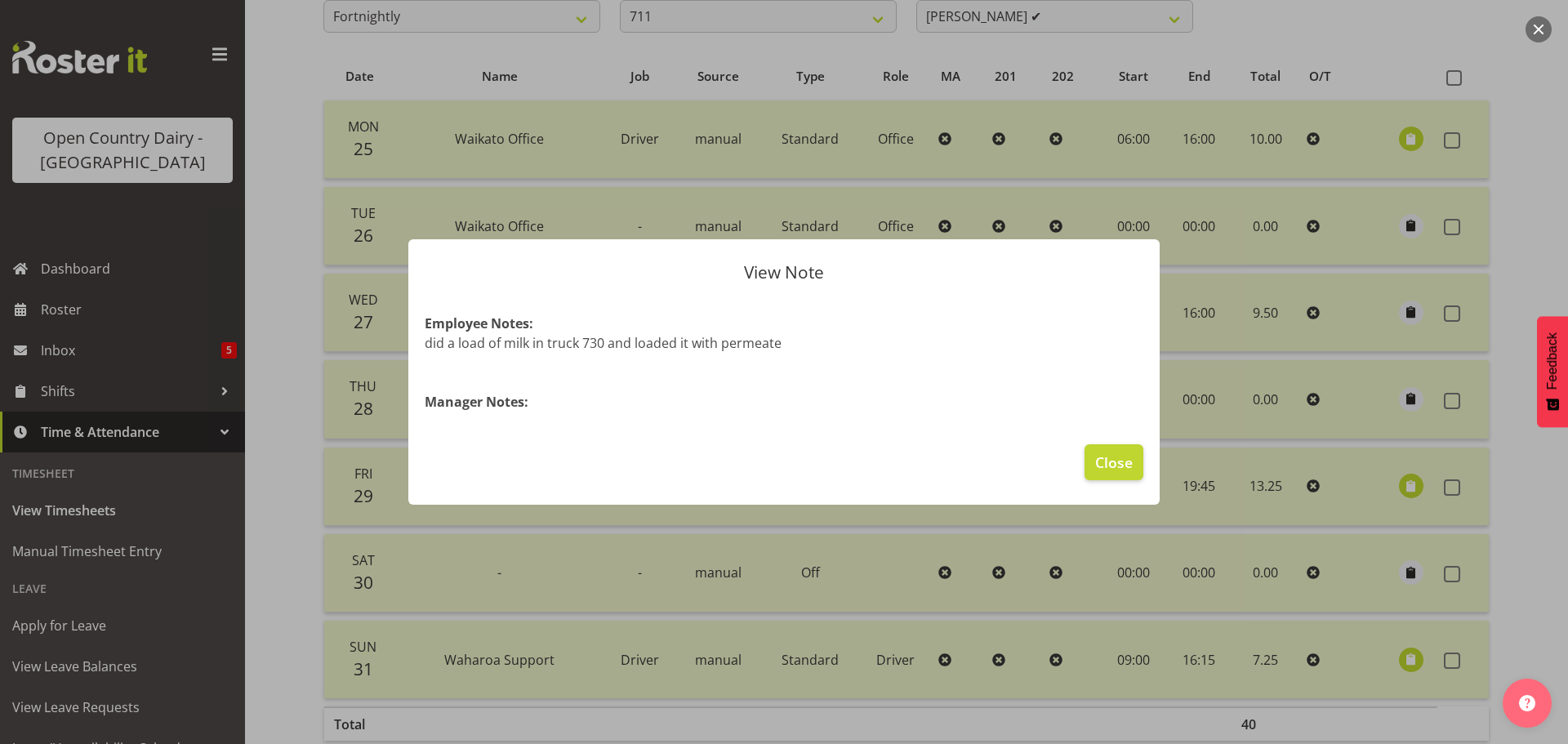
click at [1398, 136] on div at bounding box center [784, 372] width 1568 height 744
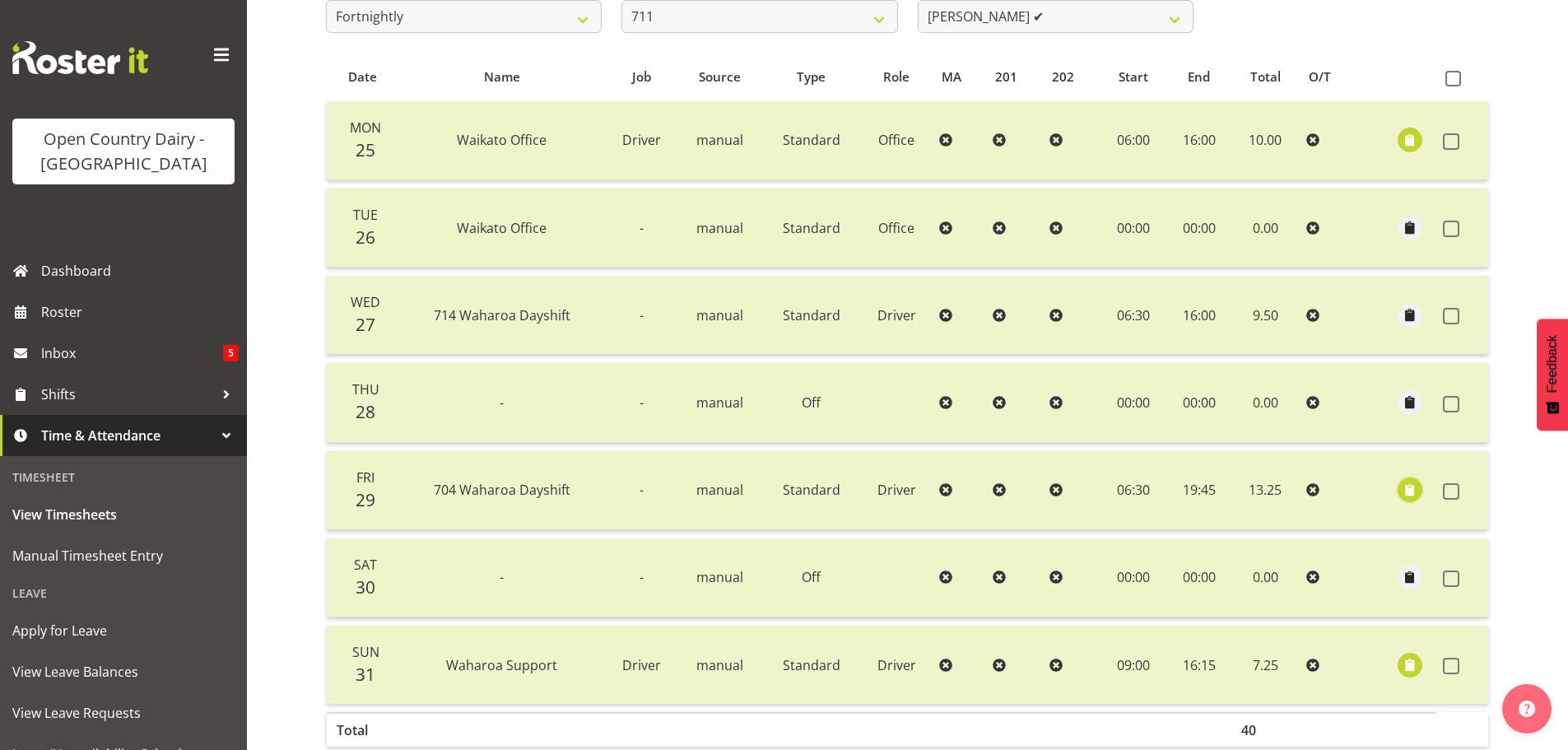
click at [1409, 488] on span "button" at bounding box center [1410, 489] width 19 height 19
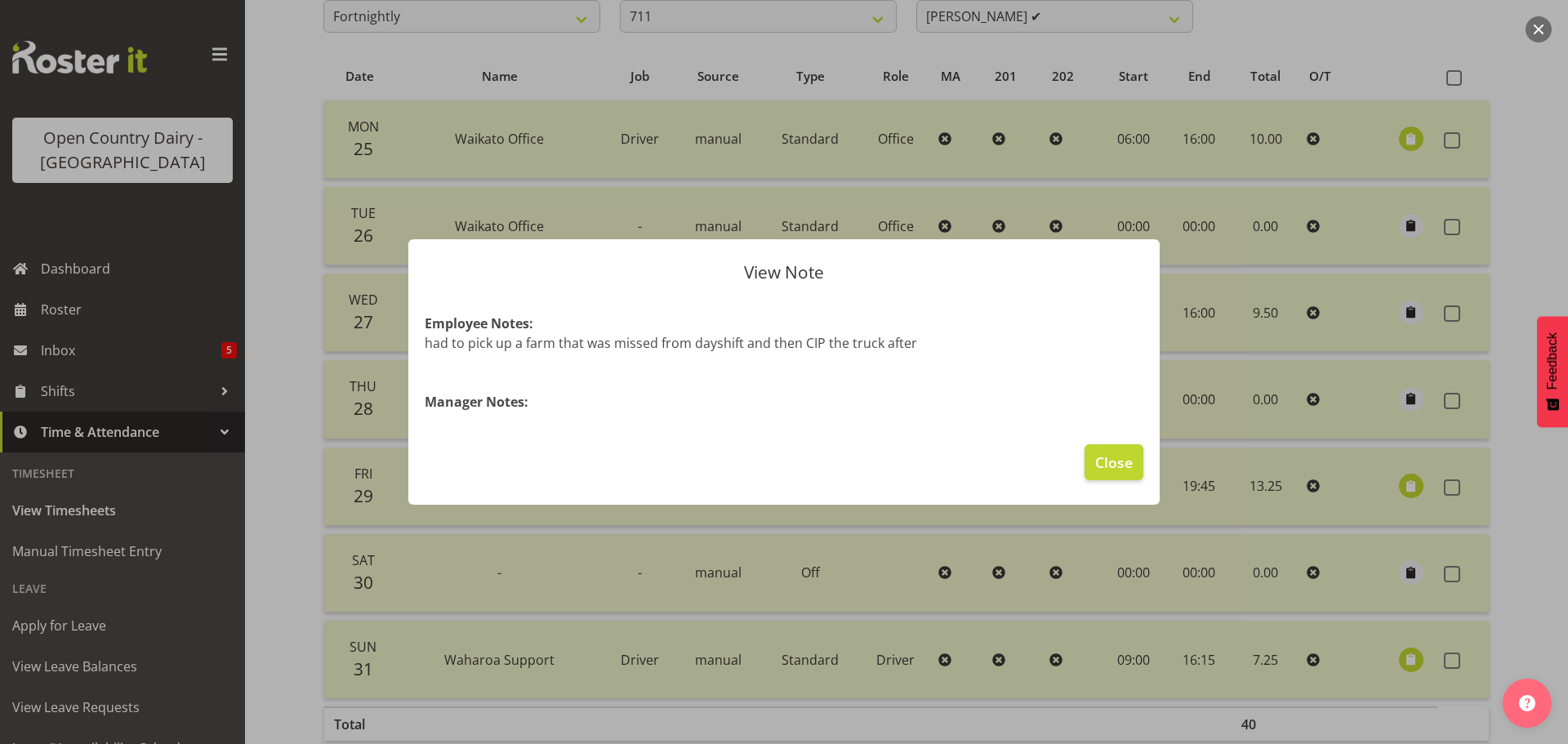
click at [1398, 484] on div at bounding box center [784, 372] width 1568 height 744
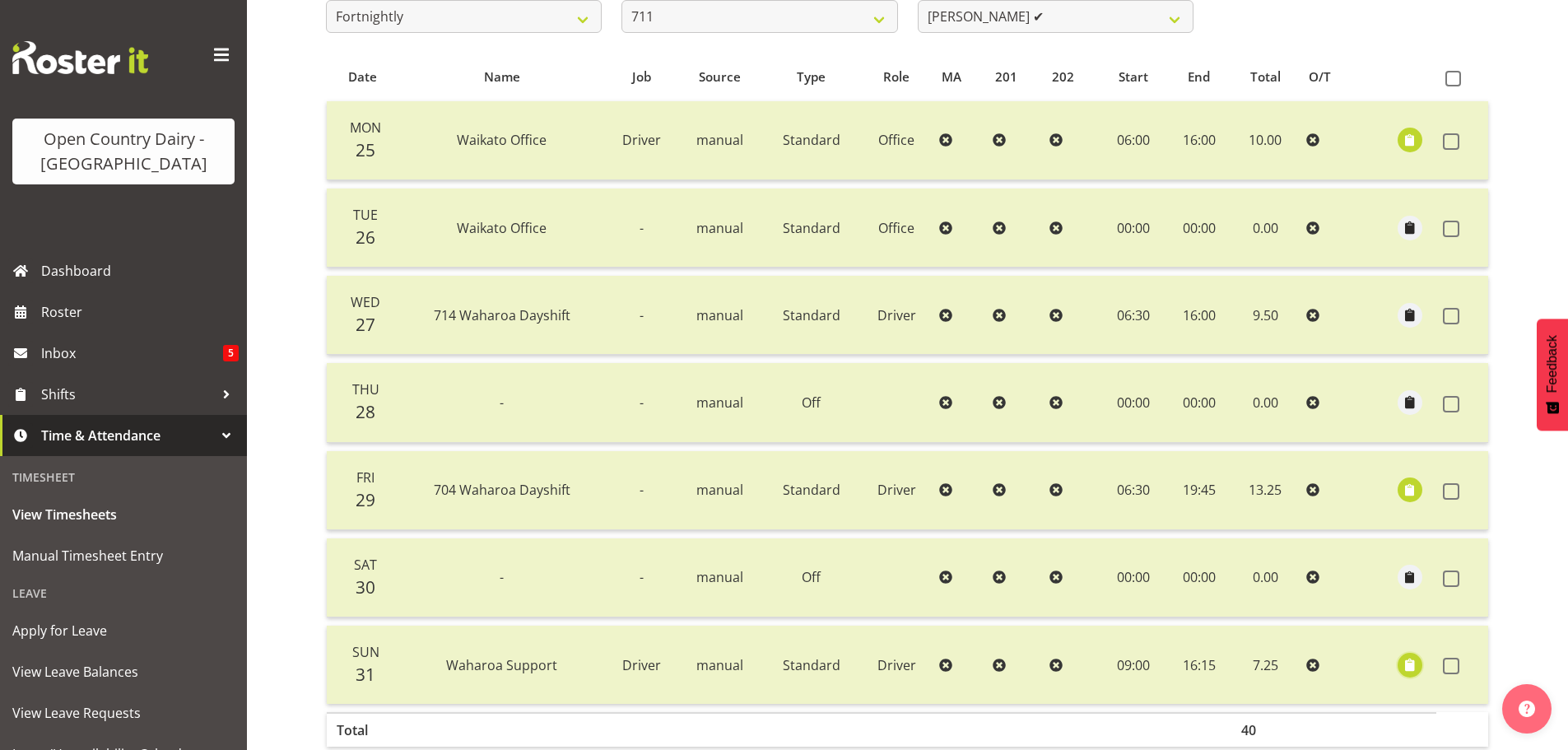
click at [1409, 664] on span "button" at bounding box center [1410, 665] width 19 height 19
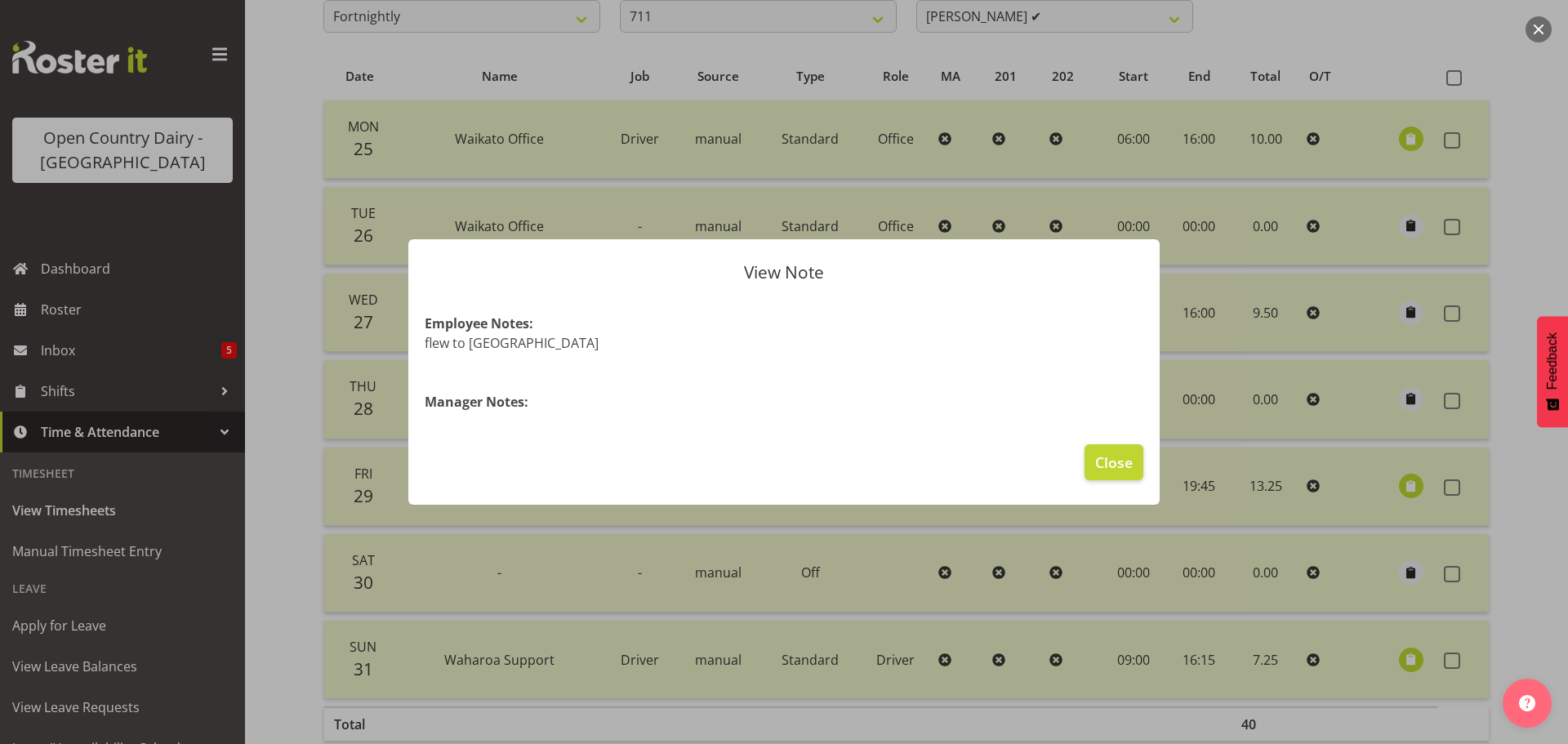
click at [1398, 659] on div at bounding box center [784, 372] width 1568 height 744
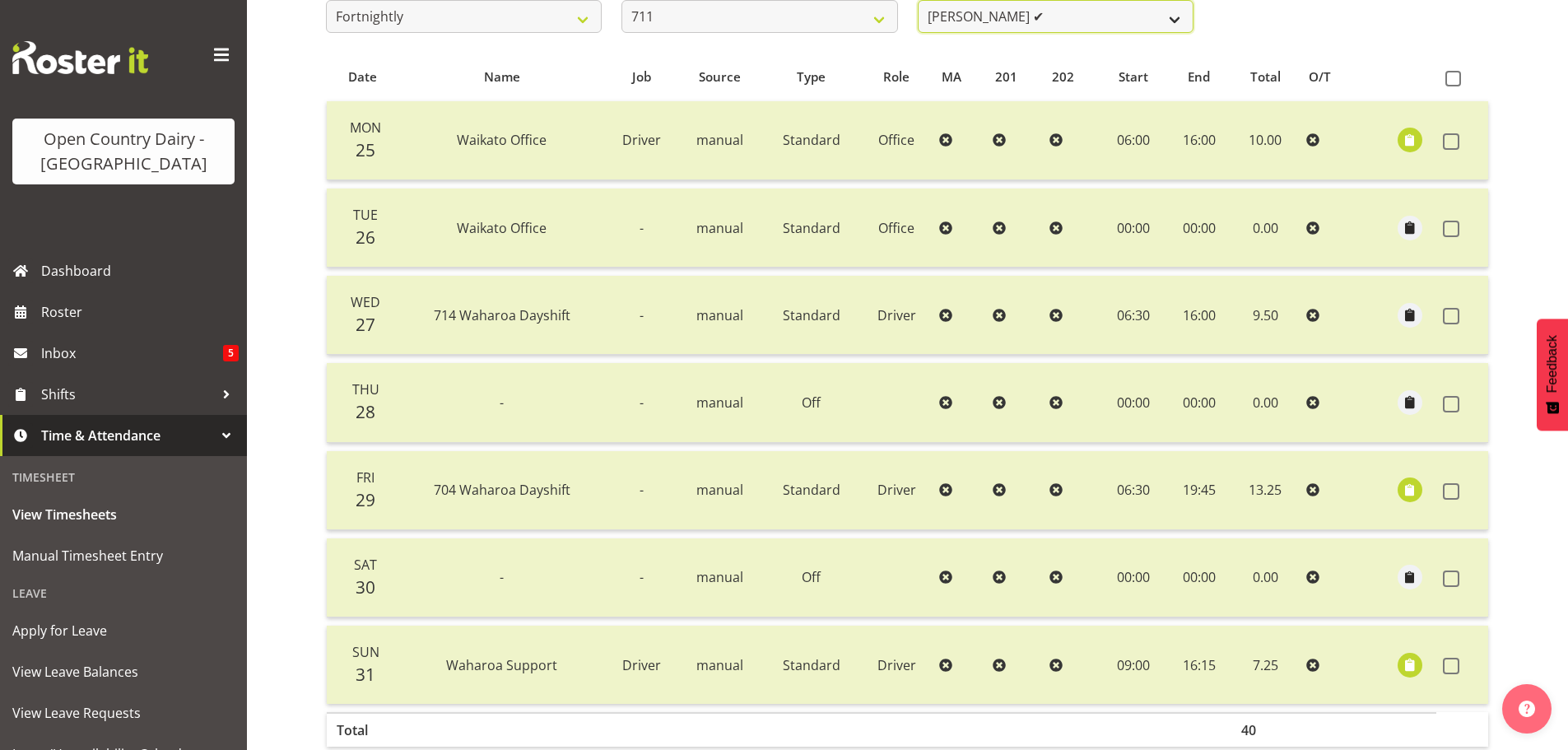
click at [1156, 9] on select "[PERSON_NAME] ✔ [PERSON_NAME] ✔ [PERSON_NAME] ✔" at bounding box center [1055, 17] width 275 height 33
click at [854, 13] on select "701 702 703 704 705 706 707 708 709 710 711 712 713 714 715 716 717 718 719 720" at bounding box center [759, 17] width 275 height 33
select select "822"
click at [621, 0] on select "701 702 703 704 705 706 707 708 709 710 711 712 713 714 715 716 717 718 719 720" at bounding box center [759, 17] width 275 height 33
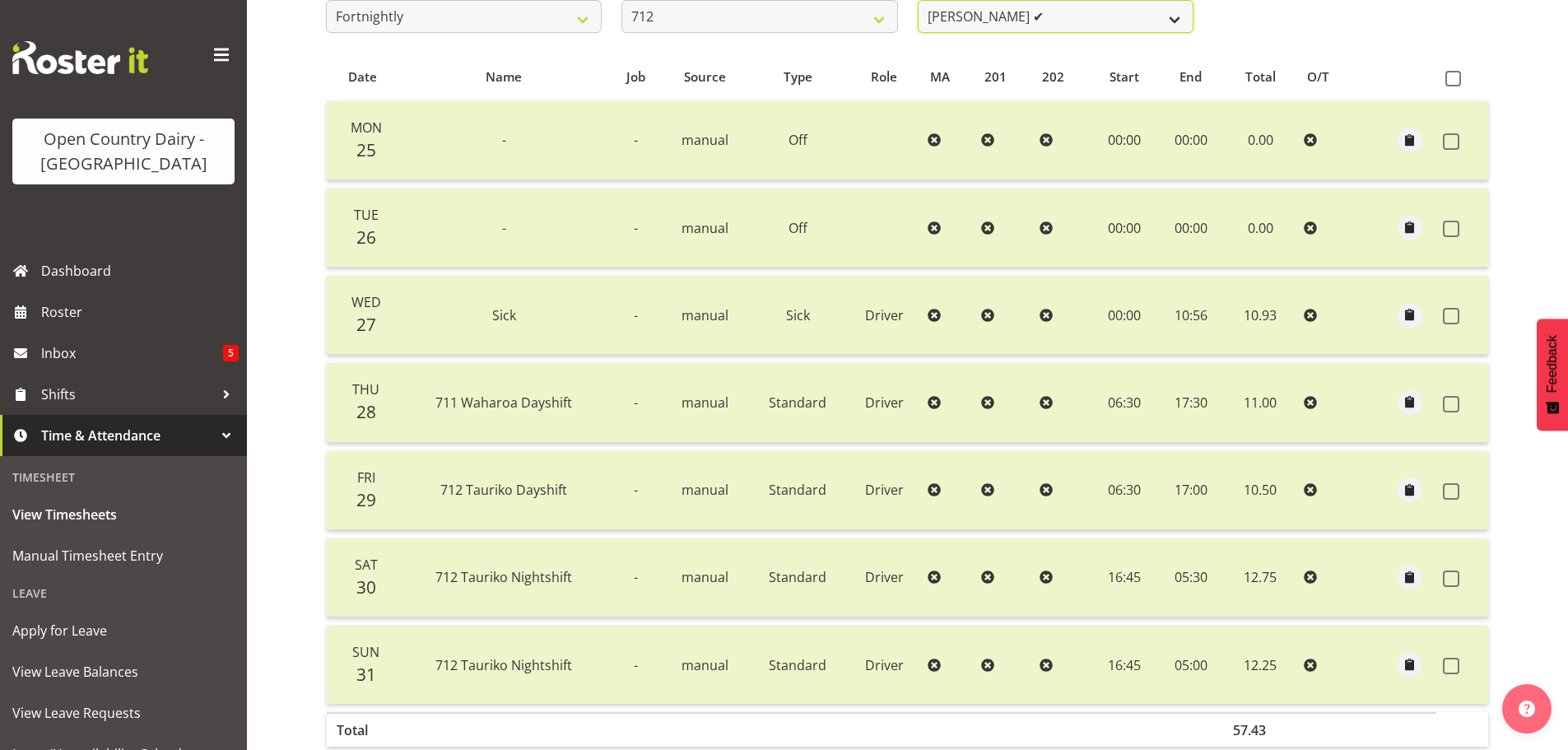
click at [1171, 12] on select "[PERSON_NAME] ✔ [PERSON_NAME] ✔ Lucky Kau Kau ✔" at bounding box center [1055, 17] width 275 height 33
click at [918, 0] on select "[PERSON_NAME] ✔ [PERSON_NAME] ✔ Lucky Kau Kau ✔" at bounding box center [1055, 17] width 275 height 33
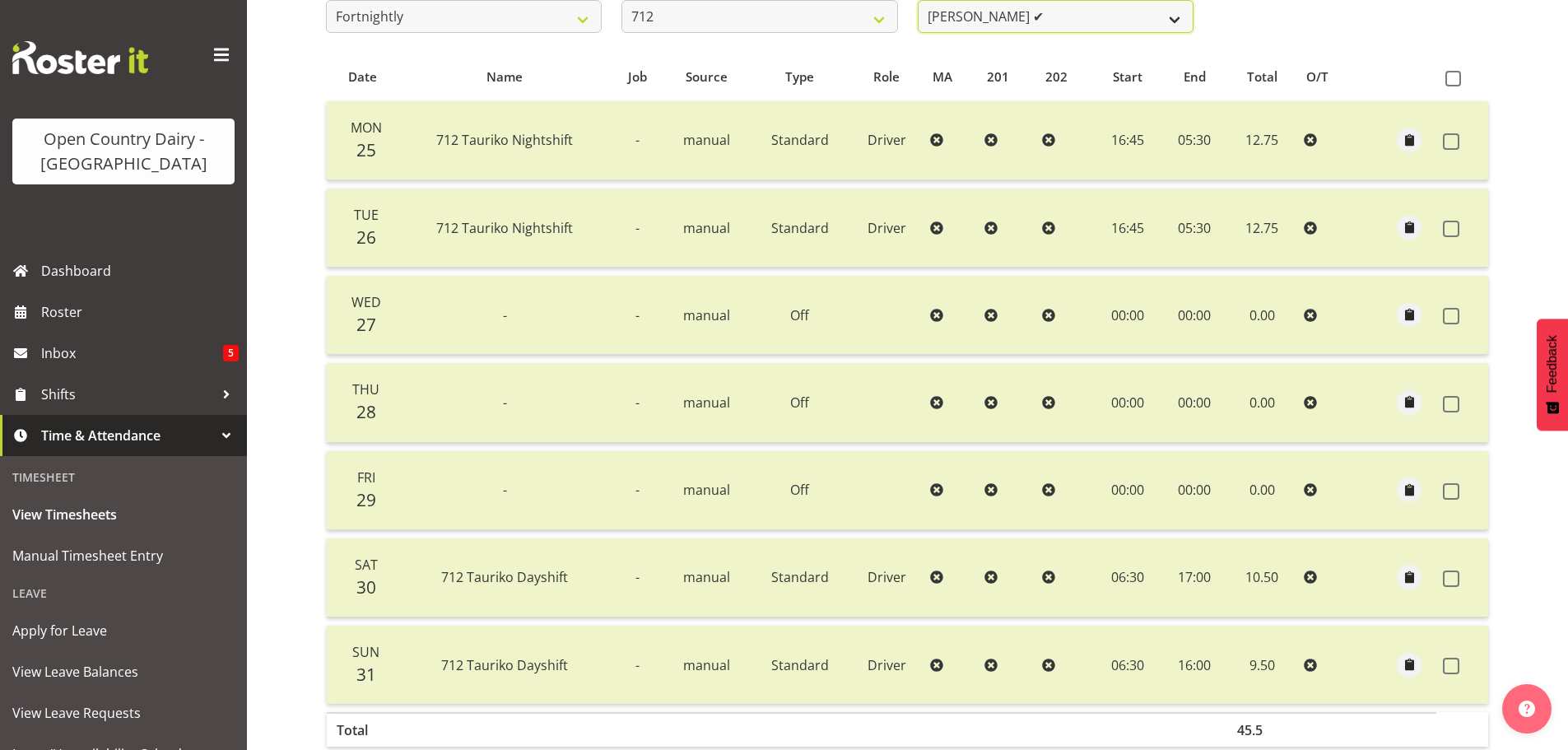
click at [1148, 18] on select "[PERSON_NAME] ✔ [PERSON_NAME] ✔ Lucky Kau Kau ✔" at bounding box center [1055, 17] width 275 height 33
select select "8195"
click at [918, 0] on select "[PERSON_NAME] ✔ [PERSON_NAME] ✔ Lucky Kau Kau ✔" at bounding box center [1055, 17] width 275 height 33
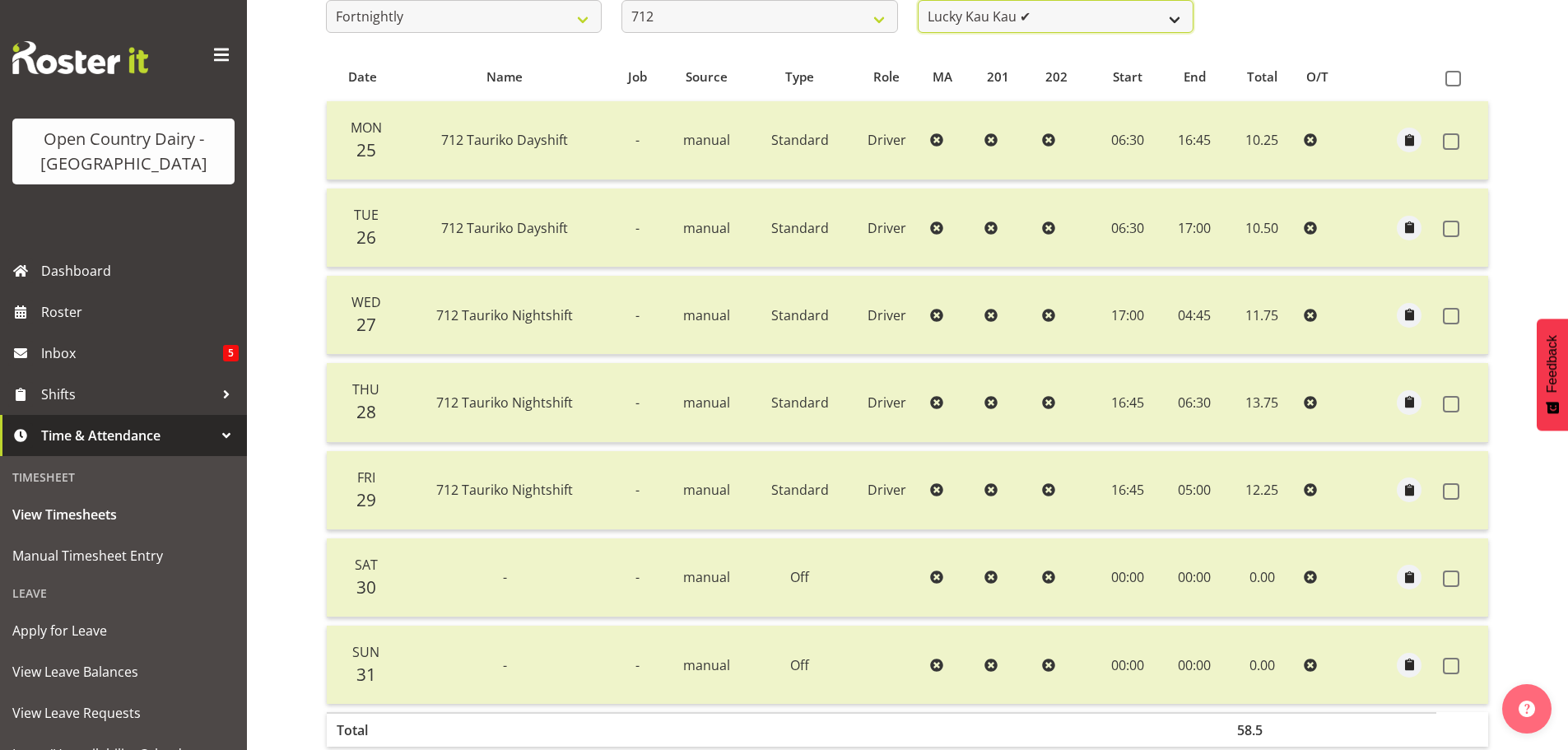
click at [1144, 14] on select "[PERSON_NAME] ✔ [PERSON_NAME] ✔ Lucky Kau Kau ✔" at bounding box center [1055, 17] width 275 height 33
click at [874, 10] on select "701 702 703 704 705 706 707 708 709 710 711 712 713 714 715 716 717 718 719 720" at bounding box center [759, 17] width 275 height 33
select select "716"
click at [621, 0] on select "701 702 703 704 705 706 707 708 709 710 711 712 713 714 715 716 717 718 719 720" at bounding box center [759, 17] width 275 height 33
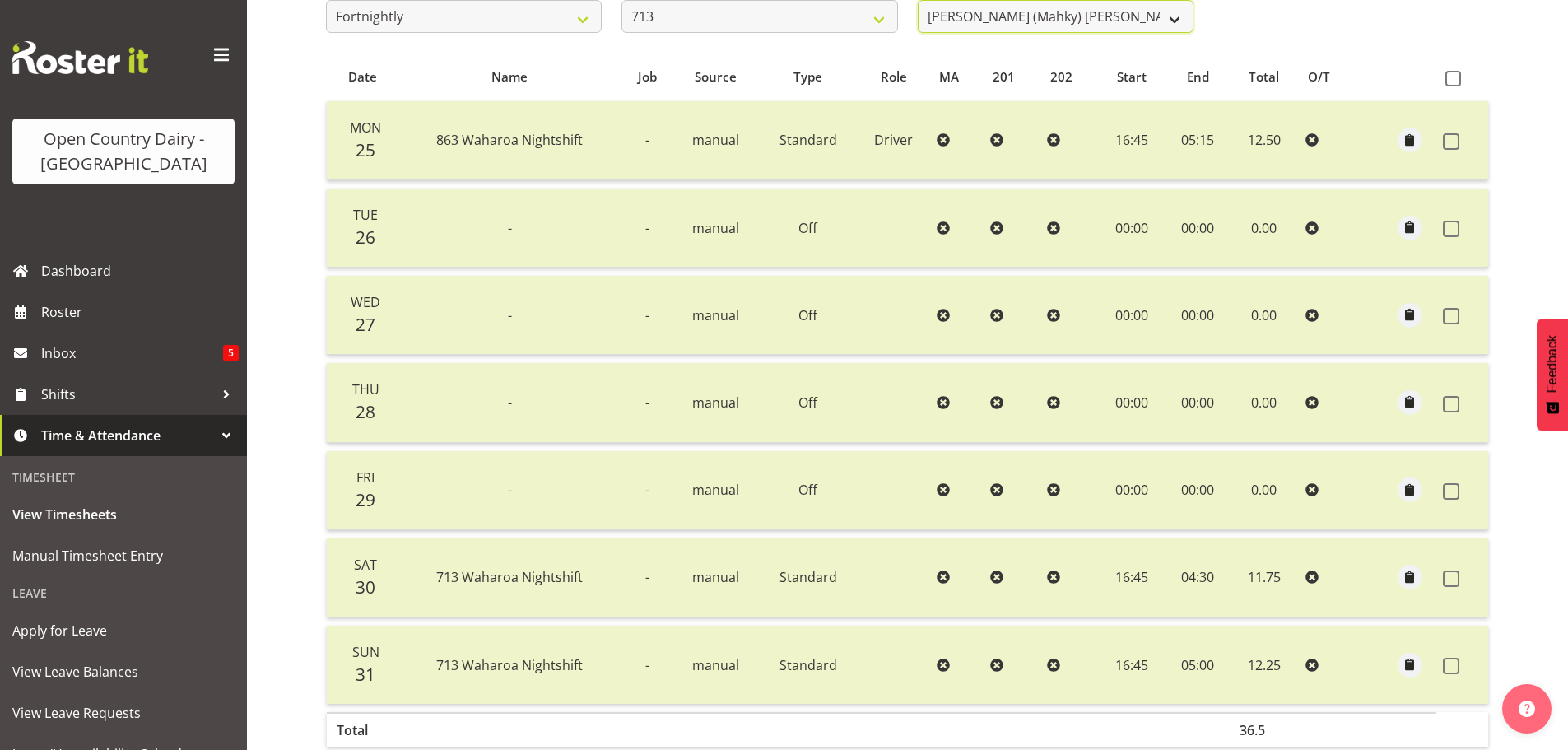
click at [1167, 17] on select "[PERSON_NAME] (Mahky) [PERSON_NAME] ✔ [PERSON_NAME] ✔ [PERSON_NAME] ✔" at bounding box center [1055, 17] width 275 height 33
click at [918, 0] on select "[PERSON_NAME] (Mahky) [PERSON_NAME] ✔ [PERSON_NAME] ✔ [PERSON_NAME] ✔" at bounding box center [1055, 17] width 275 height 33
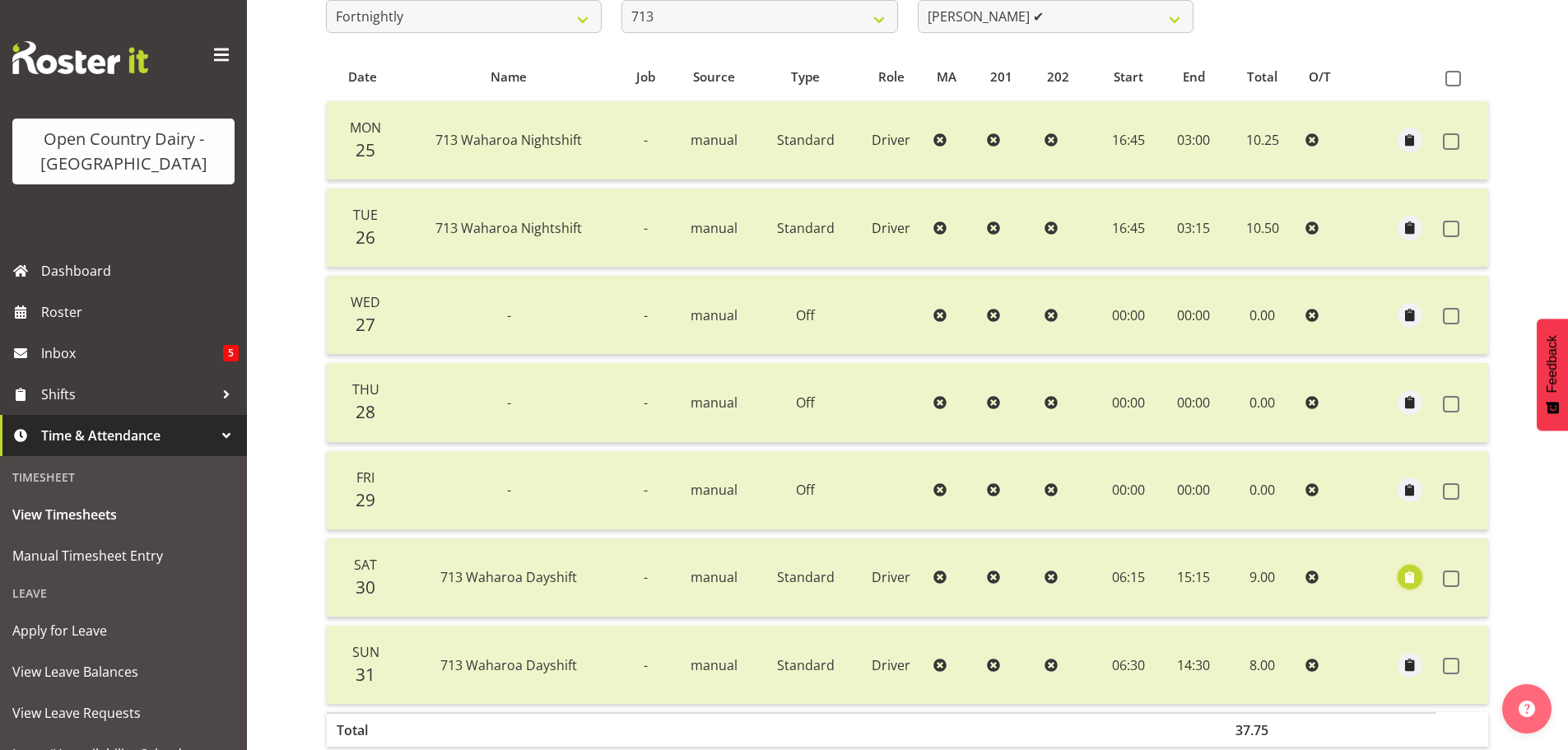
click at [1413, 581] on span "button" at bounding box center [1410, 577] width 19 height 19
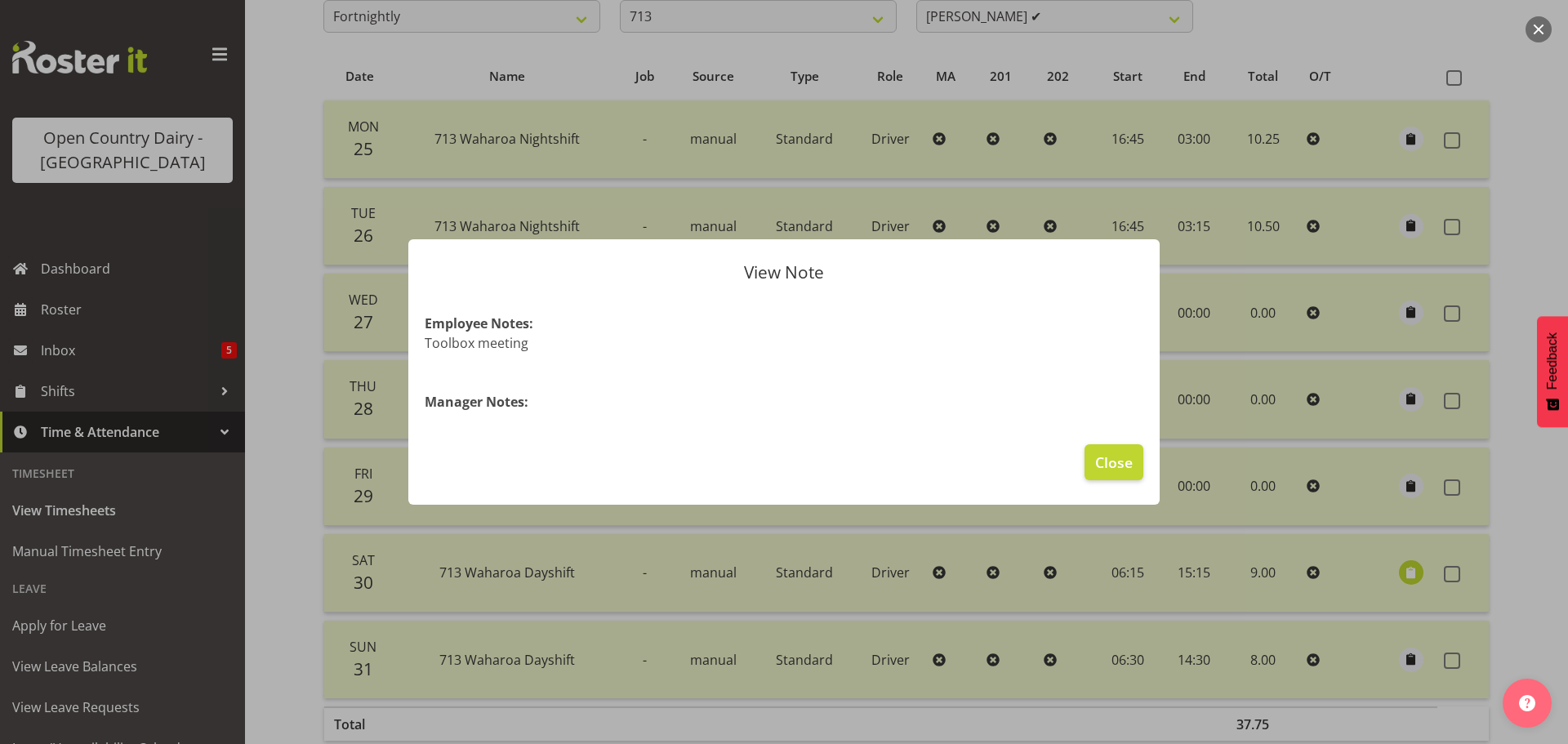
click at [1401, 576] on div at bounding box center [784, 372] width 1568 height 744
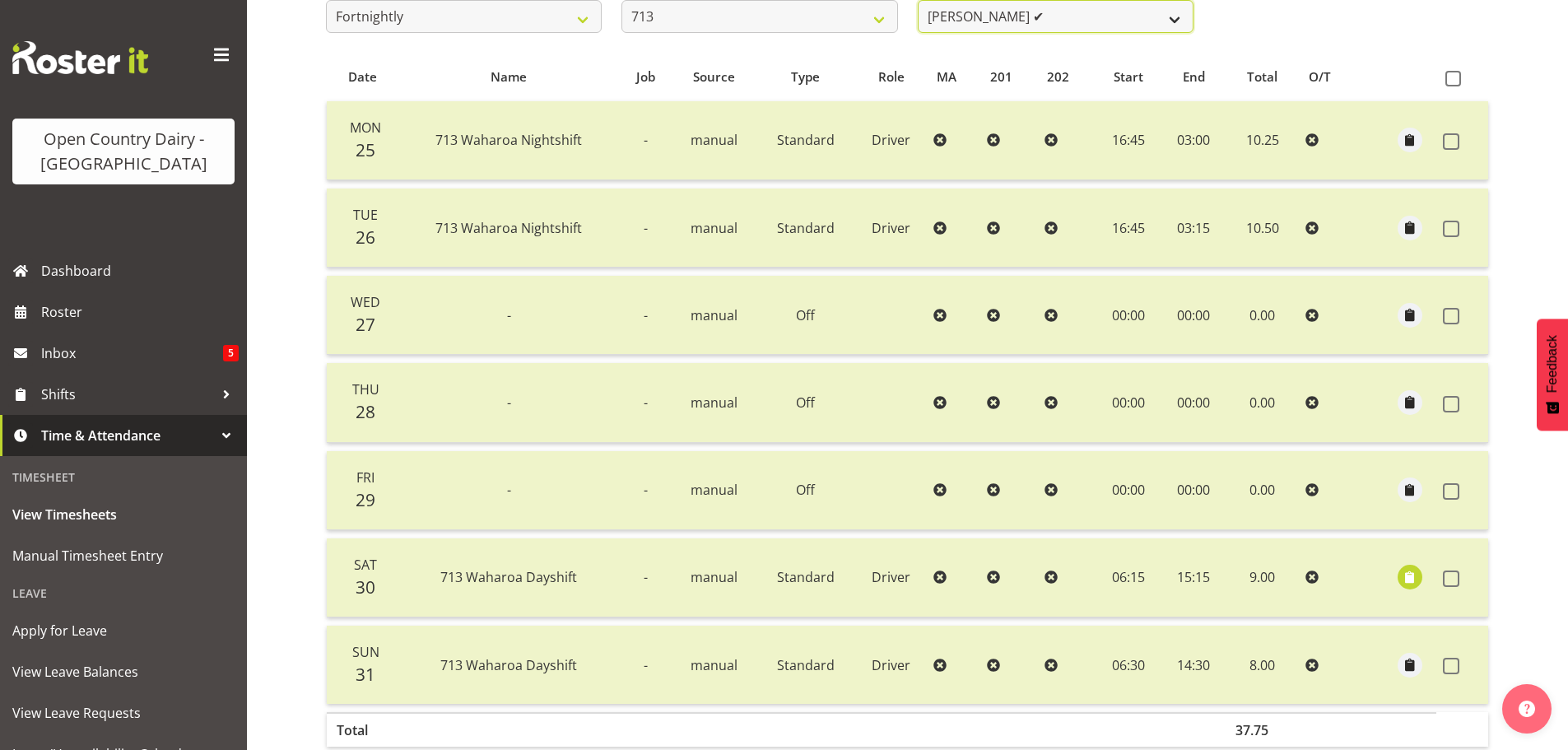
click at [1085, 17] on select "[PERSON_NAME] (Mahky) [PERSON_NAME] ✔ [PERSON_NAME] ✔ [PERSON_NAME] ✔" at bounding box center [1055, 17] width 275 height 33
select select "8201"
click at [918, 0] on select "[PERSON_NAME] (Mahky) [PERSON_NAME] ✔ [PERSON_NAME] ✔ [PERSON_NAME] ✔" at bounding box center [1055, 17] width 275 height 33
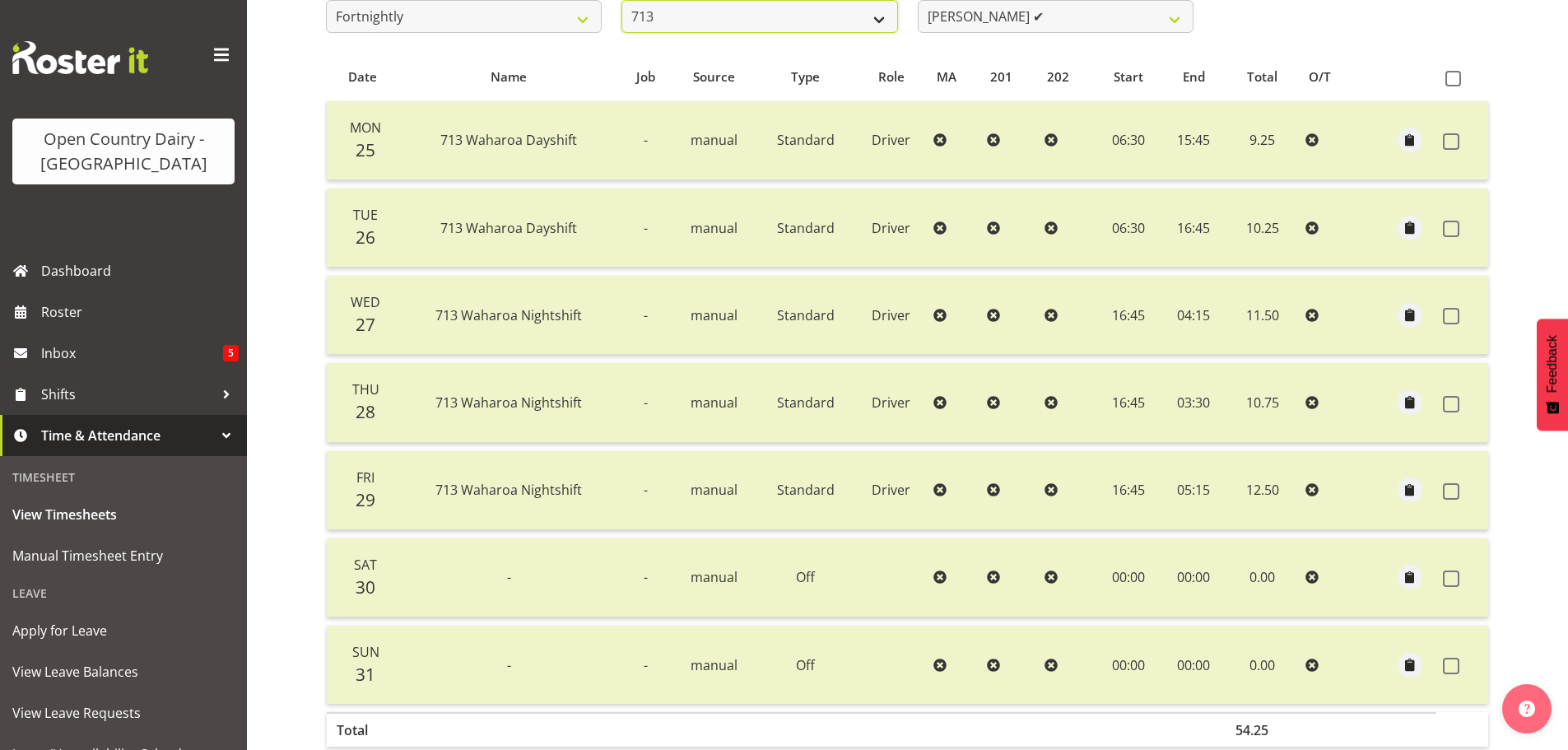
click at [883, 11] on select "701 702 703 704 705 706 707 708 709 710 711 712 713 714 715 716 717 718 719 720" at bounding box center [759, 17] width 275 height 33
select select "805"
click at [621, 0] on select "701 702 703 704 705 706 707 708 709 710 711 712 713 714 715 716 717 718 719 720" at bounding box center [759, 17] width 275 height 33
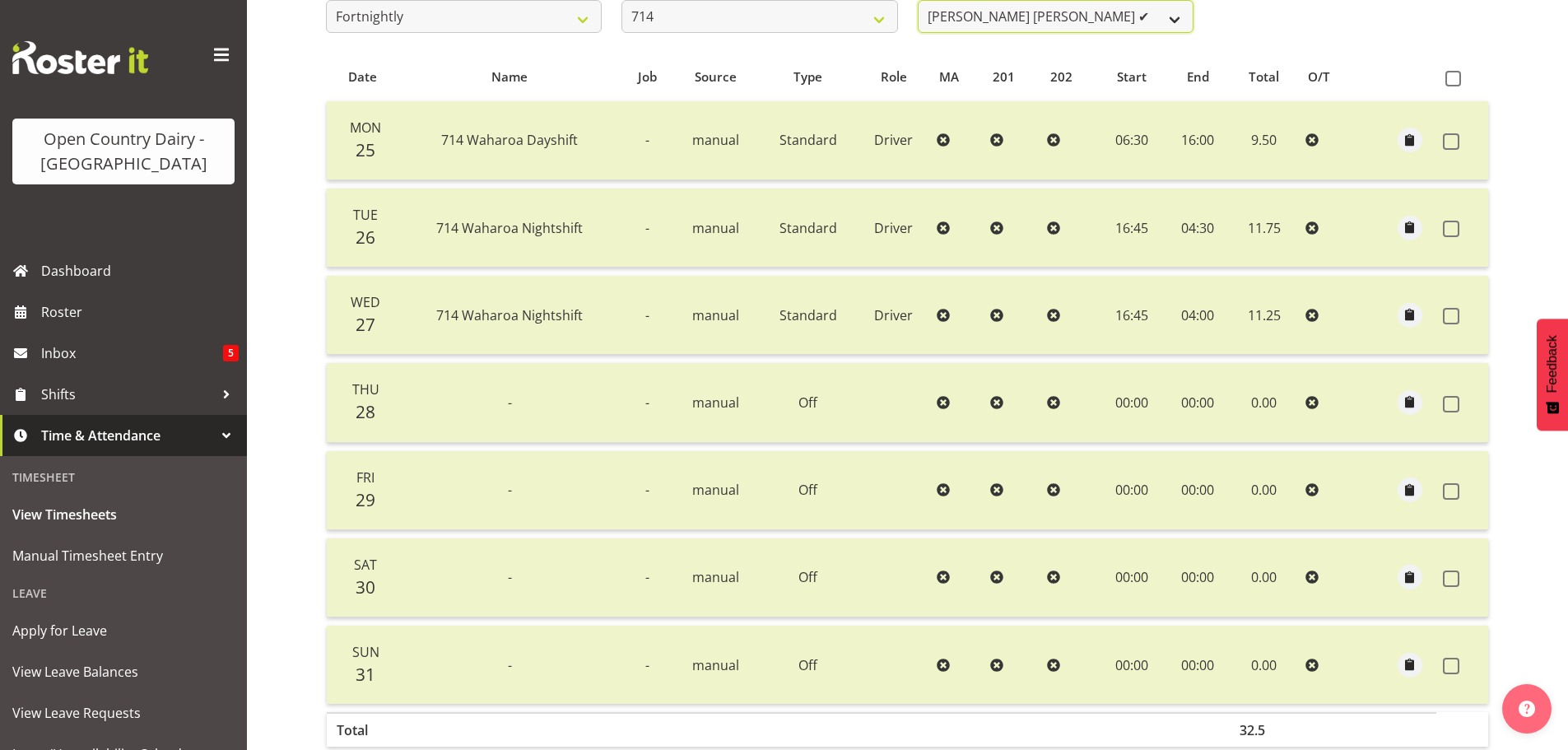
click at [1168, 17] on select "[PERSON_NAME] [PERSON_NAME] ✔ [PERSON_NAME] ✔ [PERSON_NAME] ✔ [PERSON_NAME] ✔" at bounding box center [1055, 17] width 275 height 33
click at [918, 0] on select "[PERSON_NAME] [PERSON_NAME] ✔ [PERSON_NAME] ✔ [PERSON_NAME] ✔ [PERSON_NAME] ✔" at bounding box center [1055, 17] width 275 height 33
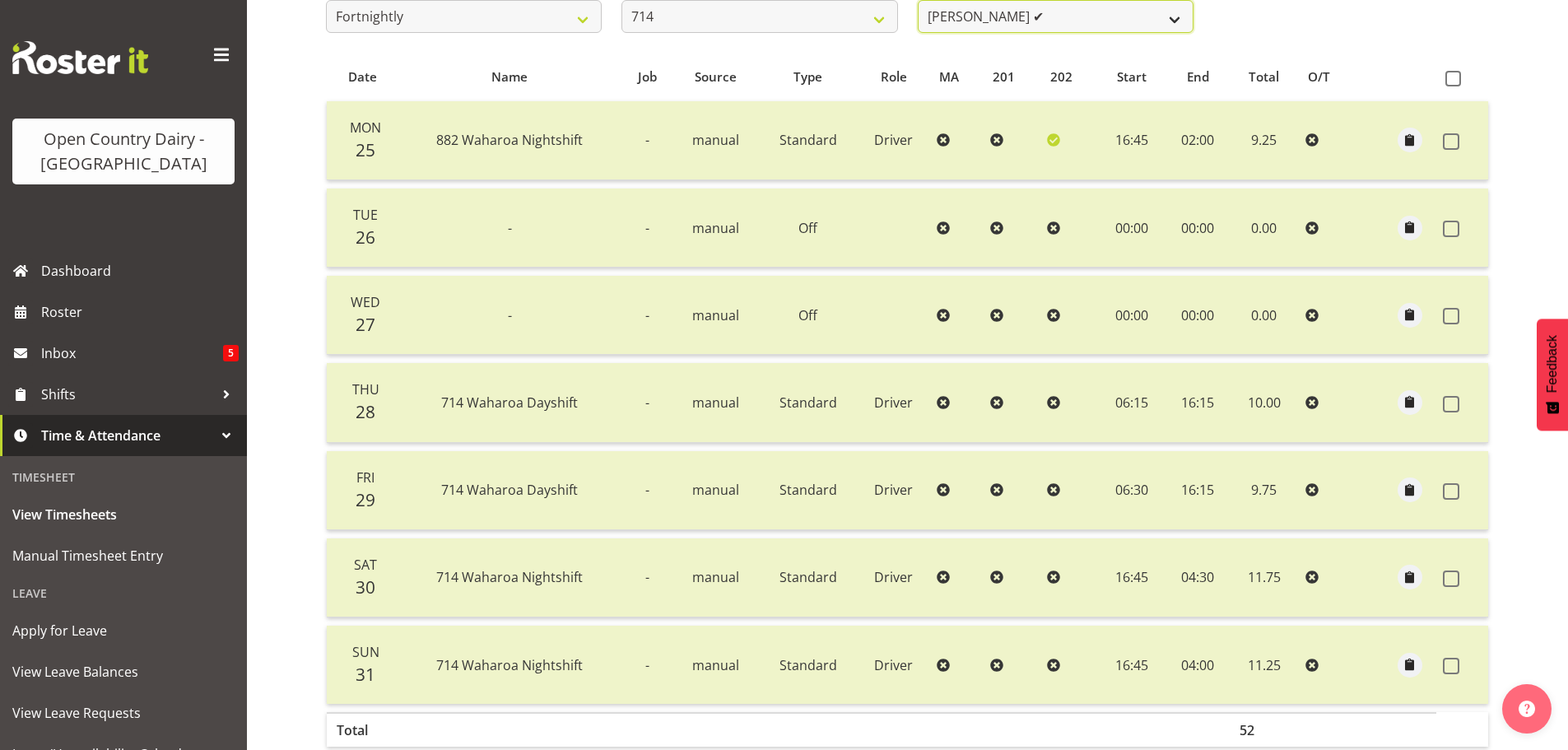
click at [1045, 17] on select "[PERSON_NAME] [PERSON_NAME] ✔ [PERSON_NAME] ✔ [PERSON_NAME] ✔ [PERSON_NAME] ✔" at bounding box center [1055, 17] width 275 height 33
click at [918, 0] on select "[PERSON_NAME] [PERSON_NAME] ✔ [PERSON_NAME] ✔ [PERSON_NAME] ✔ [PERSON_NAME] ✔" at bounding box center [1055, 17] width 275 height 33
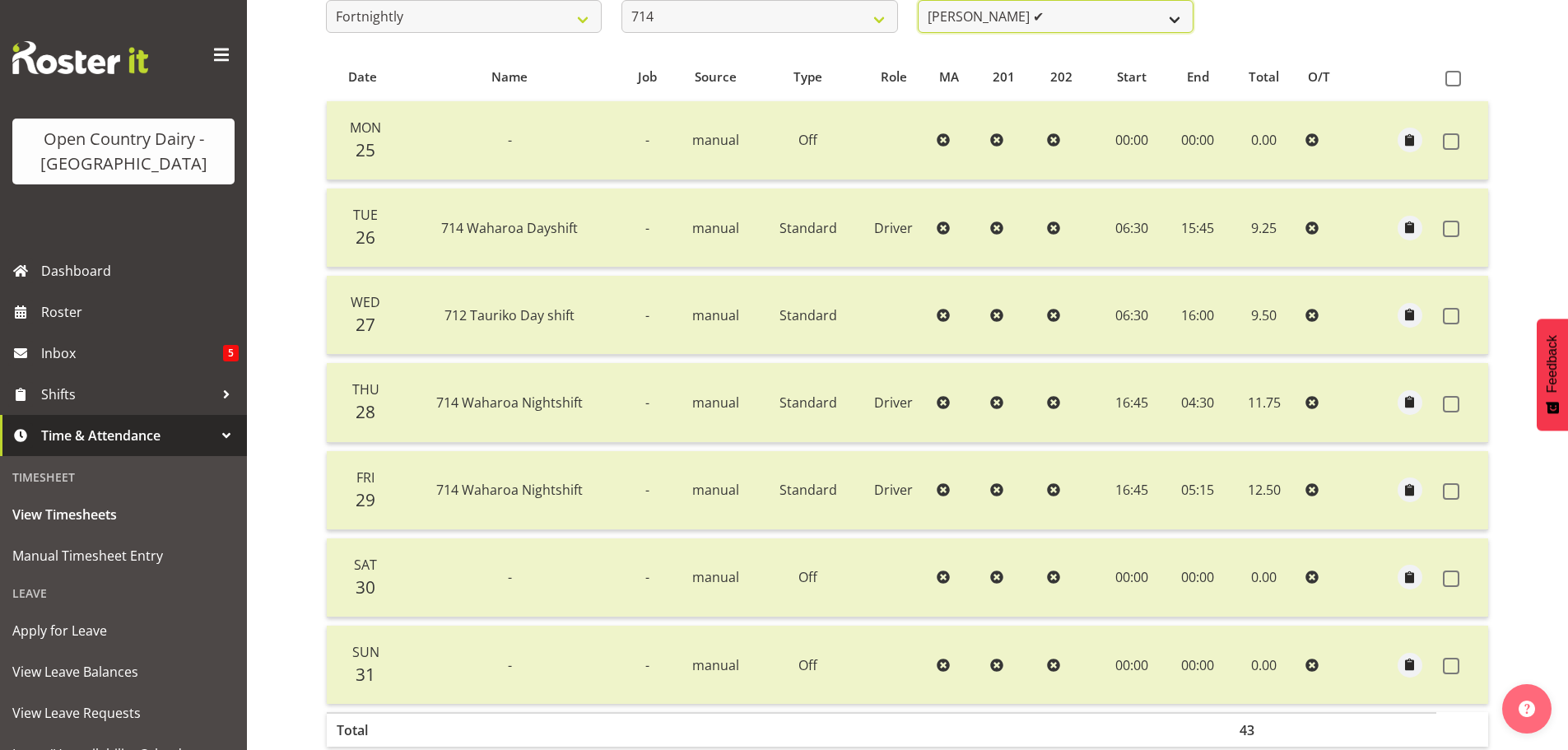
click at [1101, 20] on select "[PERSON_NAME] [PERSON_NAME] ✔ [PERSON_NAME] ✔ [PERSON_NAME] ✔ [PERSON_NAME] ✔" at bounding box center [1055, 17] width 275 height 33
select select "10081"
click at [918, 0] on select "[PERSON_NAME] [PERSON_NAME] ✔ [PERSON_NAME] ✔ [PERSON_NAME] ✔ [PERSON_NAME] ✔" at bounding box center [1055, 17] width 275 height 33
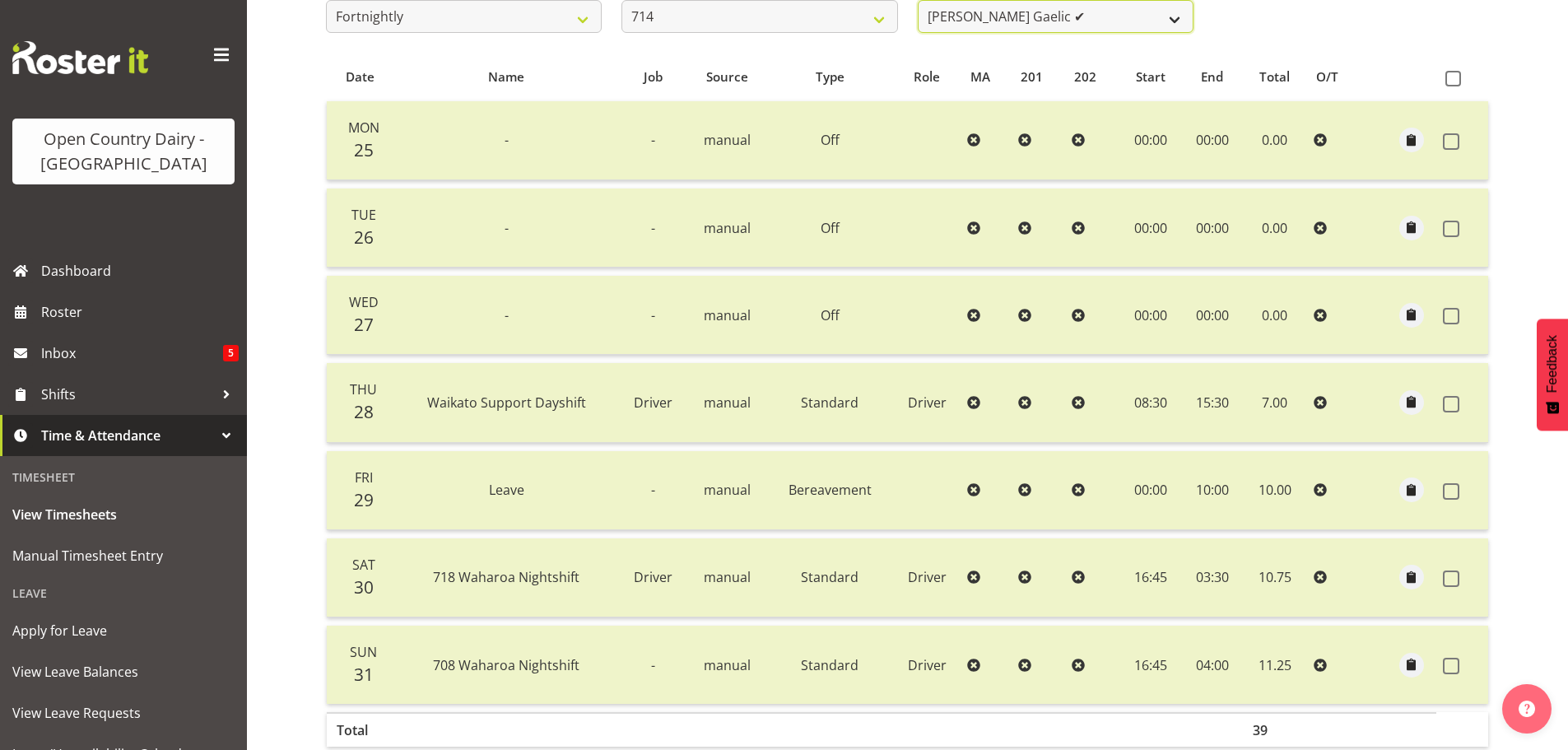
click at [1030, 17] on select "[PERSON_NAME] [PERSON_NAME] ✔ [PERSON_NAME] ✔ [PERSON_NAME] ✔ [PERSON_NAME] ✔" at bounding box center [1055, 17] width 275 height 33
click at [869, 18] on select "701 702 703 704 705 706 707 708 709 710 711 712 713 714 715 716 717 718 719 720" at bounding box center [759, 17] width 275 height 33
select select "820"
click at [621, 0] on select "701 702 703 704 705 706 707 708 709 710 711 712 713 714 715 716 717 718 719 720" at bounding box center [759, 17] width 275 height 33
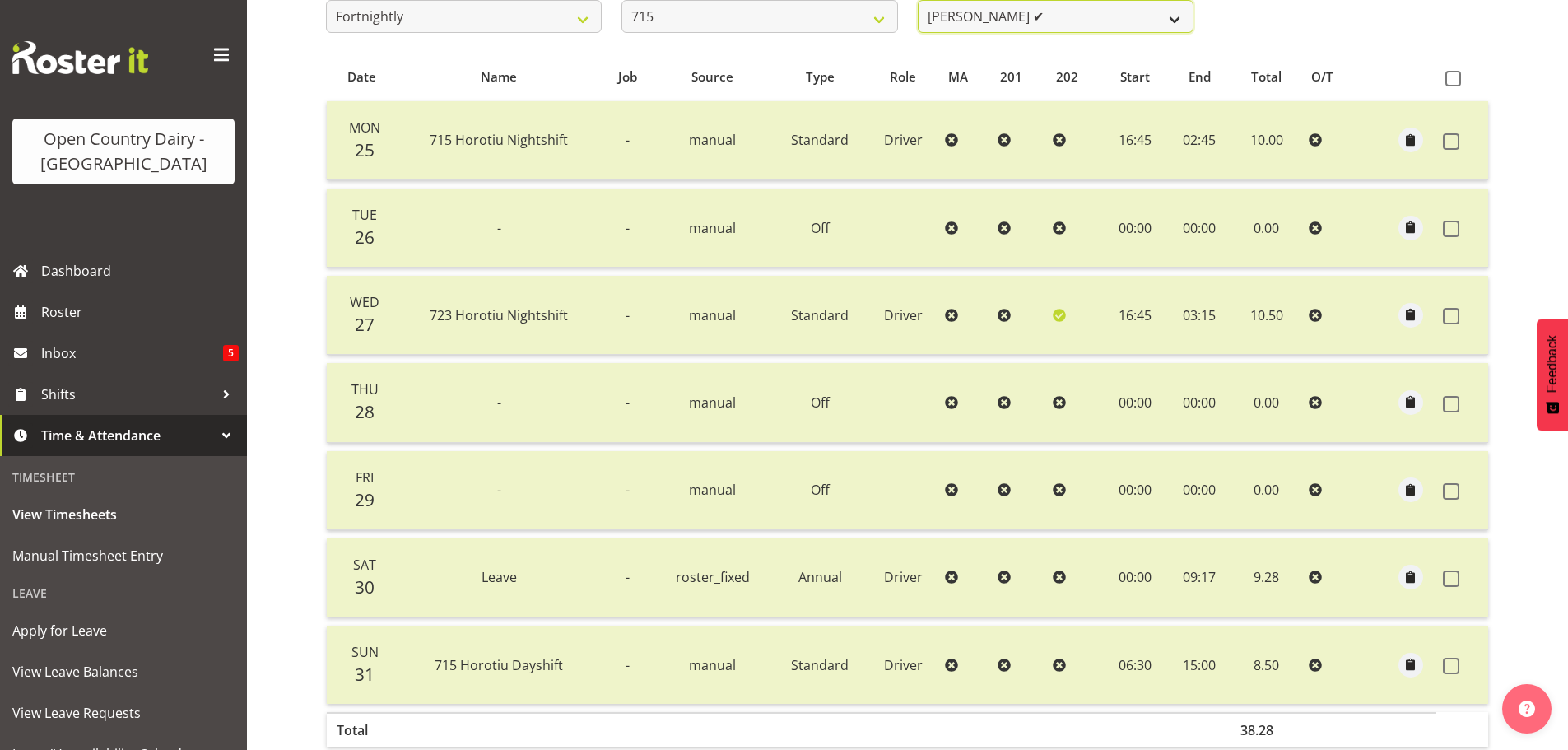
click at [1017, 15] on select "[PERSON_NAME] ✔ [PERSON_NAME] ✔ [PERSON_NAME] ✔ [PERSON_NAME] ✔" at bounding box center [1055, 17] width 275 height 33
click at [918, 0] on select "[PERSON_NAME] ✔ [PERSON_NAME] ✔ [PERSON_NAME] ✔ [PERSON_NAME] ✔" at bounding box center [1055, 17] width 275 height 33
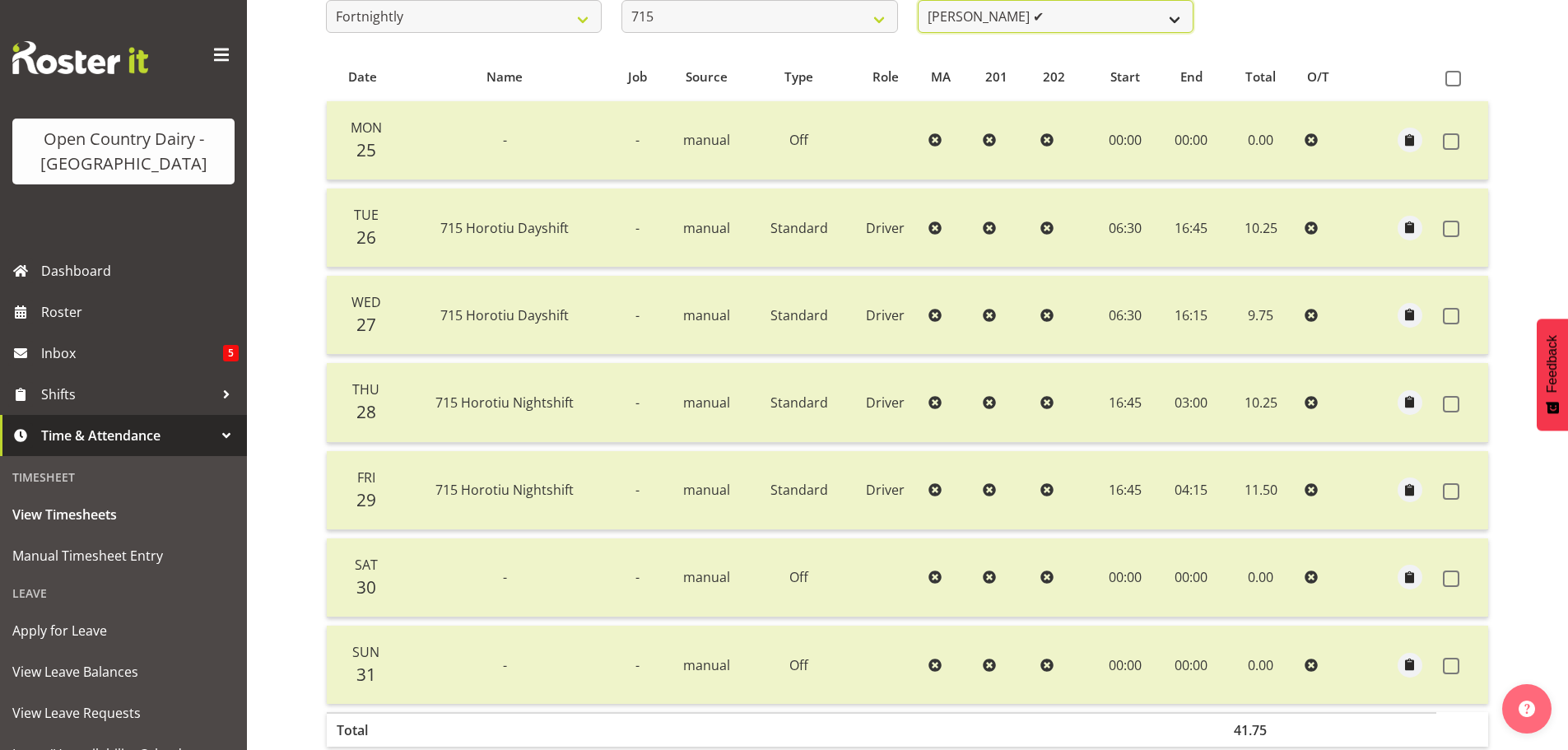
click at [1060, 20] on select "[PERSON_NAME] ✔ [PERSON_NAME] ✔ [PERSON_NAME] ✔ [PERSON_NAME] ✔" at bounding box center [1055, 17] width 275 height 33
click at [918, 0] on select "[PERSON_NAME] ✔ [PERSON_NAME] ✔ [PERSON_NAME] ✔ [PERSON_NAME] ✔" at bounding box center [1055, 17] width 275 height 33
click at [1406, 139] on span "button" at bounding box center [1410, 140] width 19 height 19
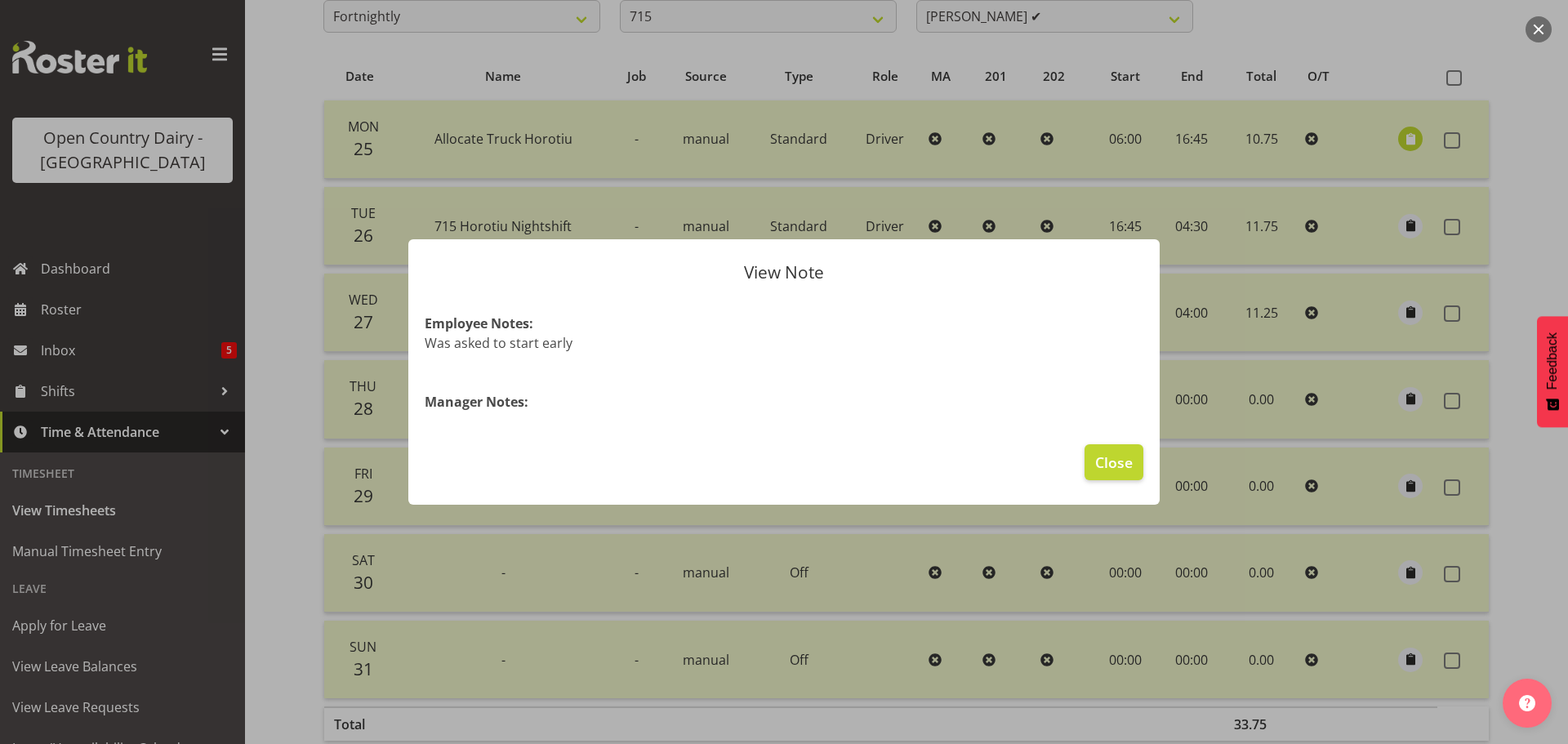
click at [1395, 137] on div at bounding box center [784, 372] width 1568 height 744
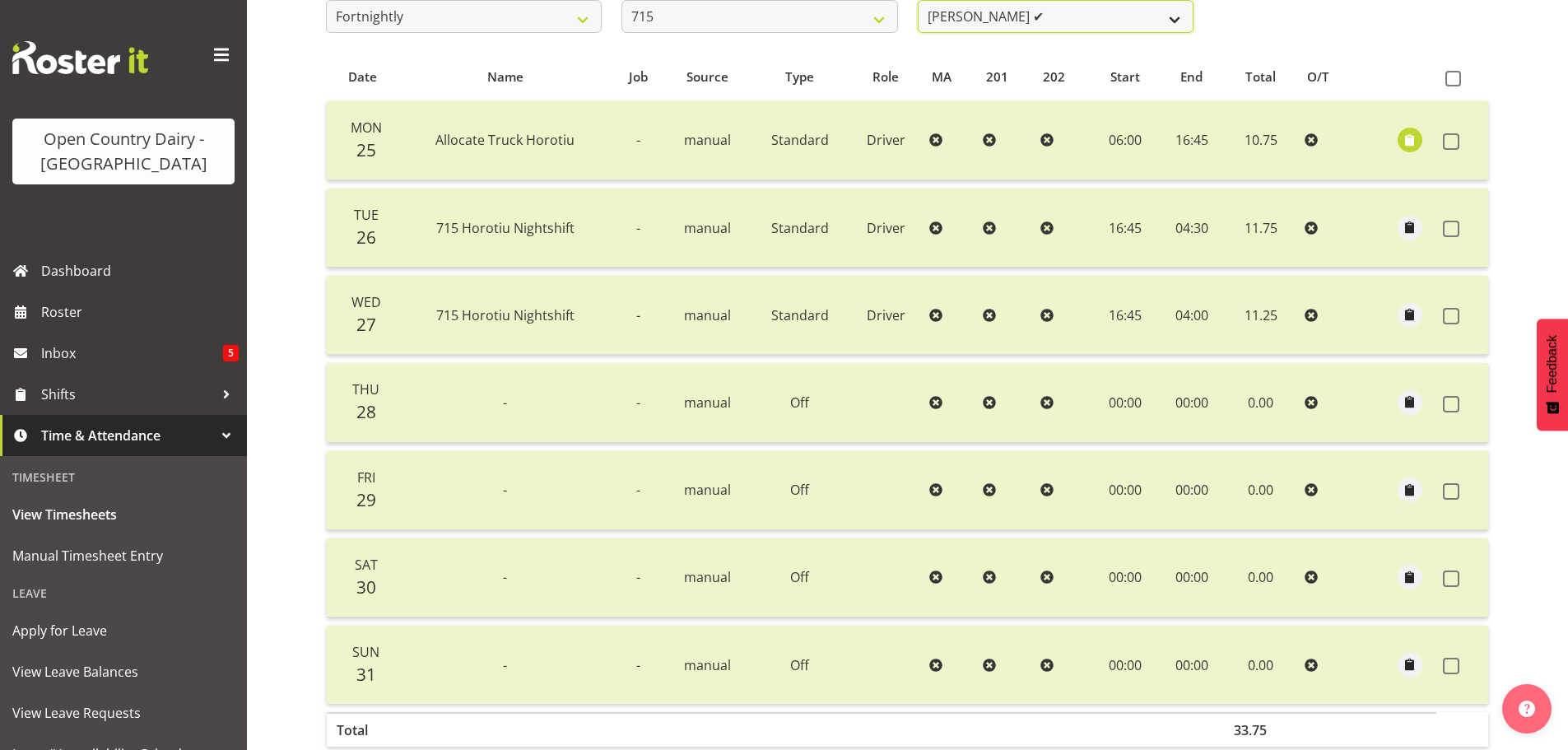
click at [1076, 23] on select "[PERSON_NAME] ✔ [PERSON_NAME] ✔ [PERSON_NAME] ✔ [PERSON_NAME] ✔" at bounding box center [1055, 17] width 275 height 33
select select "8499"
click at [918, 0] on select "[PERSON_NAME] ✔ [PERSON_NAME] ✔ [PERSON_NAME] ✔ [PERSON_NAME] ✔" at bounding box center [1055, 17] width 275 height 33
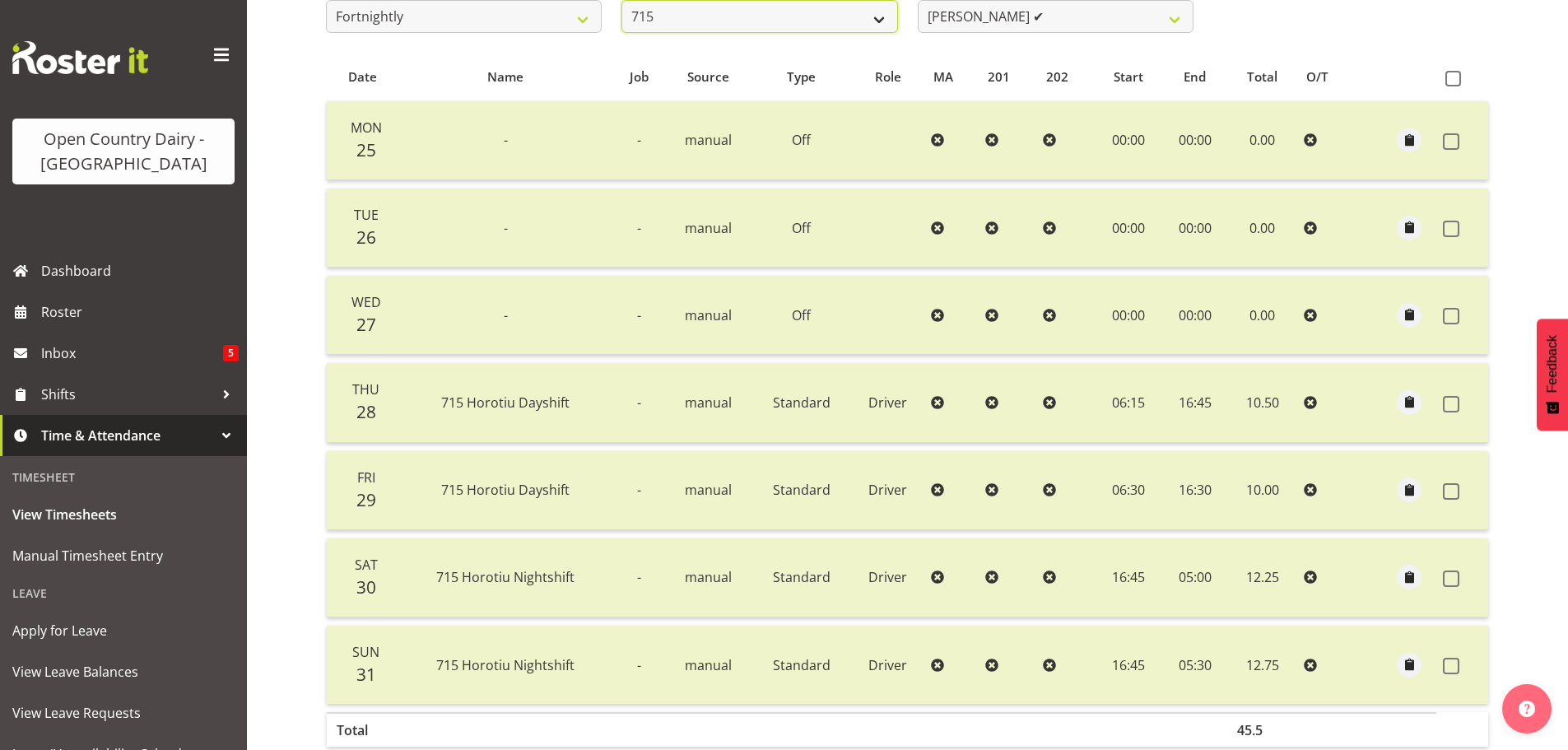
click at [880, 15] on select "701 702 703 704 705 706 707 708 709 710 711 712 713 714 715 716 717 718 719 720" at bounding box center [759, 17] width 275 height 33
select select "754"
click at [621, 0] on select "701 702 703 704 705 706 707 708 709 710 711 712 713 714 715 716 717 718 719 720" at bounding box center [759, 17] width 275 height 33
click at [1406, 139] on span "button" at bounding box center [1410, 140] width 19 height 19
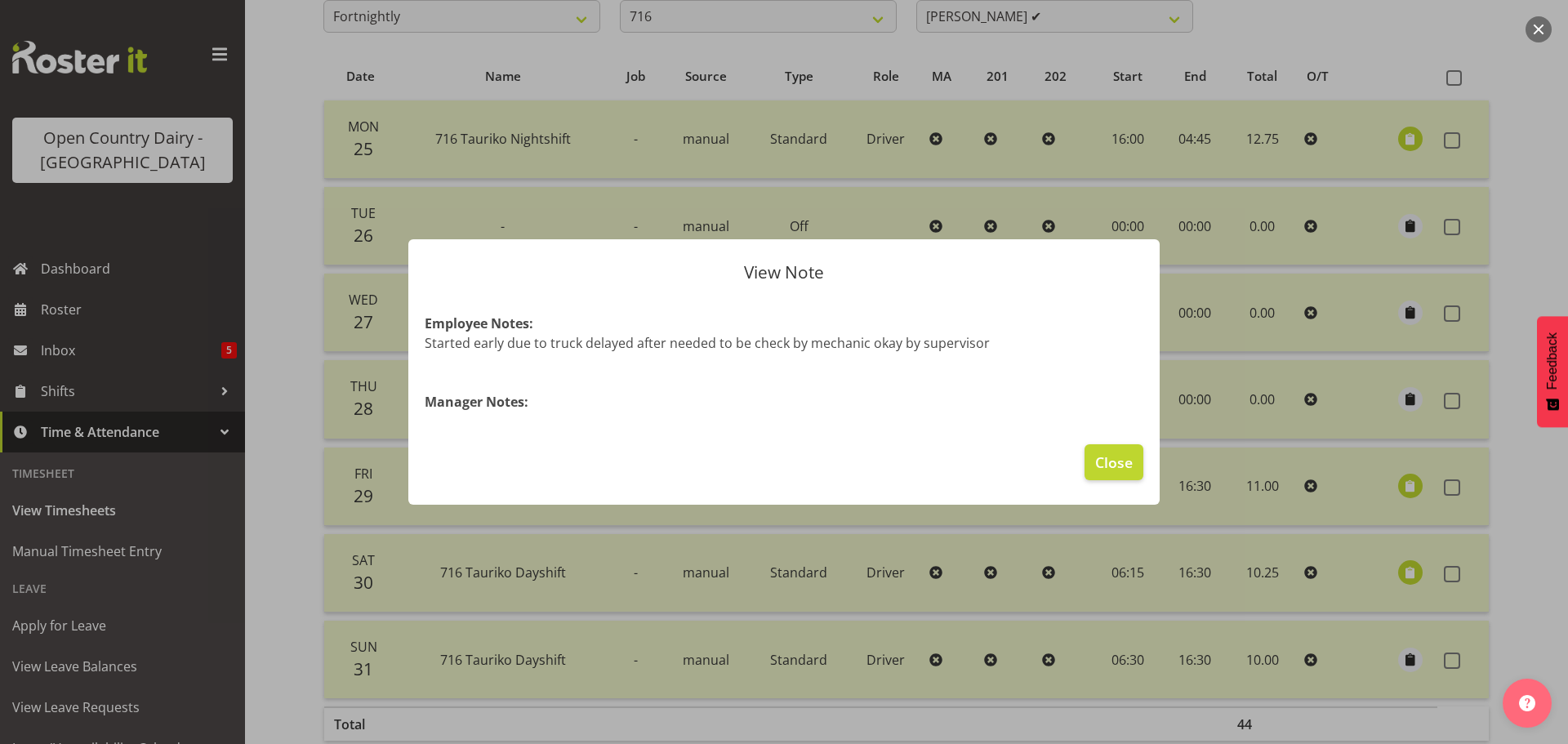
click at [1395, 138] on div at bounding box center [784, 372] width 1568 height 744
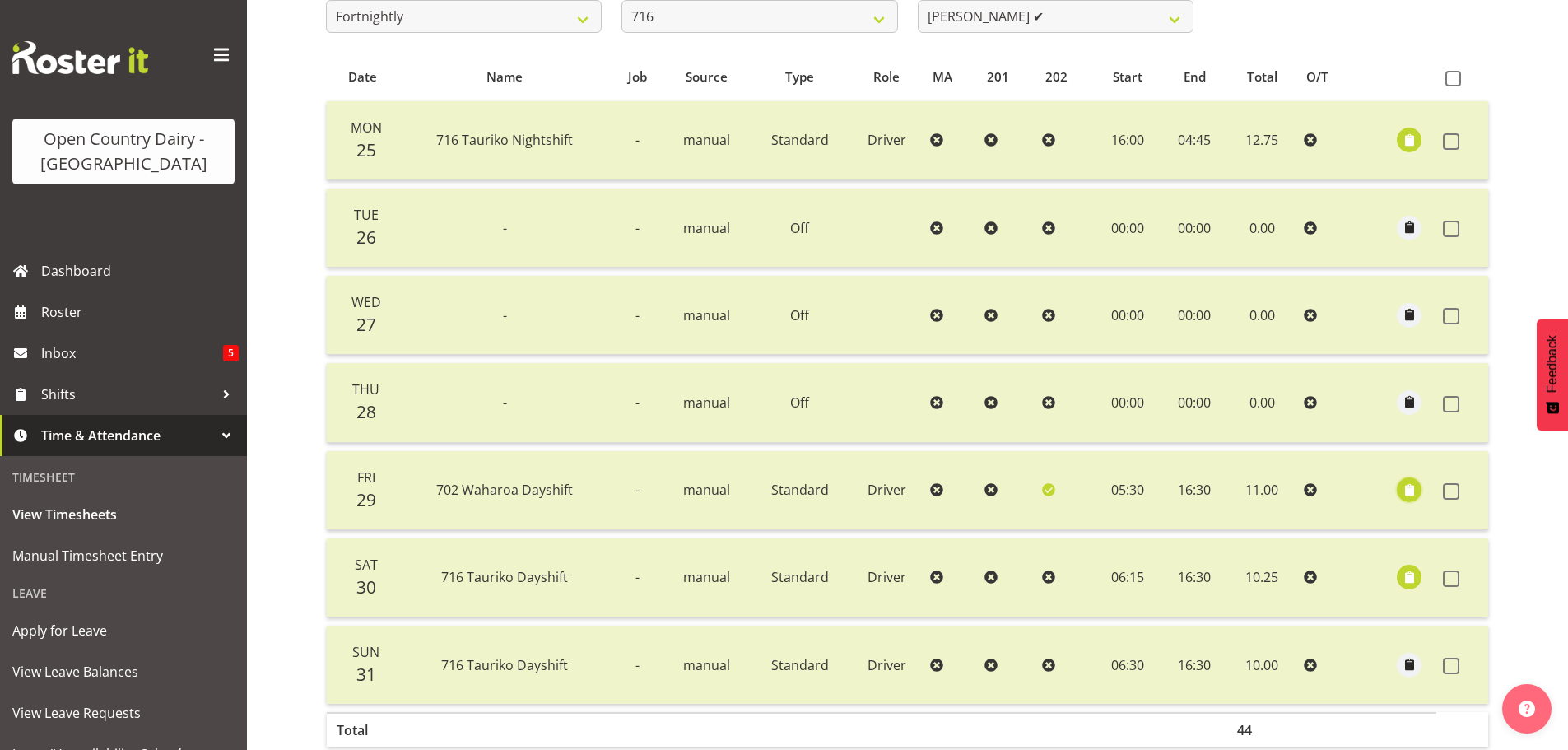
click at [1411, 489] on span "button" at bounding box center [1410, 489] width 19 height 19
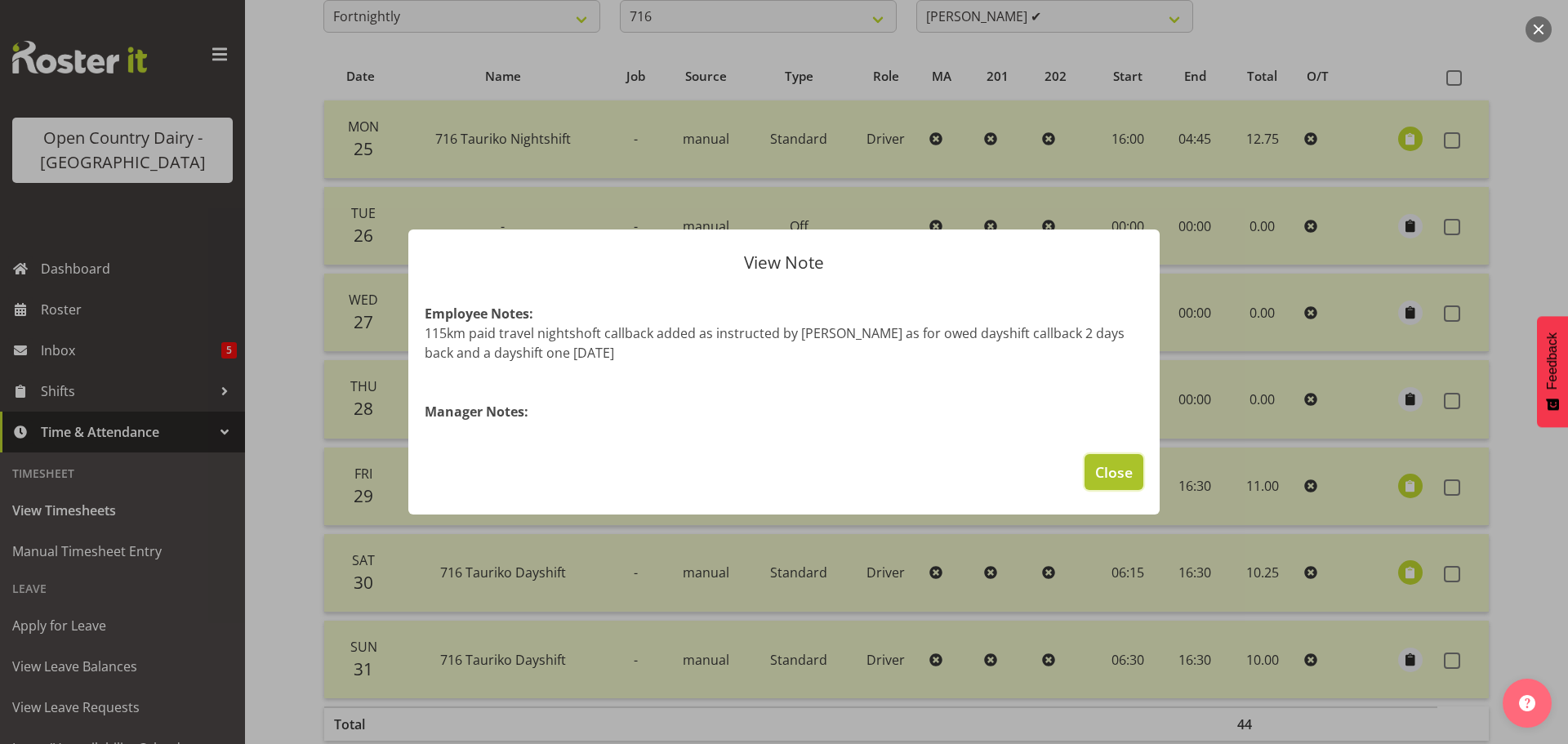
click at [1109, 470] on span "Close" at bounding box center [1114, 472] width 38 height 21
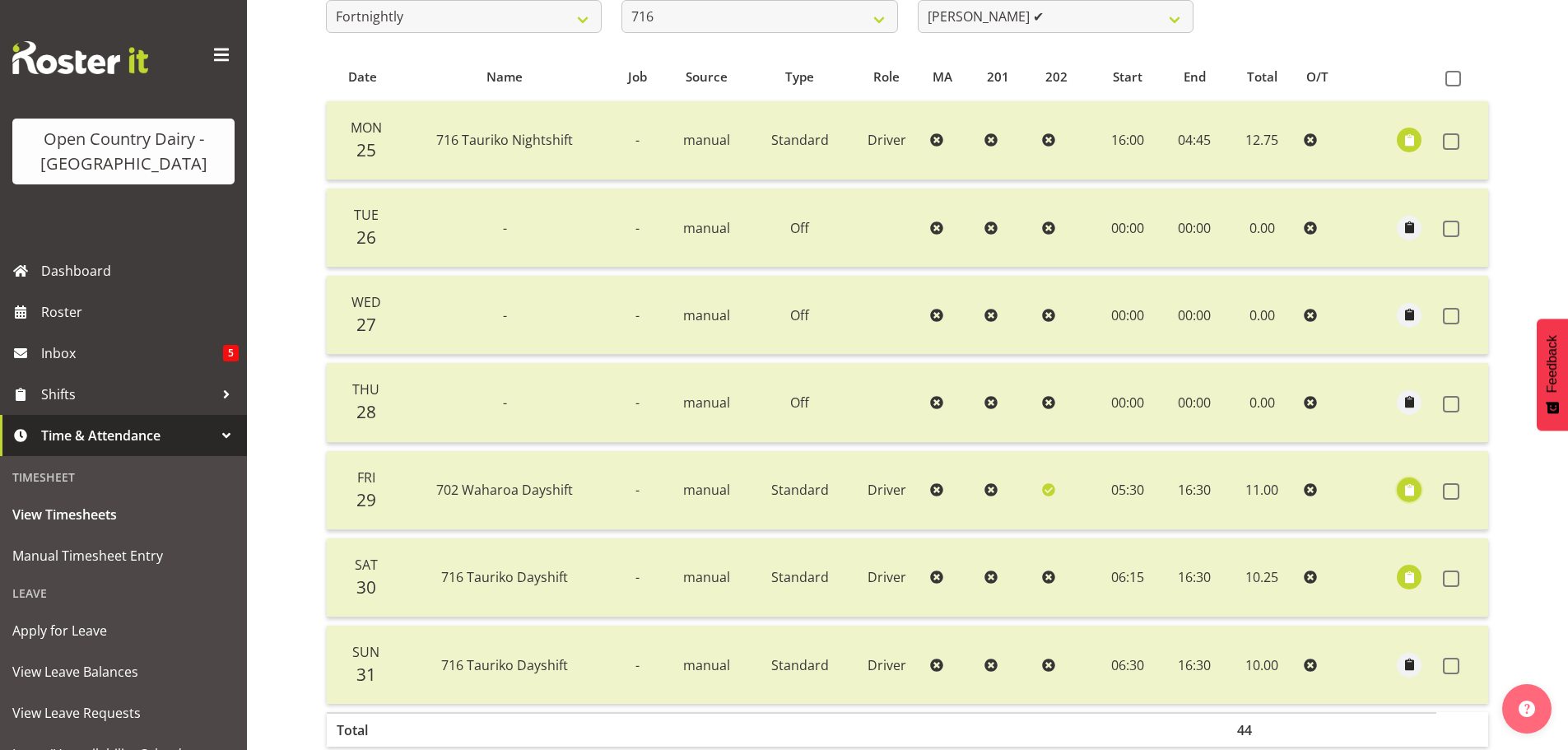
click at [1414, 489] on span "button" at bounding box center [1410, 489] width 19 height 19
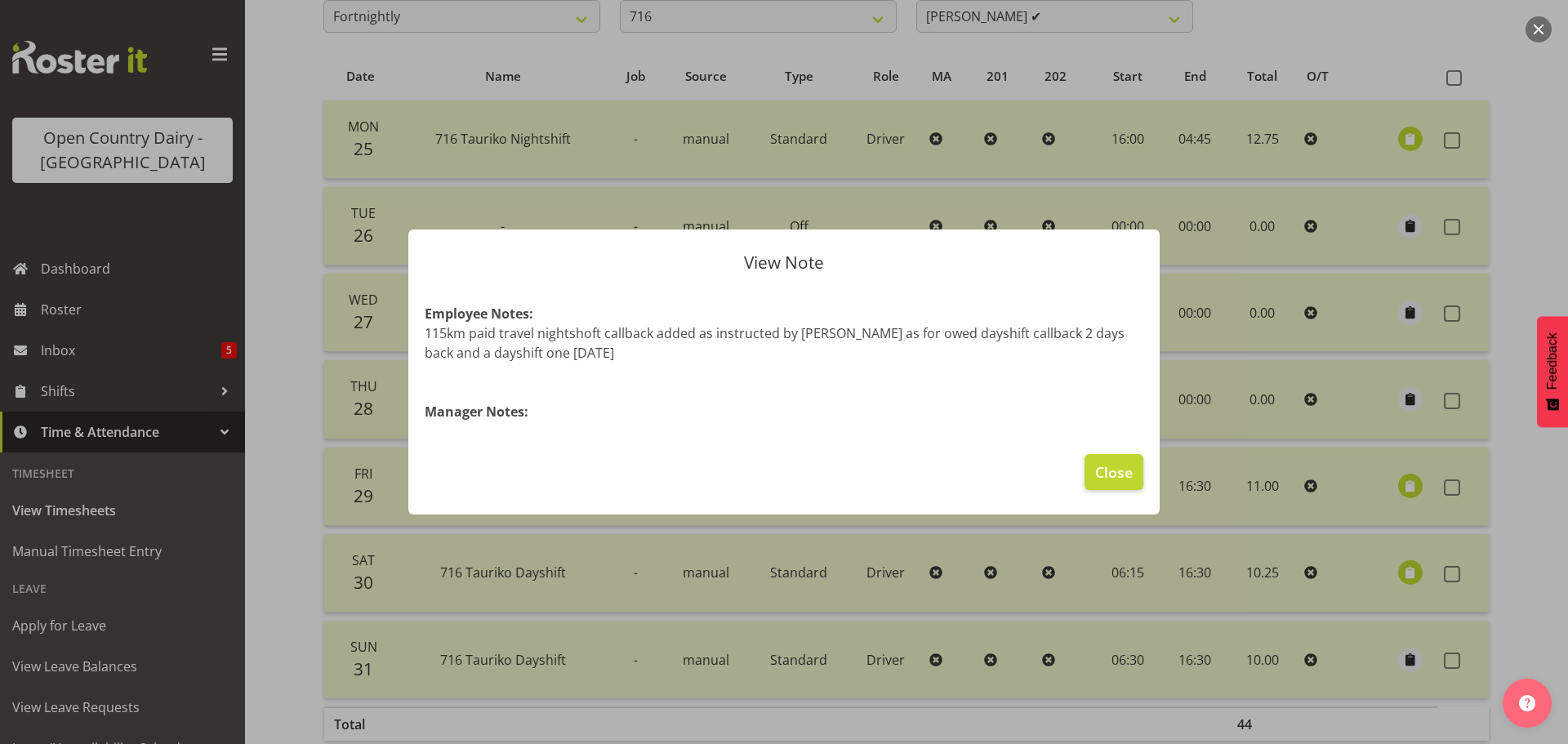
click at [1405, 482] on div at bounding box center [784, 372] width 1568 height 744
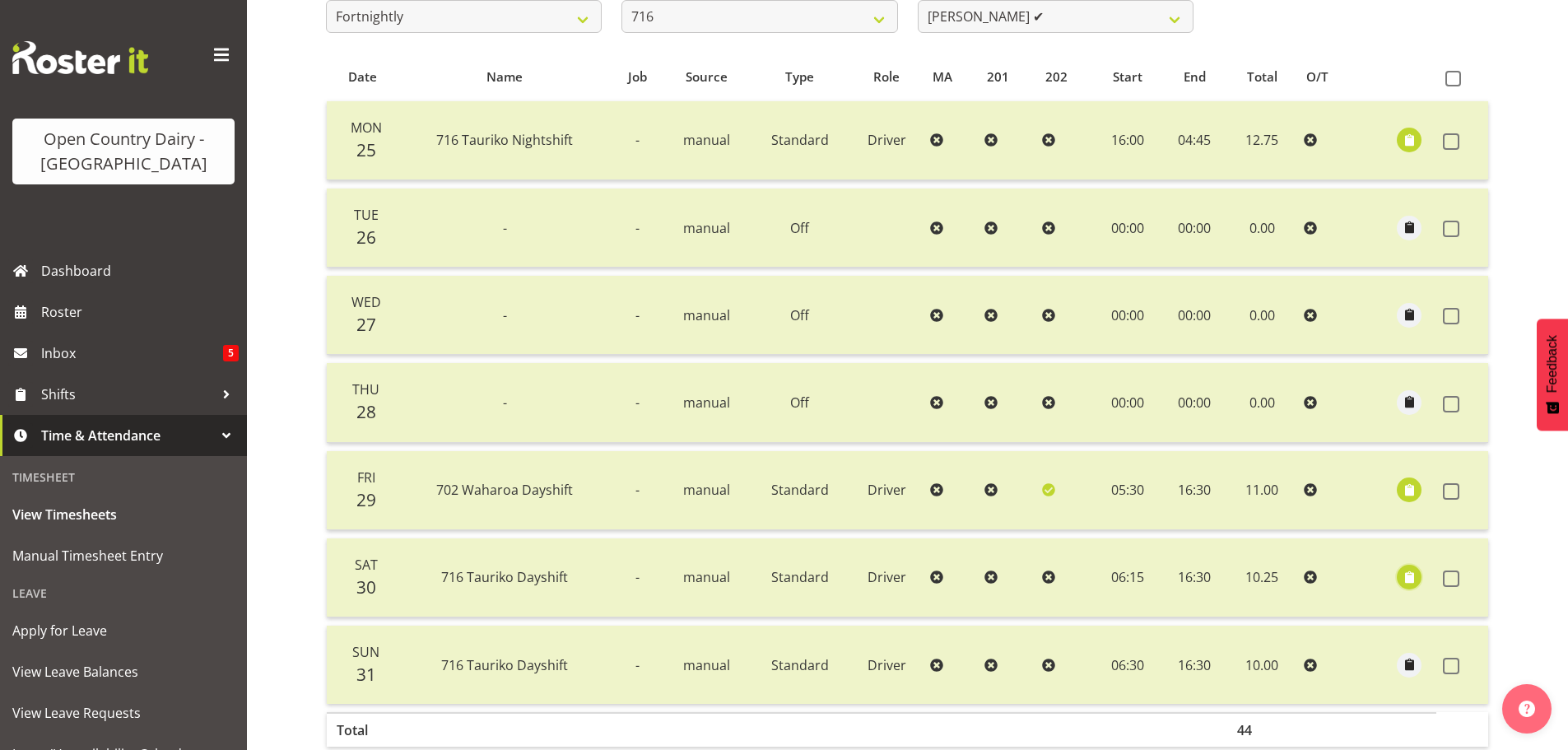
click at [1404, 575] on span "button" at bounding box center [1410, 577] width 19 height 19
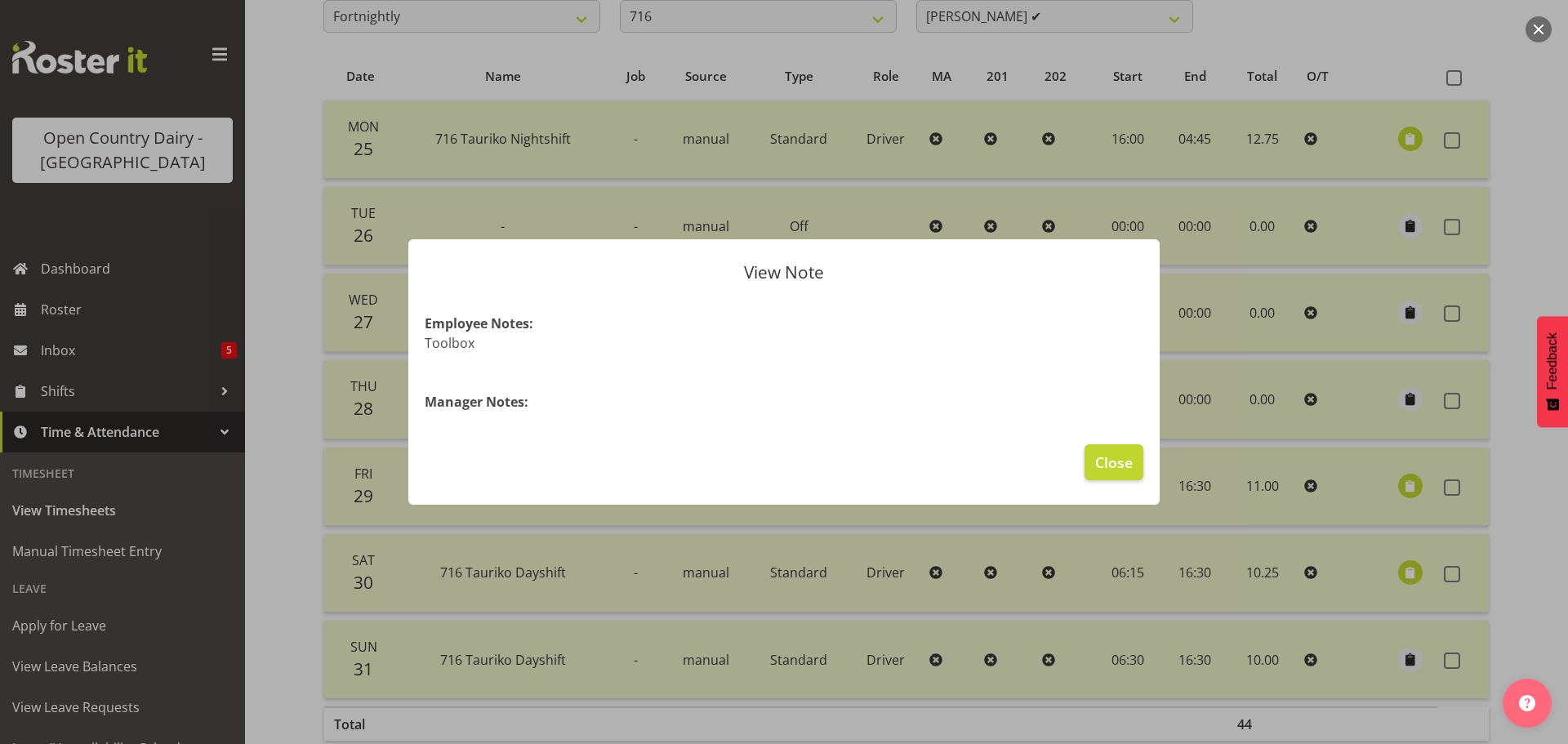
click at [1393, 570] on div at bounding box center [784, 372] width 1568 height 744
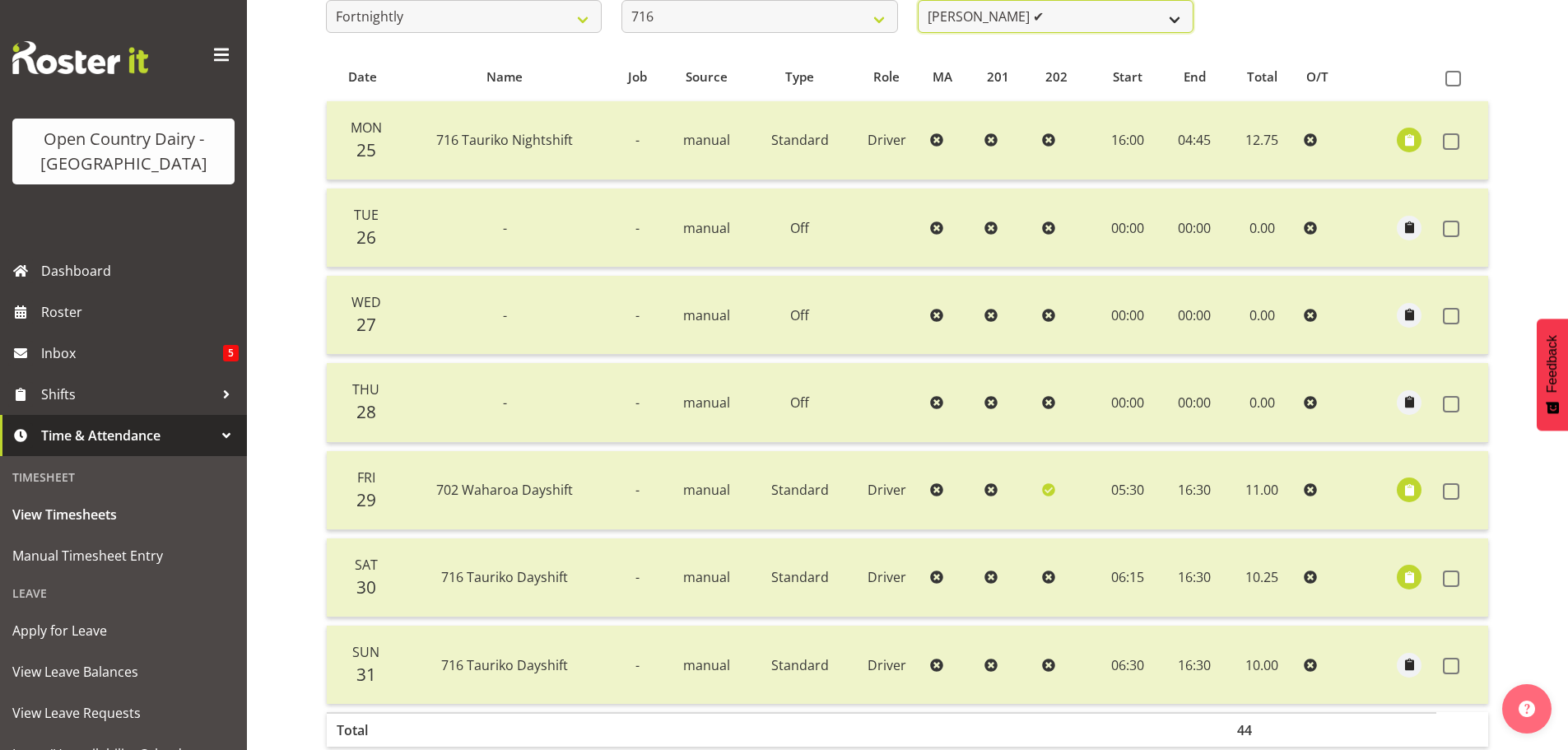
click at [986, 21] on select "[PERSON_NAME] ✔ [PERSON_NAME] ✔ [PERSON_NAME] ✔ [PERSON_NAME] ✔" at bounding box center [1055, 17] width 275 height 33
click at [918, 0] on select "[PERSON_NAME] ✔ [PERSON_NAME] ✔ [PERSON_NAME] ✔ [PERSON_NAME] ✔" at bounding box center [1055, 17] width 275 height 33
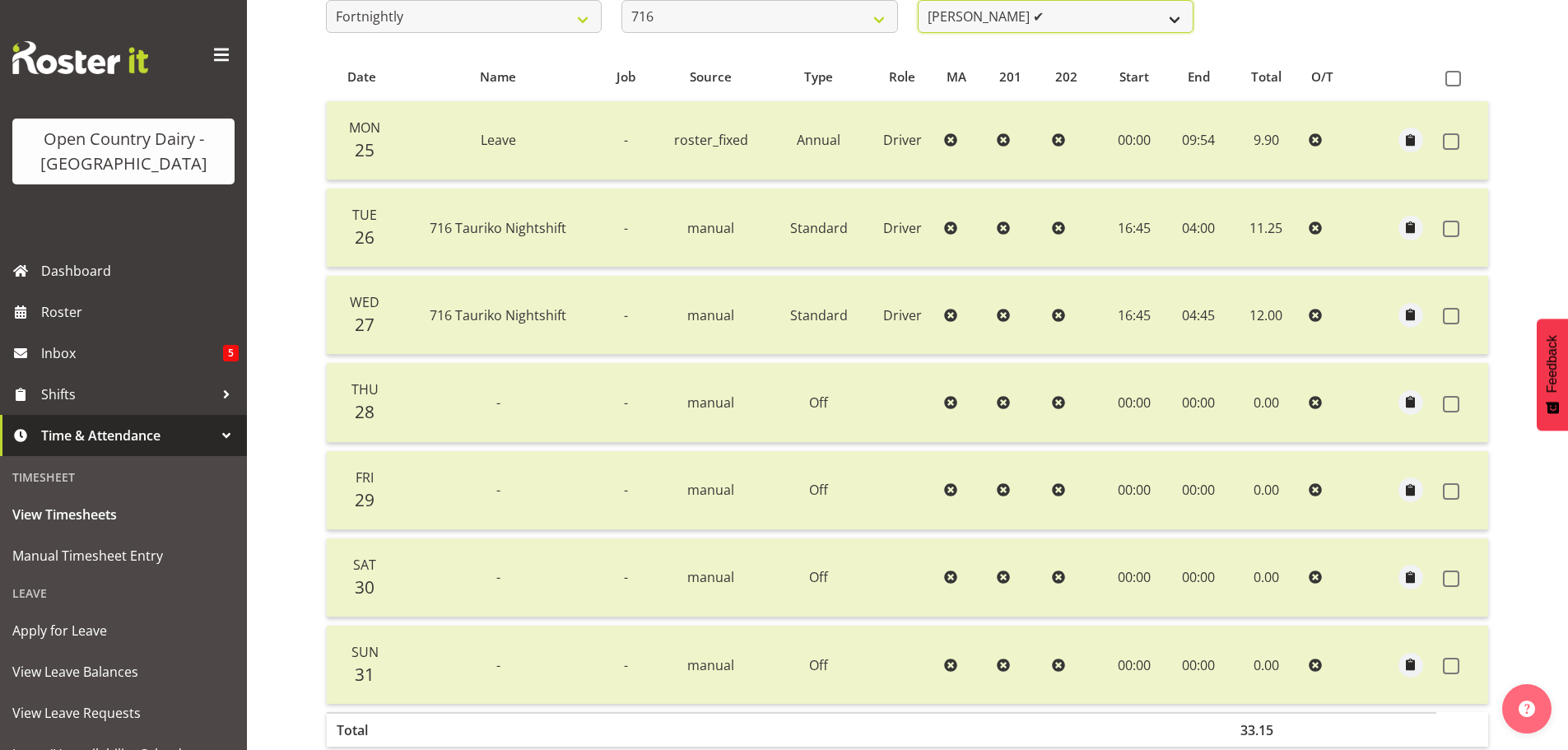
click at [1063, 18] on select "[PERSON_NAME] ✔ [PERSON_NAME] ✔ [PERSON_NAME] ✔ [PERSON_NAME] ✔" at bounding box center [1055, 17] width 275 height 33
click at [918, 0] on select "[PERSON_NAME] ✔ [PERSON_NAME] ✔ [PERSON_NAME] ✔ [PERSON_NAME] ✔" at bounding box center [1055, 17] width 275 height 33
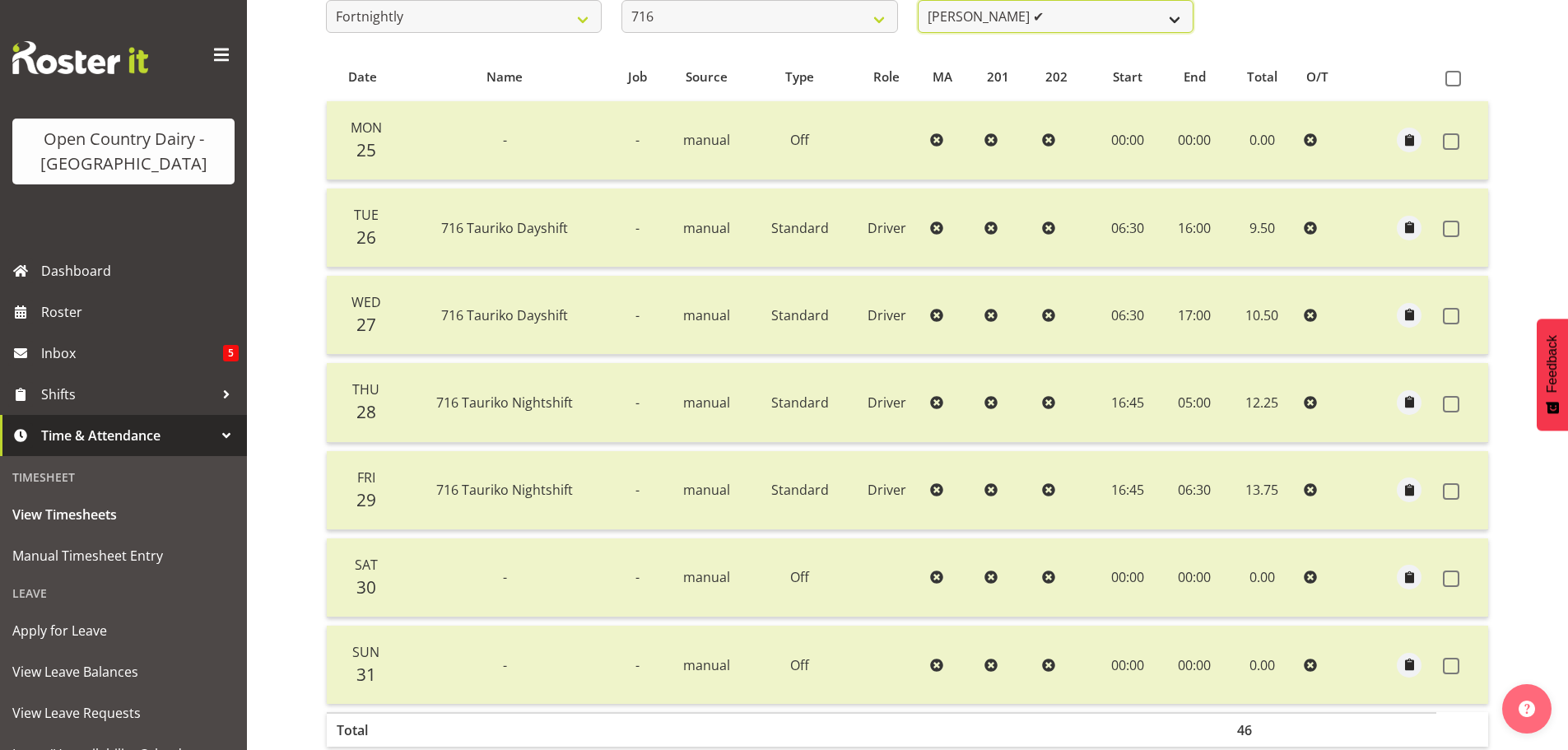
click at [1098, 14] on select "[PERSON_NAME] ✔ [PERSON_NAME] ✔ [PERSON_NAME] ✔ [PERSON_NAME] ✔" at bounding box center [1055, 17] width 275 height 33
select select "10336"
click at [918, 0] on select "[PERSON_NAME] ✔ [PERSON_NAME] ✔ [PERSON_NAME] ✔ [PERSON_NAME] ✔" at bounding box center [1055, 17] width 275 height 33
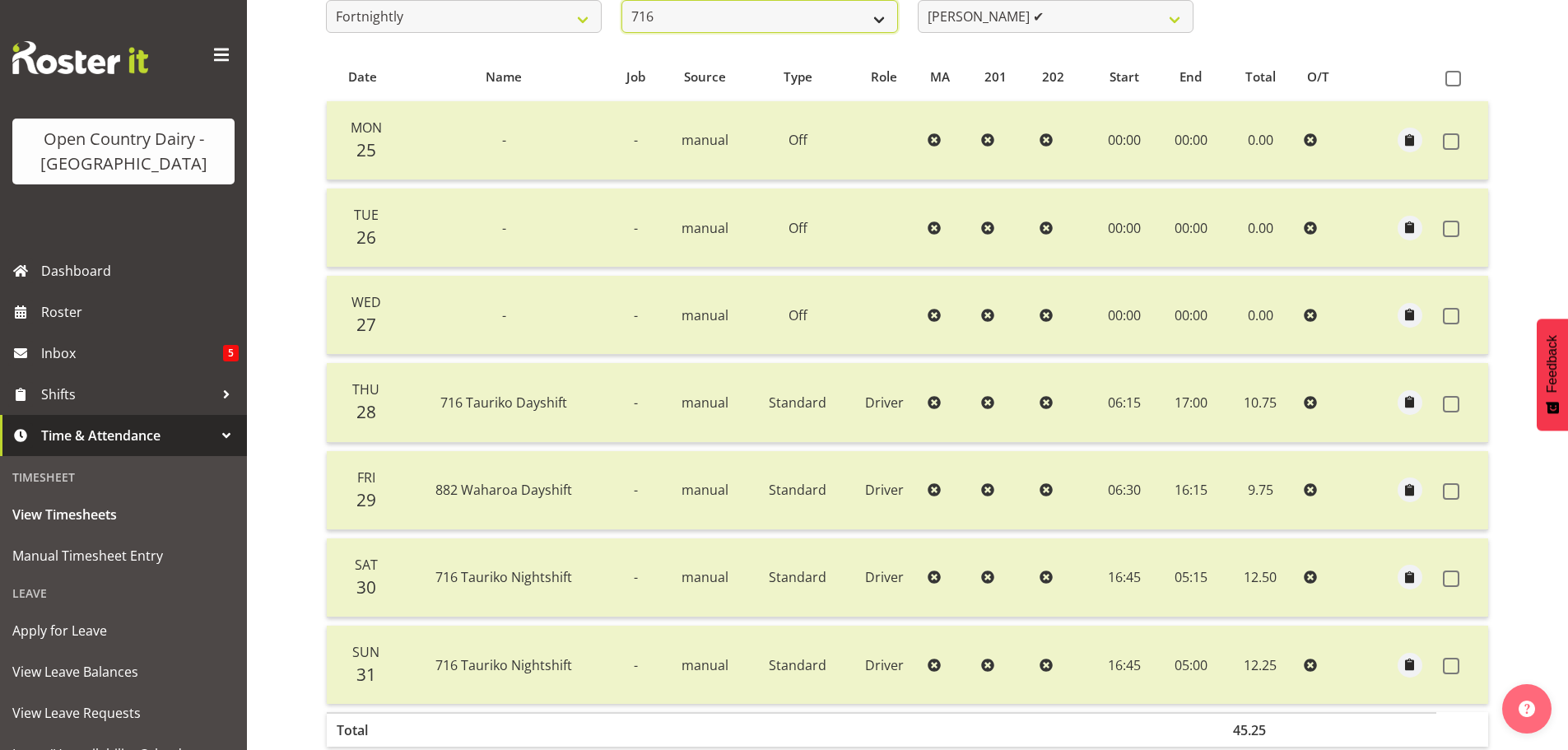
click at [874, 10] on select "701 702 703 704 705 706 707 708 709 710 711 712 713 714 715 716 717 718 719 720" at bounding box center [759, 17] width 275 height 33
select select "758"
click at [621, 0] on select "701 702 703 704 705 706 707 708 709 710 711 712 713 714 715 716 717 718 719 720" at bounding box center [759, 17] width 275 height 33
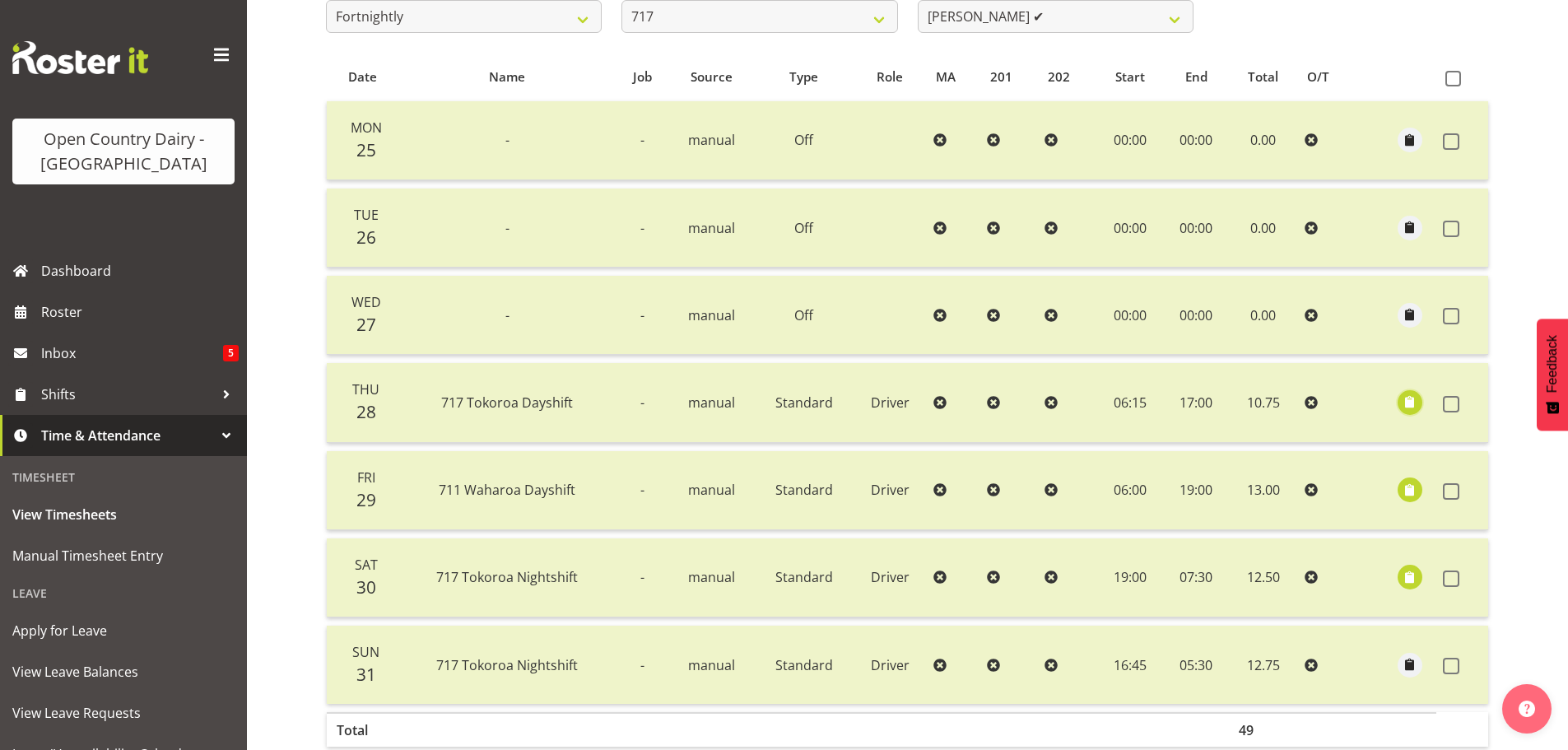
click at [1415, 402] on span "button" at bounding box center [1410, 402] width 19 height 19
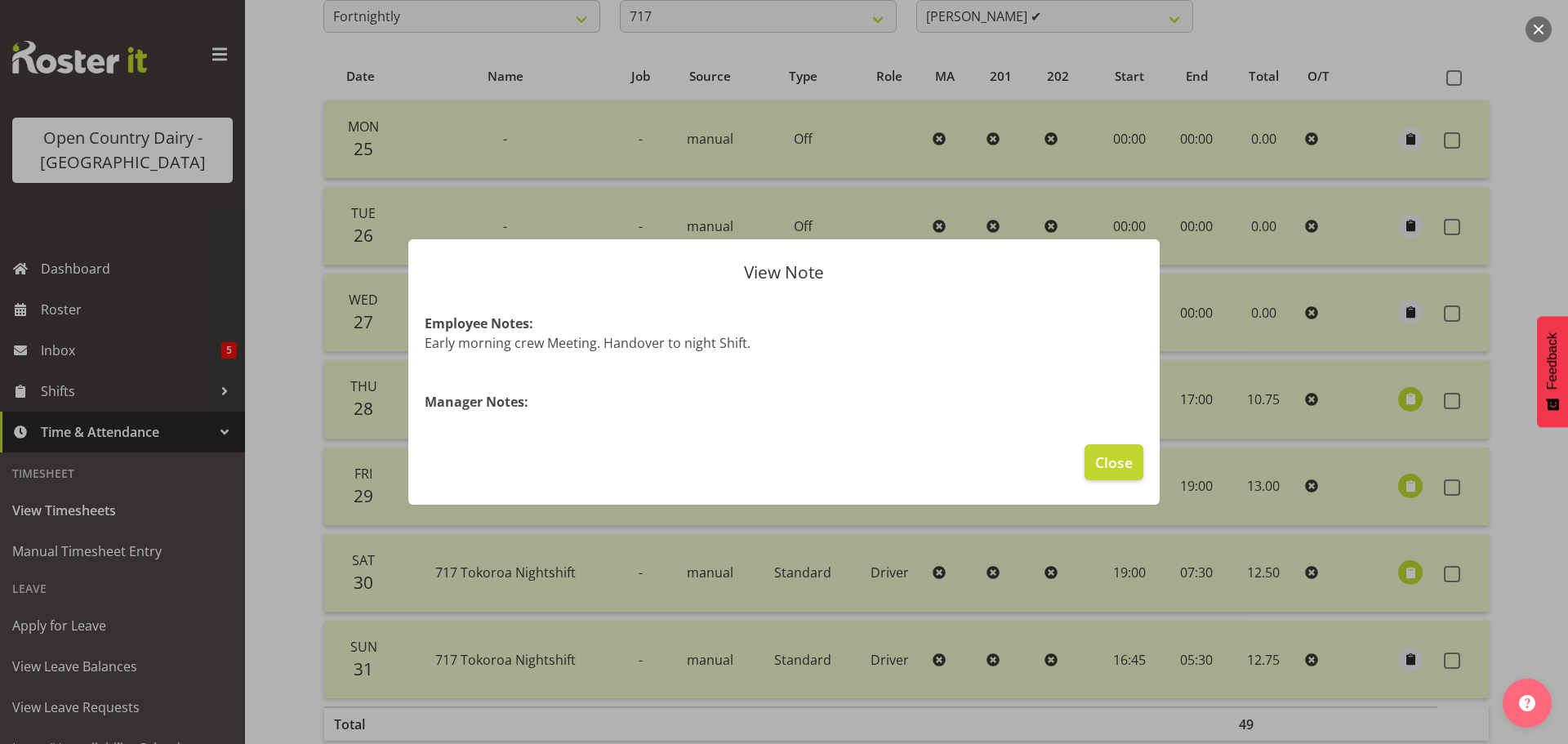
click at [1403, 399] on div at bounding box center [784, 372] width 1568 height 744
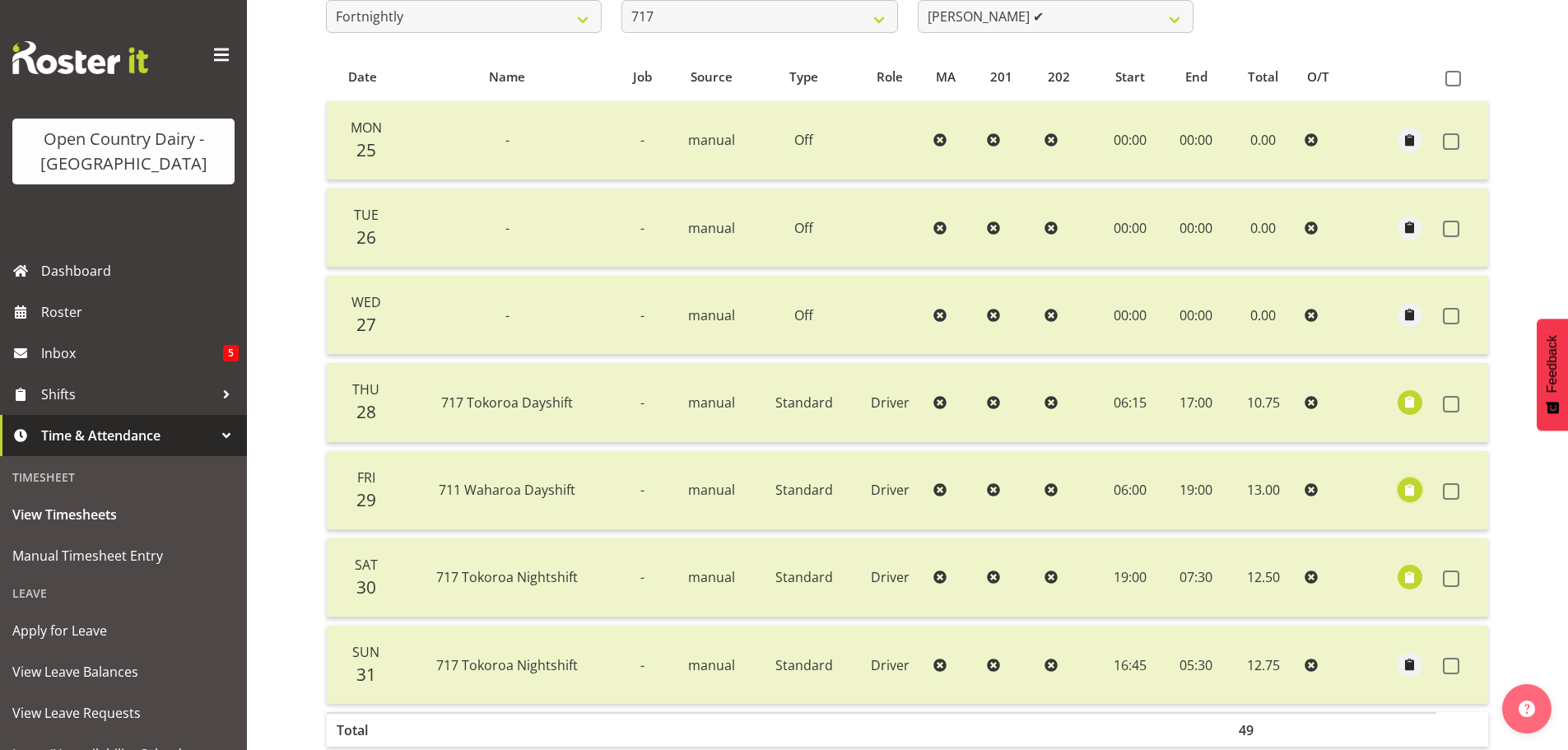
click at [1411, 487] on span "button" at bounding box center [1410, 489] width 19 height 19
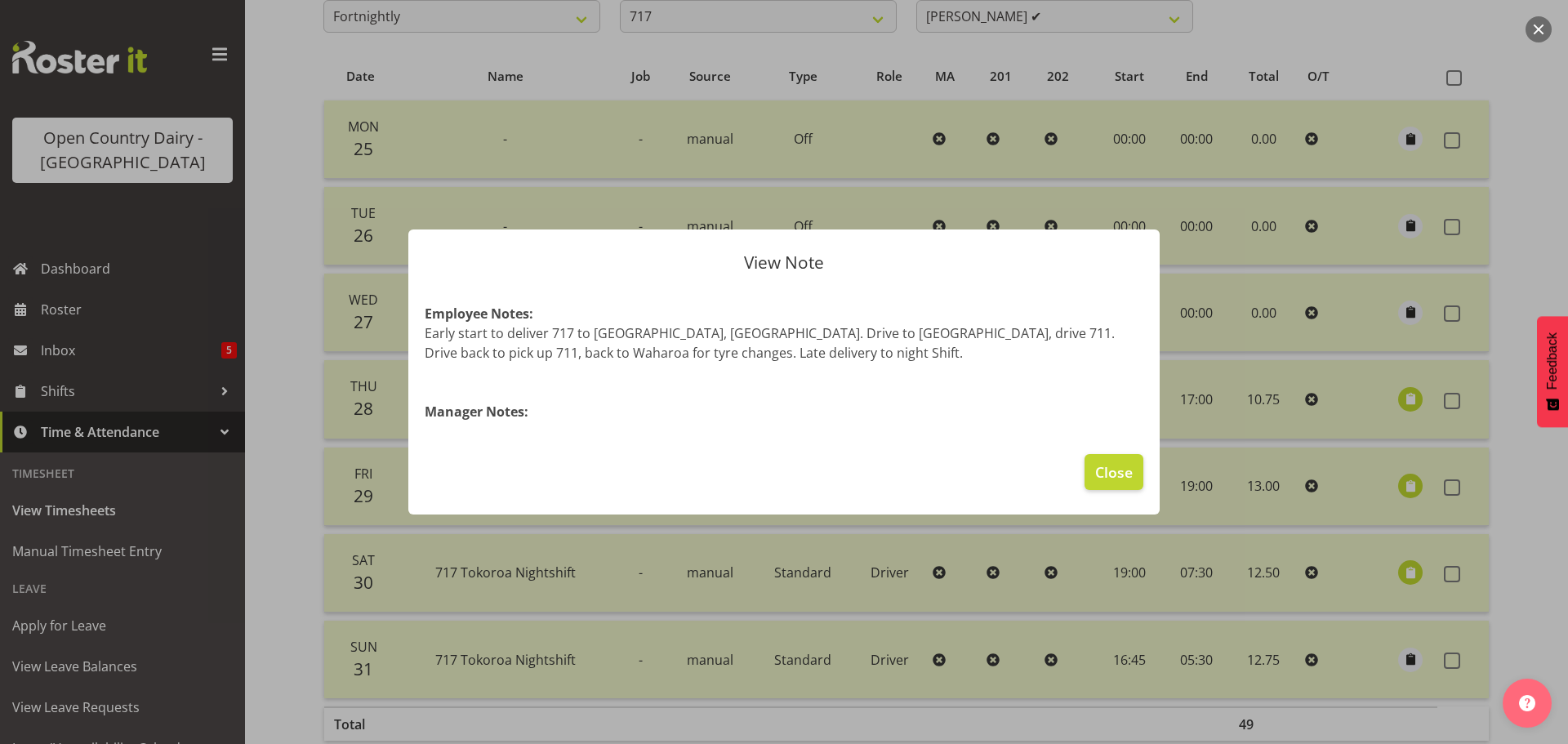
click at [1400, 483] on div at bounding box center [784, 372] width 1568 height 744
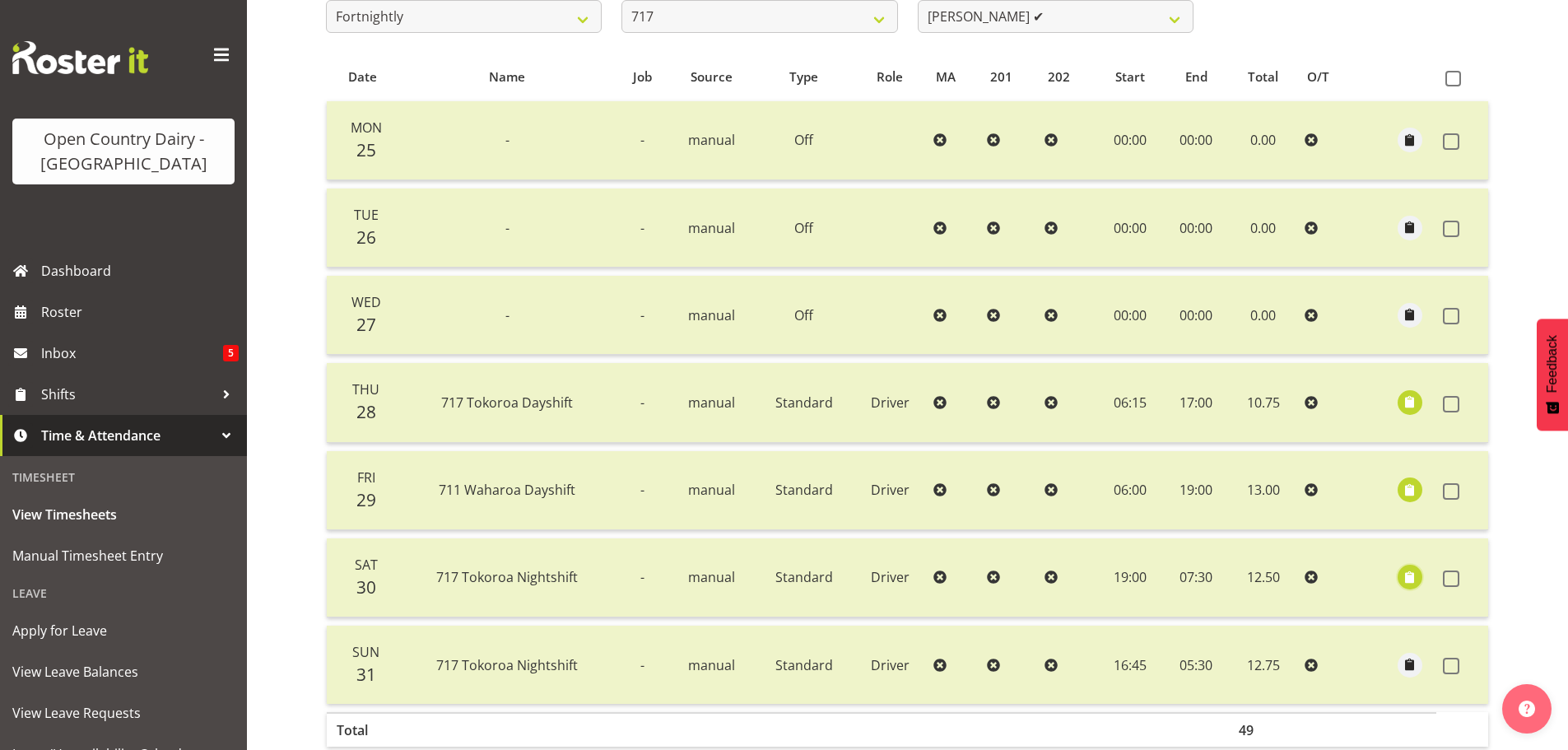
click at [1407, 577] on span "button" at bounding box center [1410, 577] width 19 height 19
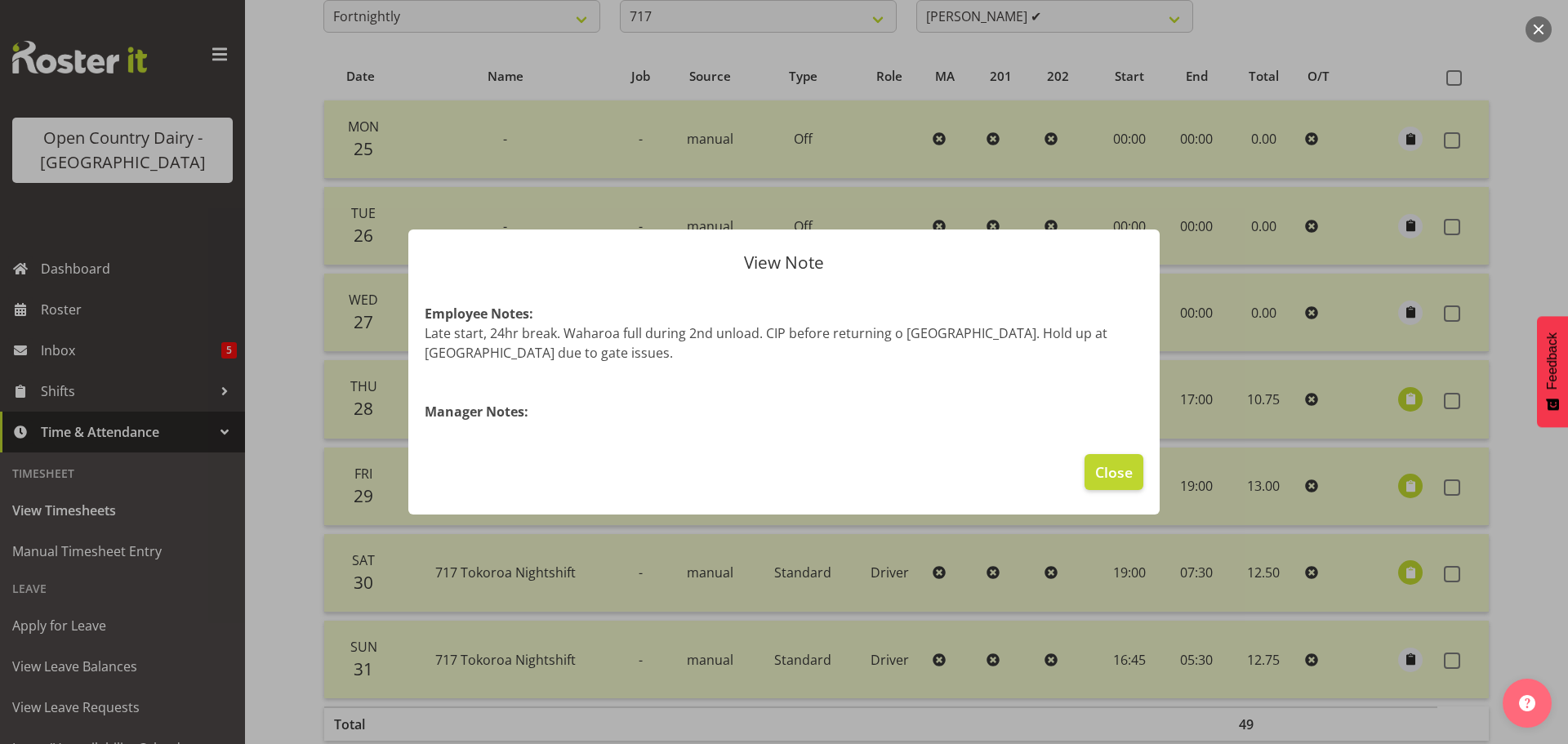
click at [1412, 570] on div at bounding box center [784, 372] width 1568 height 744
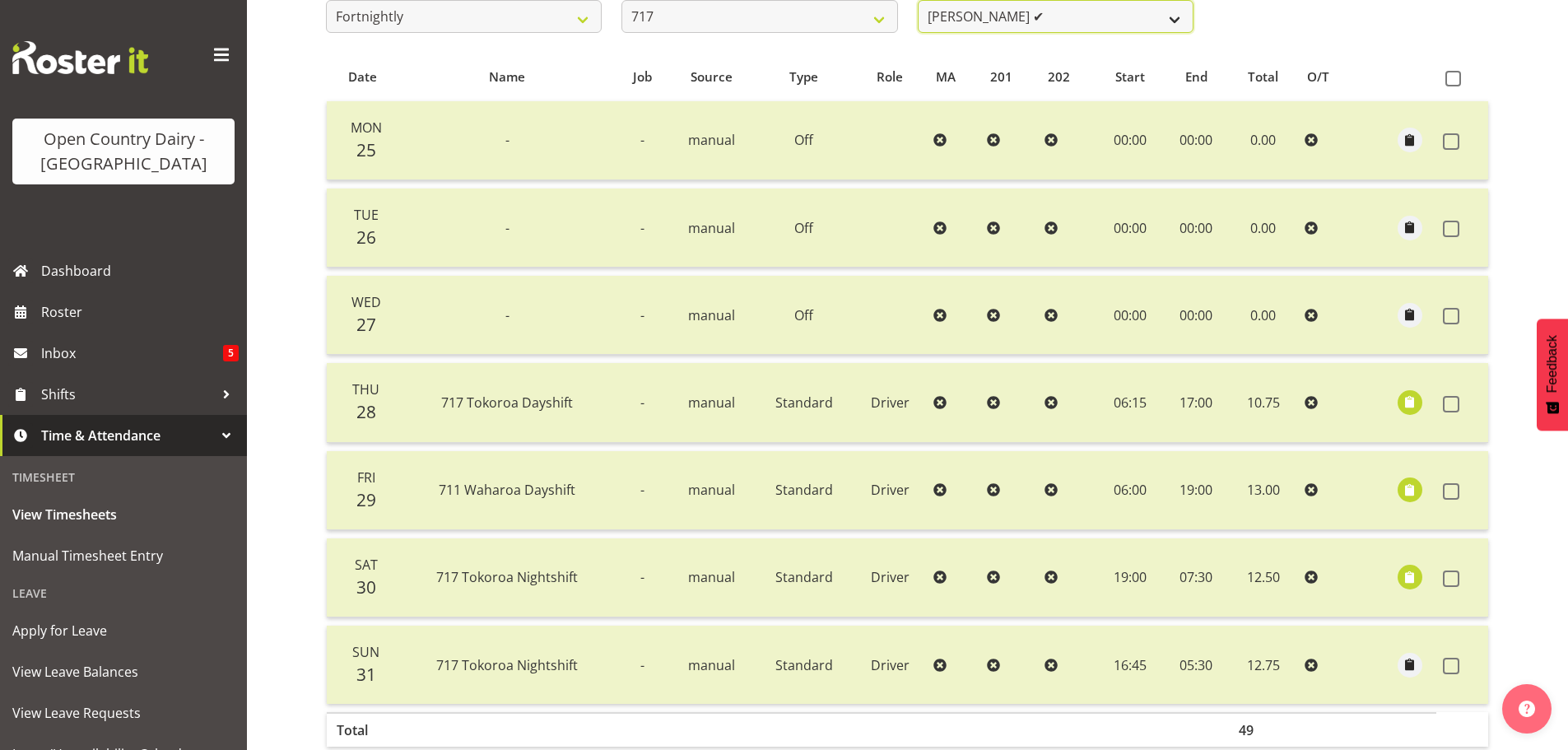
click at [1077, 16] on select "[PERSON_NAME] ✔ Dodge [PERSON_NAME] ✔ [PERSON_NAME] ✔ [PERSON_NAME] ✔" at bounding box center [1055, 17] width 275 height 33
select select "8726"
click at [918, 0] on select "[PERSON_NAME] ✔ Dodge [PERSON_NAME] ✔ [PERSON_NAME] ✔ [PERSON_NAME] ✔" at bounding box center [1055, 17] width 275 height 33
